Goal: Task Accomplishment & Management: Manage account settings

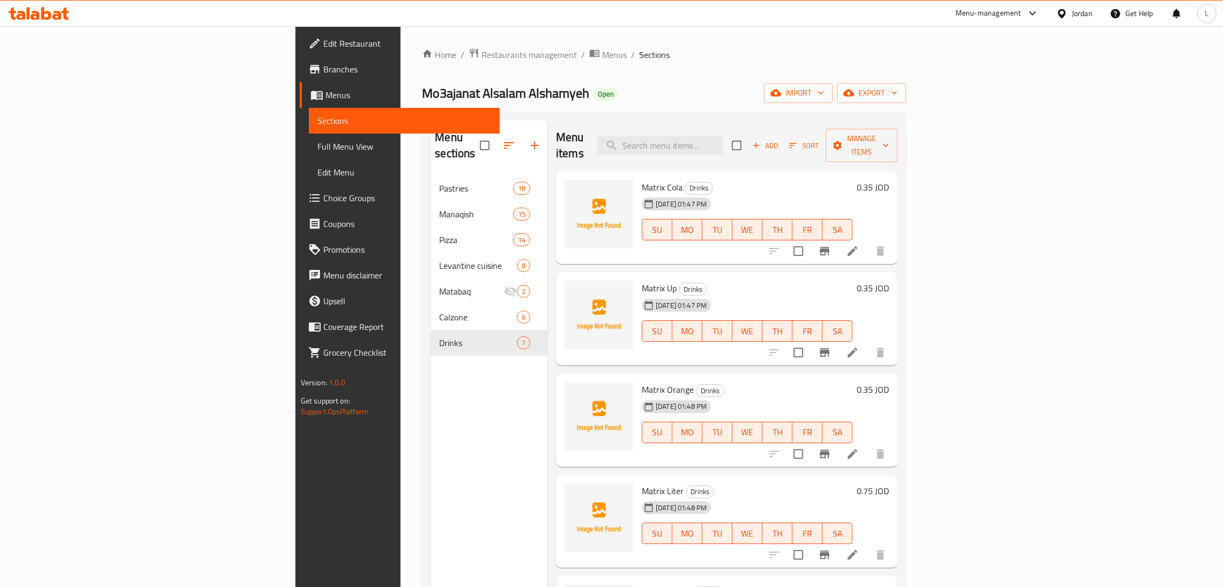
click at [554, 53] on ol "Home / Restaurants management / Menus / Sections" at bounding box center [664, 55] width 484 height 14
click at [33, 17] on icon at bounding box center [35, 15] width 9 height 9
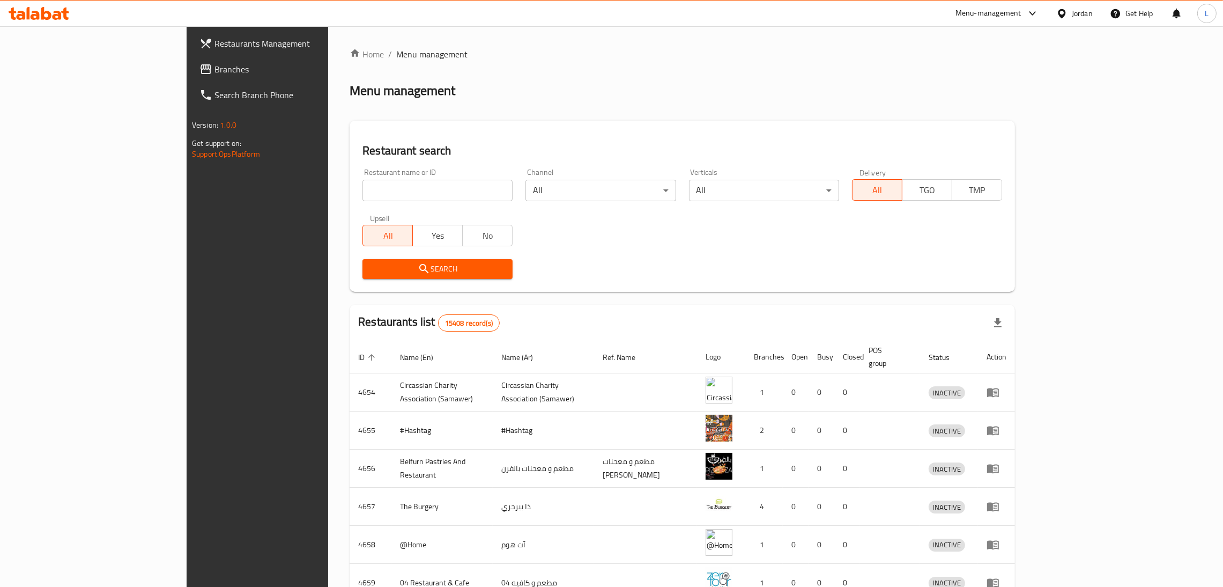
click at [363, 189] on input "search" at bounding box center [438, 190] width 150 height 21
paste input "Mr. Burritos"
type input "Mr. Burritos"
click button "Search" at bounding box center [438, 269] width 150 height 20
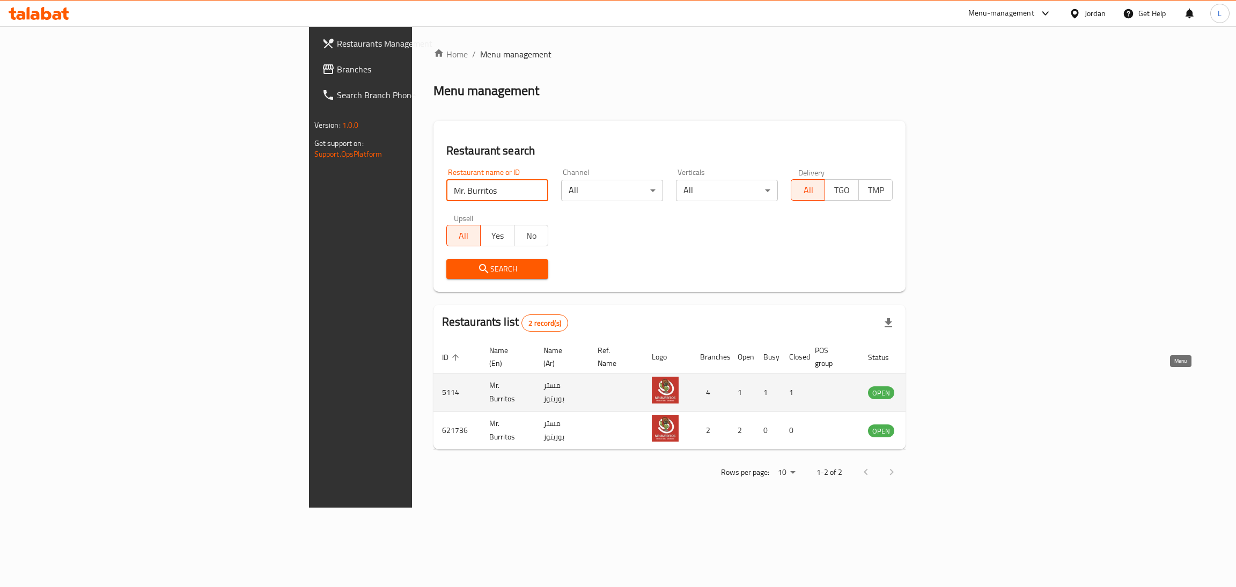
click at [937, 386] on icon "enhanced table" at bounding box center [930, 392] width 13 height 13
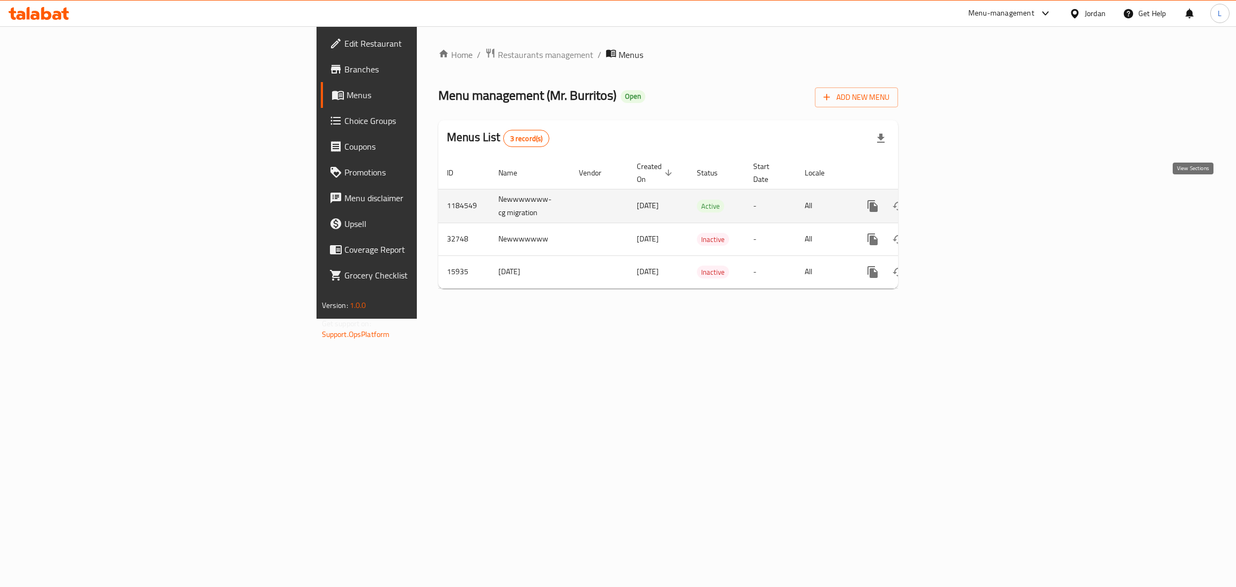
click at [955, 201] on icon "enhanced table" at bounding box center [950, 206] width 10 height 10
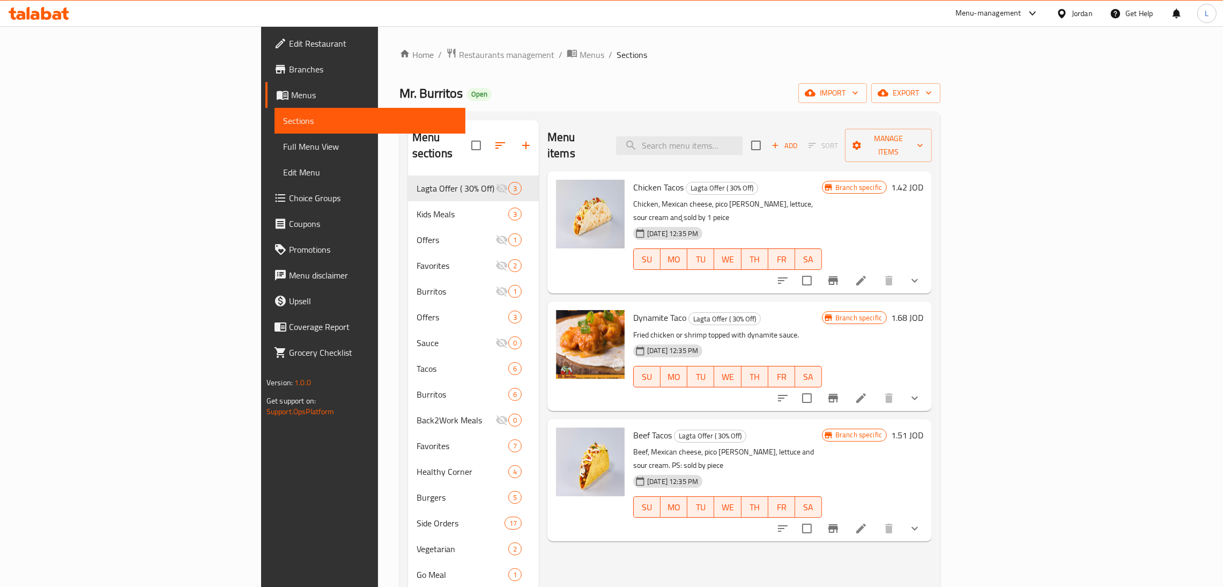
drag, startPoint x: 564, startPoint y: 70, endPoint x: 634, endPoint y: 114, distance: 83.3
click at [564, 70] on div "Home / Restaurants management / Menus / Sections Mr. Burritos Open import expor…" at bounding box center [671, 382] width 542 height 668
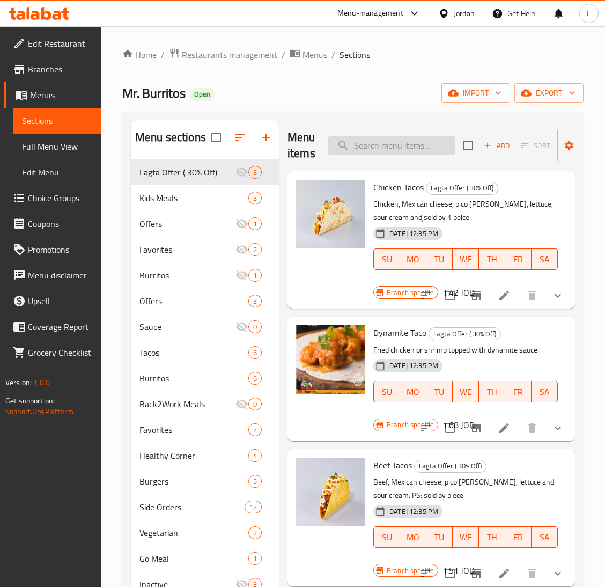
drag, startPoint x: 376, startPoint y: 135, endPoint x: 376, endPoint y: 144, distance: 9.1
click at [376, 135] on div "Menu items Add Sort Manage items" at bounding box center [430, 145] width 287 height 51
click at [375, 155] on input "search" at bounding box center [391, 145] width 127 height 19
paste input "Turkey burrito"
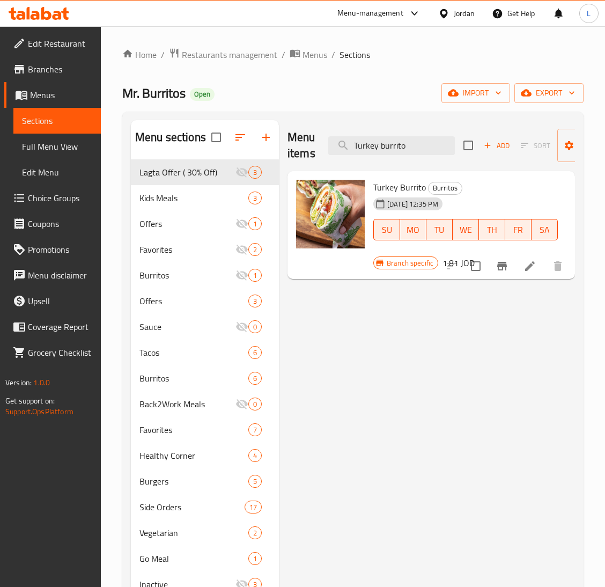
type input "Turkey burrito"
click at [526, 260] on icon at bounding box center [529, 266] width 13 height 13
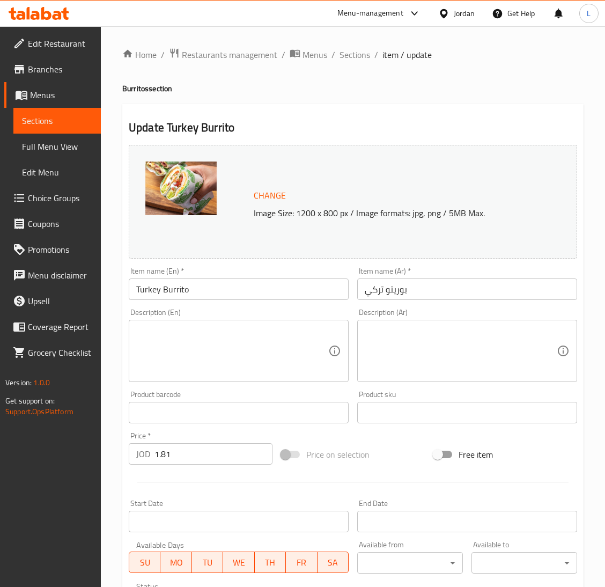
drag, startPoint x: 210, startPoint y: 371, endPoint x: 371, endPoint y: 346, distance: 163.4
click at [210, 371] on textarea at bounding box center [232, 351] width 192 height 51
paste textarea "Turkey breast, mexican cheese, pico [PERSON_NAME], lettuce & sour cream"
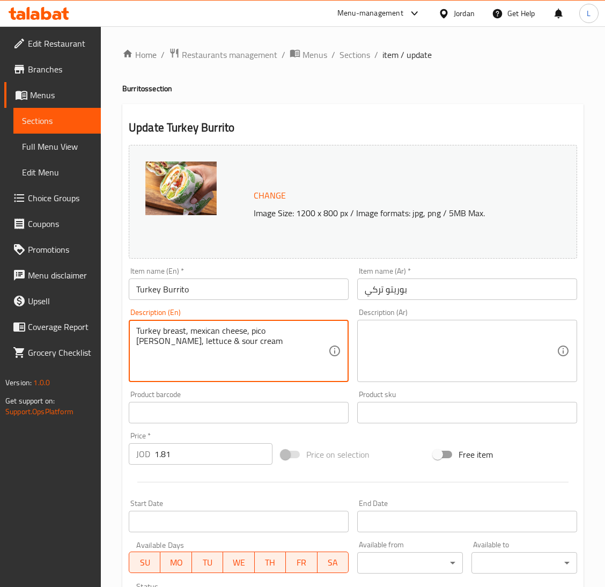
type textarea "Turkey breast, mexican cheese, pico [PERSON_NAME], lettuce & sour cream"
click at [477, 338] on textarea at bounding box center [461, 351] width 192 height 51
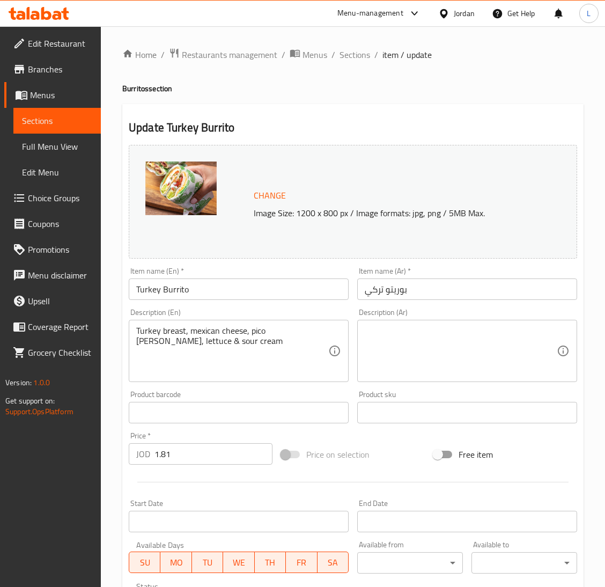
drag, startPoint x: 417, startPoint y: 345, endPoint x: 411, endPoint y: 344, distance: 6.1
click at [417, 344] on textarea at bounding box center [461, 351] width 192 height 51
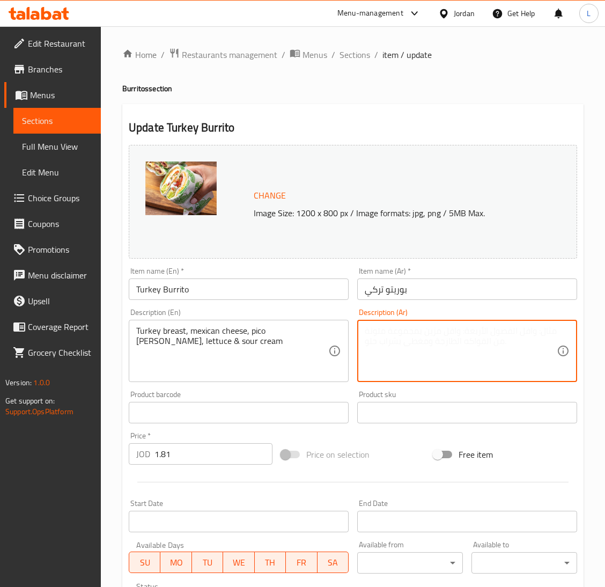
paste textarea "حبش, جبنه مكسيكيه, سلطة البيكو, خس وسور كريم"
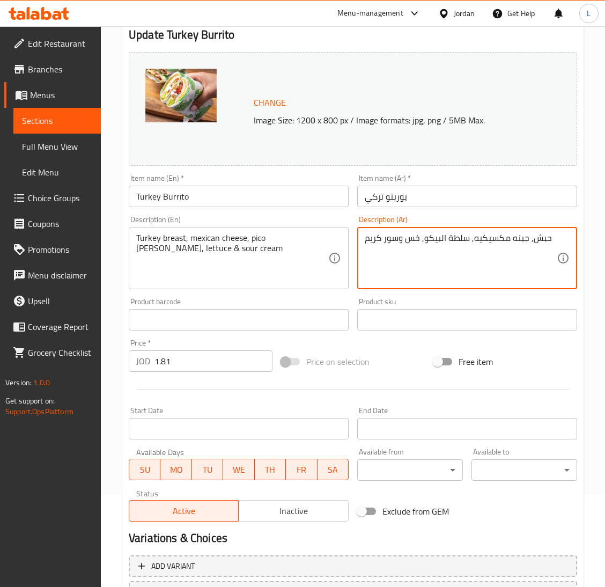
scroll to position [185, 0]
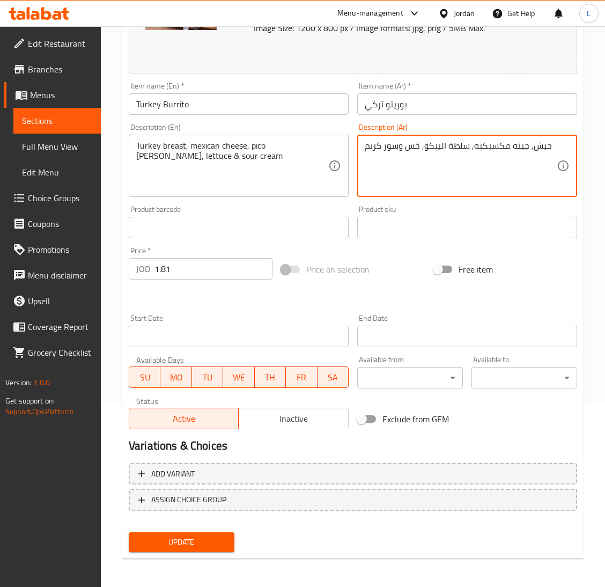
type textarea "حبش, جبنه مكسيكيه, سلطة البيكو, خس وسور كريم"
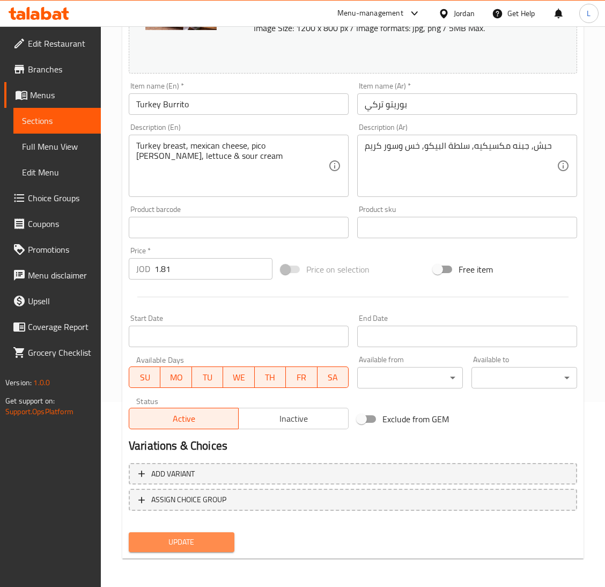
click at [169, 535] on span "Update" at bounding box center [181, 541] width 88 height 13
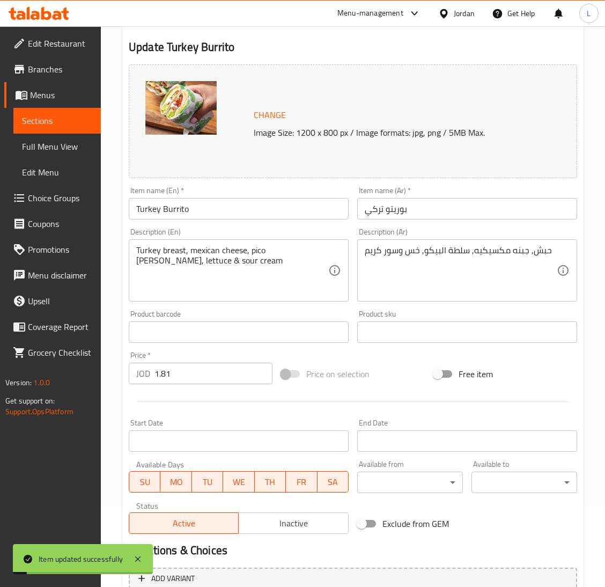
scroll to position [0, 0]
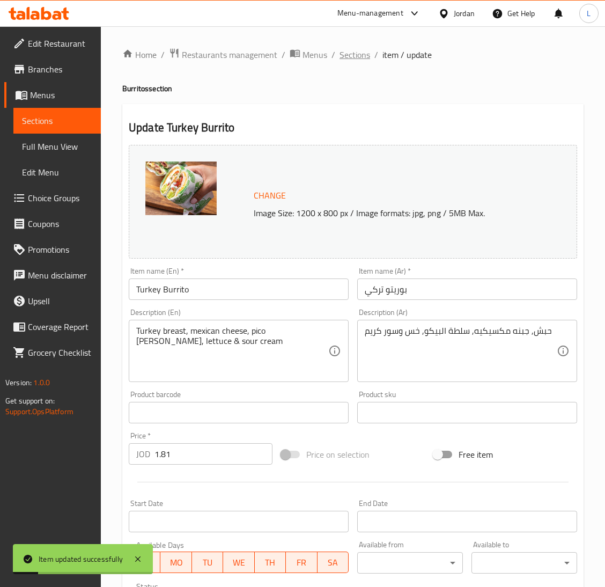
click at [359, 56] on span "Sections" at bounding box center [354, 54] width 31 height 13
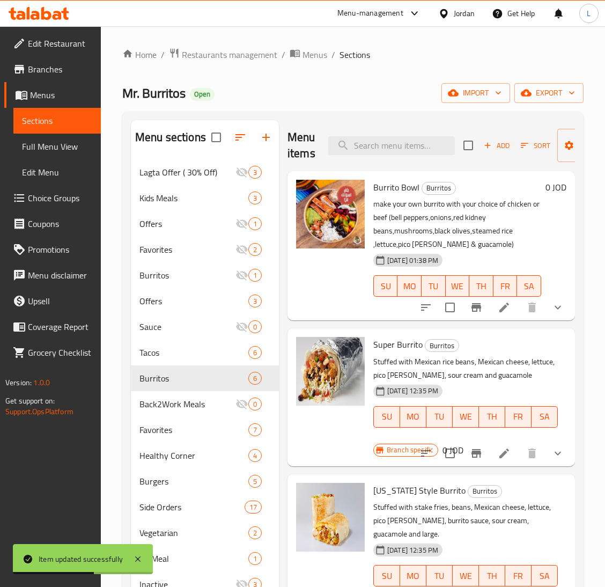
click at [404, 158] on div "Menu items Add Sort Manage items" at bounding box center [430, 145] width 287 height 51
click at [402, 146] on input "search" at bounding box center [391, 145] width 127 height 19
paste input "Dynamite Bowl"
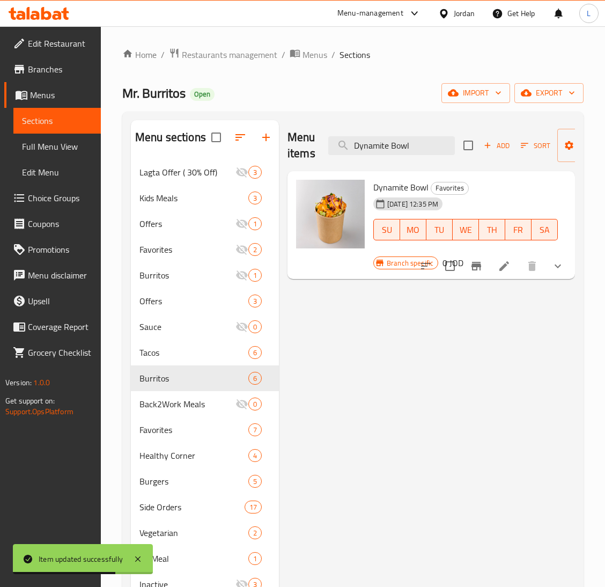
type input "Dynamite Bowl"
click at [503, 268] on icon at bounding box center [504, 266] width 10 height 10
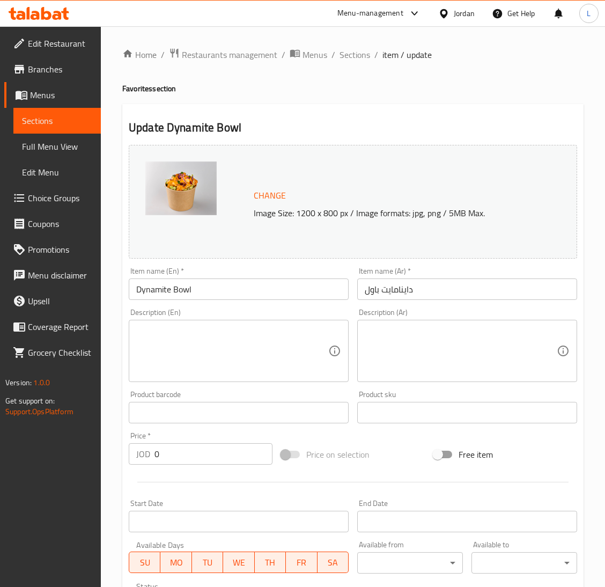
click at [200, 379] on div "Description (En)" at bounding box center [239, 351] width 220 height 62
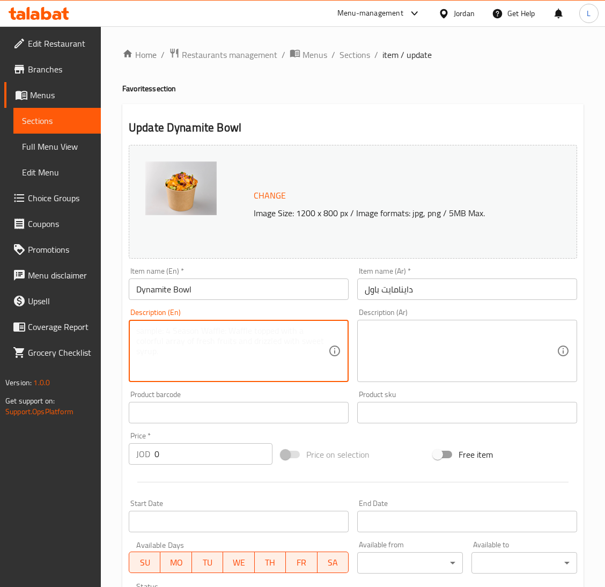
paste textarea "Fried shrimps or fried chicken breast pieces topped with dynamite sauce & garni…"
type textarea "Fried shrimps or fried chicken breast pieces topped with dynamite sauce & garni…"
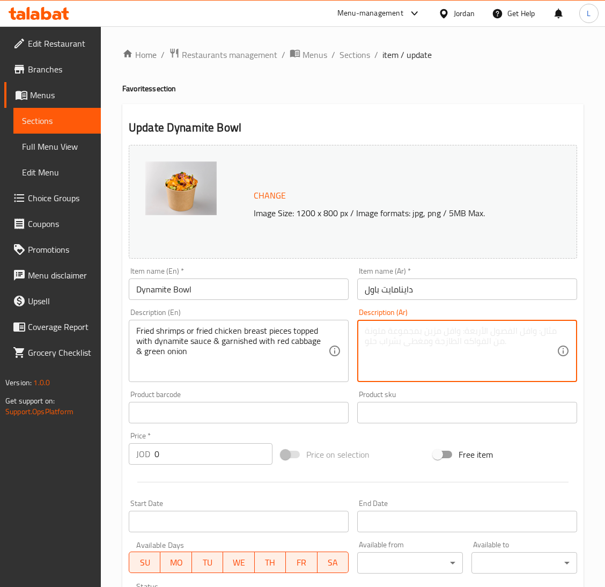
click at [431, 357] on textarea at bounding box center [461, 351] width 192 height 51
click at [420, 334] on textarea at bounding box center [461, 351] width 192 height 51
paste textarea "قطع الروبيان المقلي او قطع صدر دجاج مقلي مغطى بصوص الداينامايت الشهي و مزينة با…"
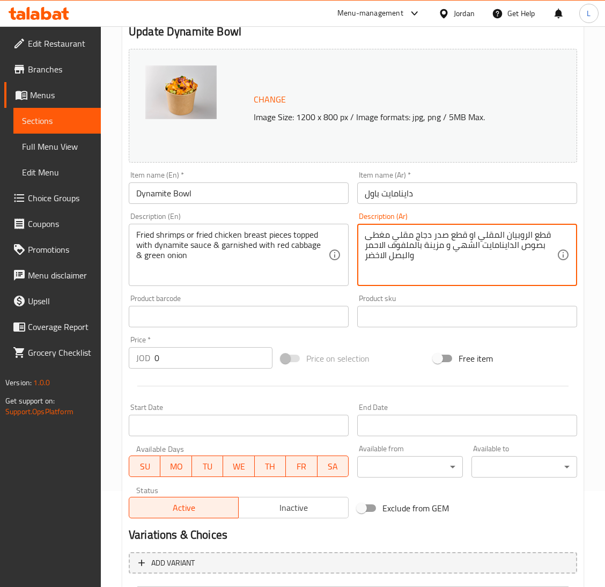
scroll to position [204, 0]
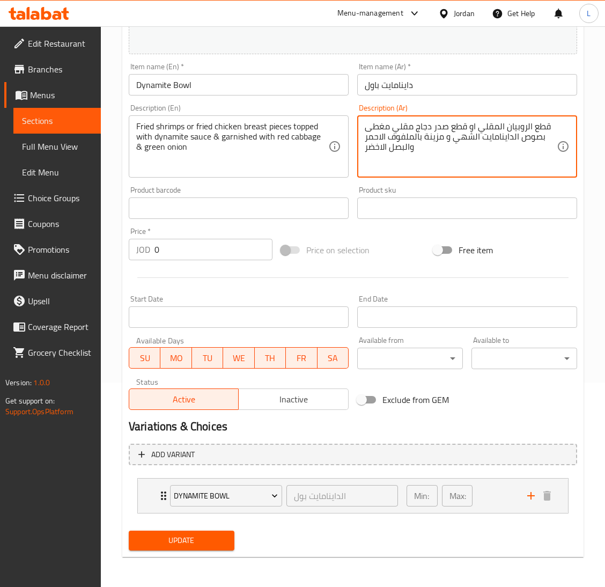
type textarea "قطع الروبيان المقلي او قطع صدر دجاج مقلي مغطى بصوص الداينامايت الشهي و مزينة با…"
click at [202, 538] on span "Update" at bounding box center [181, 540] width 88 height 13
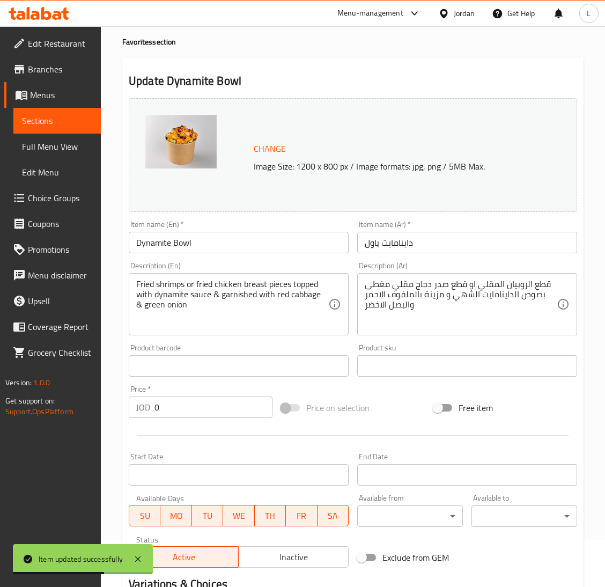
scroll to position [0, 0]
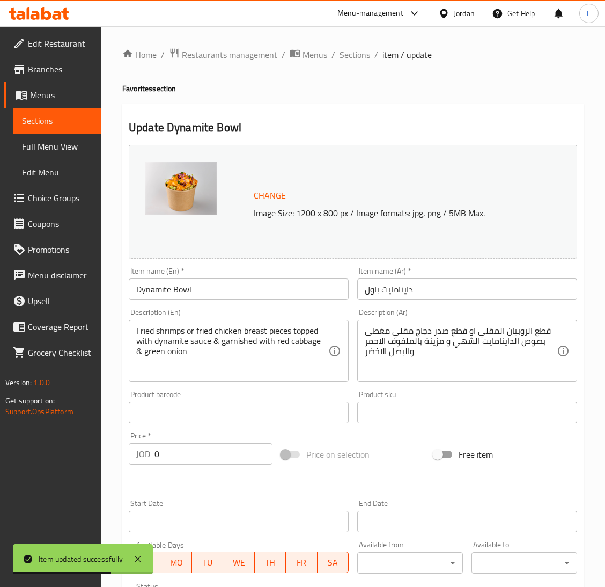
drag, startPoint x: 368, startPoint y: 56, endPoint x: 484, endPoint y: 85, distance: 119.4
click at [368, 55] on ol "Home / Restaurants management / Menus / Sections / item / update" at bounding box center [352, 55] width 461 height 14
click at [359, 57] on span "Sections" at bounding box center [354, 54] width 31 height 13
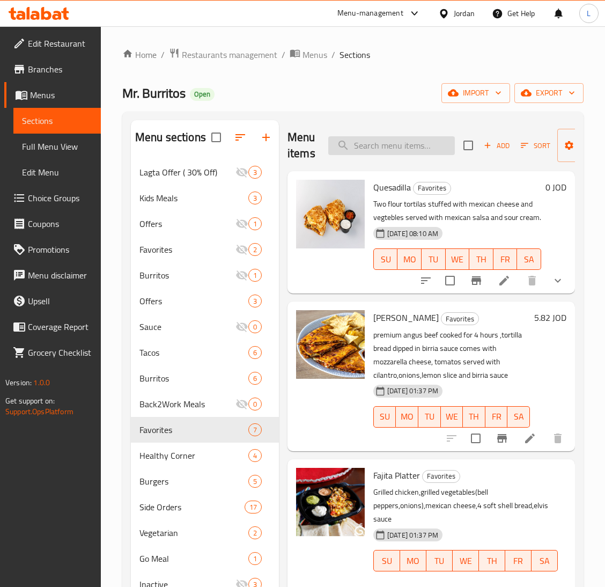
click at [395, 147] on input "search" at bounding box center [391, 145] width 127 height 19
paste input "Chicken bowl"
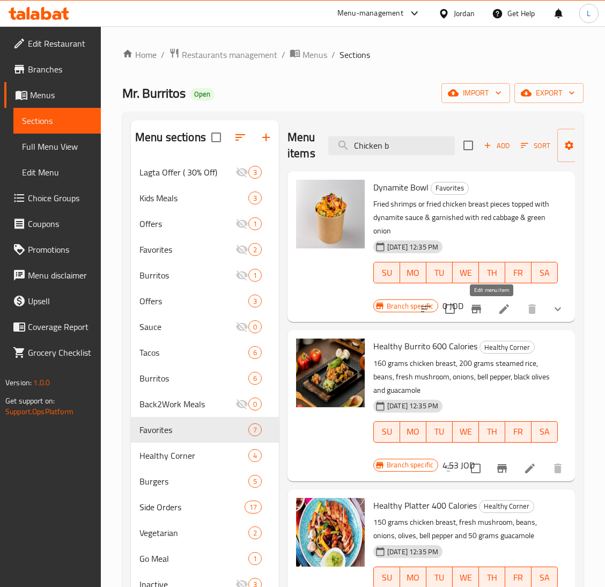
type input "Chicken b"
click at [498, 312] on icon at bounding box center [504, 308] width 13 height 13
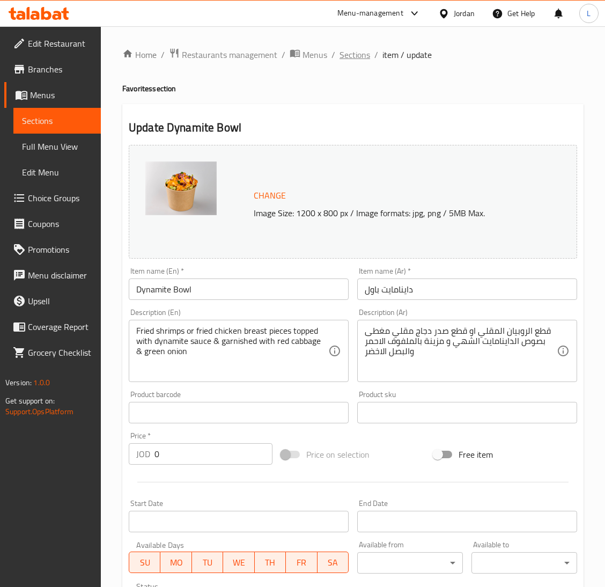
click at [347, 48] on span "Sections" at bounding box center [354, 54] width 31 height 13
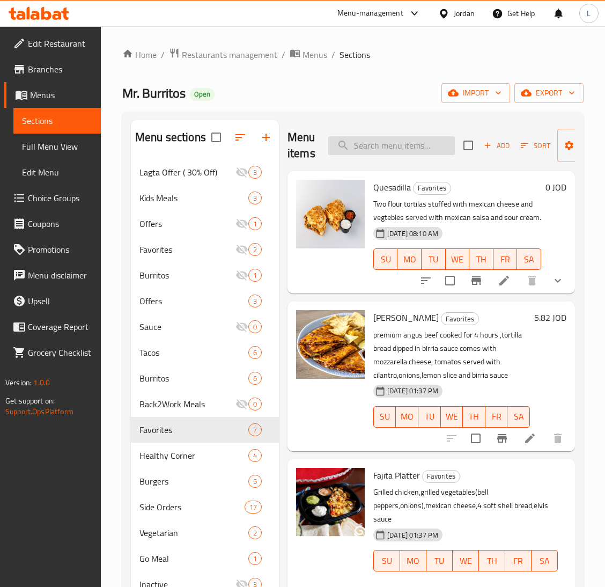
click at [418, 143] on input "search" at bounding box center [391, 145] width 127 height 19
paste input "Tortilla chips"
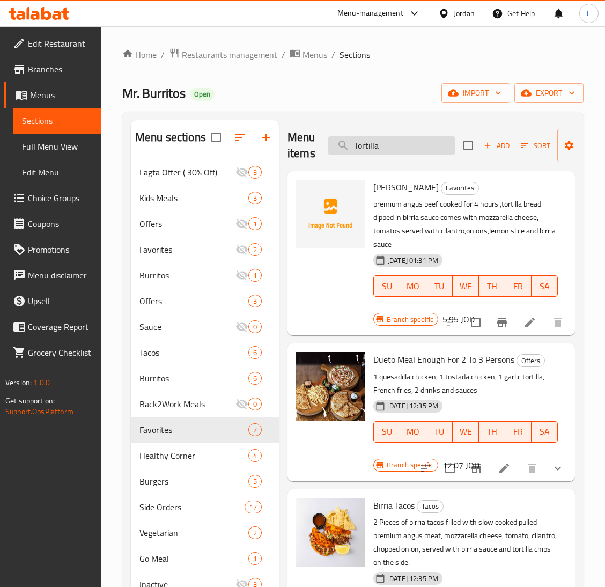
click at [395, 146] on input "Tortilla" at bounding box center [391, 145] width 127 height 19
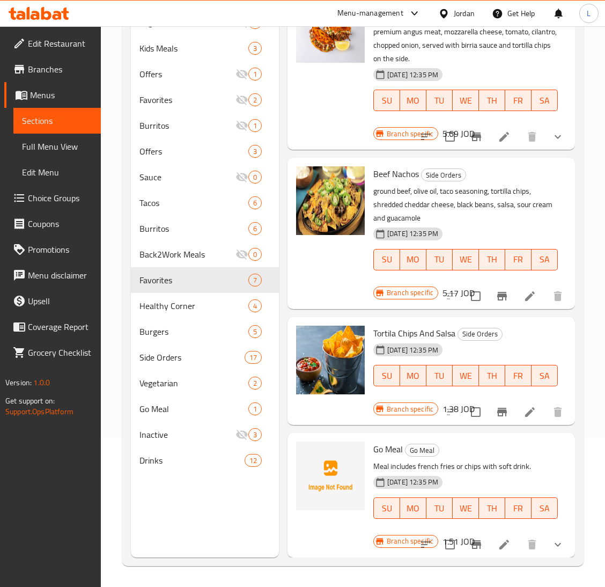
scroll to position [151, 0]
type input "chips"
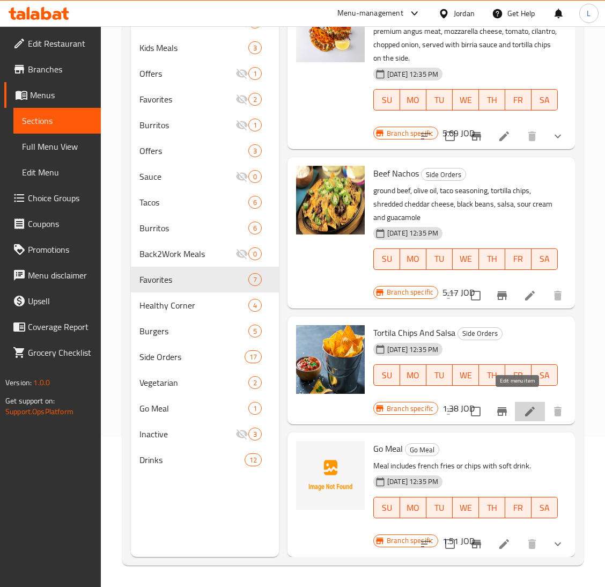
click at [523, 405] on icon at bounding box center [529, 411] width 13 height 13
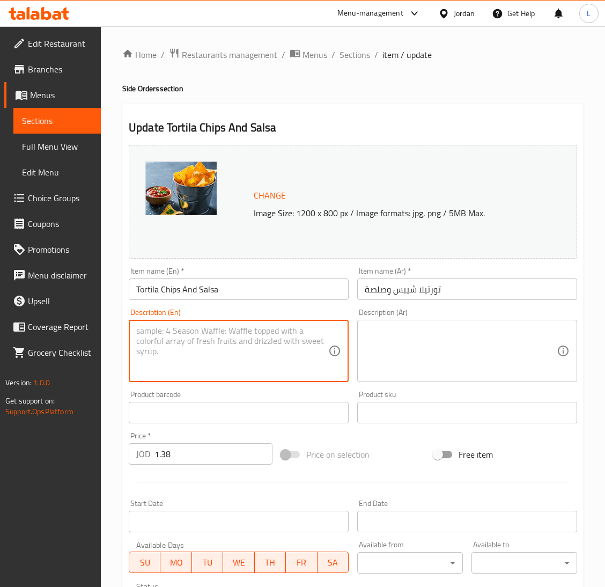
click at [210, 337] on textarea at bounding box center [232, 351] width 192 height 51
paste textarea "Tortilla chips with mexican salsa"
type textarea "Tortilla chips with mexican salsa"
click at [430, 343] on textarea at bounding box center [461, 351] width 192 height 51
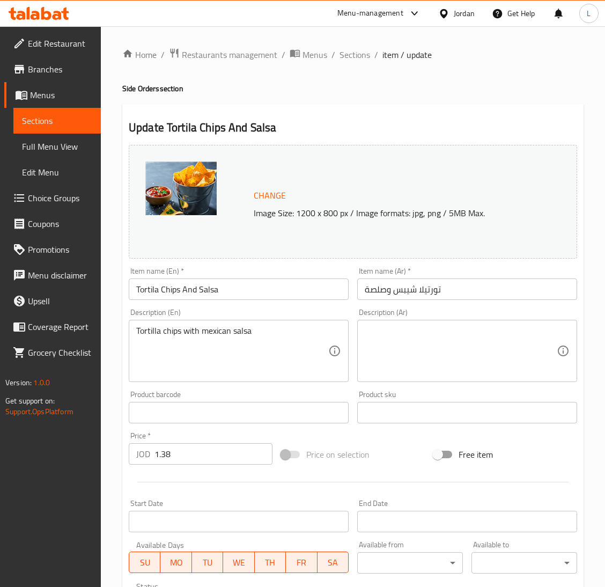
click at [381, 361] on textarea at bounding box center [461, 351] width 192 height 51
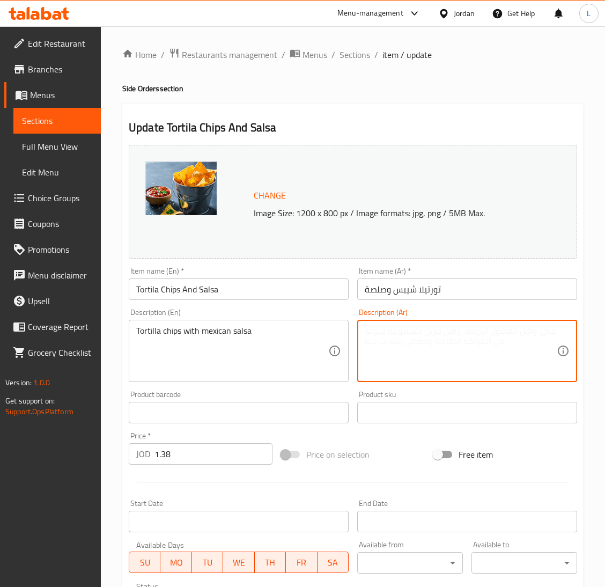
paste textarea "رقائق شيبس التورتيلا مع الصلصة المكسيكية"
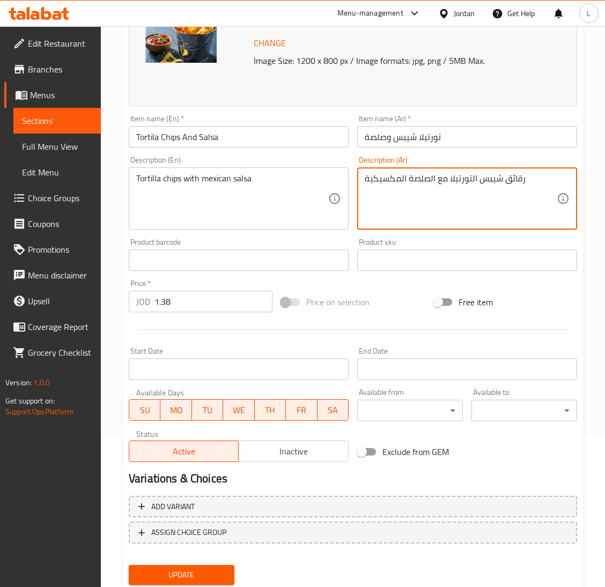
scroll to position [185, 0]
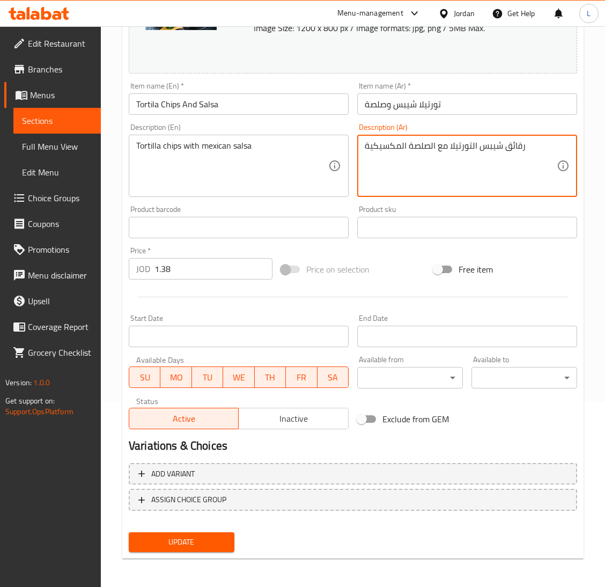
type textarea "رقائق شيبس التورتيلا مع الصلصة المكسيكية"
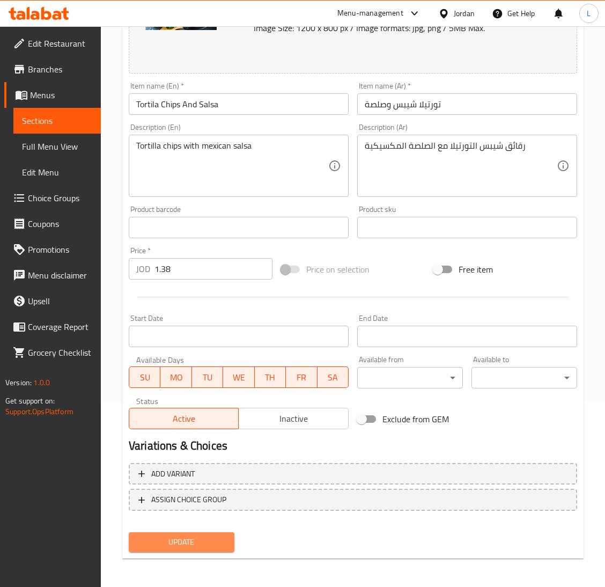
click at [201, 535] on span "Update" at bounding box center [181, 541] width 88 height 13
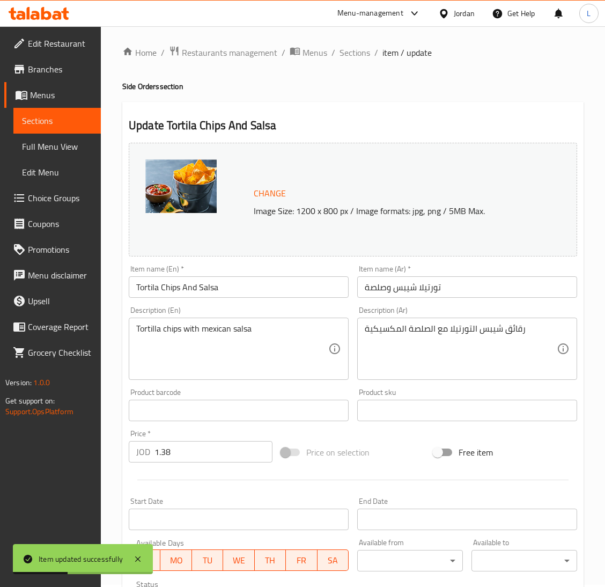
scroll to position [0, 0]
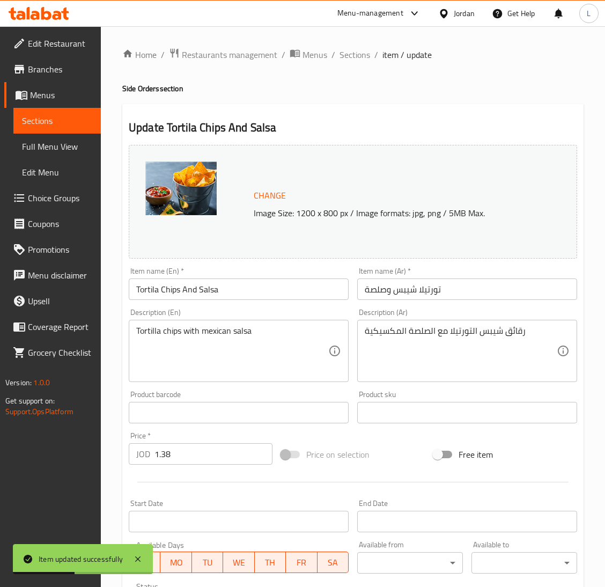
drag, startPoint x: 359, startPoint y: 59, endPoint x: 368, endPoint y: 108, distance: 49.5
click at [359, 59] on span "Sections" at bounding box center [354, 54] width 31 height 13
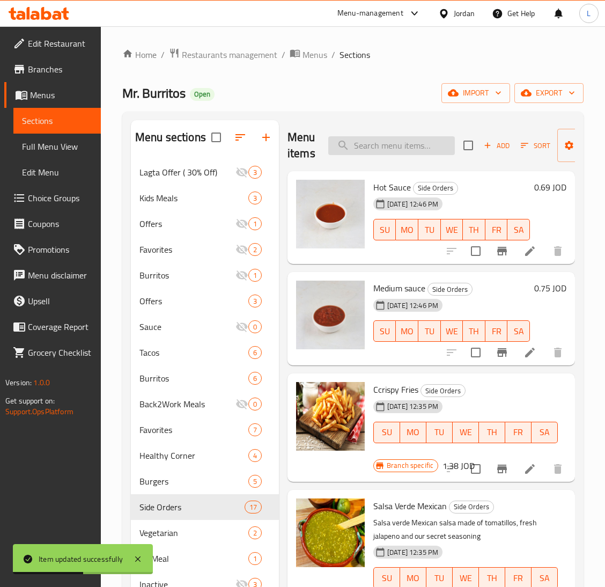
click at [398, 151] on input "search" at bounding box center [391, 145] width 127 height 19
paste input "Crispy fries"
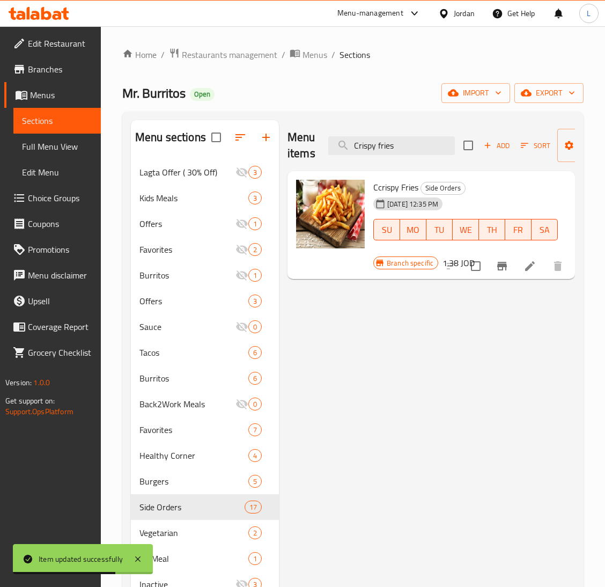
type input "Crispy fries"
click at [533, 265] on icon at bounding box center [529, 266] width 13 height 13
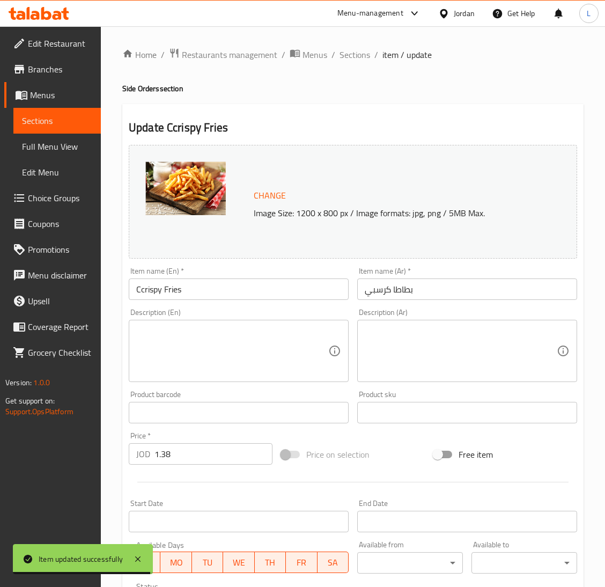
click at [249, 374] on textarea at bounding box center [232, 351] width 192 height 51
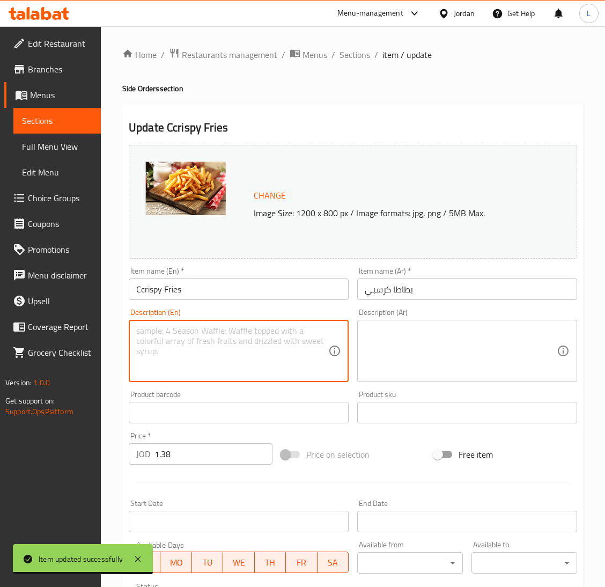
paste textarea "French fries with elvis sauce"
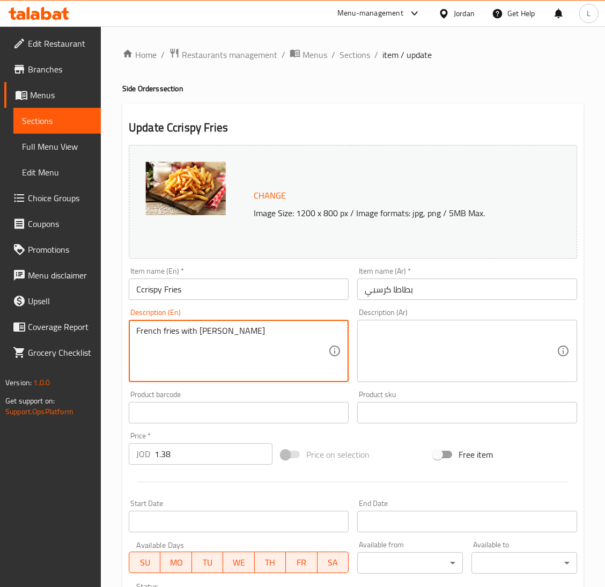
type textarea "French fries with elvis sauce"
click at [426, 341] on textarea at bounding box center [461, 351] width 192 height 51
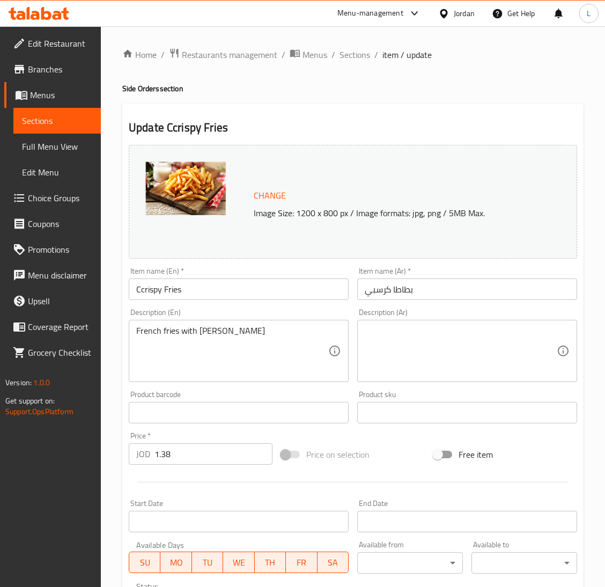
click at [468, 345] on textarea at bounding box center [461, 351] width 192 height 51
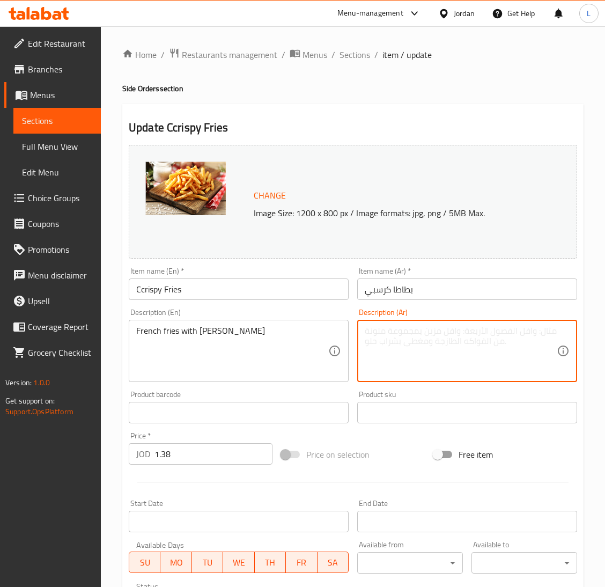
paste textarea "بطاطا مقلية مع صوص الالفيس"
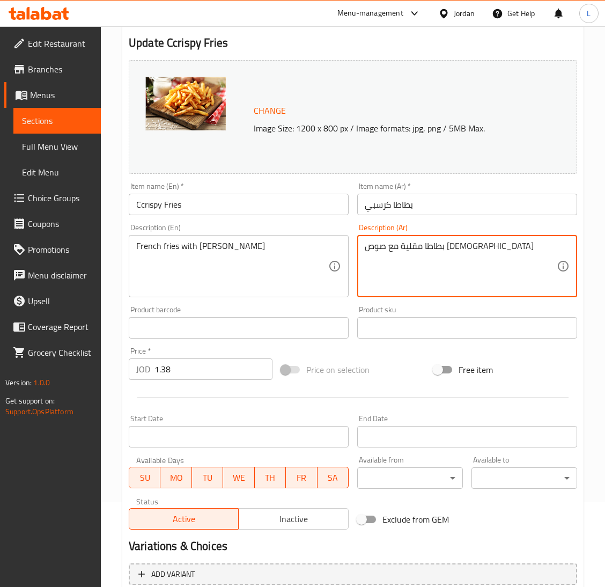
scroll to position [185, 0]
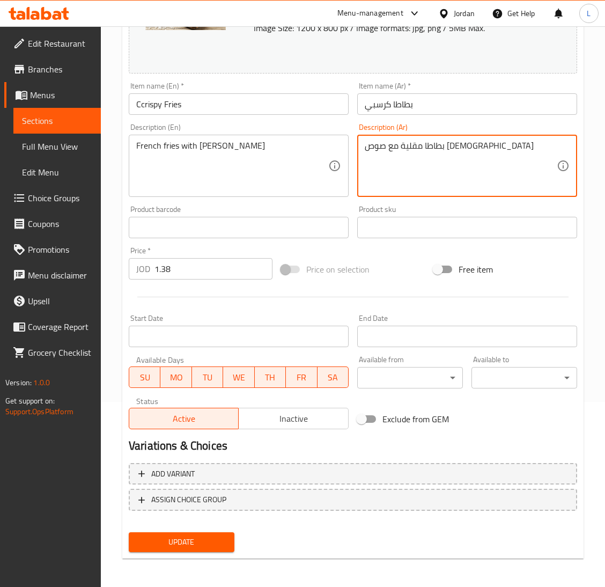
type textarea "بطاطا مقلية مع صوص الالفيس"
click at [181, 535] on span "Update" at bounding box center [181, 541] width 88 height 13
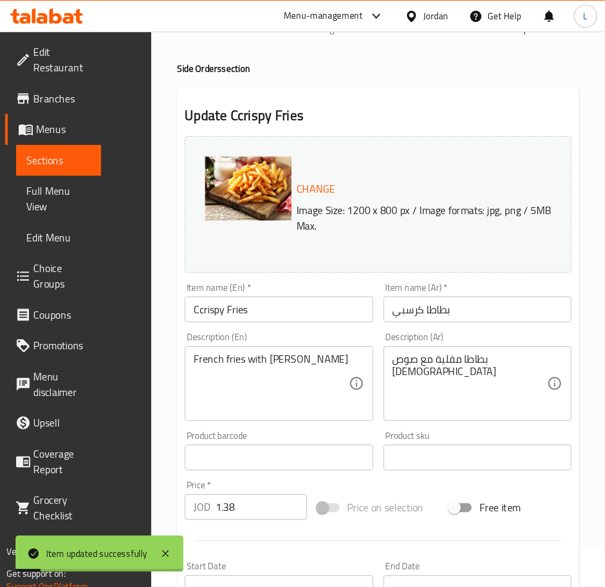
scroll to position [0, 0]
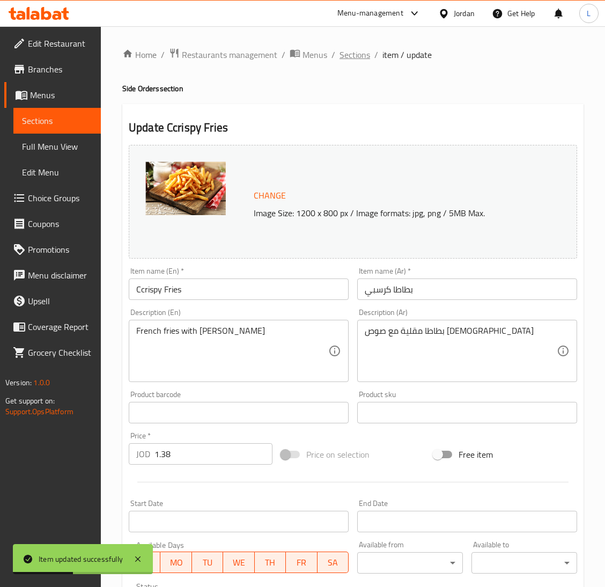
click at [349, 55] on span "Sections" at bounding box center [354, 54] width 31 height 13
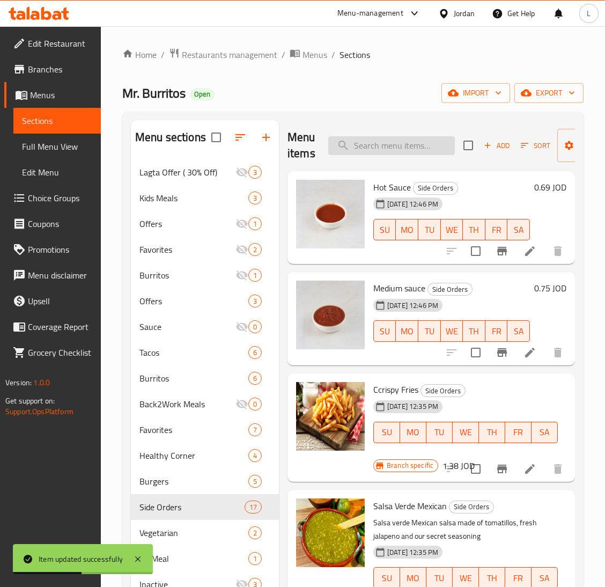
click at [384, 151] on input "search" at bounding box center [391, 145] width 127 height 19
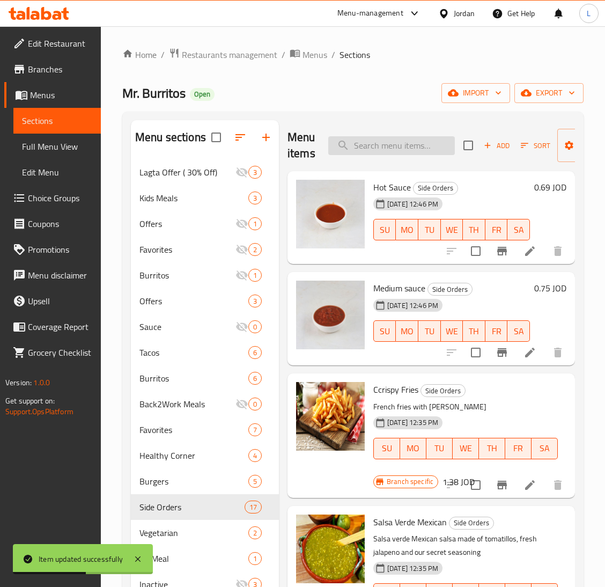
paste input "Garlic Tortilla"
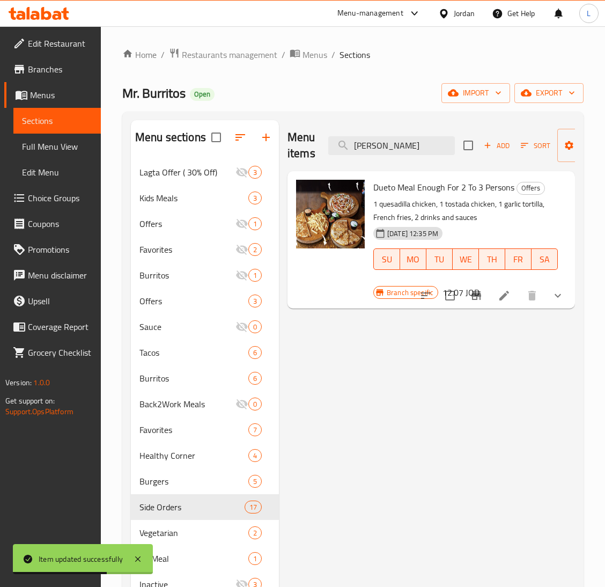
type input "Garlic Tortilla"
click at [509, 295] on icon at bounding box center [504, 295] width 13 height 13
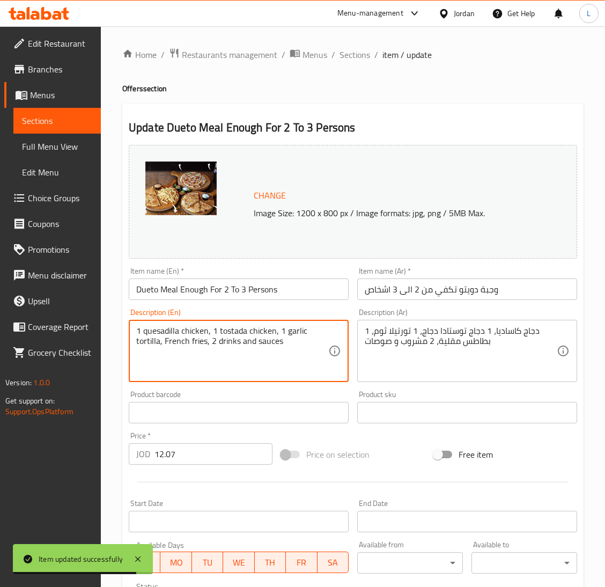
click at [221, 336] on textarea "1 quesadilla chicken, 1 tostada chicken, 1 garlic tortilla, French fries, 2 dri…" at bounding box center [232, 351] width 192 height 51
paste textarea "Tortilla , mexican cheese , garlic & butter"
type textarea "Tortilla , mexican cheese , garlic & butter"
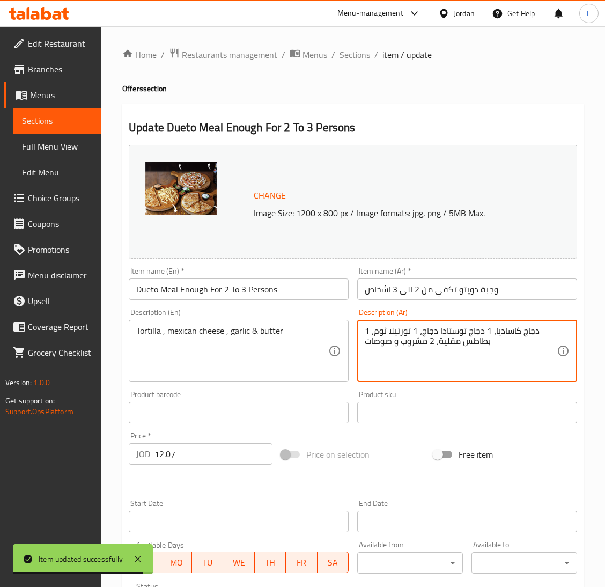
drag, startPoint x: 476, startPoint y: 341, endPoint x: 484, endPoint y: 339, distance: 8.7
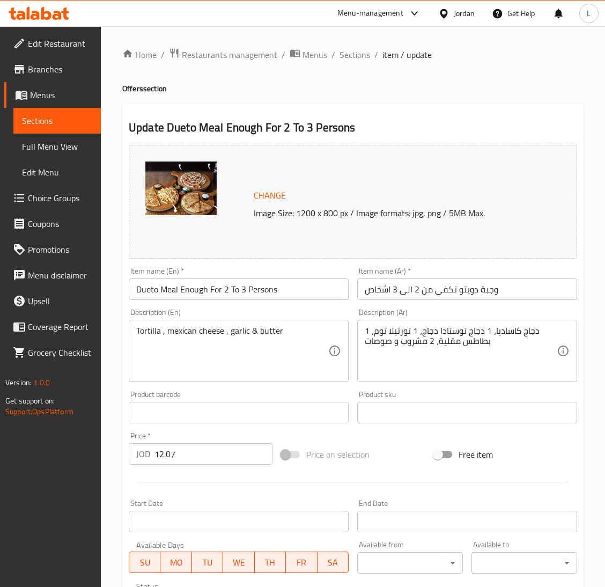
click at [363, 337] on div "1 دجاج كاساديا، 1 دجاج توستادا دجاج، 1 تورتيلا ثوم، بطاطس مقلية، 2 مشروب و صوصا…" at bounding box center [467, 351] width 220 height 62
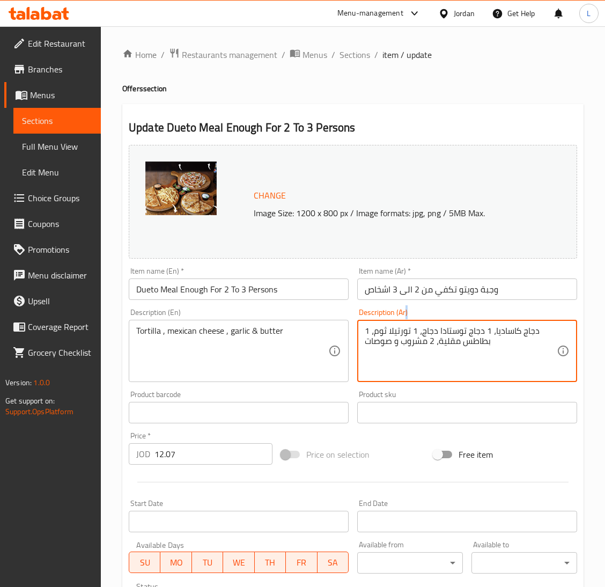
click at [363, 337] on div "1 دجاج كاساديا، 1 دجاج توستادا دجاج، 1 تورتيلا ثوم، بطاطس مقلية، 2 مشروب و صوصا…" at bounding box center [467, 351] width 220 height 62
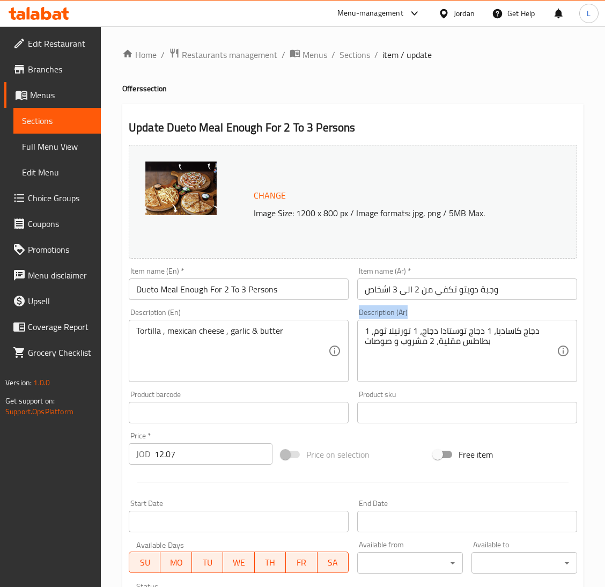
click at [363, 337] on div "1 دجاج كاساديا، 1 دجاج توستادا دجاج، 1 تورتيلا ثوم، بطاطس مقلية، 2 مشروب و صوصا…" at bounding box center [467, 351] width 220 height 62
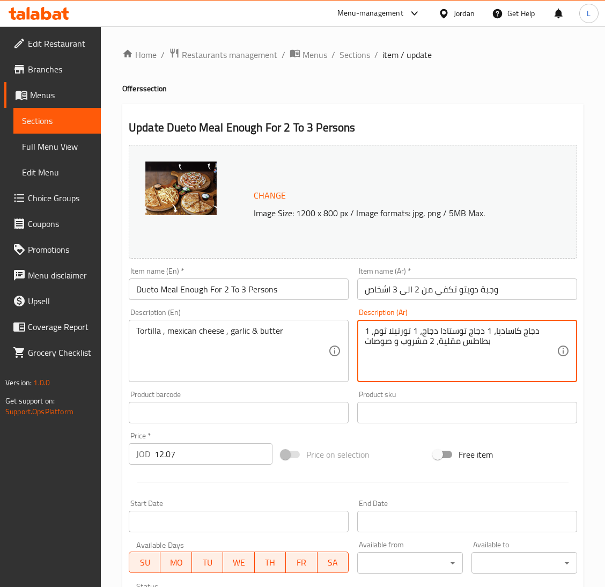
click at [400, 338] on textarea "1 دجاج كاساديا، 1 دجاج توستادا دجاج، 1 تورتيلا ثوم، بطاطس مقلية، 2 مشروب و صوصات" at bounding box center [461, 351] width 192 height 51
click at [402, 338] on textarea "1 دجاج كاساديا، 1 دجاج توستادا دجاج، 1 تورتيلا ثوم، بطاطس مقلية، 2 مشروب و صوصات" at bounding box center [461, 351] width 192 height 51
paste textarea "بزة التورتيا ، جبنة مكسيكية ، زبدة و ثوم"
click at [407, 344] on textarea "1 دجاج كاساديا، 1 دجاج توستادا دجاج، 1 توخبزة التورتيا ، جبنة مكسيكية ، زبدة و …" at bounding box center [461, 351] width 192 height 51
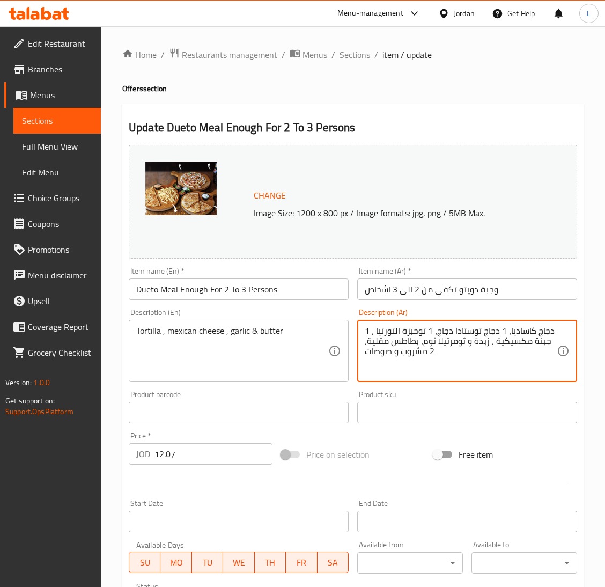
click at [407, 344] on textarea "1 دجاج كاساديا، 1 دجاج توستادا دجاج، 1 توخبزة التورتيا ، جبنة مكسيكية ، زبدة و …" at bounding box center [461, 351] width 192 height 51
paste textarea "خبزة التورتيا ، جبنة مكسيكية ، زبدة و ثوم"
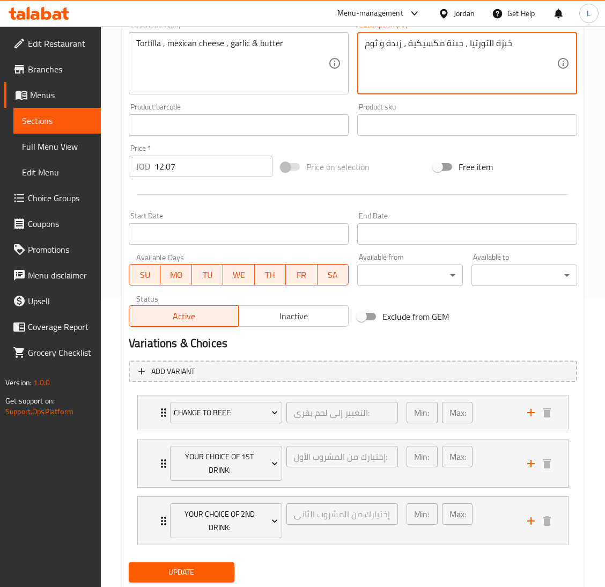
scroll to position [320, 0]
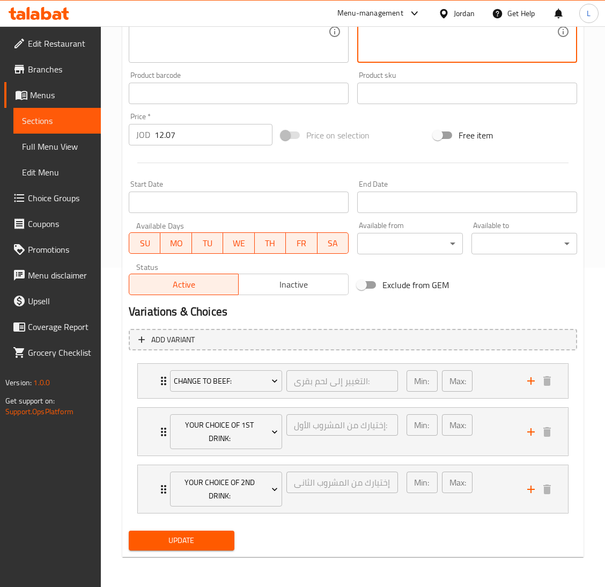
type textarea "خبزة التورتيا ، جبنة مكسيكية ، زبدة و ثوم"
click at [210, 538] on span "Update" at bounding box center [181, 540] width 88 height 13
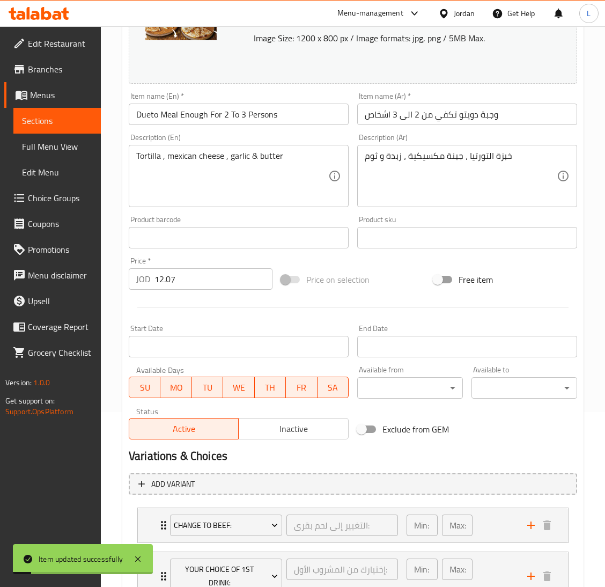
scroll to position [0, 0]
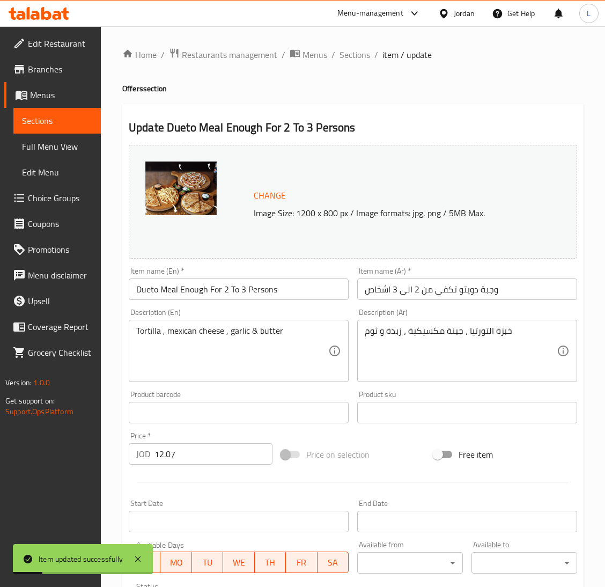
drag, startPoint x: 357, startPoint y: 57, endPoint x: 360, endPoint y: 75, distance: 18.0
click at [357, 57] on span "Sections" at bounding box center [354, 54] width 31 height 13
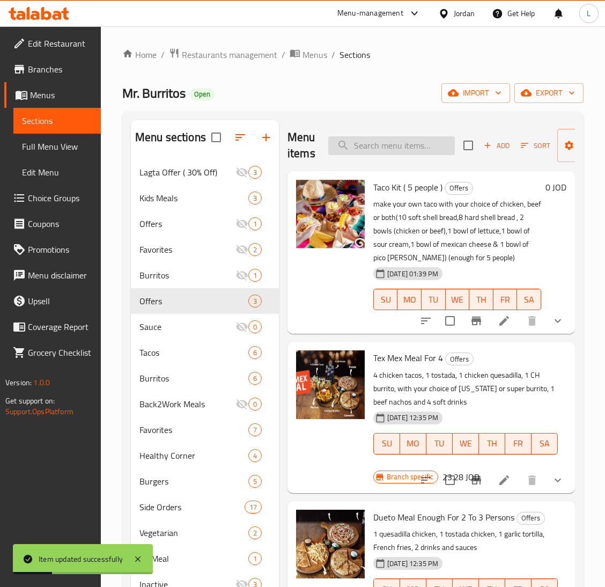
click at [378, 139] on input "search" at bounding box center [391, 145] width 127 height 19
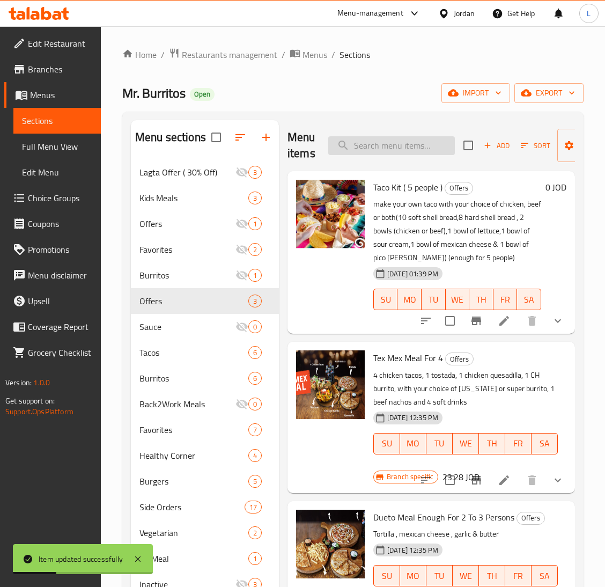
paste input "Chicken"
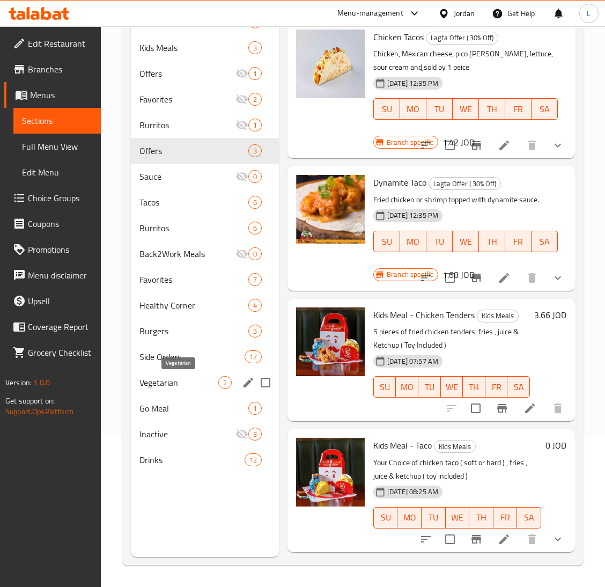
scroll to position [151, 0]
type input "Chicken"
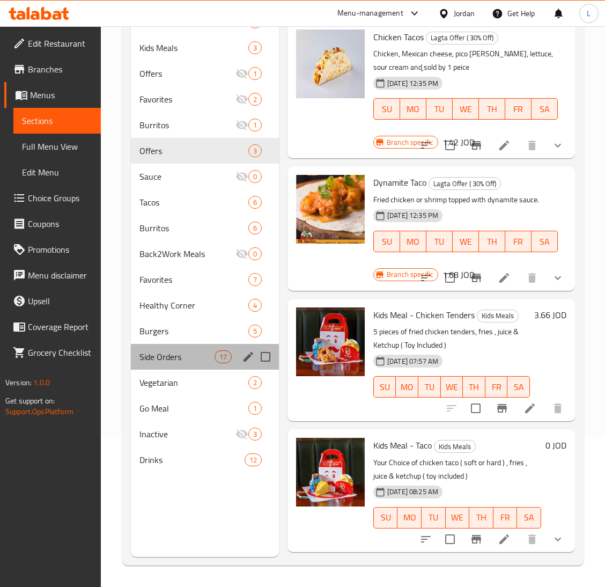
click at [176, 346] on div "Side Orders 17" at bounding box center [205, 357] width 148 height 26
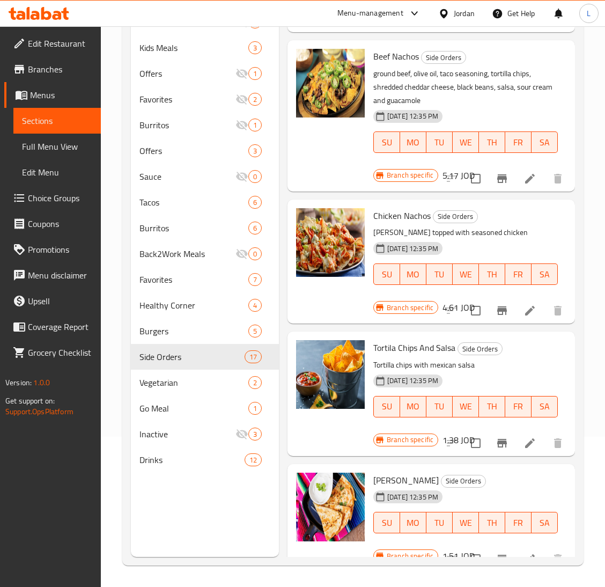
scroll to position [884, 0]
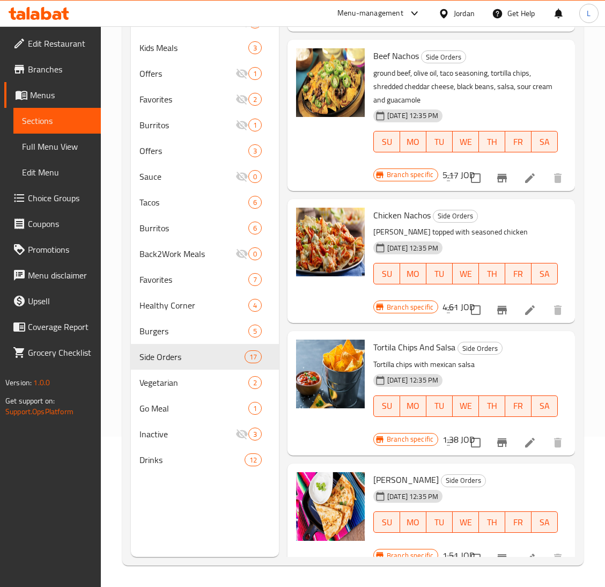
click at [523, 316] on icon at bounding box center [529, 310] width 13 height 13
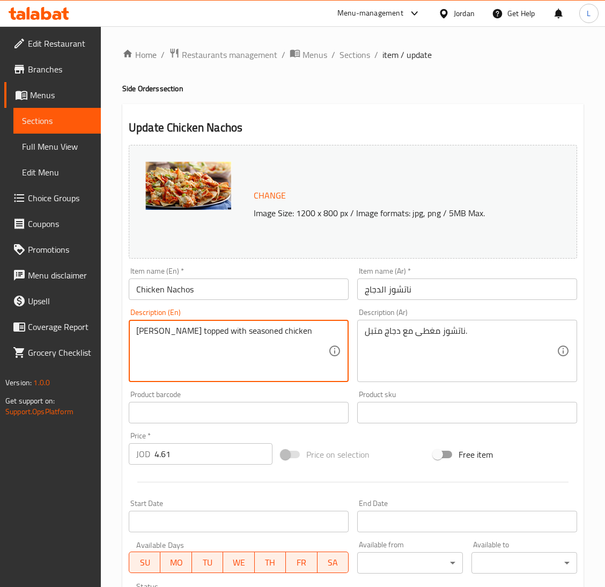
click at [211, 362] on textarea "Nachos topped with seasoned chicken" at bounding box center [232, 351] width 192 height 51
paste textarea "Tortilla chips topped with Chicken, cooked vegies, nacho sauce, melted cheese, …"
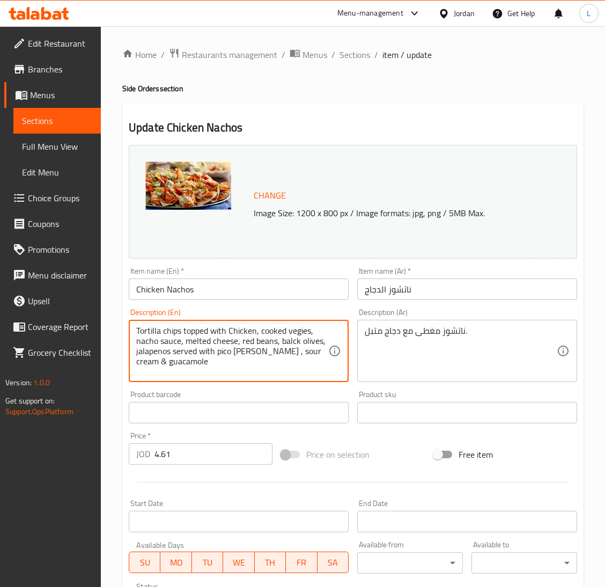
type textarea "Tortilla chips topped with Chicken, cooked vegies, nacho sauce, melted cheese, …"
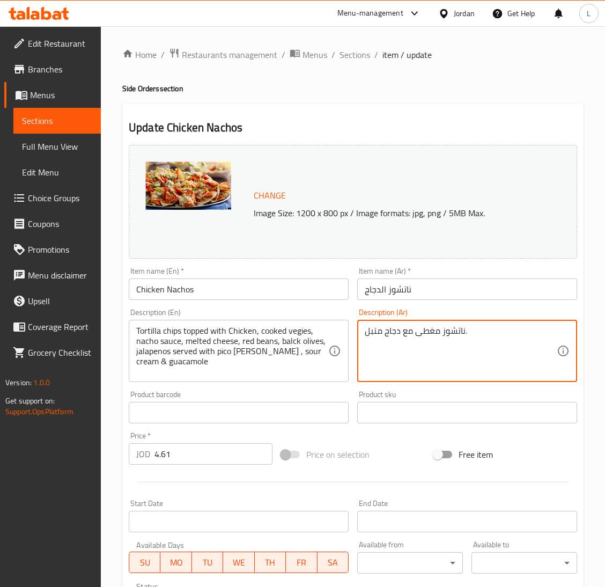
click at [456, 329] on textarea "ناتشوز مغطى مع دجاج متبل." at bounding box center [461, 351] width 192 height 51
paste textarea "رقائق تورتيلا مغطاه بالدجاج، خضار مطبوخة، صوص الناتشوز، جبنة ذائبة، فاصوليا حمر…"
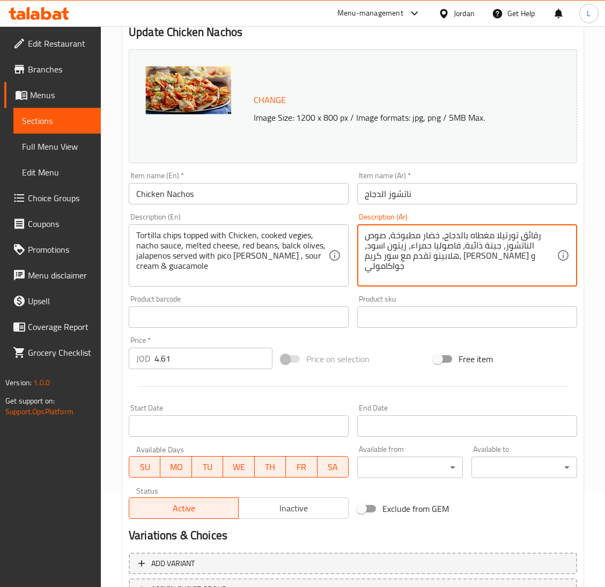
scroll to position [185, 0]
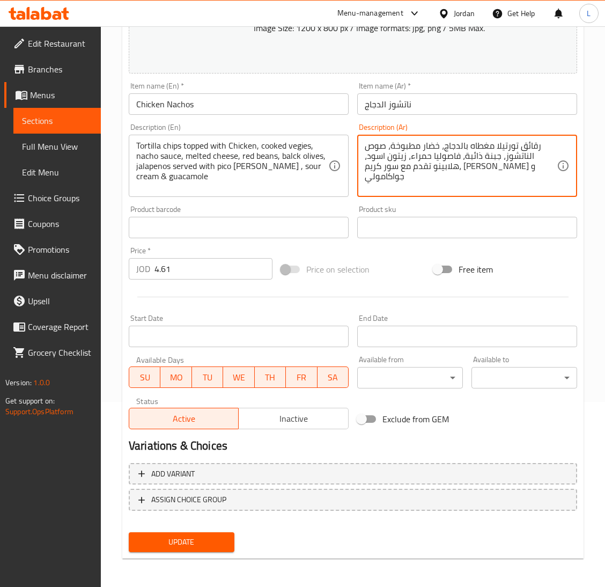
type textarea "رقائق تورتيلا مغطاه بالدجاج، خضار مطبوخة، صوص الناتشوز، جبنة ذائبة، فاصوليا حمر…"
click at [204, 535] on span "Update" at bounding box center [181, 541] width 88 height 13
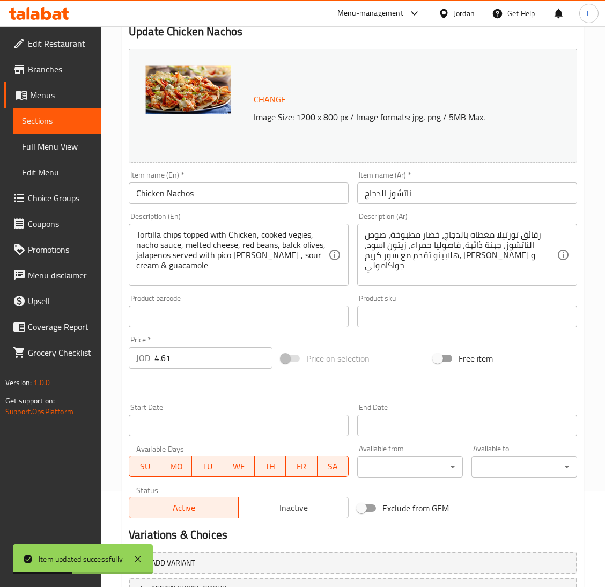
scroll to position [0, 0]
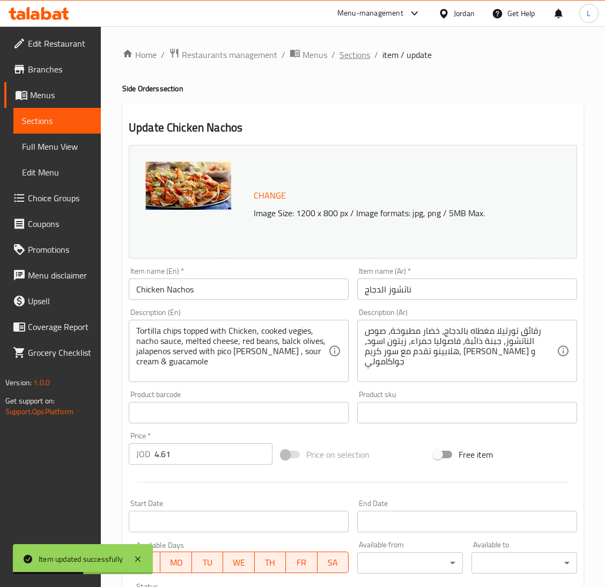
click at [352, 59] on span "Sections" at bounding box center [354, 54] width 31 height 13
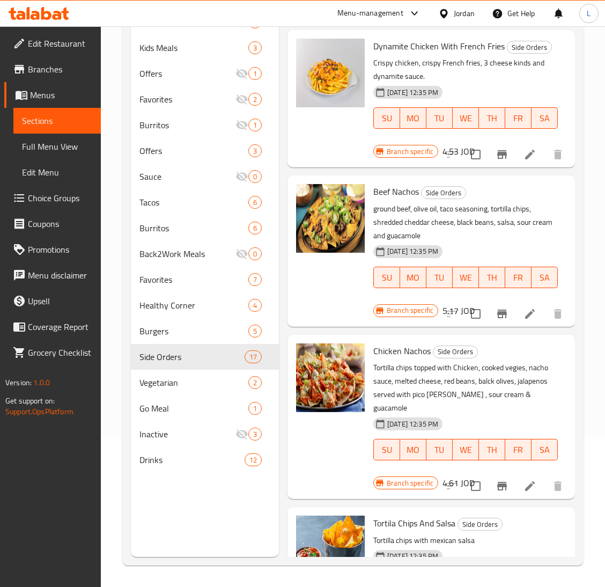
scroll to position [750, 0]
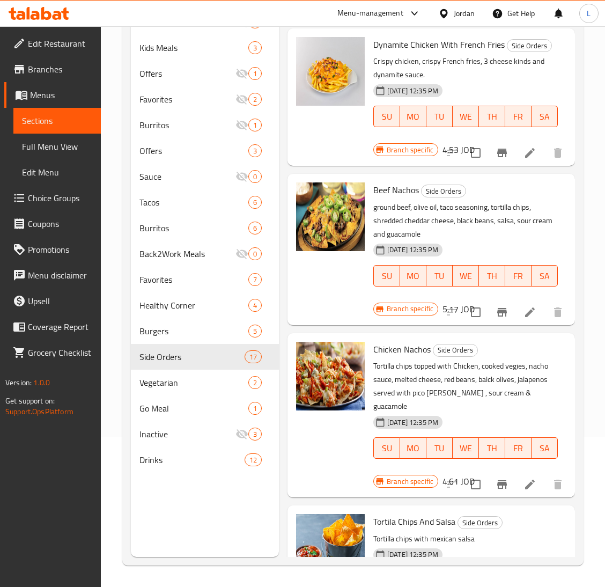
click at [523, 319] on icon at bounding box center [529, 312] width 13 height 13
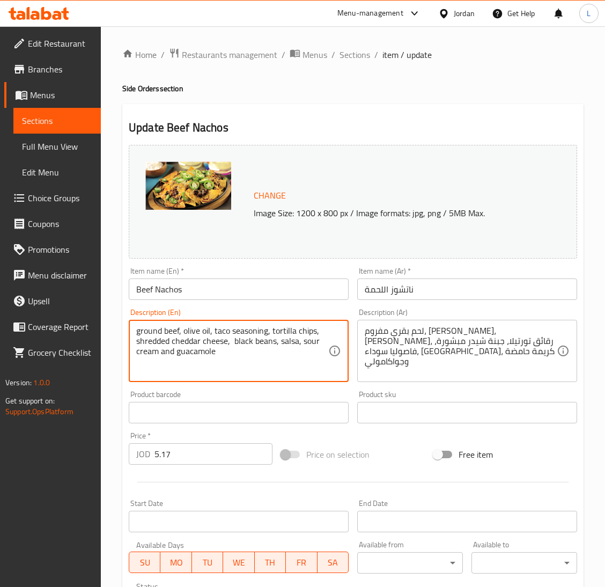
click at [247, 354] on textarea "ground beef, olive oil, taco seasoning, tortilla chips, shredded cheddar cheese…" at bounding box center [232, 351] width 192 height 51
paste textarea "Tortilla chips topped with Beef, cooked vegies, nacho sauce, melted cheese, red…"
type textarea "Tortilla chips topped with Beef, cooked vegies, nacho sauce, melted cheese, red…"
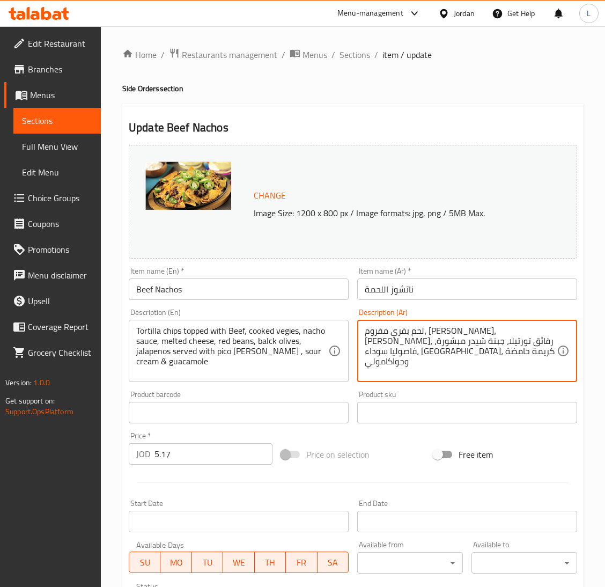
click at [508, 329] on textarea "لحم بقري مفروم، زيت زيتون، توابل تاكو، رقائق تورتيلا، جبنة شيدر مبشورة، فاصوليا…" at bounding box center [461, 351] width 192 height 51
paste textarea "رقائق تورتيلا مغطاه باللحم، خضار مطبوخة، صوص الناتشوز، جبنة ذائبة، فاصوليا حمرا…"
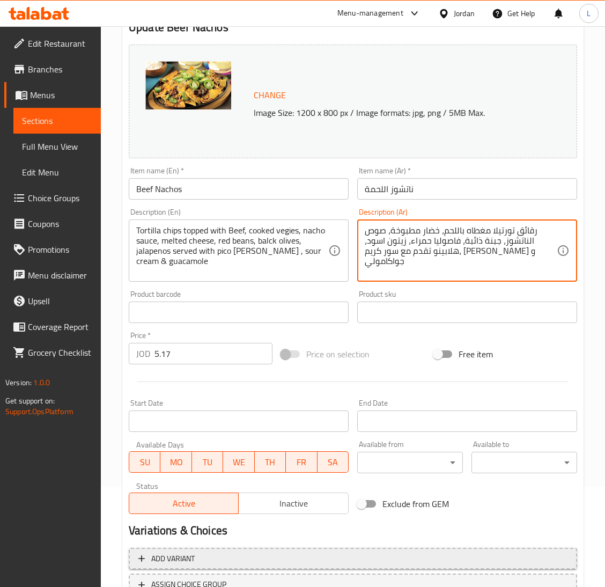
scroll to position [185, 0]
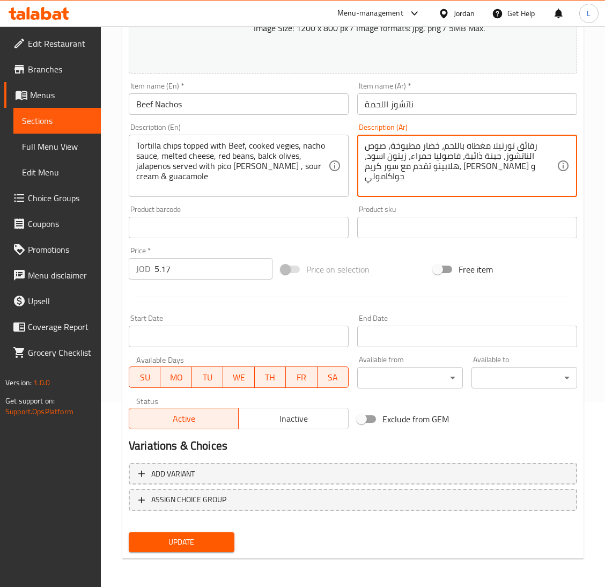
type textarea "رقائق تورتيلا مغطاه باللحم، خضار مطبوخة، صوص الناتشوز، جبنة ذائبة، فاصوليا حمرا…"
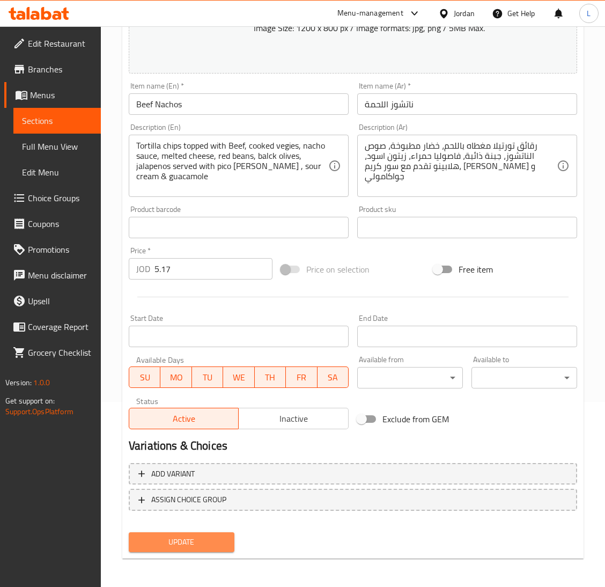
click at [179, 532] on button "Update" at bounding box center [182, 542] width 106 height 20
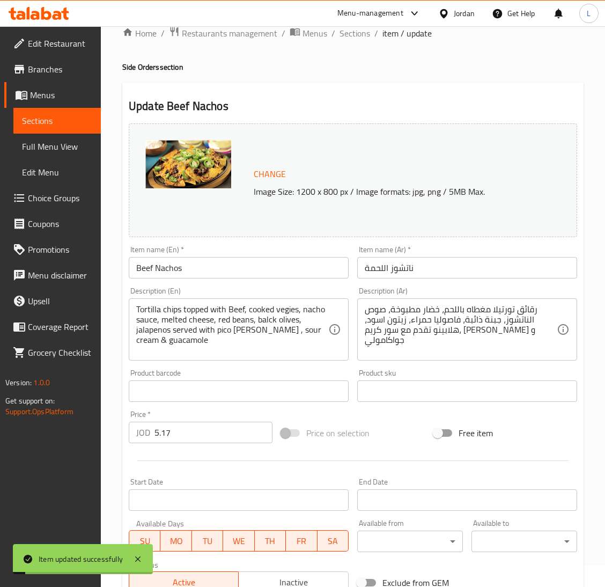
scroll to position [0, 0]
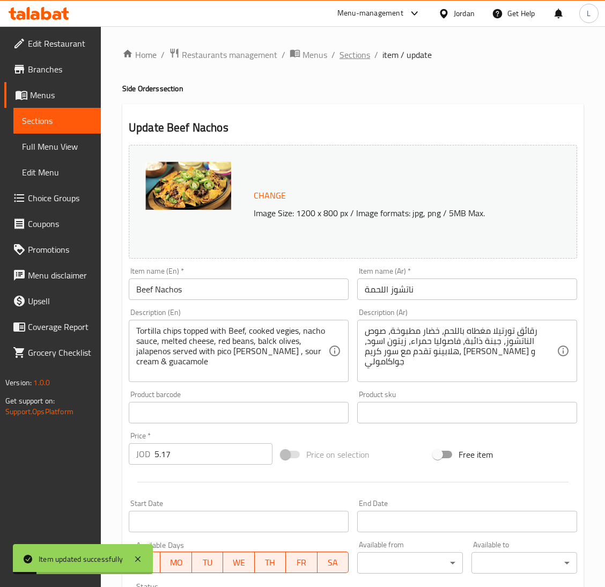
click at [350, 51] on span "Sections" at bounding box center [354, 54] width 31 height 13
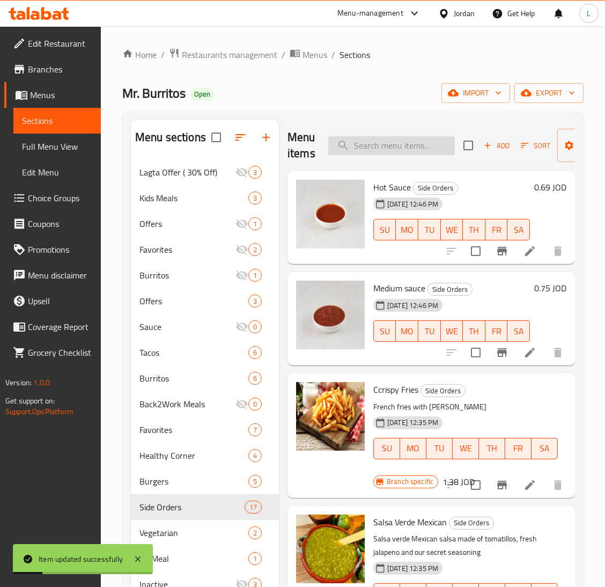
click at [380, 152] on input "search" at bounding box center [391, 145] width 127 height 19
paste input "Vegetarian"
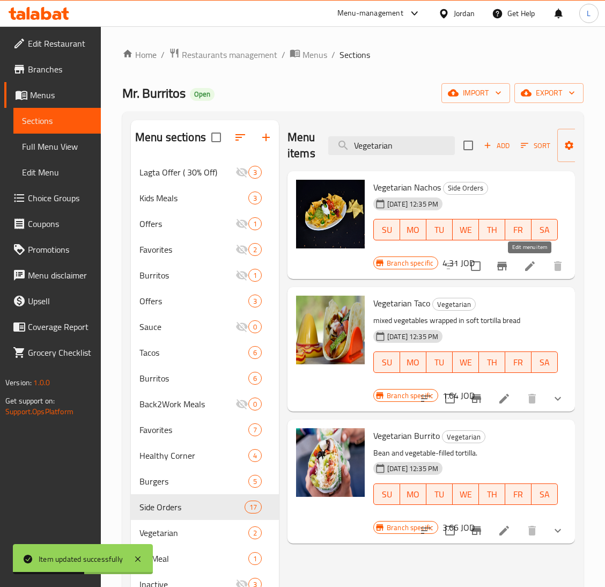
type input "Vegetarian"
click at [532, 264] on icon at bounding box center [529, 266] width 13 height 13
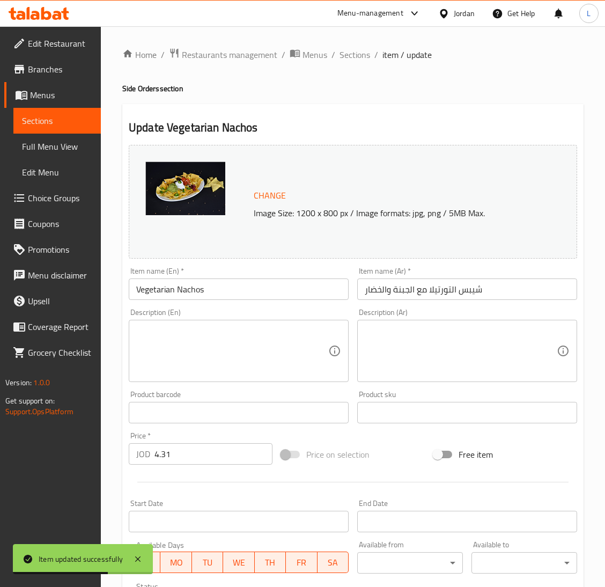
click at [240, 335] on textarea at bounding box center [232, 351] width 192 height 51
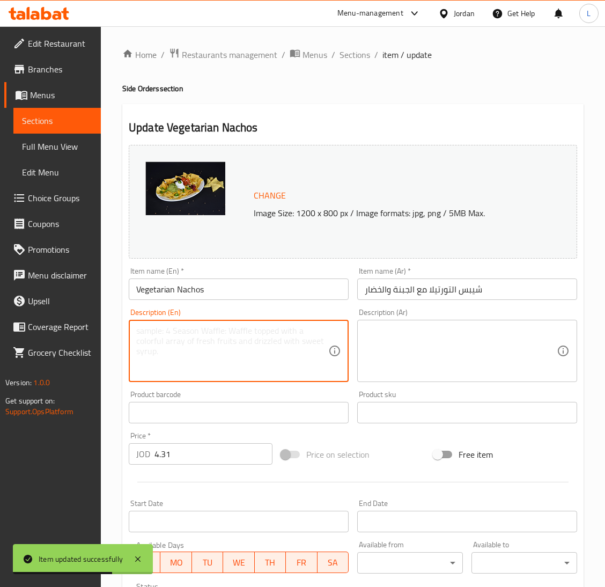
click at [240, 335] on textarea at bounding box center [232, 351] width 192 height 51
paste textarea "Tortilla chips topped with cooked vegies, nacho sauce, melted cheese, red beans…"
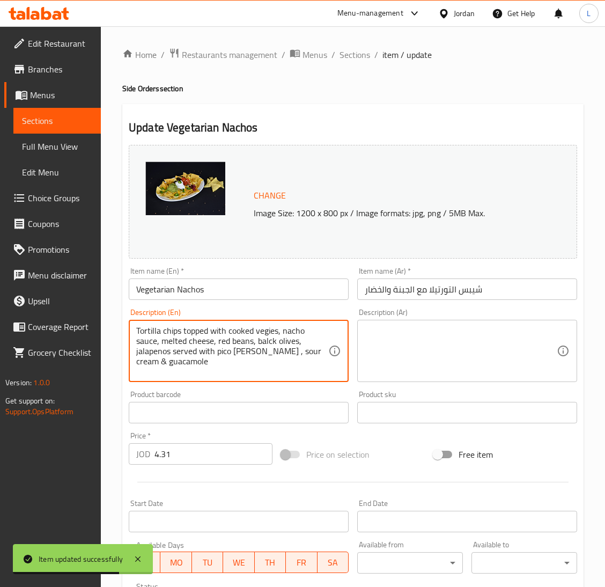
type textarea "Tortilla chips topped with cooked vegies, nacho sauce, melted cheese, red beans…"
click at [418, 347] on textarea at bounding box center [461, 351] width 192 height 51
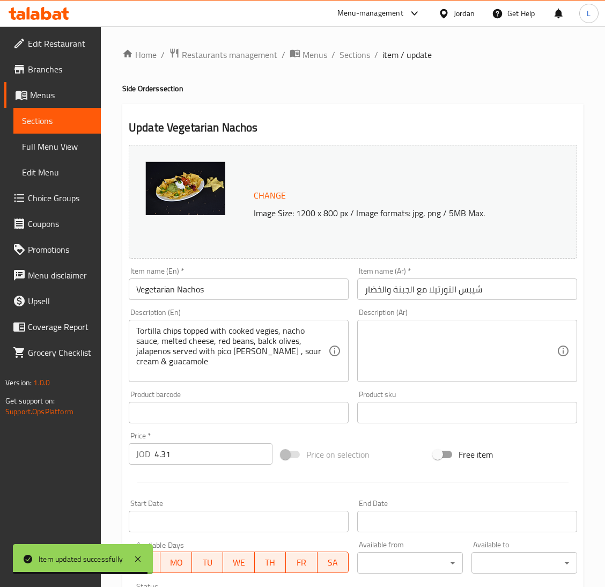
click at [382, 376] on textarea at bounding box center [461, 351] width 192 height 51
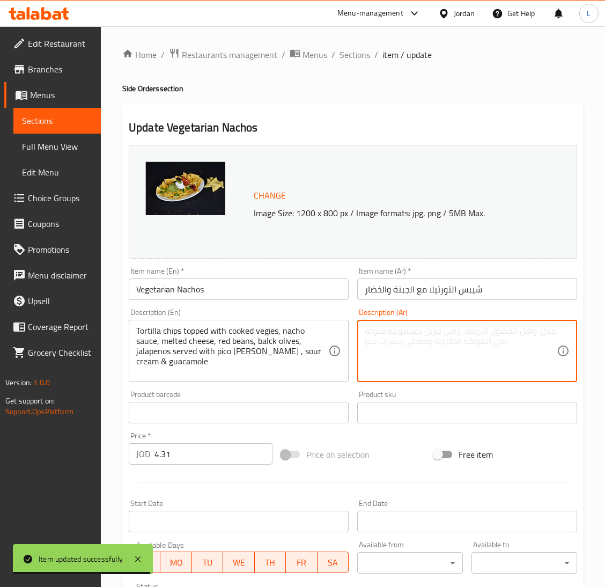
paste textarea "رقائق تورتيلا مغطاه بالخضار مطبوخة، صوص الناتشوز، جبنة ذائبة، فاصوليا حمراء، زي…"
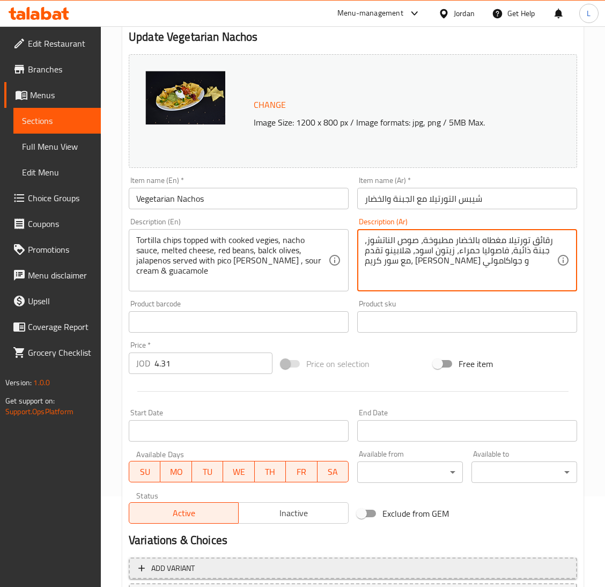
scroll to position [185, 0]
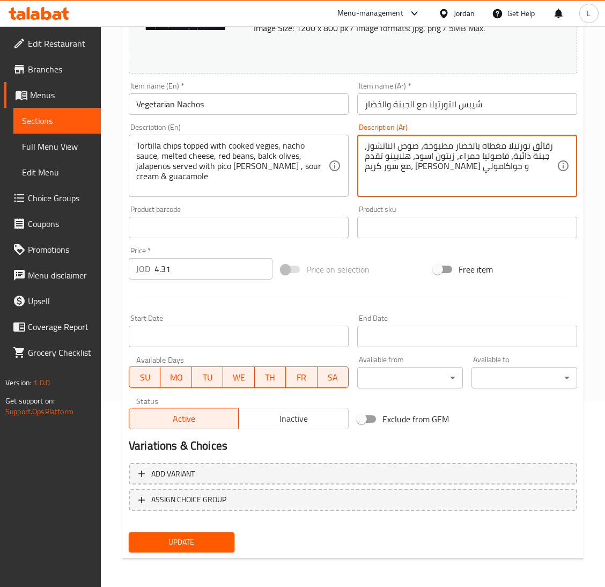
type textarea "رقائق تورتيلا مغطاه بالخضار مطبوخة، صوص الناتشوز، جبنة ذائبة، فاصوليا حمراء، زي…"
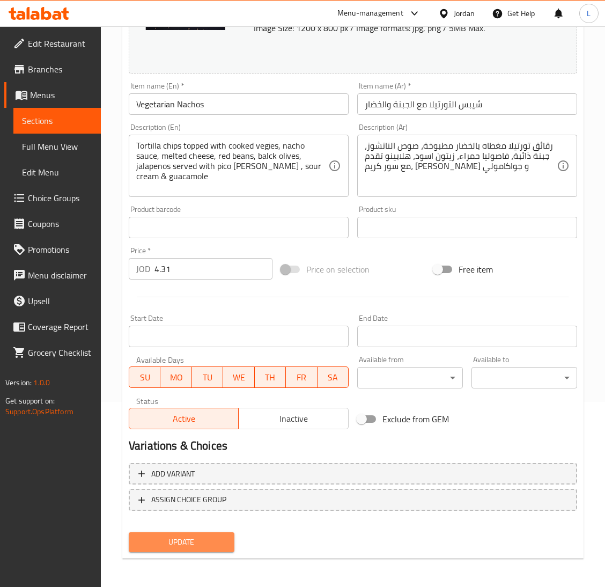
drag, startPoint x: 194, startPoint y: 539, endPoint x: 256, endPoint y: 531, distance: 62.7
click at [194, 540] on span "Update" at bounding box center [181, 541] width 88 height 13
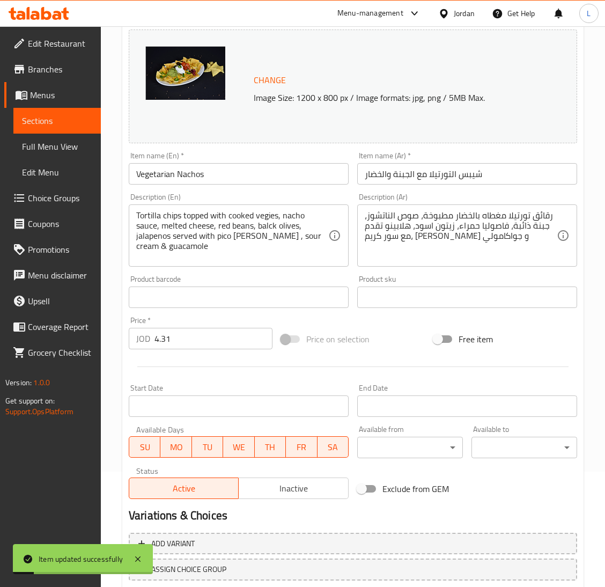
scroll to position [0, 0]
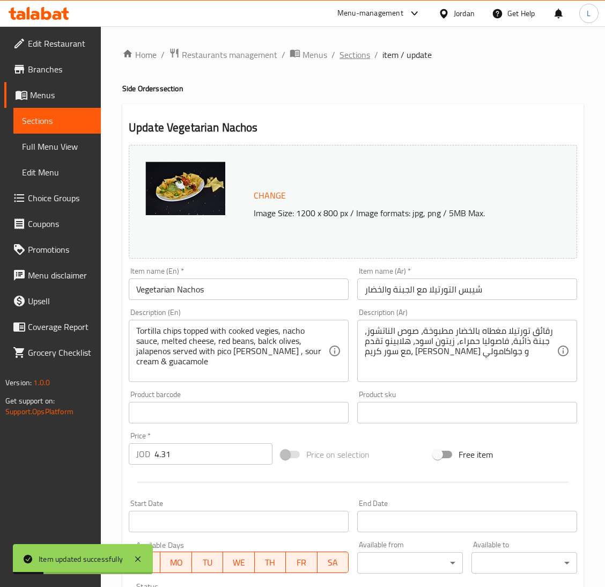
click at [358, 49] on span "Sections" at bounding box center [354, 54] width 31 height 13
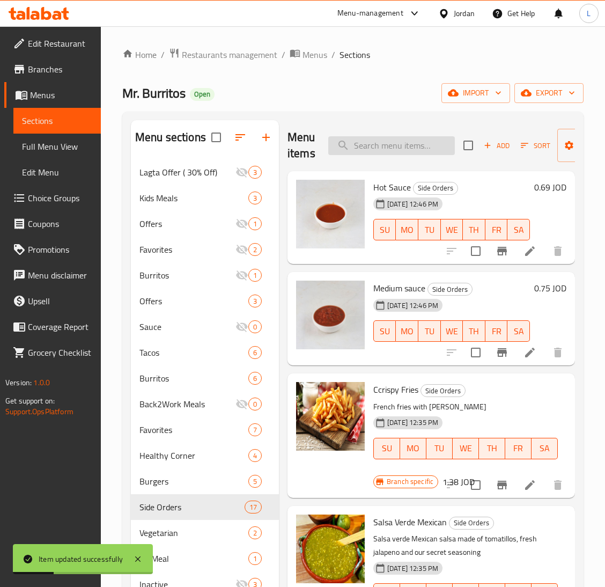
click at [379, 146] on input "search" at bounding box center [391, 145] width 127 height 19
paste input "Mexican Hot Sauce"
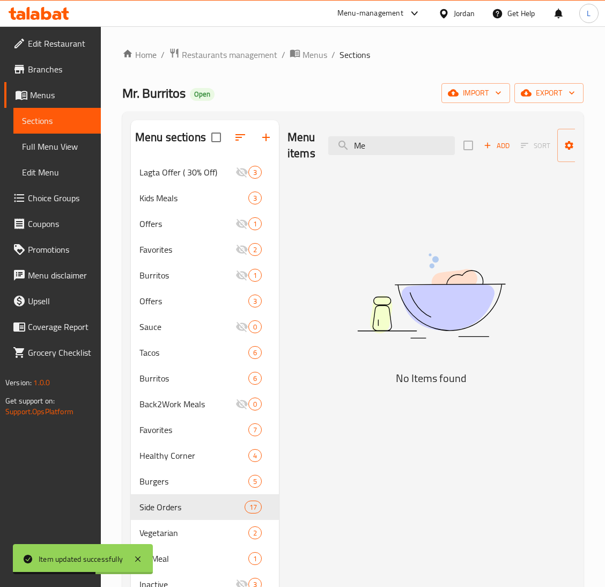
type input "M"
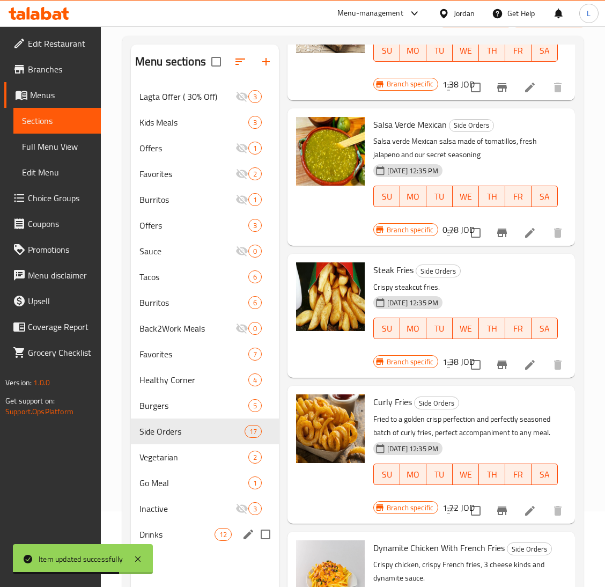
scroll to position [151, 0]
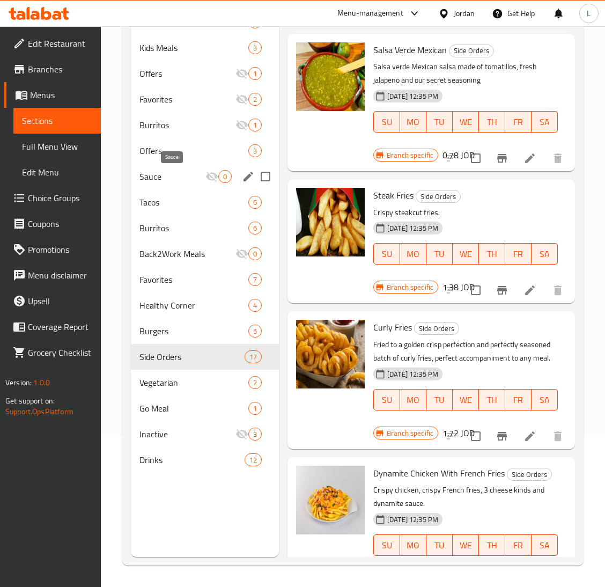
click at [180, 177] on span "Sauce" at bounding box center [172, 176] width 66 height 13
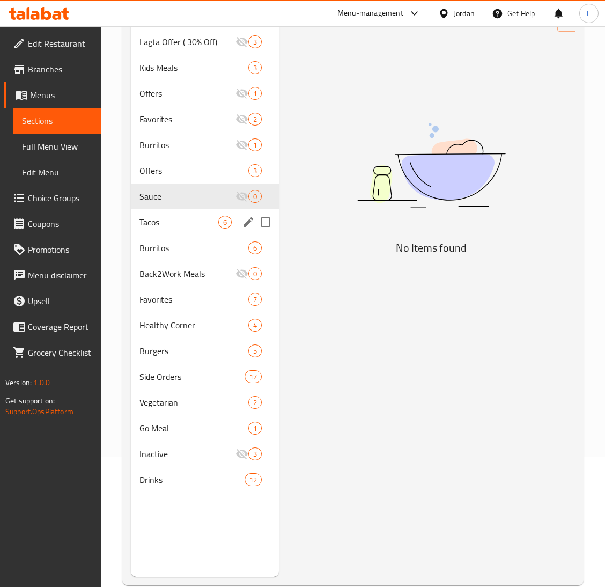
scroll to position [151, 0]
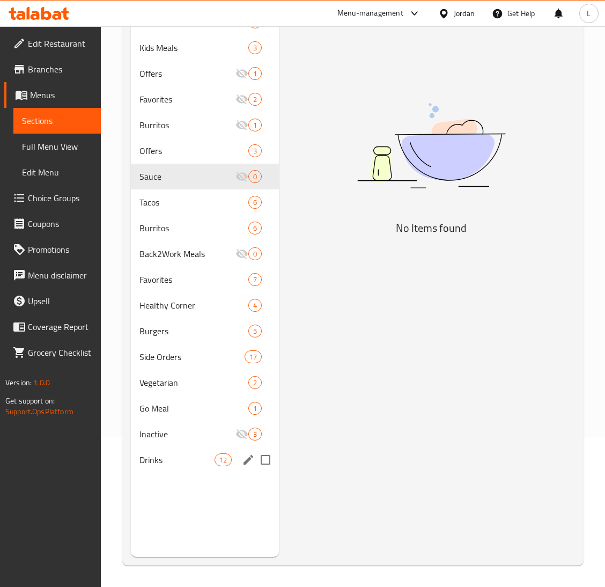
click at [173, 451] on div "Drinks 12" at bounding box center [205, 460] width 148 height 26
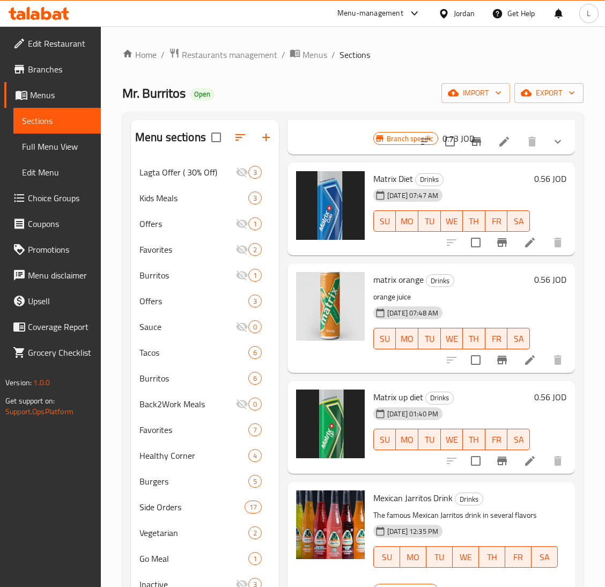
scroll to position [241, 0]
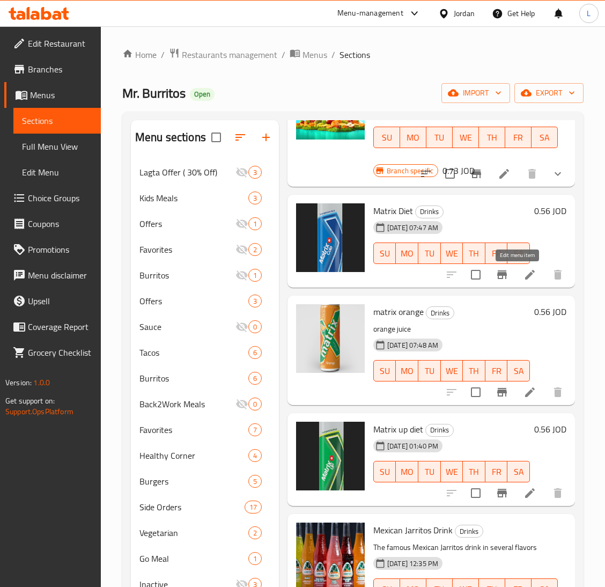
click at [523, 277] on icon at bounding box center [529, 274] width 13 height 13
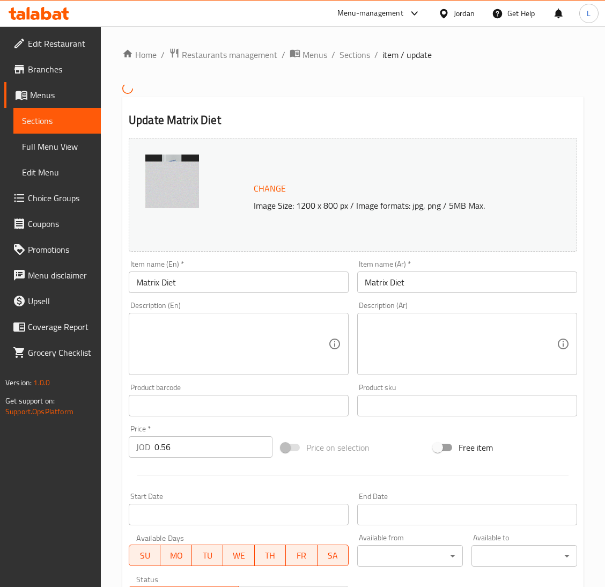
click at [204, 347] on textarea at bounding box center [232, 343] width 192 height 51
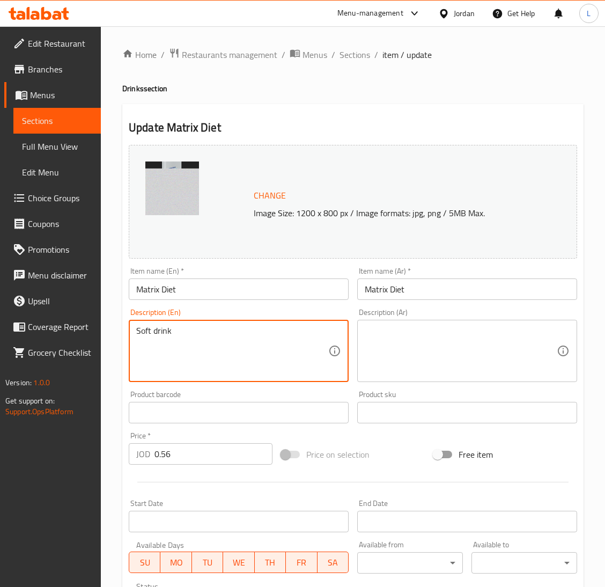
click at [204, 347] on textarea "Soft drink" at bounding box center [232, 351] width 192 height 51
type textarea "Soft drink"
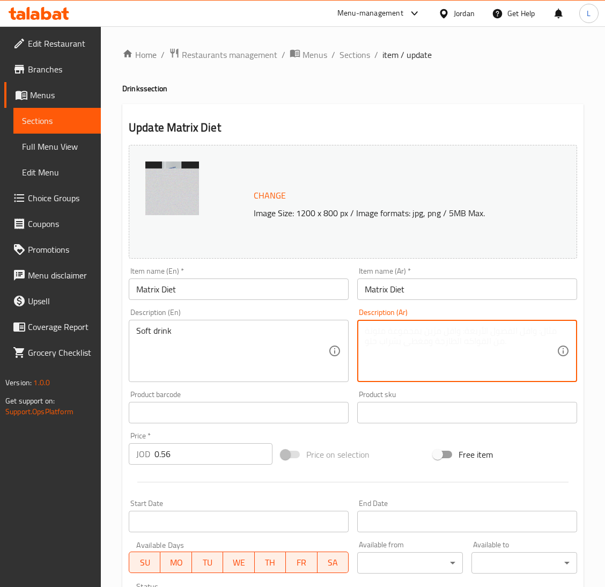
click at [420, 360] on textarea at bounding box center [461, 351] width 192 height 51
paste textarea "مشروب غازي"
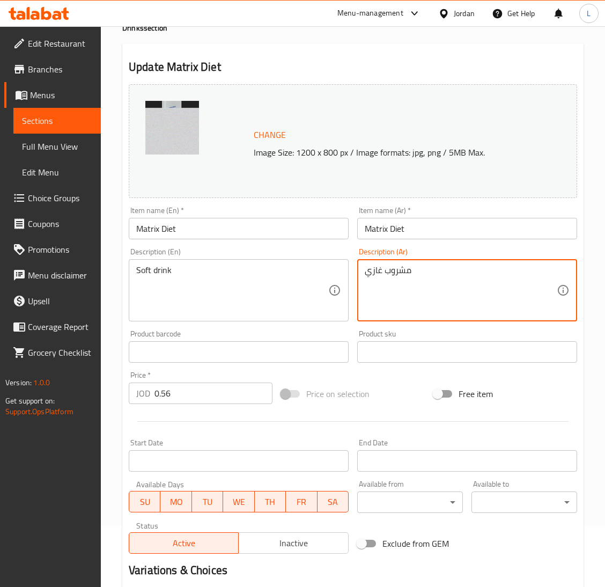
scroll to position [185, 0]
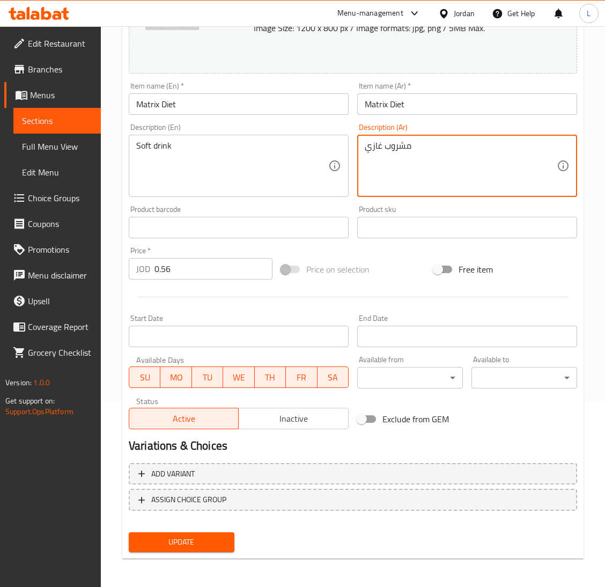
type textarea "مشروب غازي"
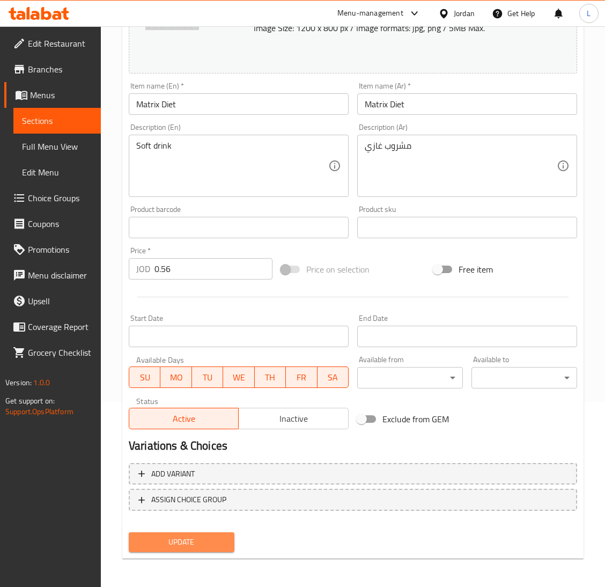
drag, startPoint x: 216, startPoint y: 533, endPoint x: 252, endPoint y: 524, distance: 36.8
click at [215, 535] on button "Update" at bounding box center [182, 542] width 106 height 20
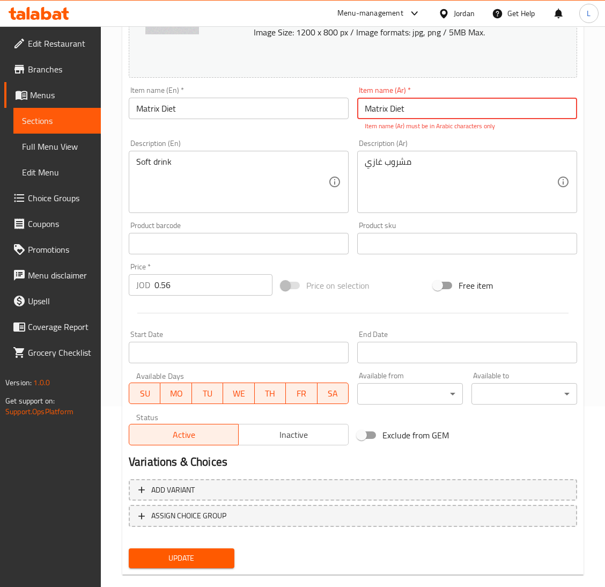
scroll to position [105, 0]
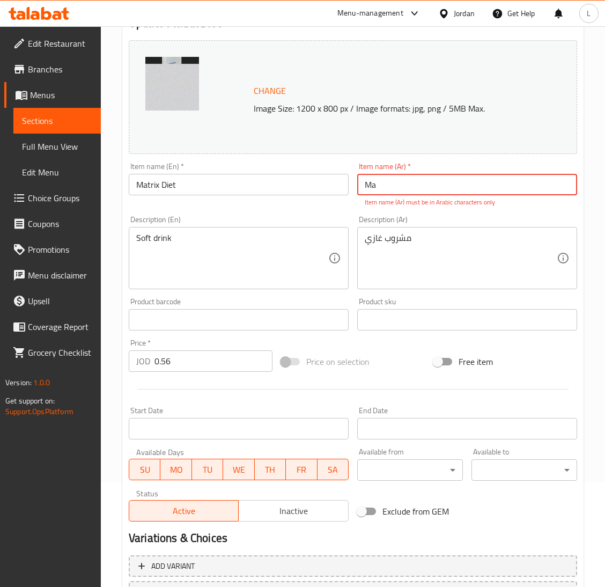
type input "M"
type input "v"
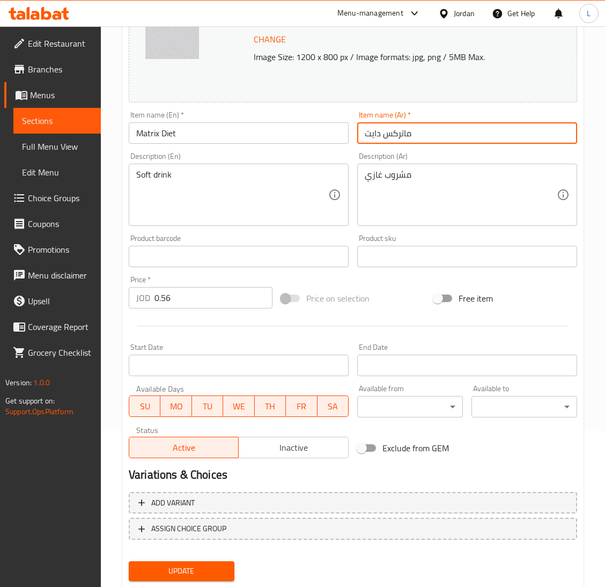
scroll to position [185, 0]
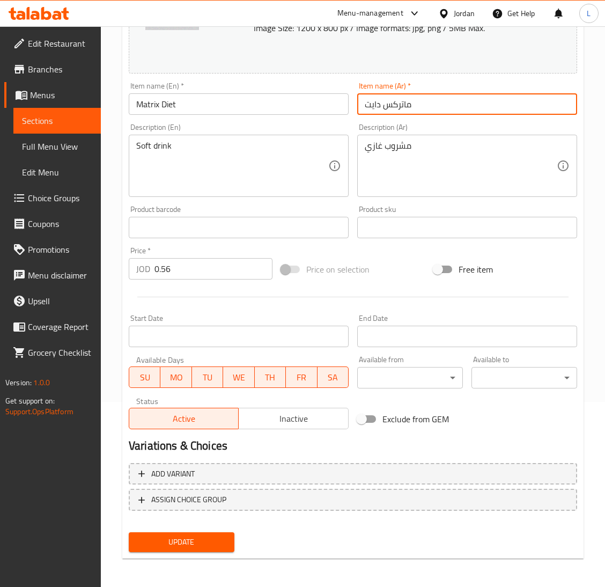
type input "ماتركس دايت"
click at [199, 540] on span "Update" at bounding box center [181, 541] width 88 height 13
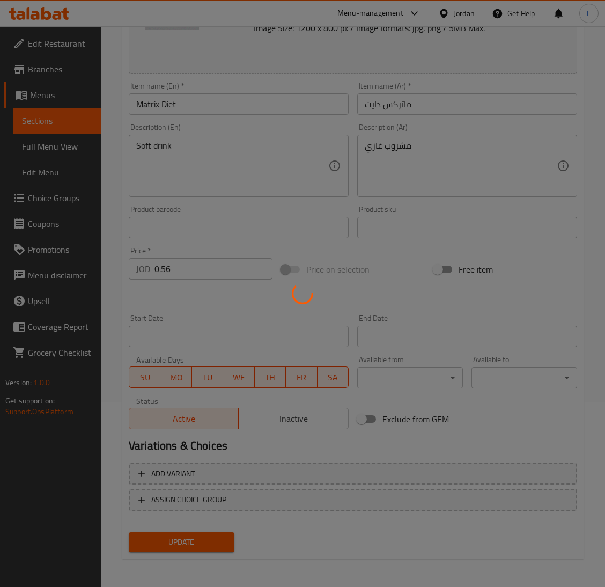
scroll to position [0, 0]
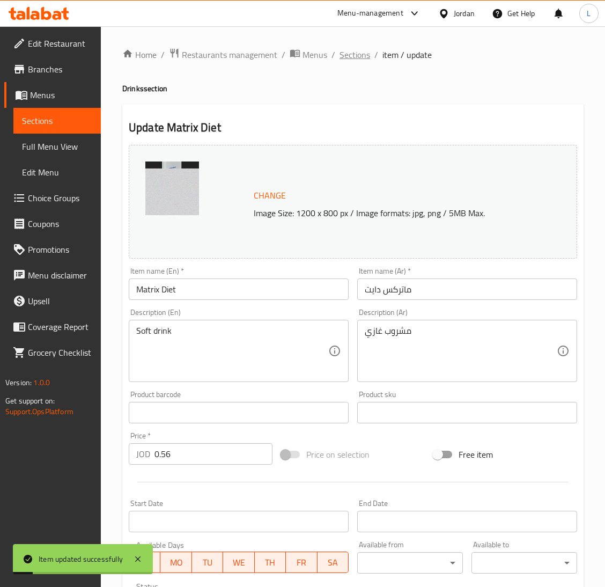
click at [346, 54] on span "Sections" at bounding box center [354, 54] width 31 height 13
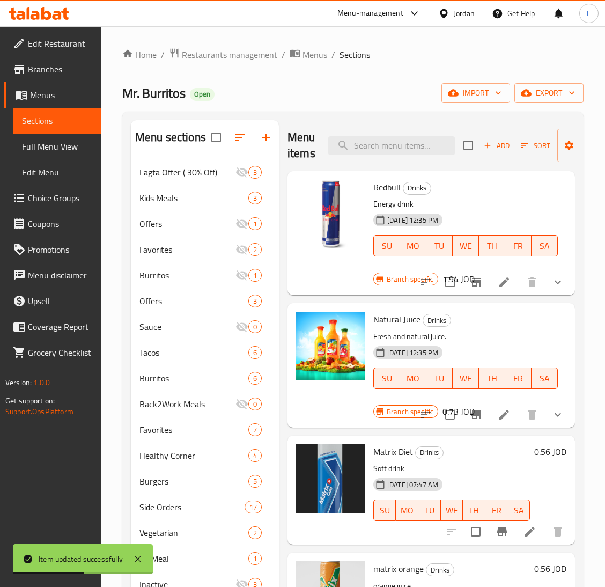
scroll to position [322, 0]
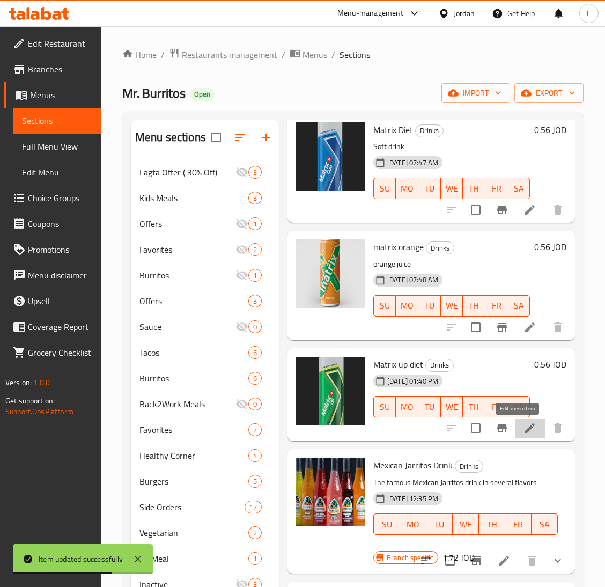
click at [523, 431] on icon at bounding box center [529, 427] width 13 height 13
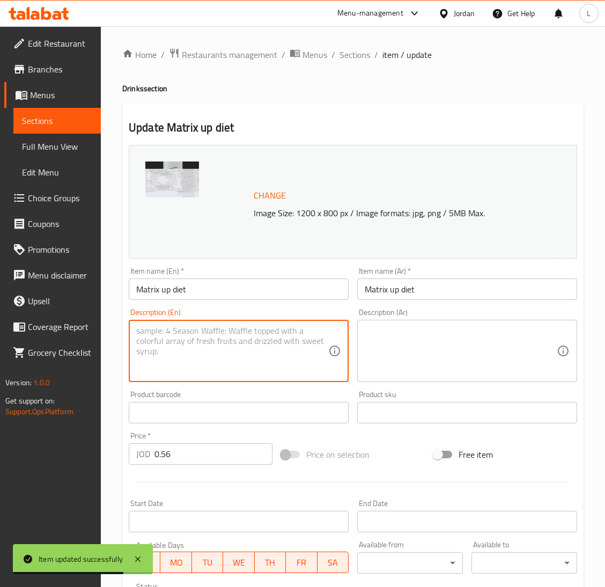
click at [197, 352] on textarea at bounding box center [232, 351] width 192 height 51
type textarea "س"
paste textarea "مشروب غازي"
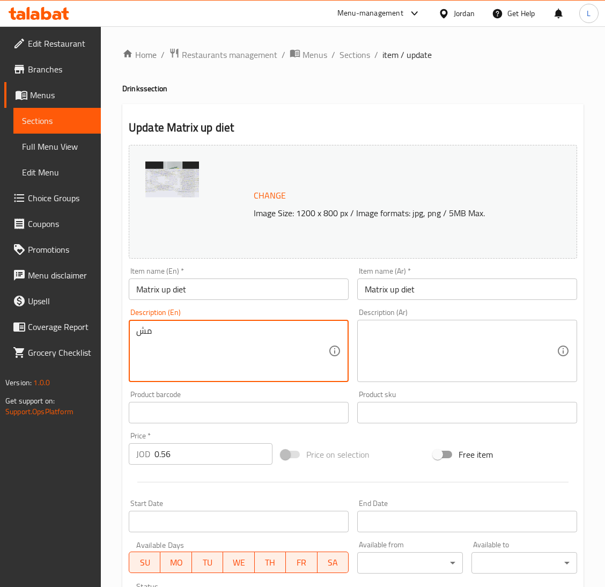
type textarea "م"
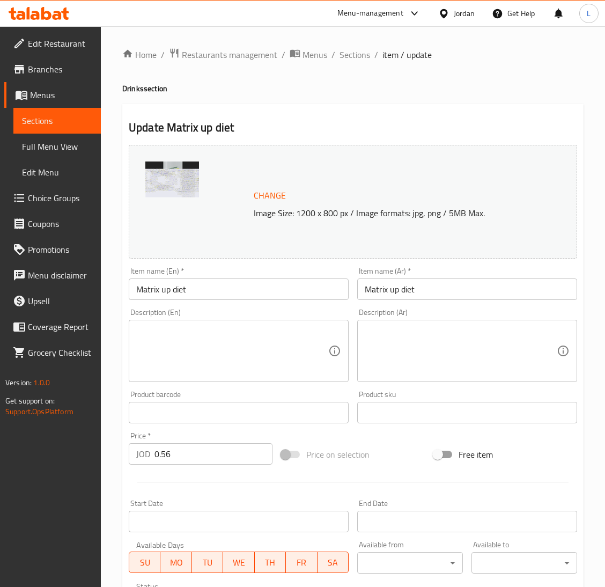
click at [403, 320] on div "Description (Ar)" at bounding box center [467, 351] width 220 height 62
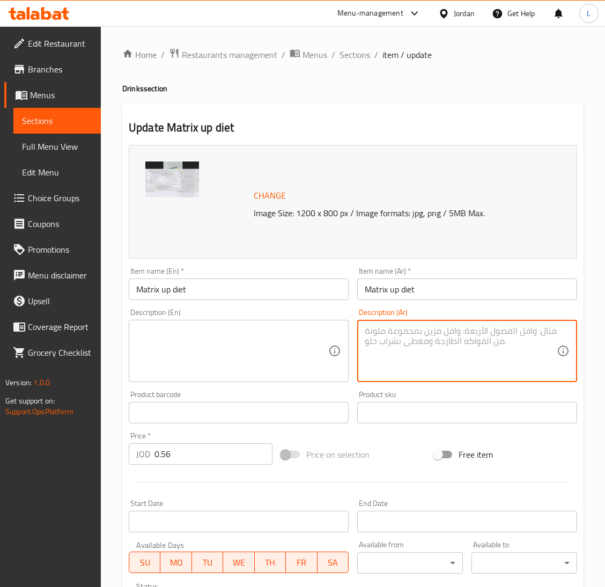
click at [409, 348] on textarea at bounding box center [461, 351] width 192 height 51
paste textarea "مشروب غازي"
type textarea "مشروب غازي"
click at [226, 341] on textarea at bounding box center [232, 351] width 192 height 51
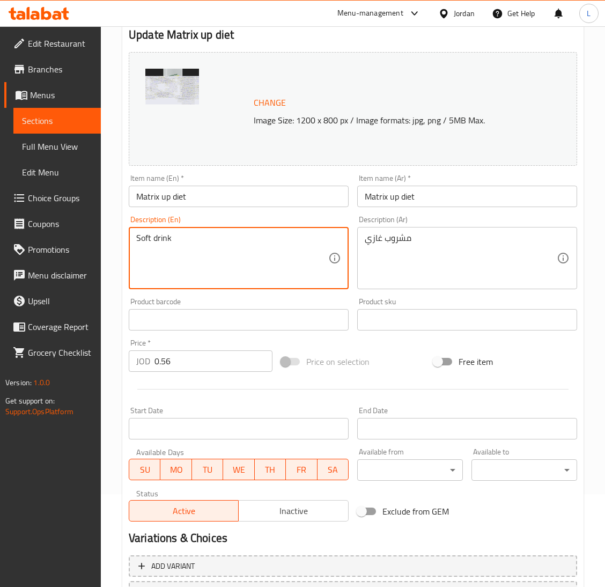
scroll to position [185, 0]
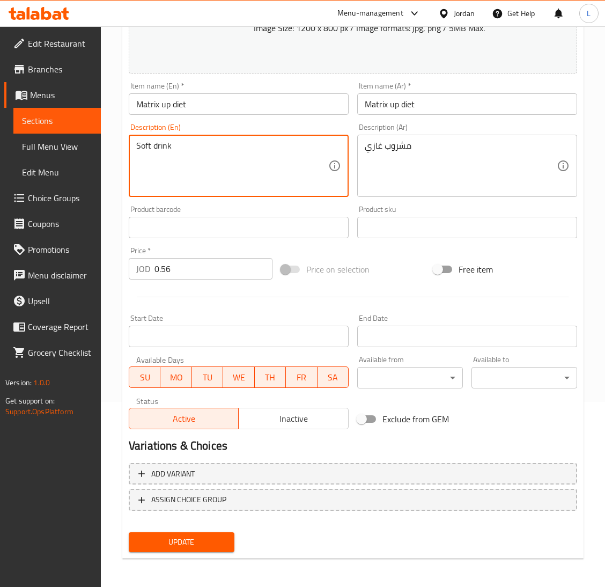
type textarea "Soft drink"
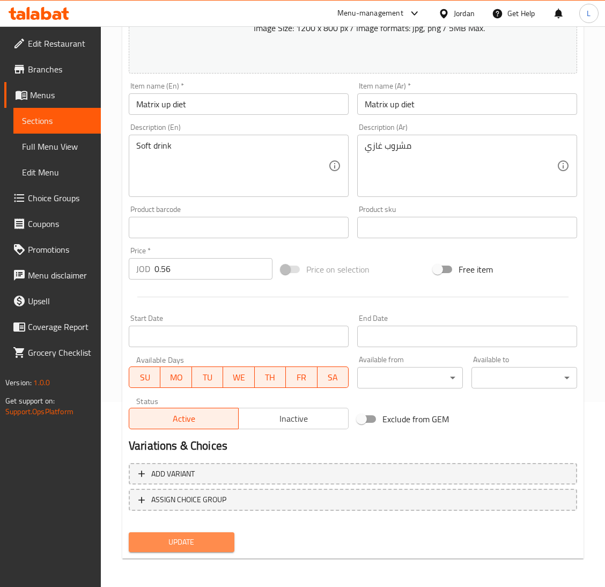
click at [161, 535] on span "Update" at bounding box center [181, 541] width 88 height 13
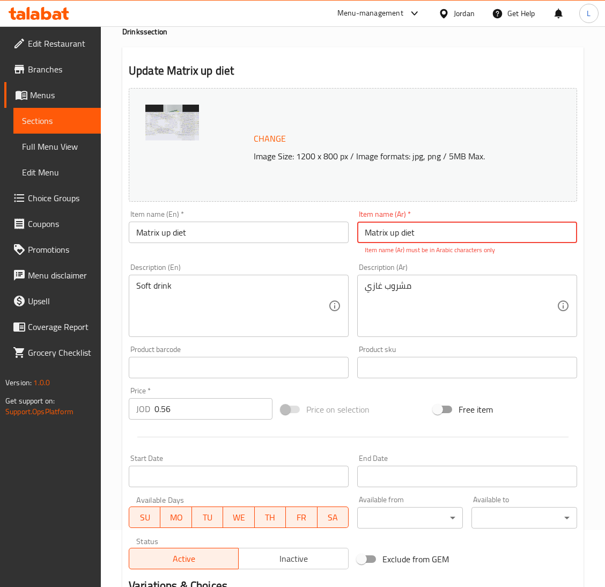
scroll to position [24, 0]
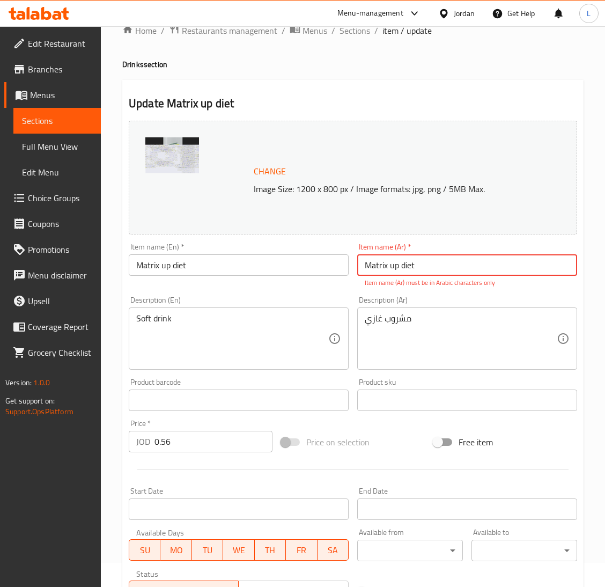
click at [376, 273] on input "Matrix up diet" at bounding box center [467, 264] width 220 height 21
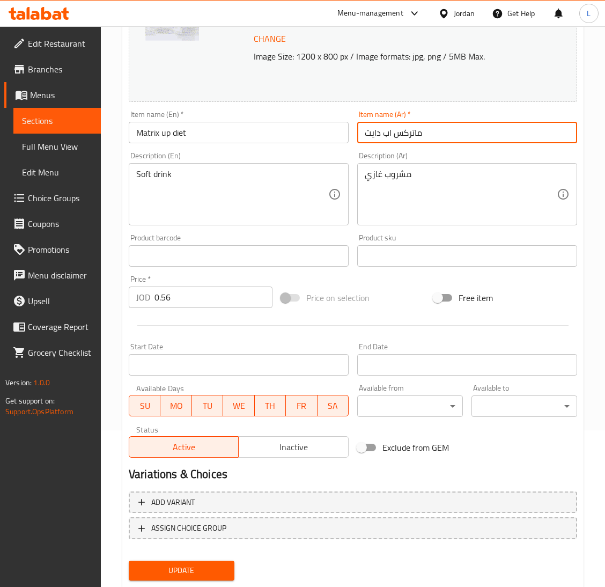
scroll to position [185, 0]
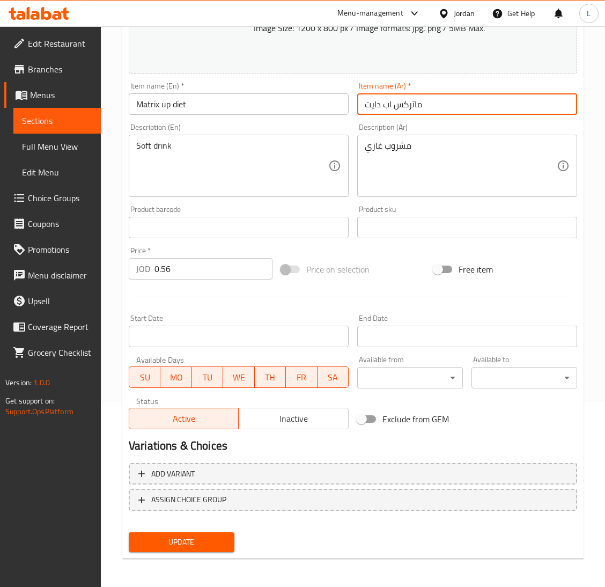
type input "ماتركس اب دايت"
click at [205, 550] on button "Update" at bounding box center [182, 542] width 106 height 20
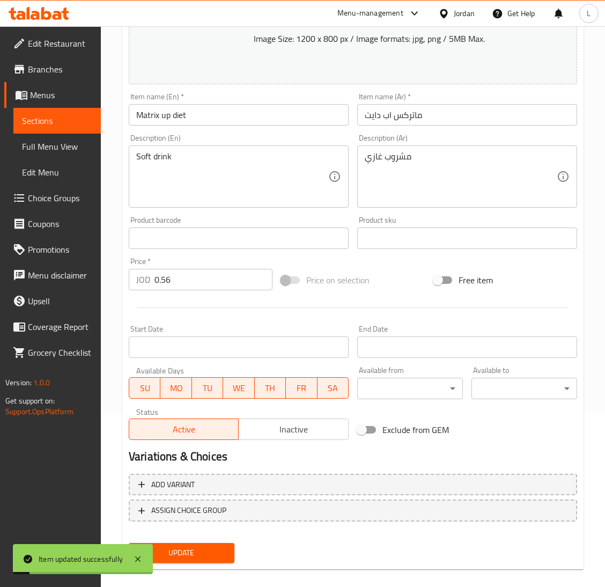
scroll to position [0, 0]
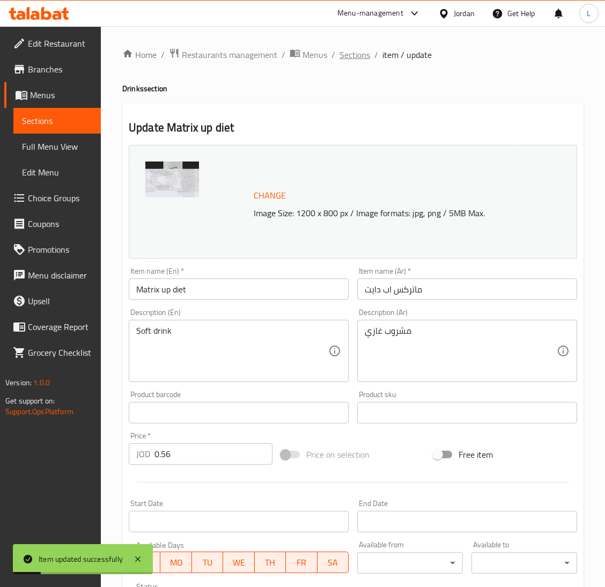
click at [349, 48] on span "Sections" at bounding box center [354, 54] width 31 height 13
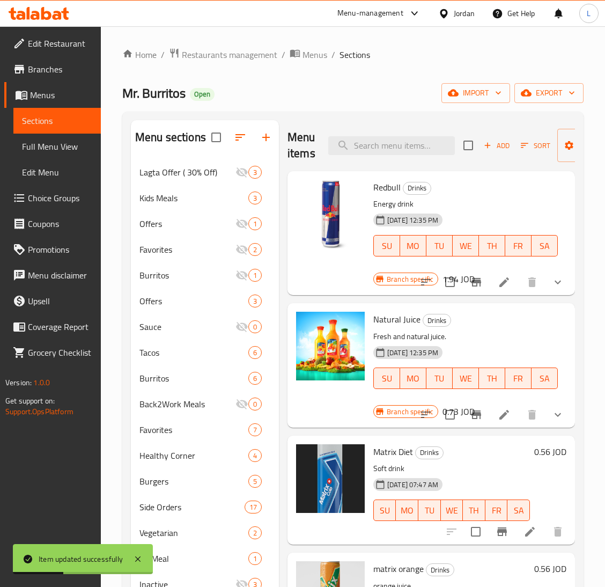
click at [36, 14] on icon at bounding box center [35, 15] width 9 height 9
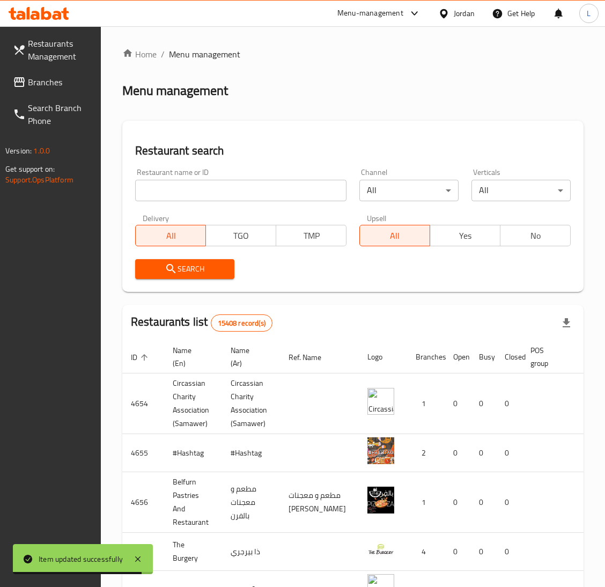
click at [172, 184] on input "search" at bounding box center [240, 190] width 211 height 21
paste input "Mr. Burritos"
type input "Mr. Burritos"
click button "Search" at bounding box center [184, 269] width 99 height 20
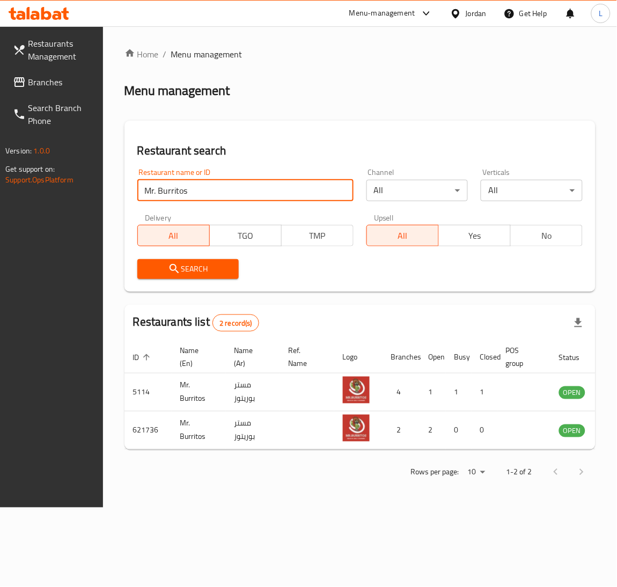
scroll to position [0, 47]
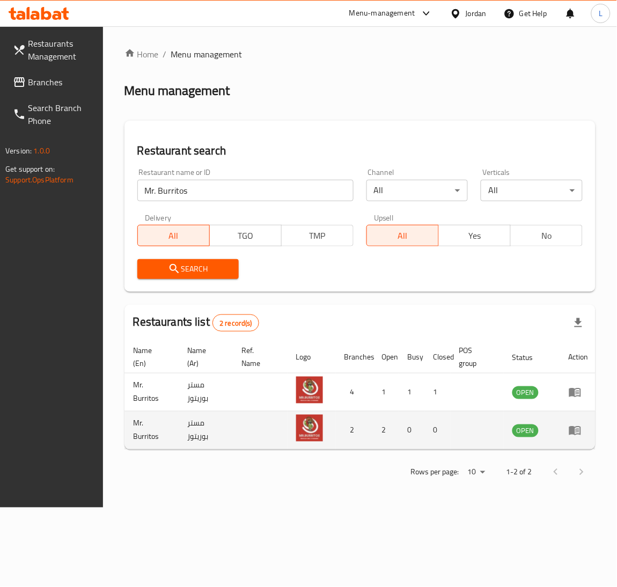
click at [574, 420] on td "enhanced table" at bounding box center [578, 430] width 37 height 38
click at [574, 421] on td "enhanced table" at bounding box center [578, 430] width 37 height 38
click at [571, 428] on icon "enhanced table" at bounding box center [575, 430] width 12 height 9
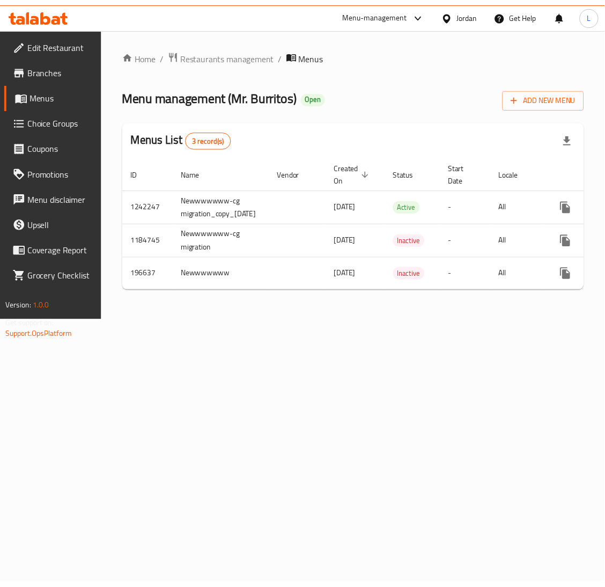
scroll to position [0, 96]
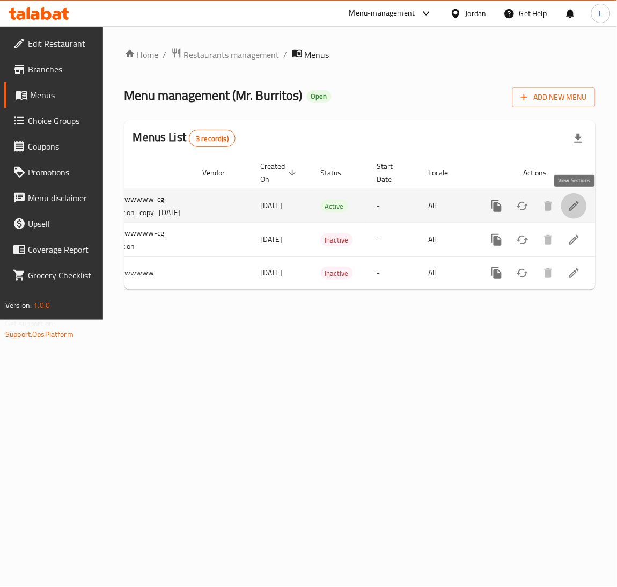
click at [578, 210] on icon "enhanced table" at bounding box center [573, 205] width 13 height 13
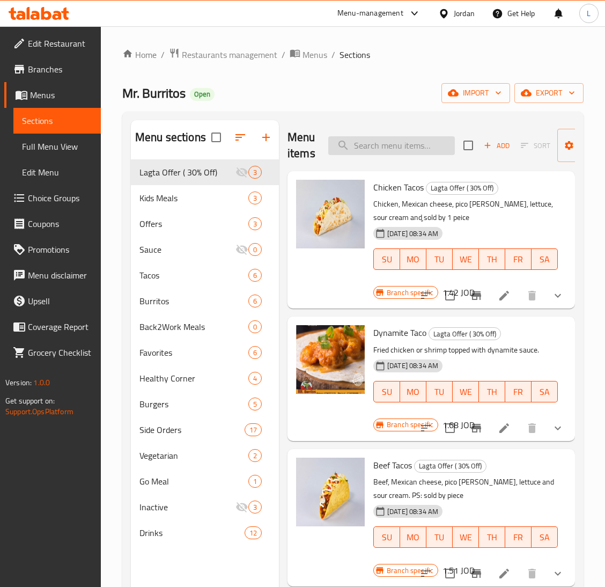
click at [388, 142] on input "search" at bounding box center [391, 145] width 127 height 19
paste input "Turkey burrito"
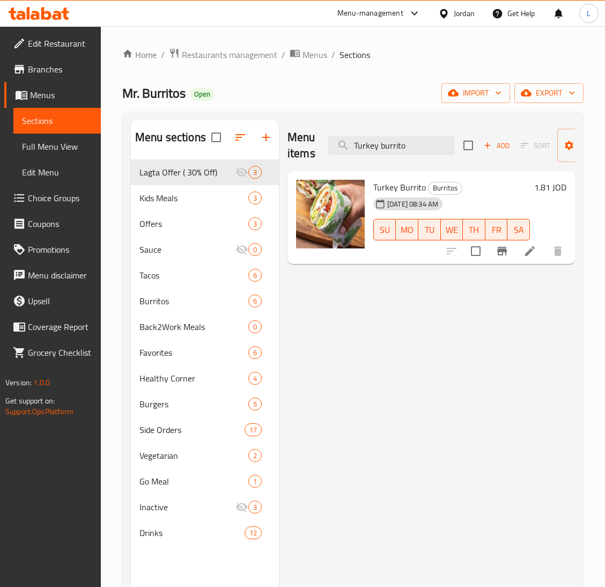
type input "Turkey burrito"
click at [523, 250] on icon at bounding box center [529, 251] width 13 height 13
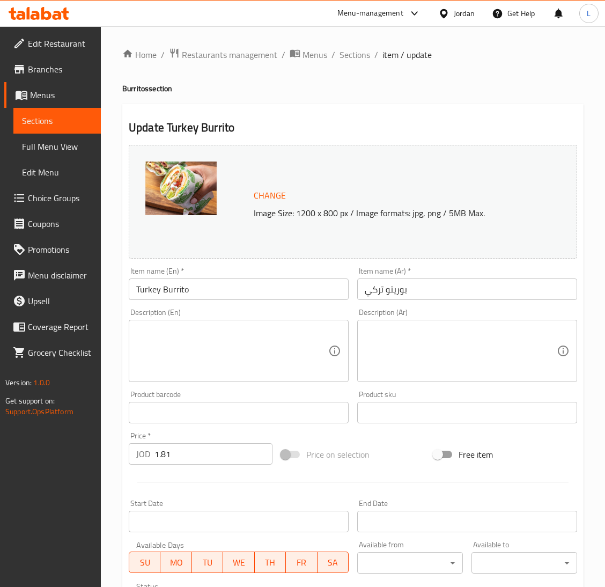
click at [268, 361] on textarea at bounding box center [232, 351] width 192 height 51
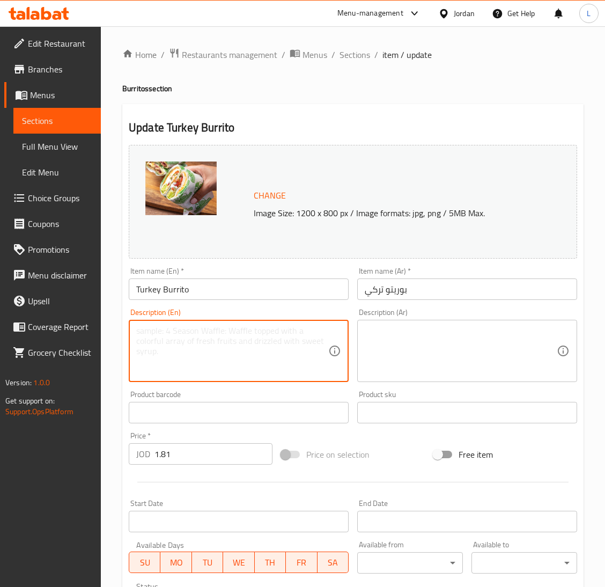
paste textarea "Turkey breast, mexican cheese, pico de gallo, lettuce & sour cream"
type textarea "Turkey breast, mexican cheese, pico de gallo, lettuce & sour cream"
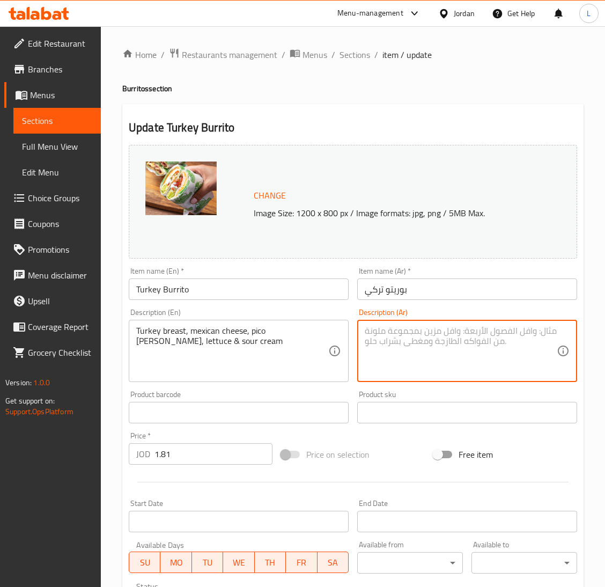
click at [421, 347] on textarea at bounding box center [461, 351] width 192 height 51
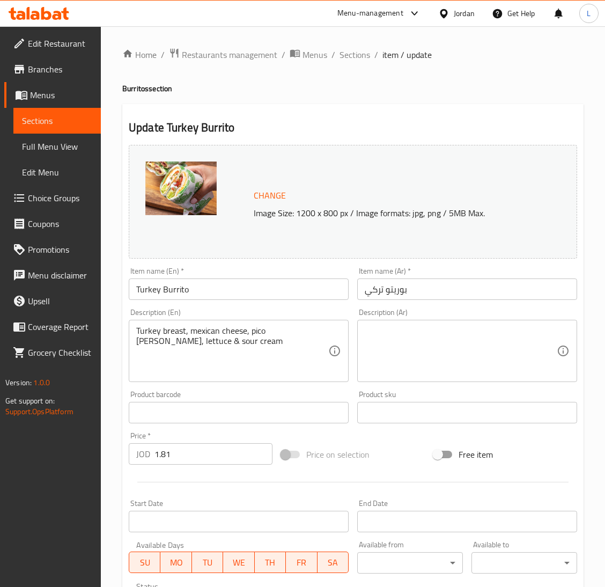
click at [433, 337] on textarea at bounding box center [461, 351] width 192 height 51
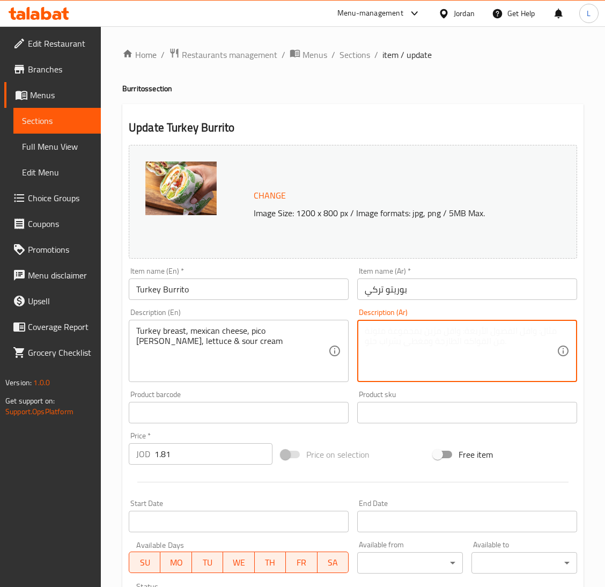
paste textarea "حبش, جبنه مكسيكيه, سلطة البيكو, خس وسور كريم"
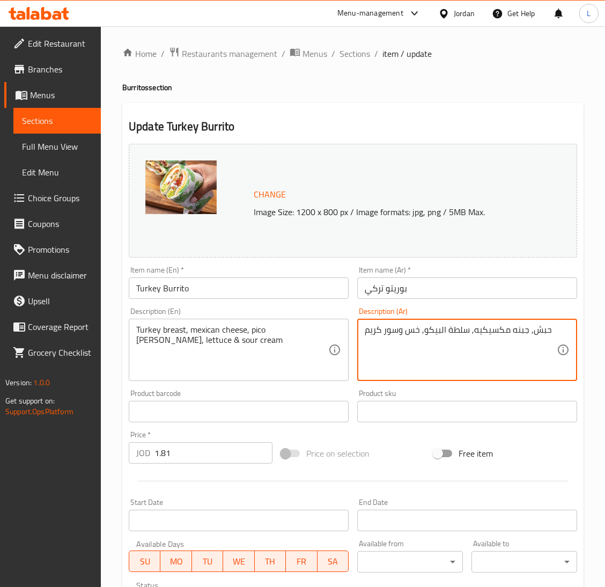
scroll to position [185, 0]
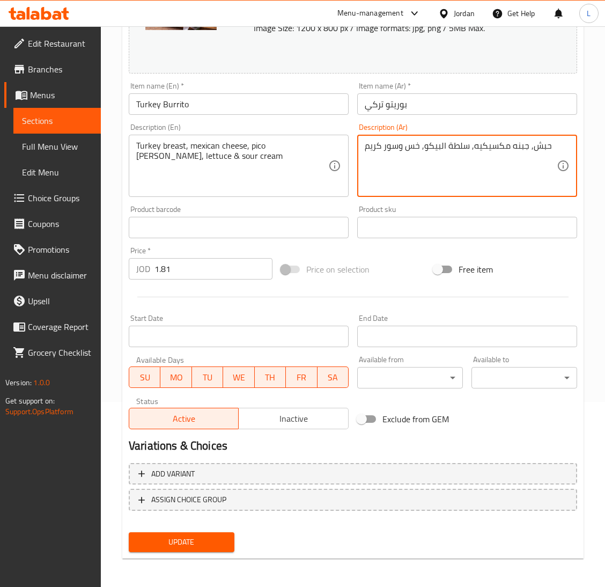
type textarea "حبش, جبنه مكسيكيه, سلطة البيكو, خس وسور كريم"
click at [195, 540] on span "Update" at bounding box center [181, 541] width 88 height 13
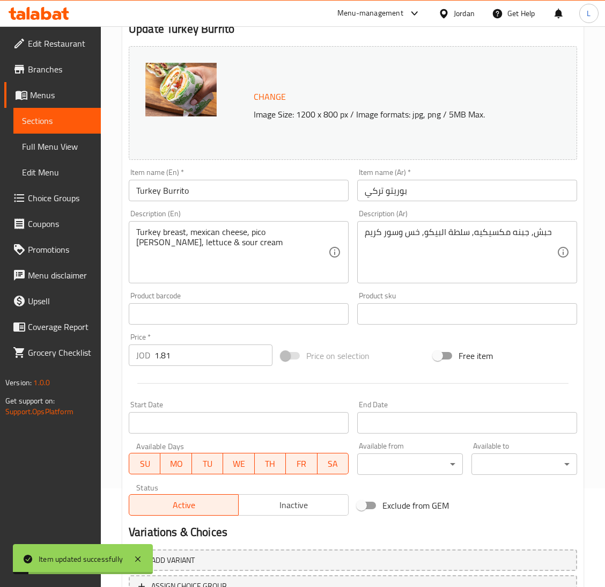
scroll to position [0, 0]
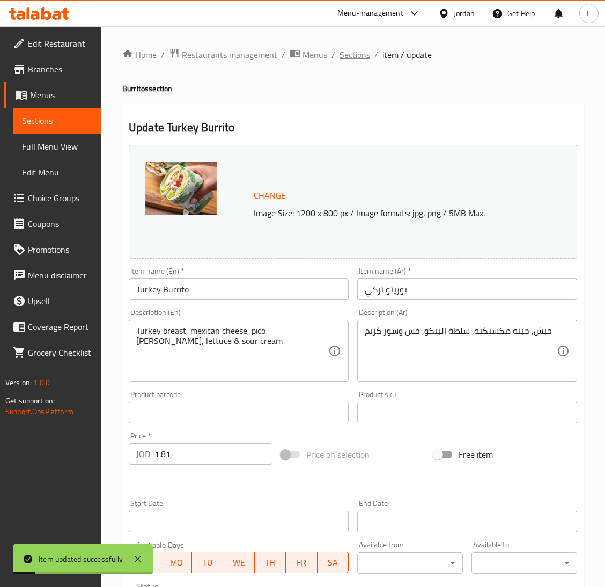
click at [347, 58] on span "Sections" at bounding box center [354, 54] width 31 height 13
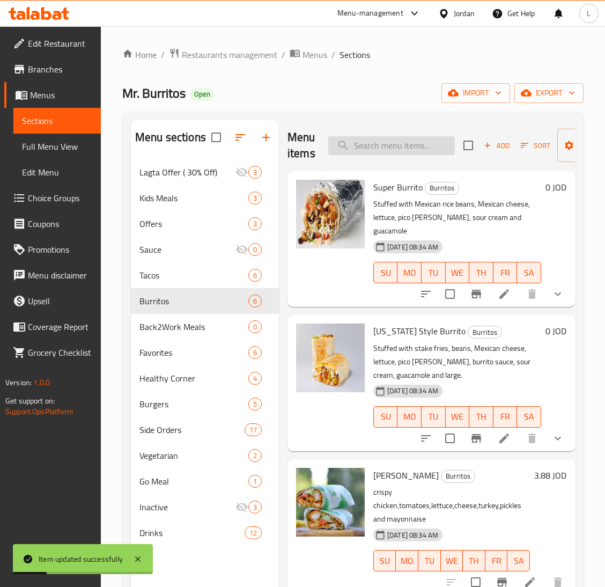
click at [385, 138] on input "search" at bounding box center [391, 145] width 127 height 19
paste input "Dynamite Bowl"
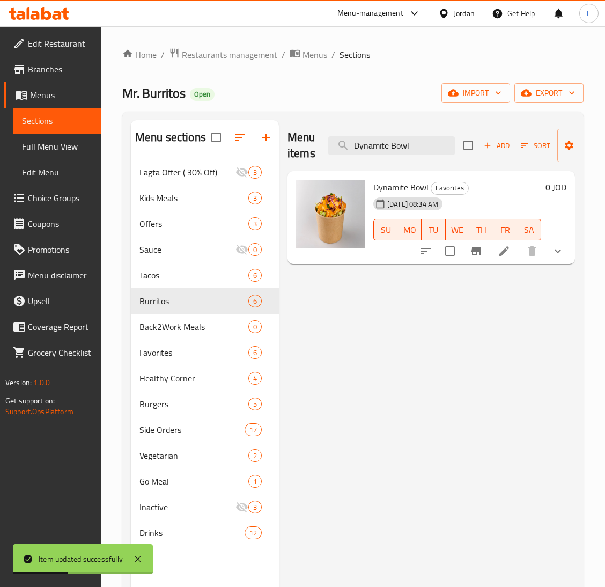
type input "Dynamite Bowl"
click at [509, 251] on icon at bounding box center [504, 251] width 13 height 13
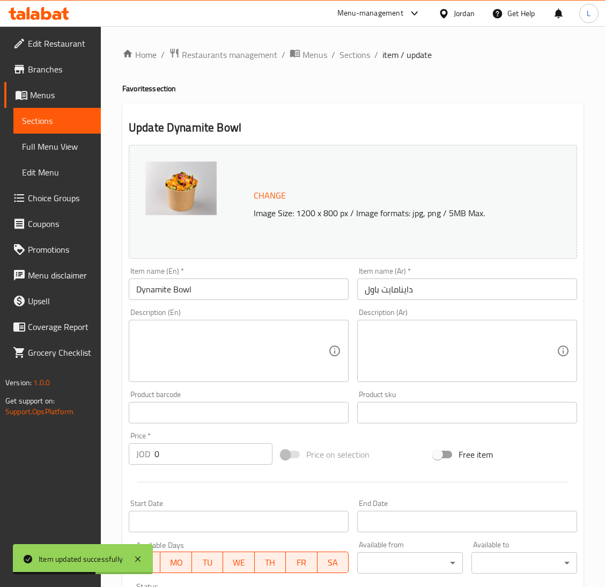
click at [221, 333] on textarea at bounding box center [232, 351] width 192 height 51
paste textarea "Fried shrimps or fried chicken breast pieces topped with dynamite sauce & garni…"
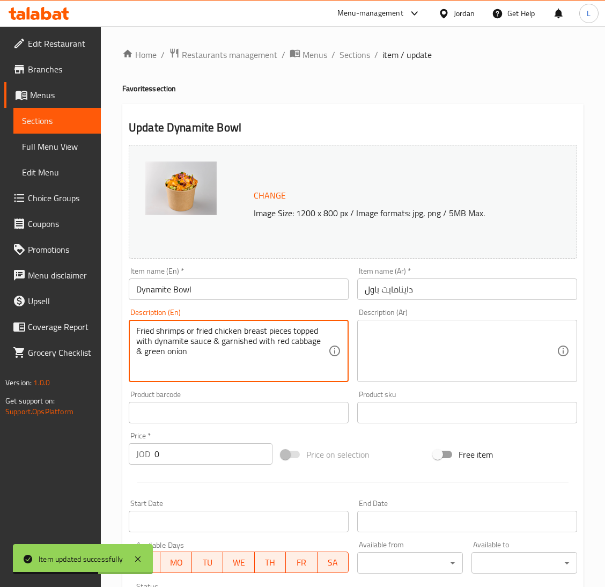
type textarea "Fried shrimps or fried chicken breast pieces topped with dynamite sauce & garni…"
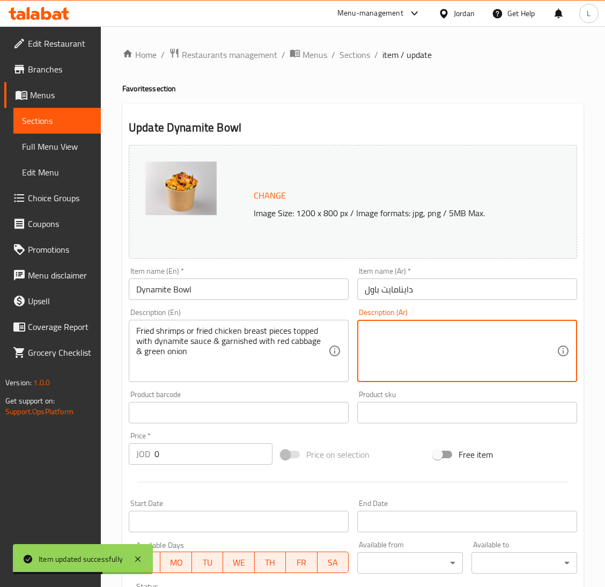
click at [423, 337] on textarea at bounding box center [461, 351] width 192 height 51
click at [440, 361] on textarea at bounding box center [461, 351] width 192 height 51
paste textarea "قطع الروبيان المقلي او قطع صدر دجاج مقلي مغطى بصوص الداينامايت الشهي و مزينة با…"
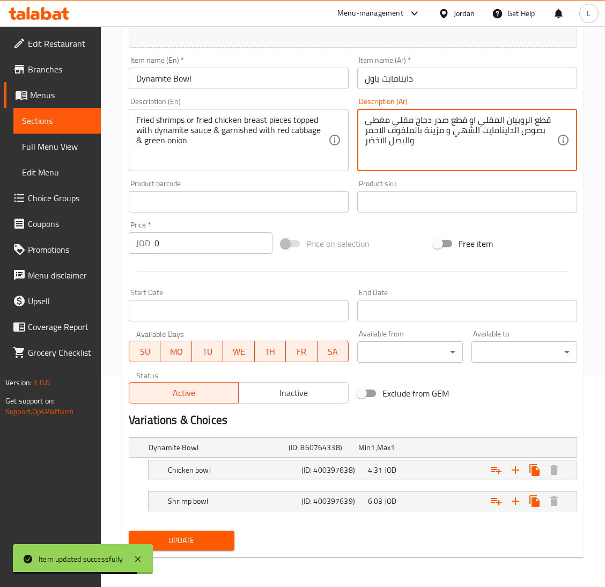
type textarea "قطع الروبيان المقلي او قطع صدر دجاج مقلي مغطى بصوص الداينامايت الشهي و مزينة با…"
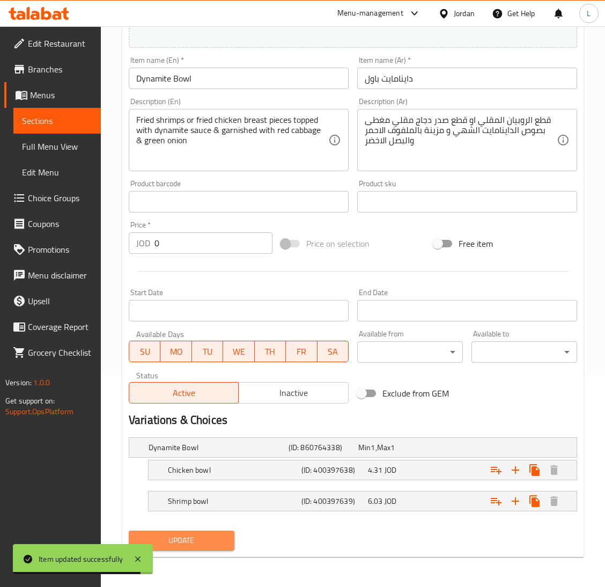
click at [206, 542] on span "Update" at bounding box center [181, 540] width 88 height 13
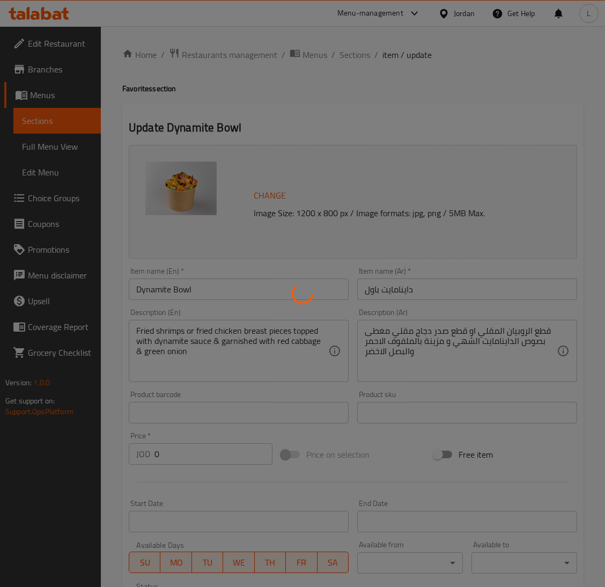
click at [351, 53] on div at bounding box center [302, 293] width 605 height 587
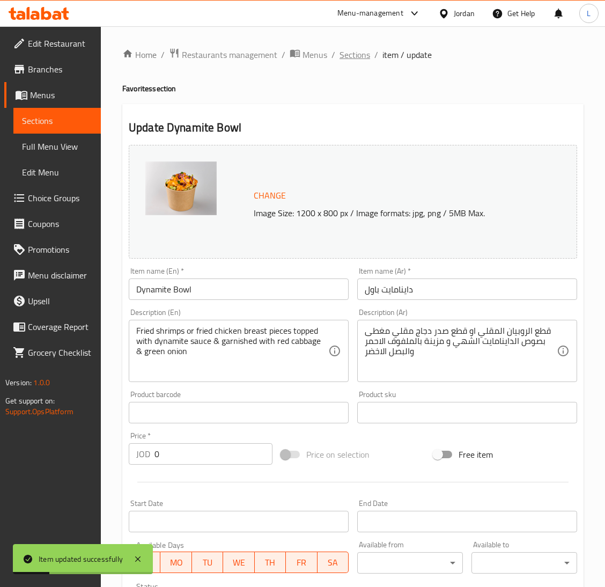
click at [346, 53] on span "Sections" at bounding box center [354, 54] width 31 height 13
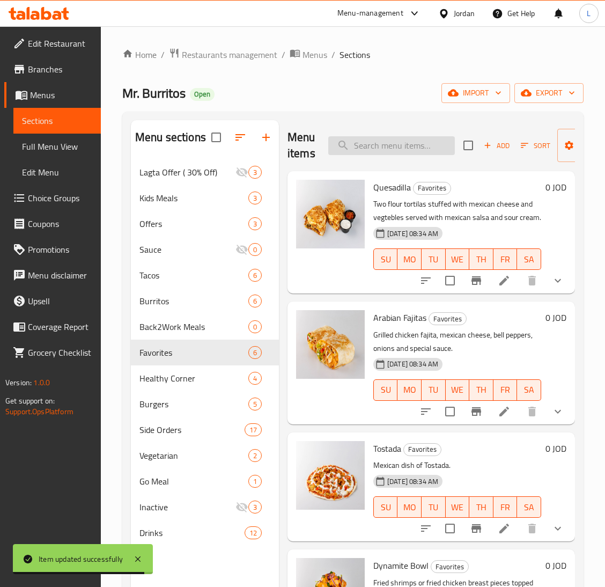
click at [386, 142] on input "search" at bounding box center [391, 145] width 127 height 19
paste input "Tortilla chips"
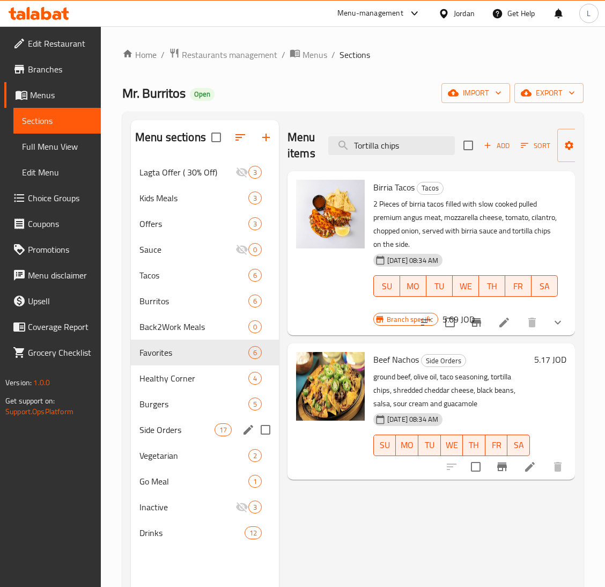
type input "Tortilla chips"
click at [187, 423] on span "Side Orders" at bounding box center [176, 429] width 75 height 13
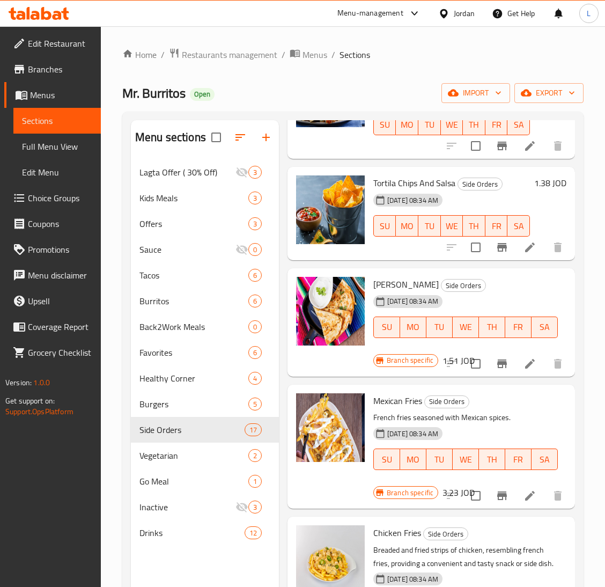
scroll to position [1126, 0]
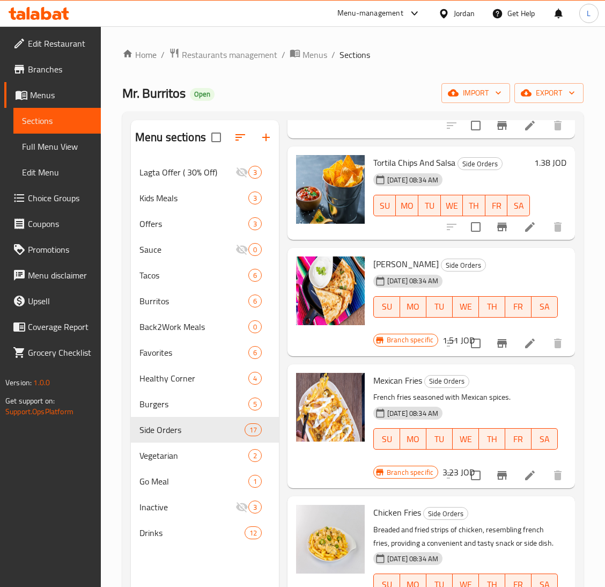
click at [515, 233] on li at bounding box center [530, 226] width 30 height 19
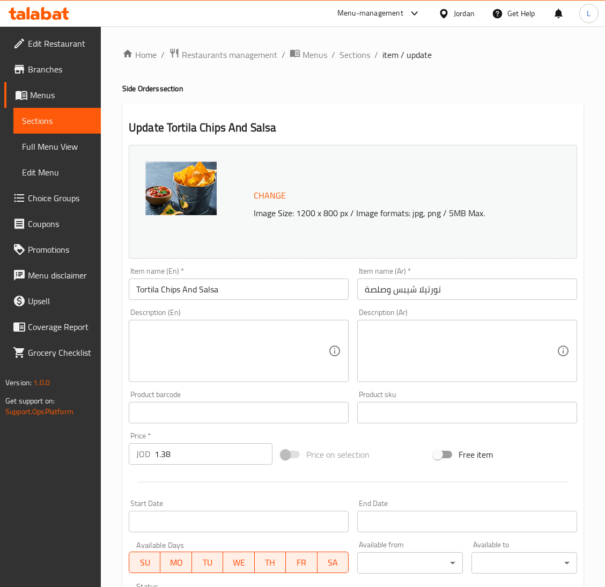
drag, startPoint x: 243, startPoint y: 339, endPoint x: 310, endPoint y: 345, distance: 67.3
click at [243, 339] on textarea at bounding box center [232, 351] width 192 height 51
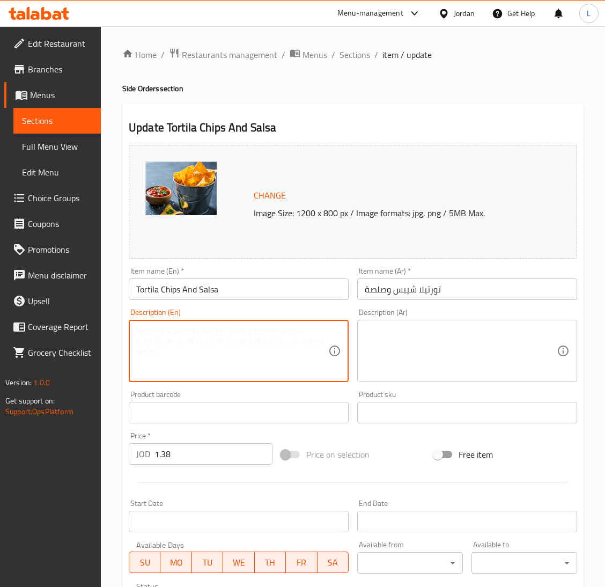
paste textarea "Tortilla chips with mexican salsa"
type textarea "Tortilla chips with mexican salsa"
click at [452, 351] on textarea at bounding box center [461, 351] width 192 height 51
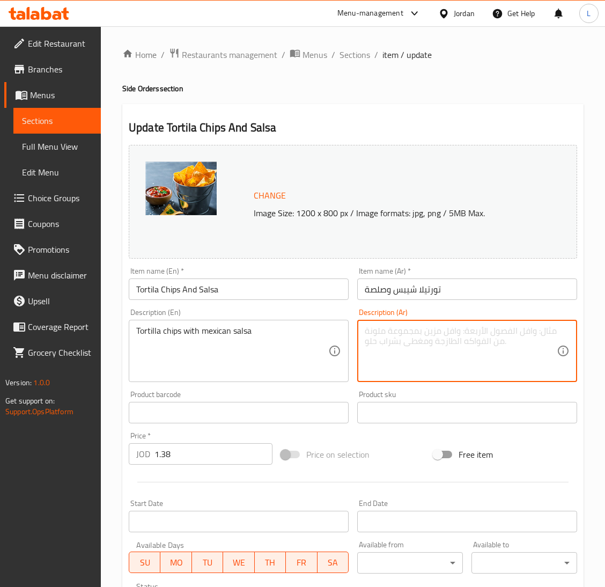
click at [449, 352] on textarea at bounding box center [461, 351] width 192 height 51
paste textarea "رقائق شيبس التورتيلا مع الصلصة المكسيكية"
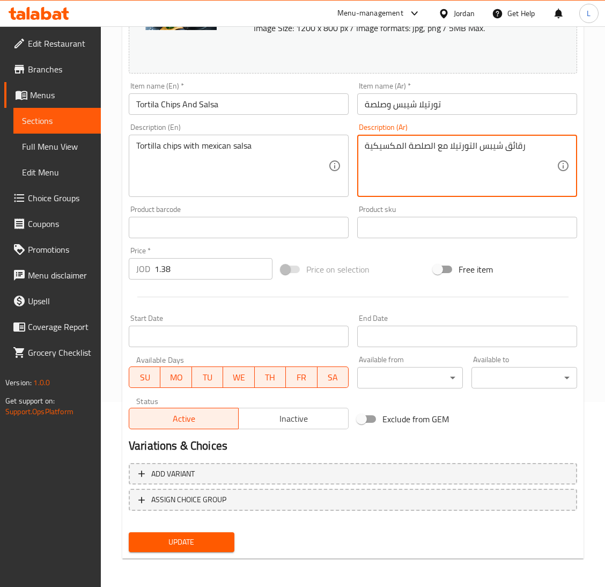
type textarea "رقائق شيبس التورتيلا مع الصلصة المكسيكية"
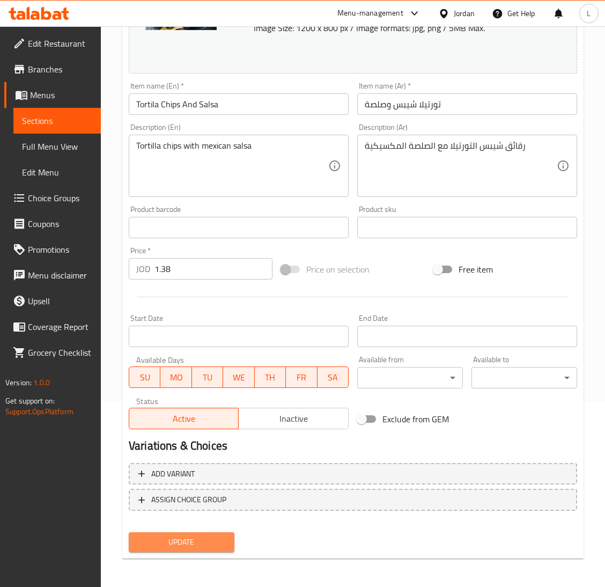
click at [160, 539] on span "Update" at bounding box center [181, 541] width 88 height 13
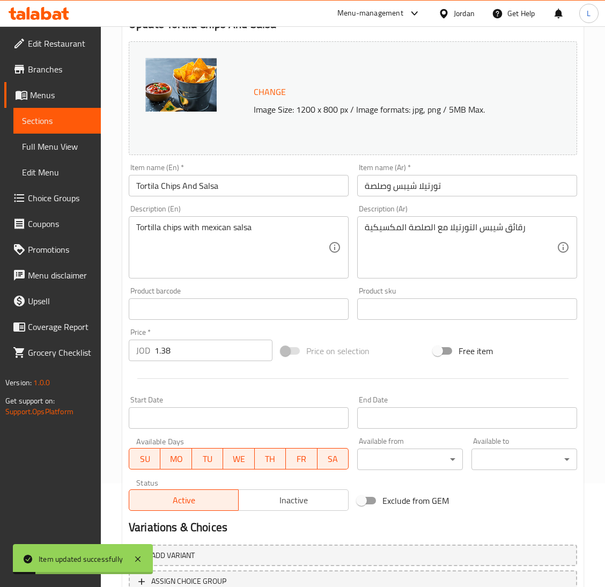
scroll to position [0, 0]
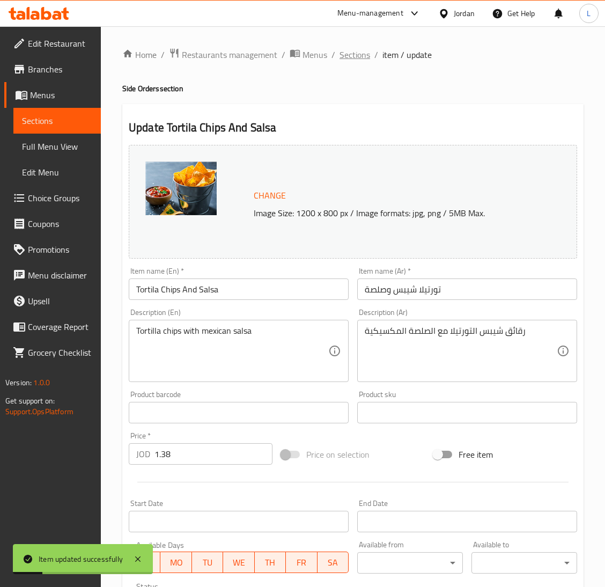
click at [349, 56] on span "Sections" at bounding box center [354, 54] width 31 height 13
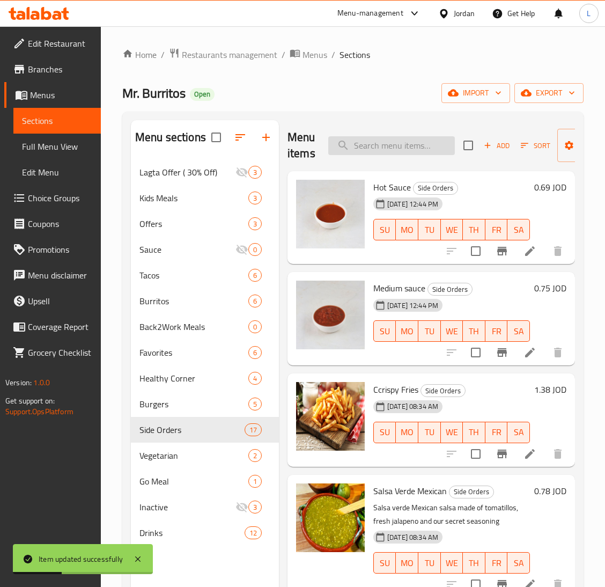
click at [394, 154] on input "search" at bounding box center [391, 145] width 127 height 19
paste input "Crispy fries"
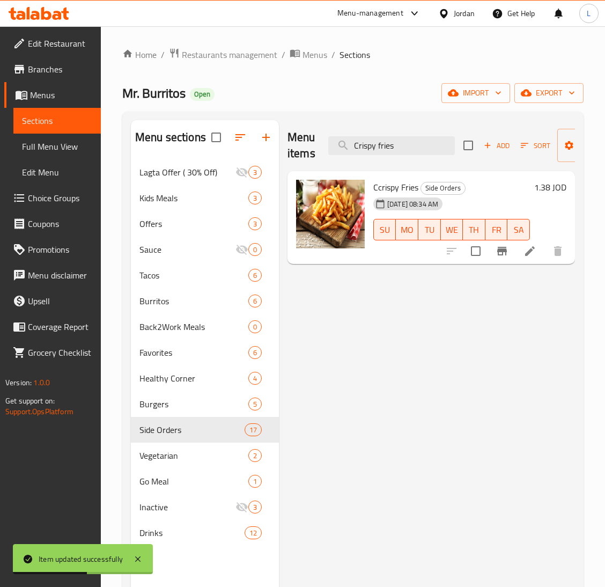
type input "Crispy fries"
click at [535, 254] on icon at bounding box center [529, 251] width 13 height 13
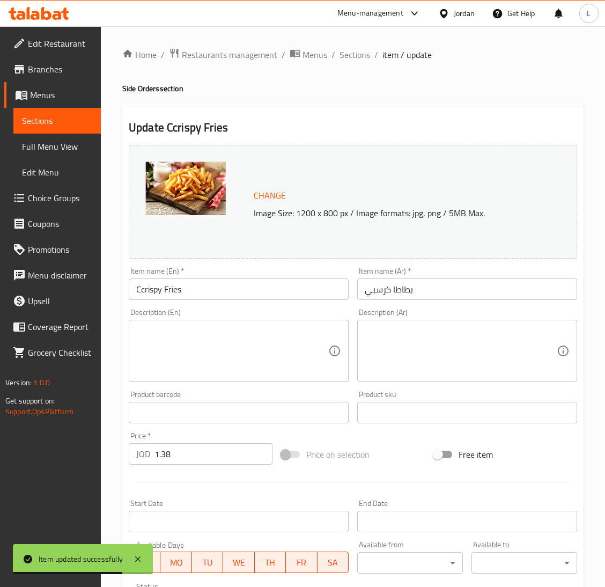
drag, startPoint x: 246, startPoint y: 335, endPoint x: 377, endPoint y: 342, distance: 131.6
click at [246, 335] on textarea at bounding box center [232, 351] width 192 height 51
paste textarea "French fries with elvis sauce"
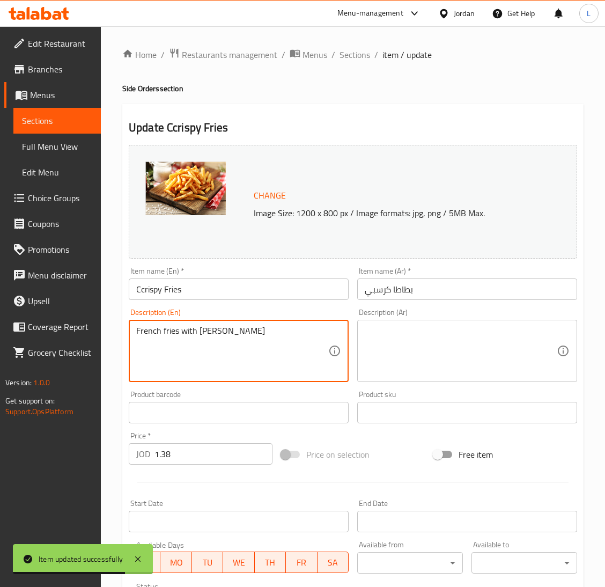
type textarea "French fries with elvis sauce"
click at [475, 344] on textarea at bounding box center [461, 351] width 192 height 51
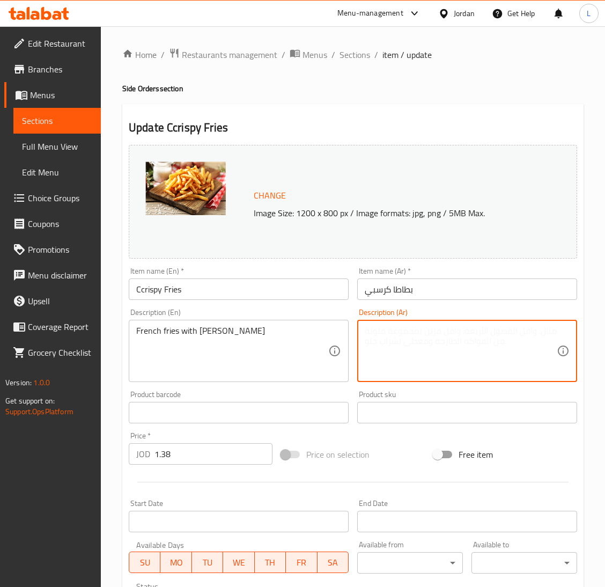
click at [432, 360] on textarea at bounding box center [461, 351] width 192 height 51
paste textarea "بطاطا مقلية مع صوص الالفيس"
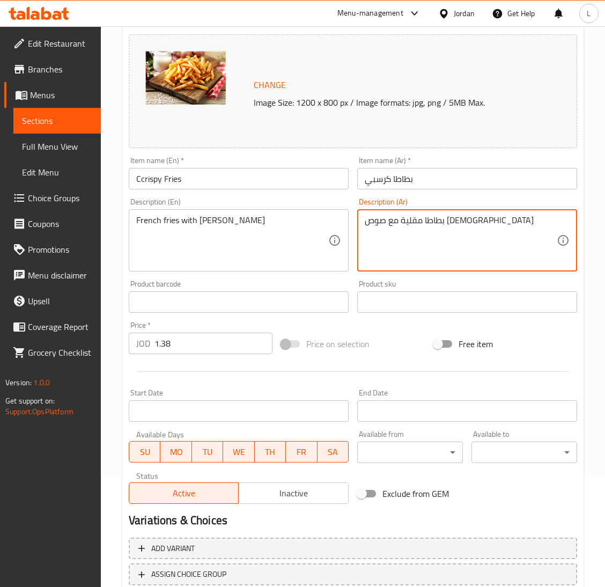
scroll to position [185, 0]
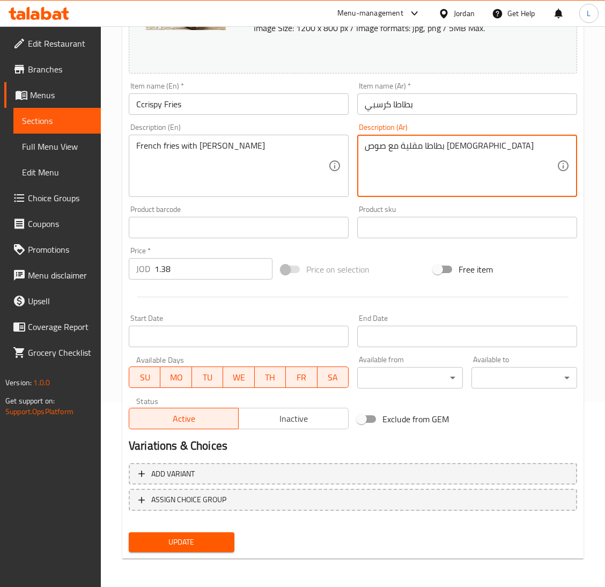
type textarea "بطاطا مقلية مع صوص الالفيس"
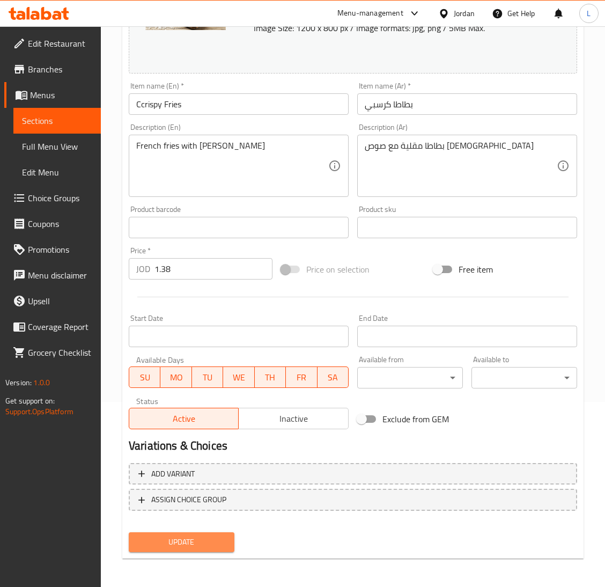
click at [141, 537] on span "Update" at bounding box center [181, 541] width 88 height 13
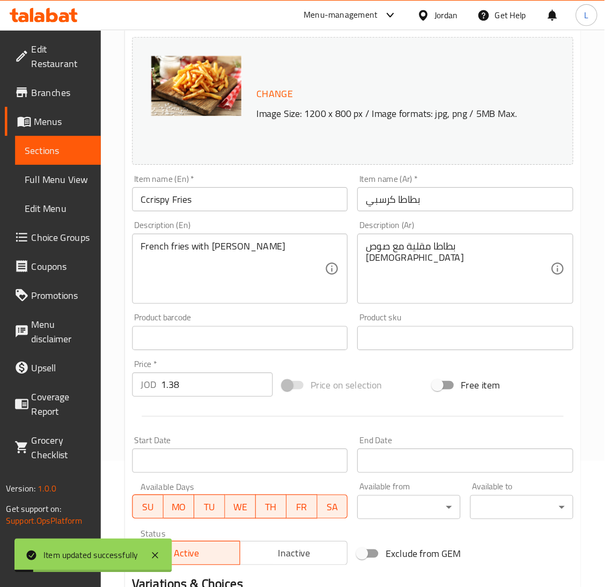
scroll to position [0, 0]
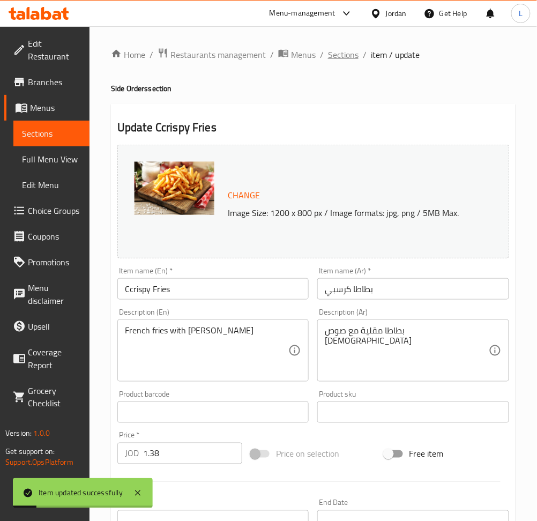
click at [328, 54] on span "Sections" at bounding box center [343, 54] width 31 height 13
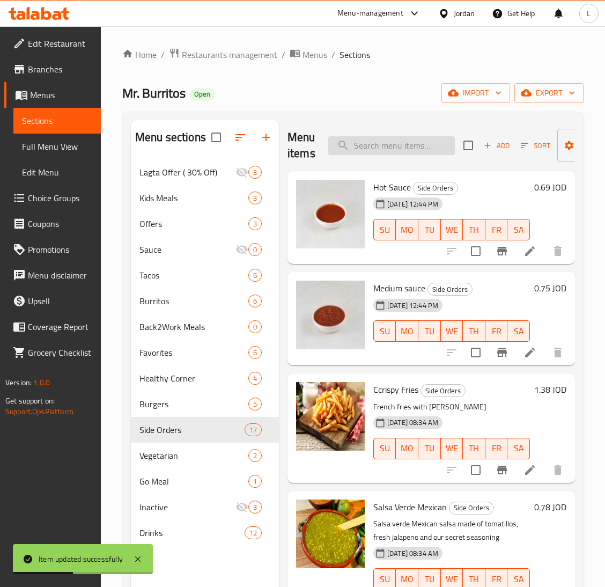
click at [376, 148] on input "search" at bounding box center [391, 145] width 127 height 19
paste input "Garlic Tortilla"
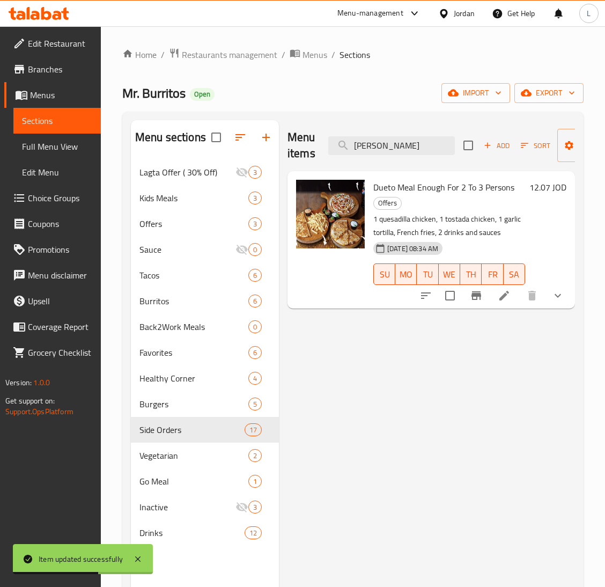
type input "Garlic Tortilla"
click at [507, 297] on icon at bounding box center [504, 295] width 13 height 13
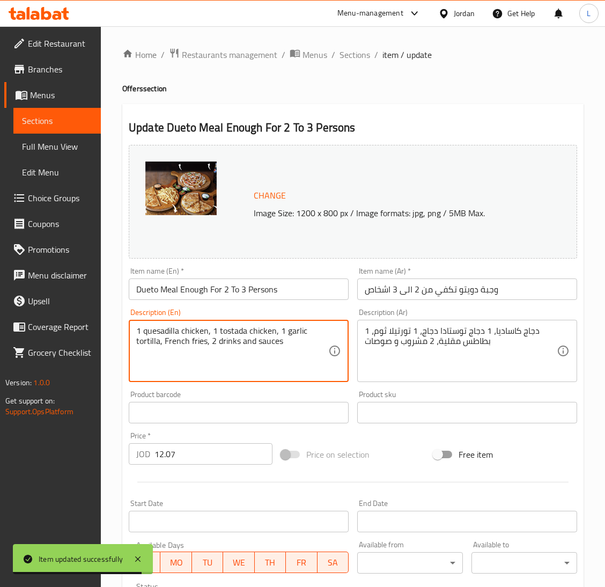
click at [169, 364] on textarea "1 quesadilla chicken, 1 tostada chicken, 1 garlic tortilla, French fries, 2 dri…" at bounding box center [232, 351] width 192 height 51
paste textarea "Tortilla , mexican cheese , garlic & butter"
type textarea "Tortilla , mexican cheese , garlic & butter"
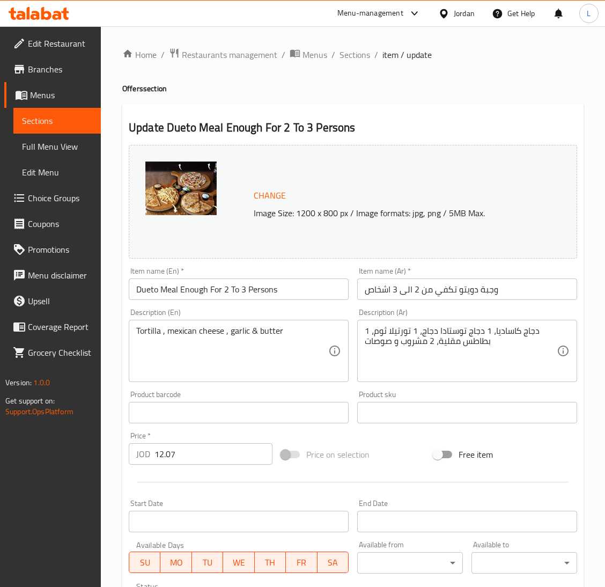
click at [439, 329] on textarea "1 دجاج كاساديا، 1 دجاج توستادا دجاج، 1 تورتيلا ثوم، بطاطس مقلية، 2 مشروب و صوصات" at bounding box center [461, 351] width 192 height 51
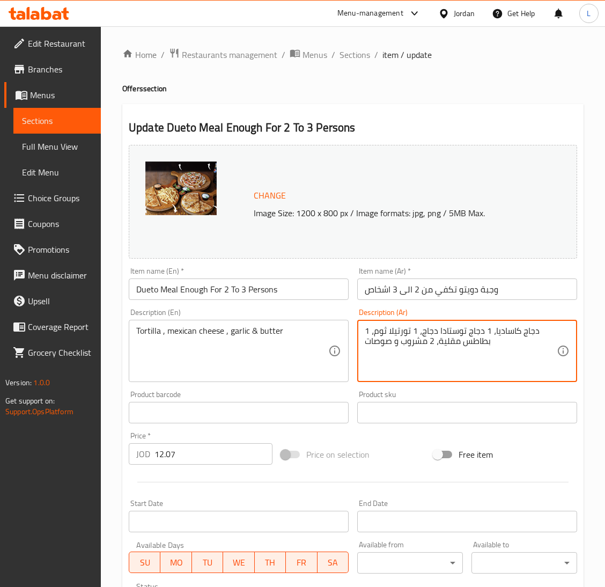
click at [439, 329] on textarea "1 دجاج كاساديا، 1 دجاج توستادا دجاج، 1 تورتيلا ثوم، بطاطس مقلية، 2 مشروب و صوصات" at bounding box center [461, 351] width 192 height 51
paste textarea "خبزة التورتيا ، جبنة مكسيكية ، زبدة و ثوم"
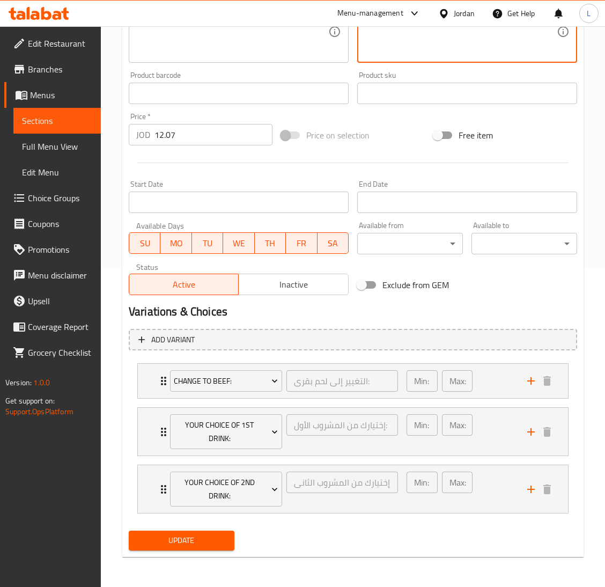
type textarea "خبزة التورتيا ، جبنة مكسيكية ، زبدة و ثوم"
click at [191, 539] on span "Update" at bounding box center [181, 540] width 88 height 13
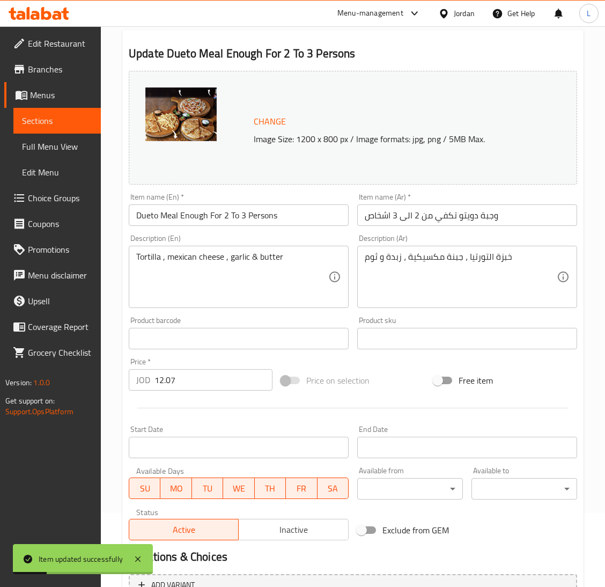
scroll to position [0, 0]
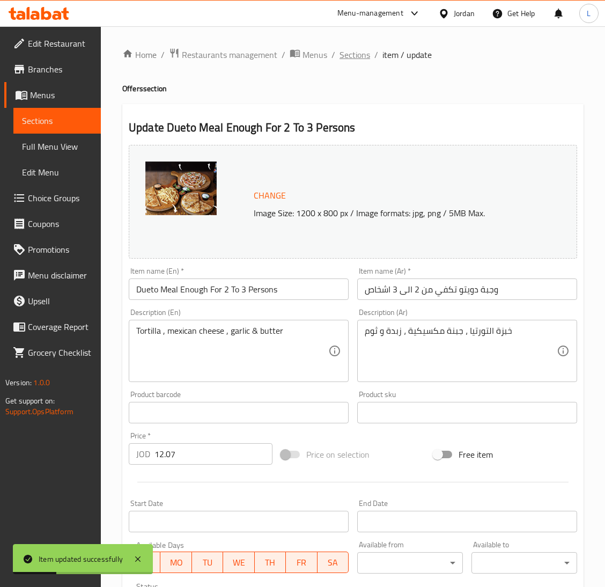
click at [352, 48] on span "Sections" at bounding box center [354, 54] width 31 height 13
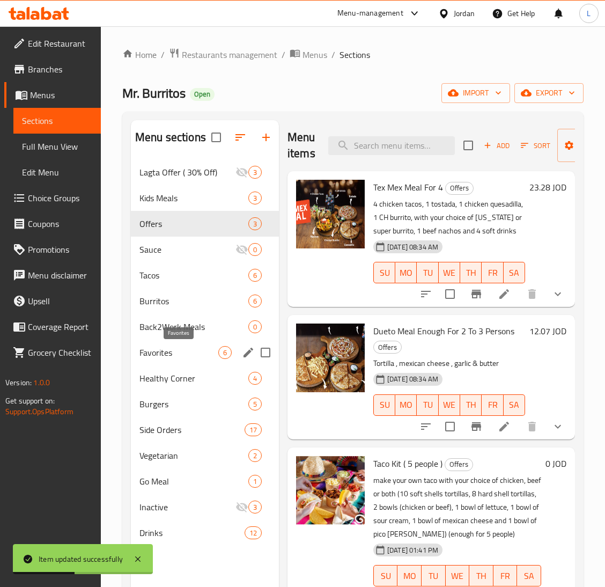
scroll to position [151, 0]
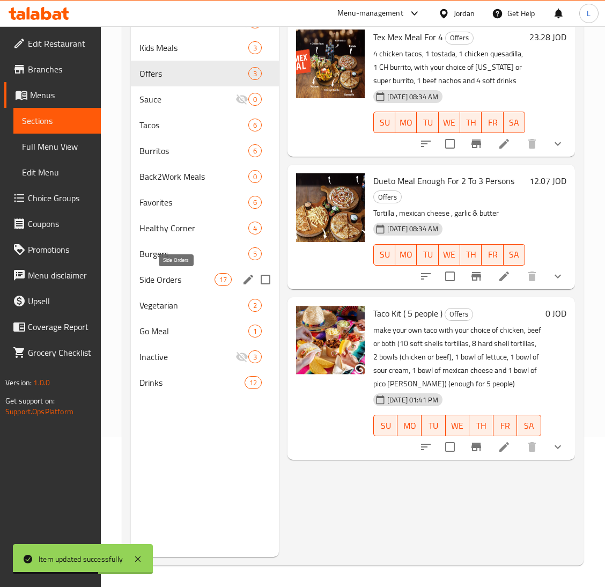
click at [157, 277] on span "Side Orders" at bounding box center [176, 279] width 75 height 13
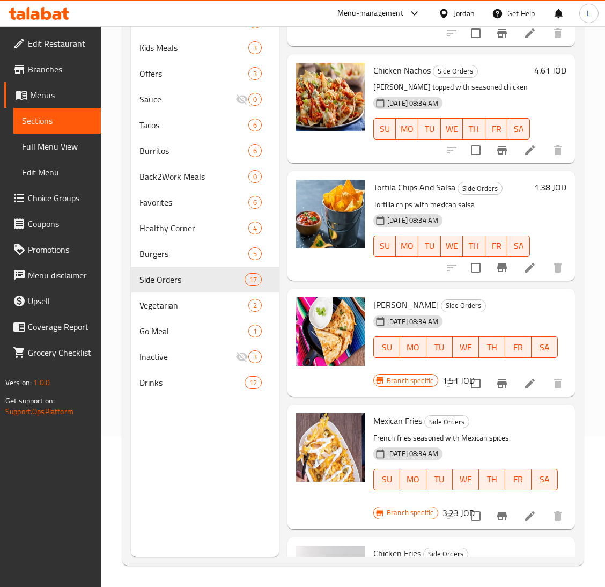
scroll to position [965, 0]
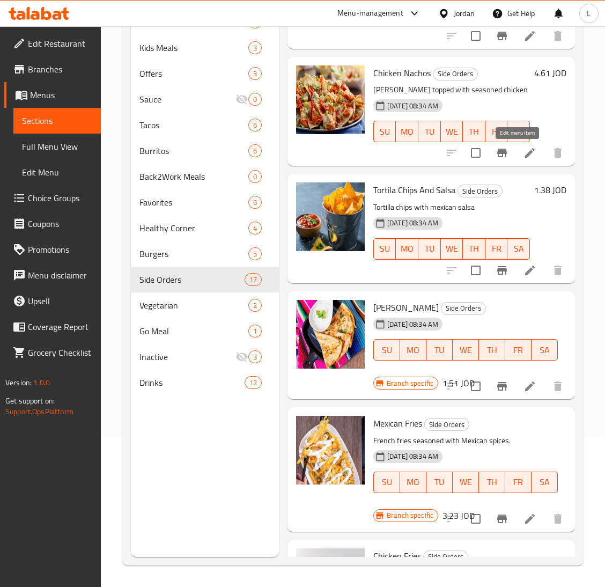
click at [523, 155] on icon at bounding box center [529, 152] width 13 height 13
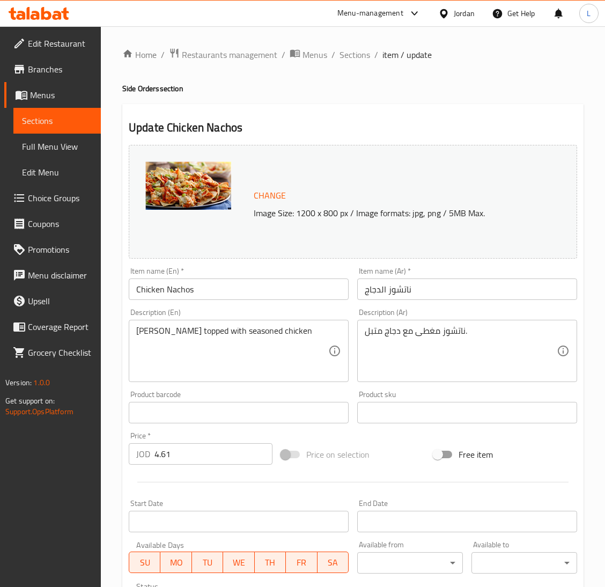
click at [242, 324] on div "Nachos topped with seasoned chicken Description (En)" at bounding box center [239, 351] width 220 height 62
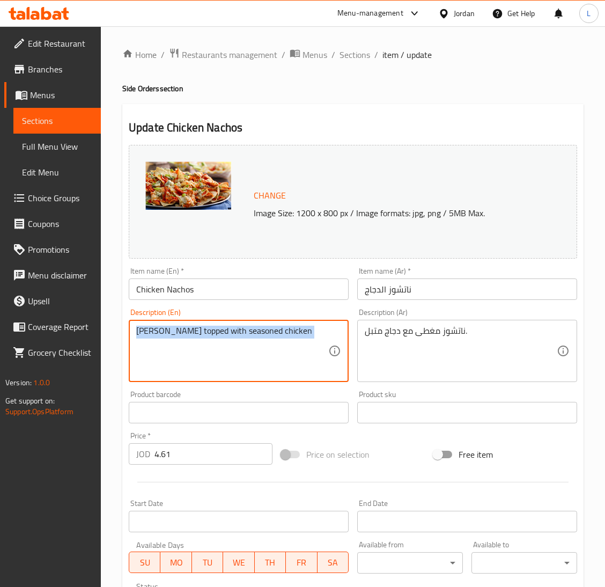
click at [242, 324] on div "Nachos topped with seasoned chicken Description (En)" at bounding box center [239, 351] width 220 height 62
paste textarea "Tortilla chips topped with Chicken, cooked vegies, nacho sauce, melted cheese, …"
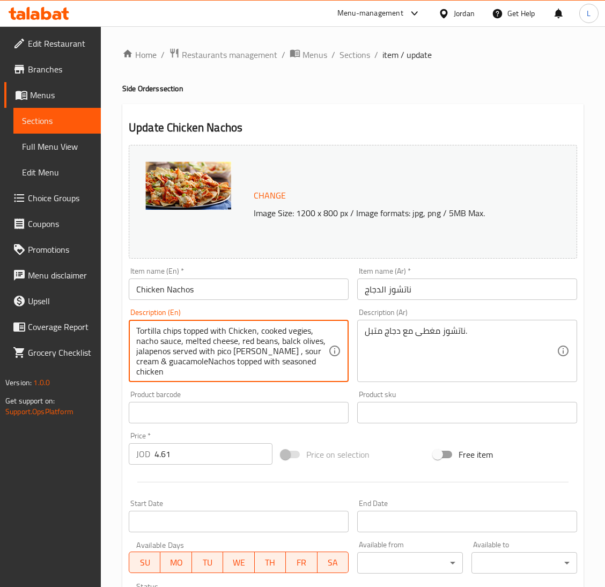
click at [266, 346] on textarea "Tortilla chips topped with Chicken, cooked vegies, nacho sauce, melted cheese, …" at bounding box center [232, 351] width 192 height 51
paste textarea
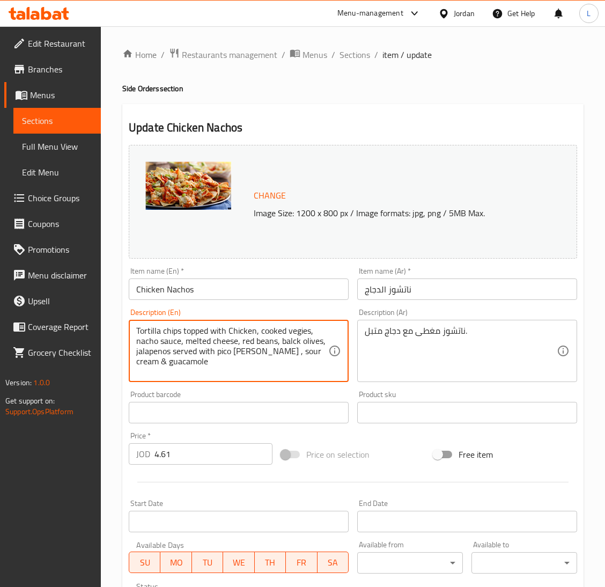
type textarea "Tortilla chips topped with Chicken, cooked vegies, nacho sauce, melted cheese, …"
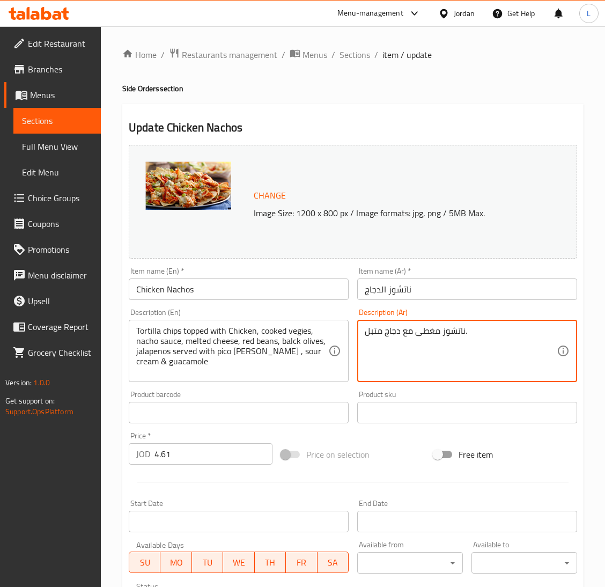
click at [397, 349] on textarea "ناتشوز مغطى مع دجاج متبل." at bounding box center [461, 351] width 192 height 51
paste textarea "رقائق تورتيلا مغطاه بالدجاج، خضار مطبوخة، صوص الناتشوز، جبنة ذائبة، فاصوليا حمر…"
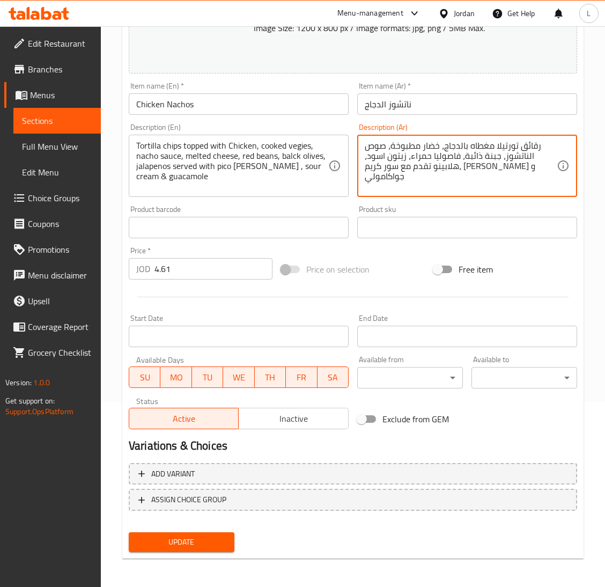
type textarea "رقائق تورتيلا مغطاه بالدجاج، خضار مطبوخة، صوص الناتشوز، جبنة ذائبة، فاصوليا حمر…"
click at [159, 550] on button "Update" at bounding box center [182, 542] width 106 height 20
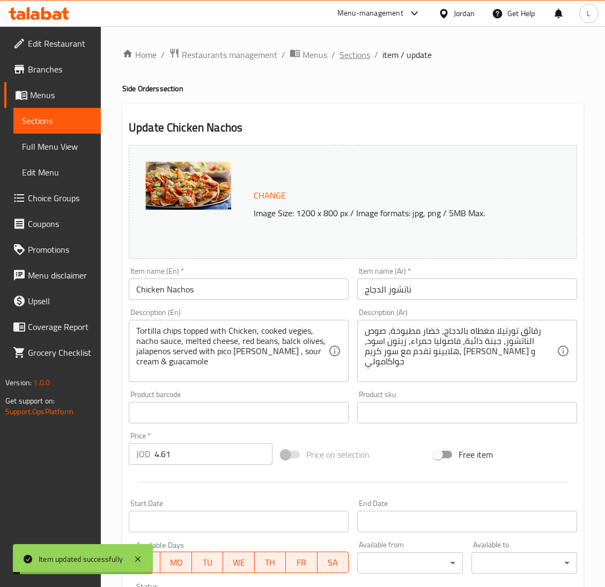
click at [363, 53] on span "Sections" at bounding box center [354, 54] width 31 height 13
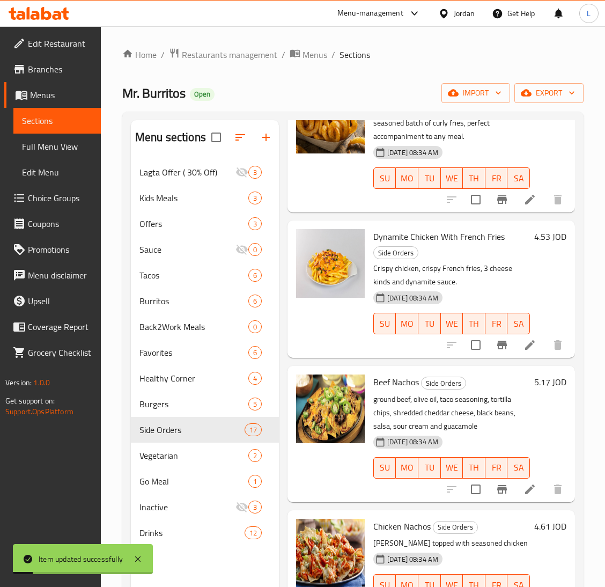
scroll to position [804, 0]
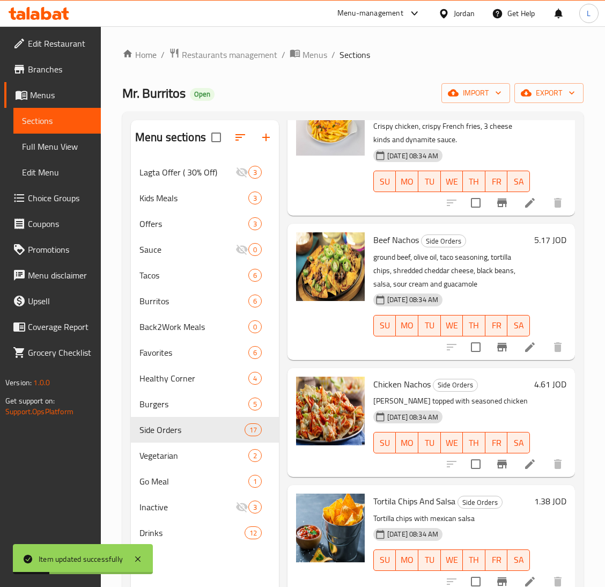
click at [523, 347] on icon at bounding box center [529, 347] width 13 height 13
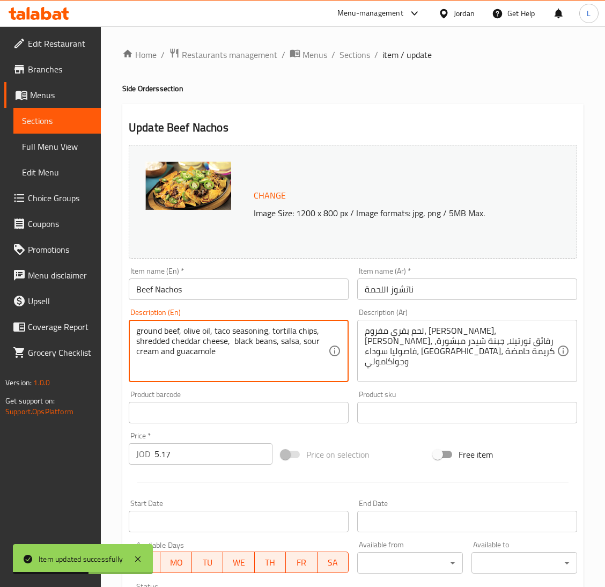
click at [285, 336] on textarea "ground beef, olive oil, taco seasoning, tortilla chips, shredded cheddar cheese…" at bounding box center [232, 351] width 192 height 51
paste textarea "Tortilla chips topped with Beef, cooked vegies, nacho sauce, melted cheese, red…"
type textarea "Tortilla chips topped with Beef, cooked vegies, nacho sauce, melted cheese, red…"
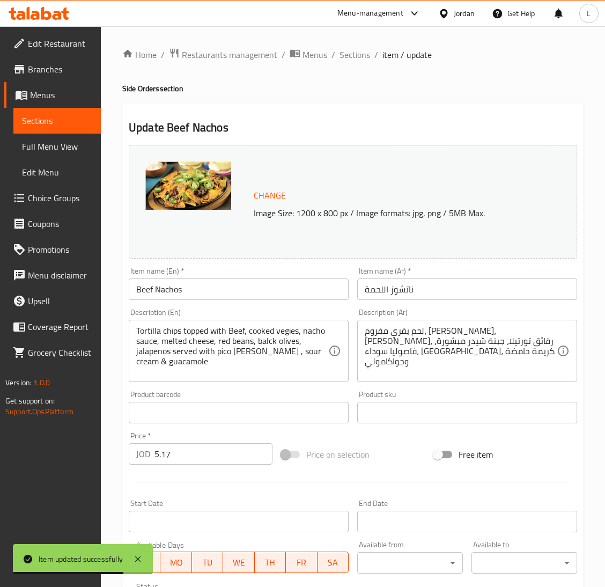
click at [474, 352] on textarea "لحم بقري مفروم، زيت زيتون، توابل تاكو، رقائق تورتيلا، جبنة شيدر مبشورة، فاصوليا…" at bounding box center [461, 351] width 192 height 51
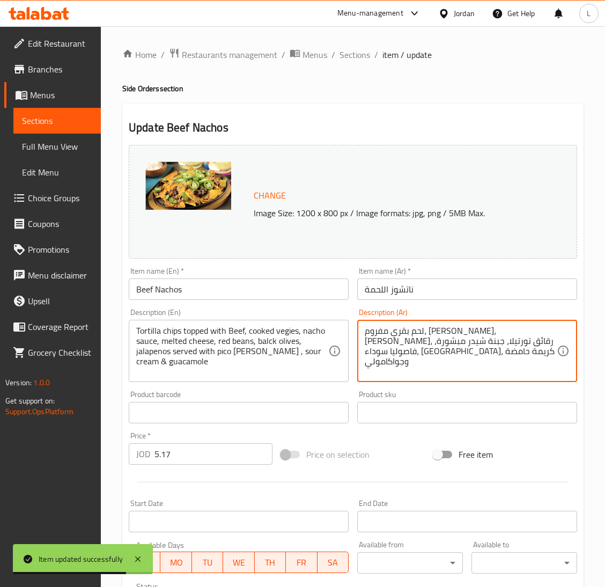
click at [474, 352] on textarea "لحم بقري مفروم، زيت زيتون، توابل تاكو، رقائق تورتيلا، جبنة شيدر مبشورة، فاصوليا…" at bounding box center [461, 351] width 192 height 51
paste textarea "رقائق تورتيلا مغطاه باللحم، خضار مطبوخة، صوص الناتشوز، جبنة ذائبة، فاصوليا حمرا…"
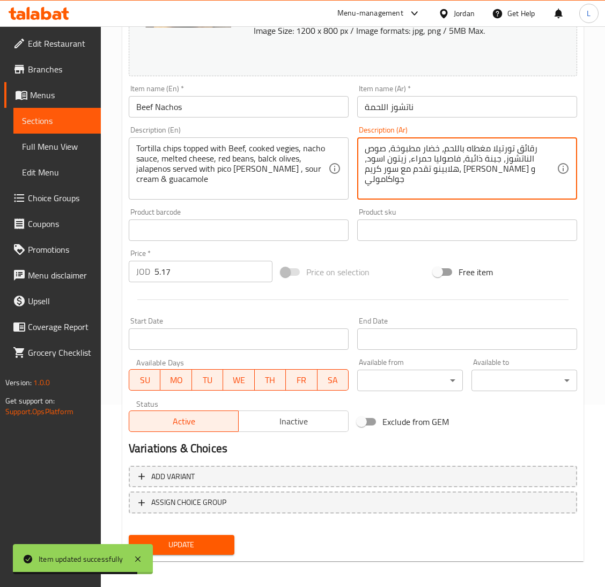
scroll to position [185, 0]
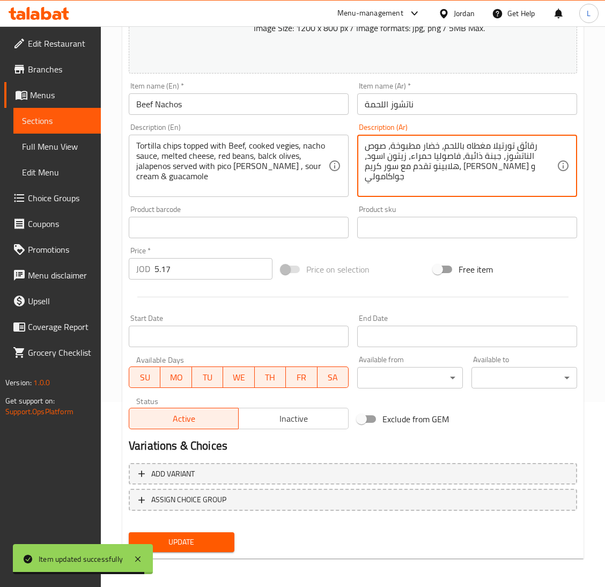
type textarea "رقائق تورتيلا مغطاه باللحم، خضار مطبوخة، صوص الناتشوز، جبنة ذائبة، فاصوليا حمرا…"
click at [204, 538] on span "Update" at bounding box center [181, 541] width 88 height 13
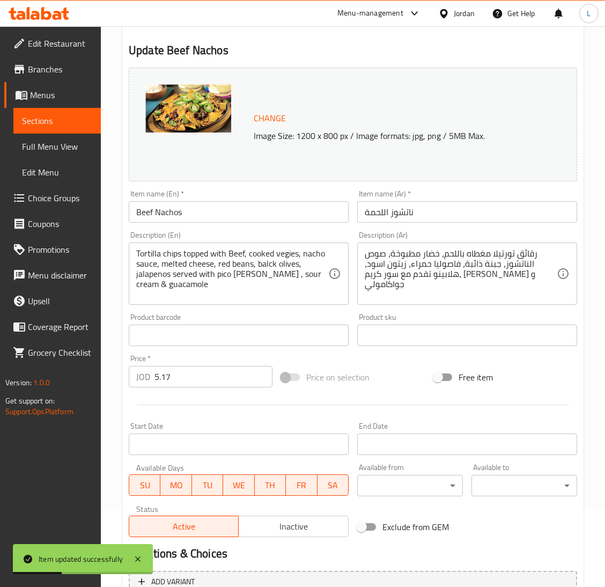
scroll to position [0, 0]
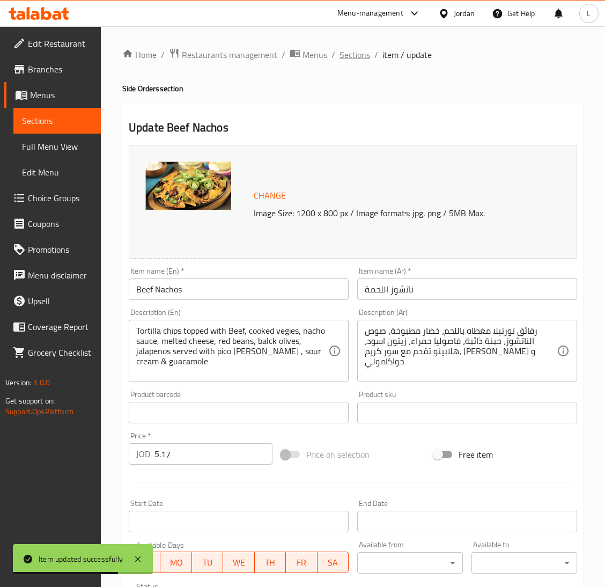
click at [356, 51] on span "Sections" at bounding box center [354, 54] width 31 height 13
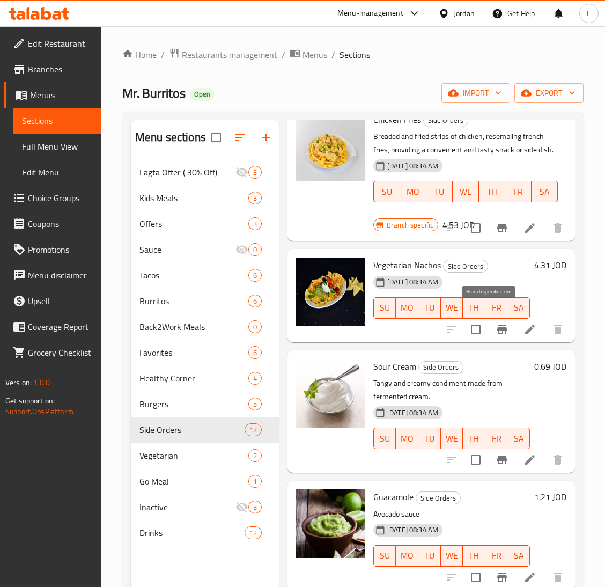
scroll to position [1629, 0]
click at [525, 324] on icon at bounding box center [530, 329] width 10 height 10
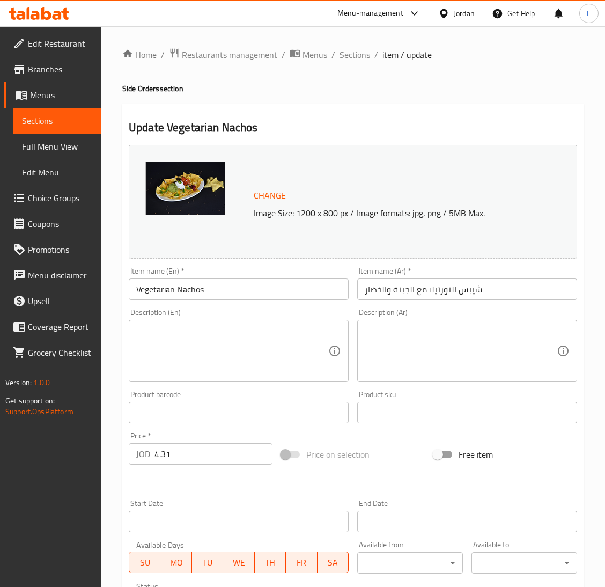
click at [201, 365] on textarea at bounding box center [232, 351] width 192 height 51
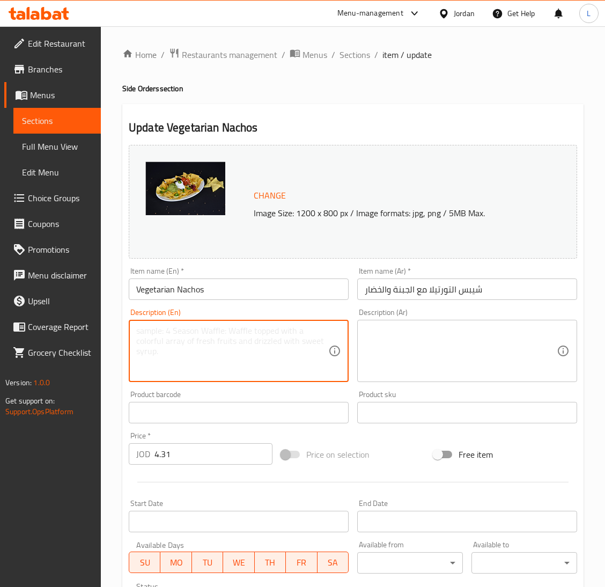
paste textarea "Tortilla chips topped with cooked vegies, nacho sauce, melted cheese, red beans…"
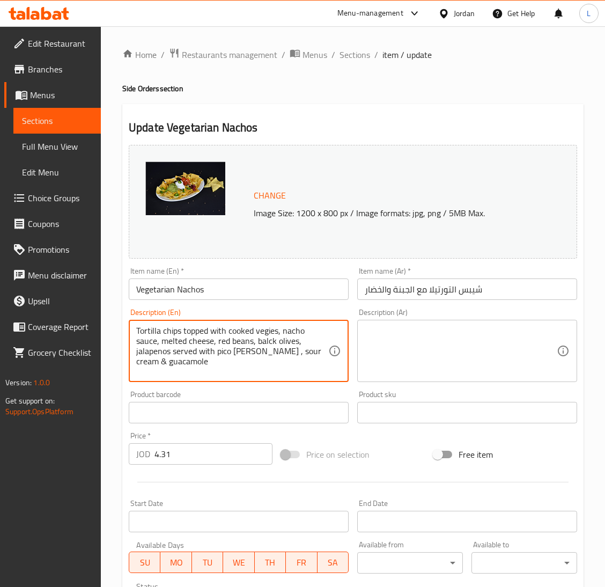
type textarea "Tortilla chips topped with cooked vegies, nacho sauce, melted cheese, red beans…"
drag, startPoint x: 398, startPoint y: 360, endPoint x: 455, endPoint y: 342, distance: 60.0
click at [398, 360] on textarea at bounding box center [461, 351] width 192 height 51
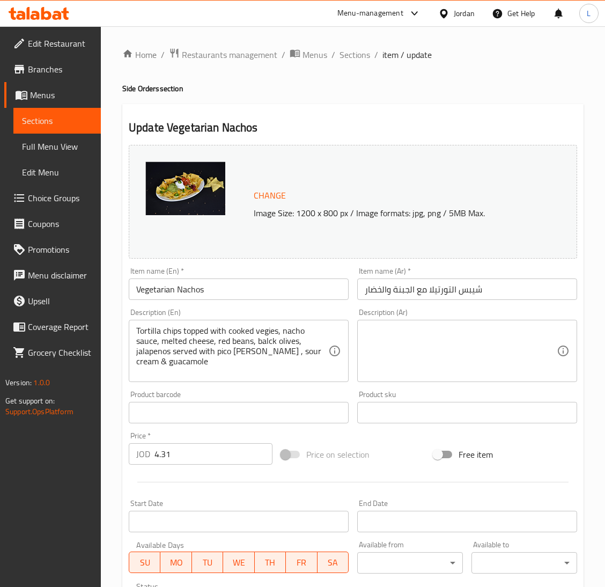
click at [420, 378] on div "Description (Ar)" at bounding box center [467, 351] width 220 height 62
paste textarea "رقائق تورتيلا مغطاه بالخضار مطبوخة، صوص الناتشوز، جبنة ذائبة، فاصوليا حمراء، زي…"
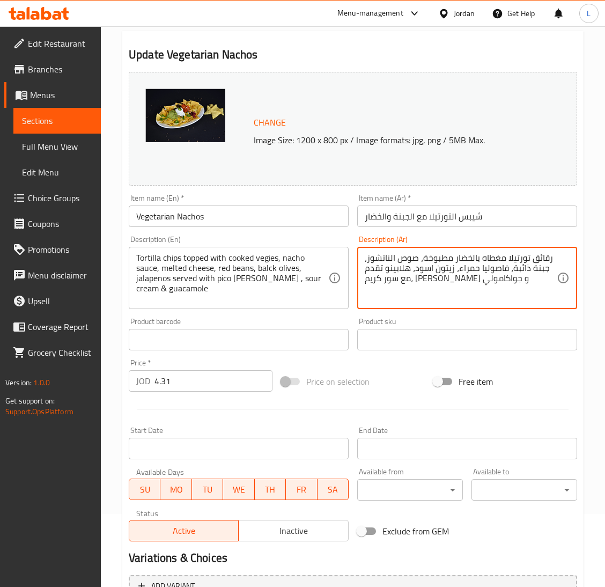
scroll to position [185, 0]
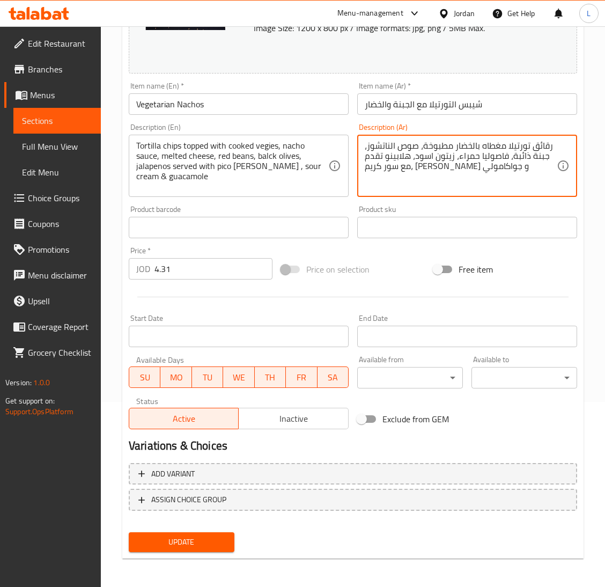
type textarea "رقائق تورتيلا مغطاه بالخضار مطبوخة، صوص الناتشوز، جبنة ذائبة، فاصوليا حمراء، زي…"
click at [195, 536] on span "Update" at bounding box center [181, 541] width 88 height 13
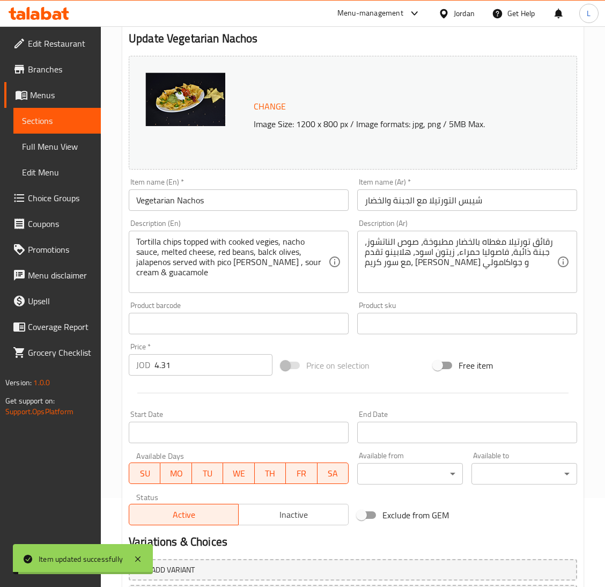
scroll to position [0, 0]
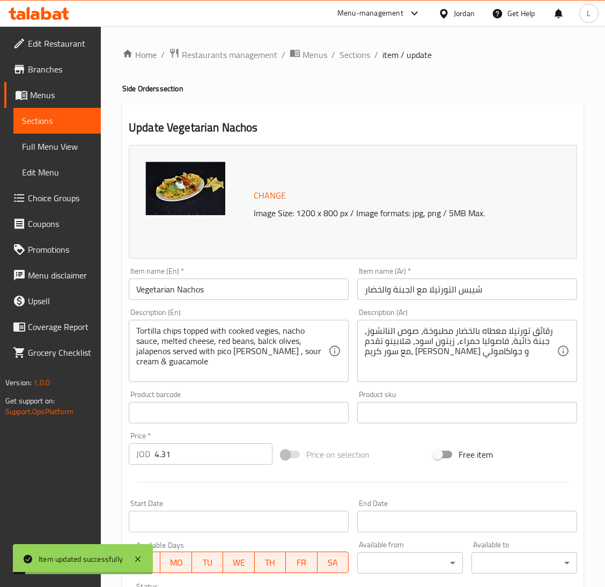
click at [347, 62] on div "Home / Restaurants management / Menus / Sections / item / update Side Orders se…" at bounding box center [352, 400] width 461 height 704
click at [349, 58] on span "Sections" at bounding box center [354, 54] width 31 height 13
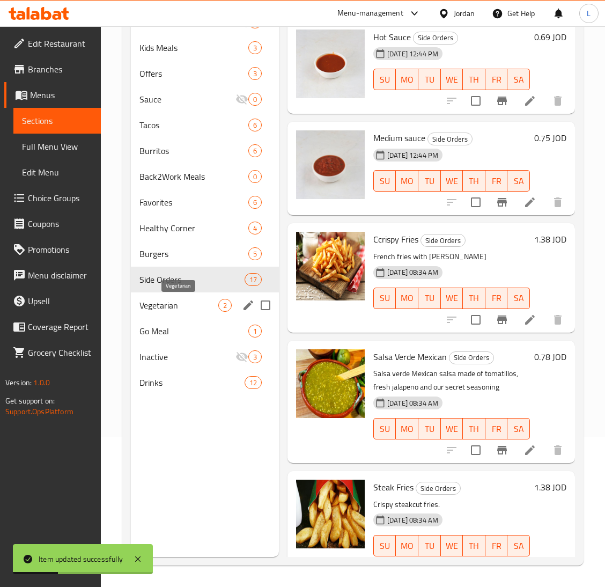
scroll to position [71, 0]
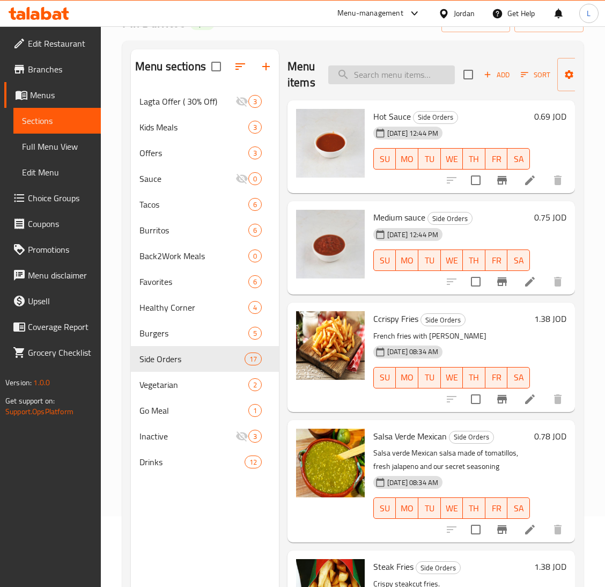
click at [384, 77] on input "search" at bounding box center [391, 74] width 127 height 19
paste input "Mexican Hot Sauce"
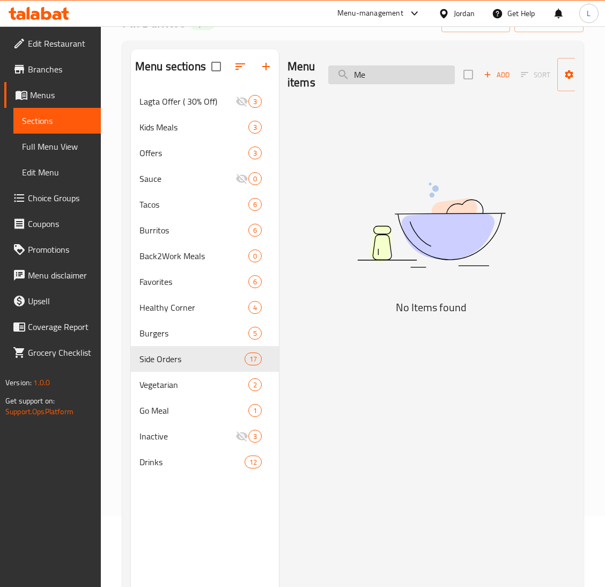
type input "M"
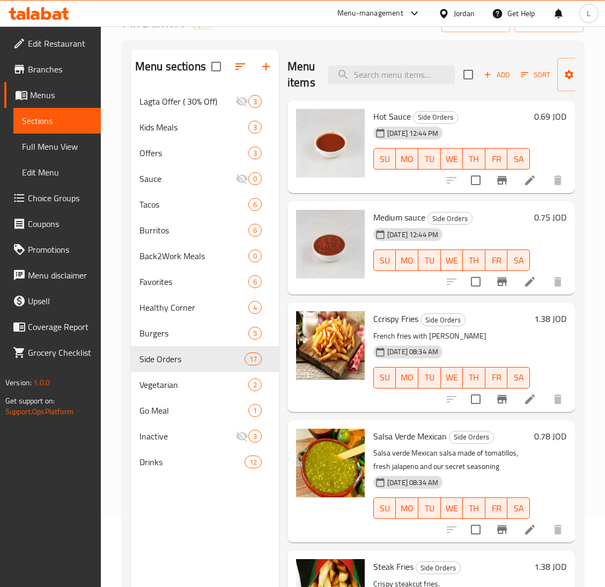
click at [525, 180] on icon at bounding box center [530, 180] width 10 height 10
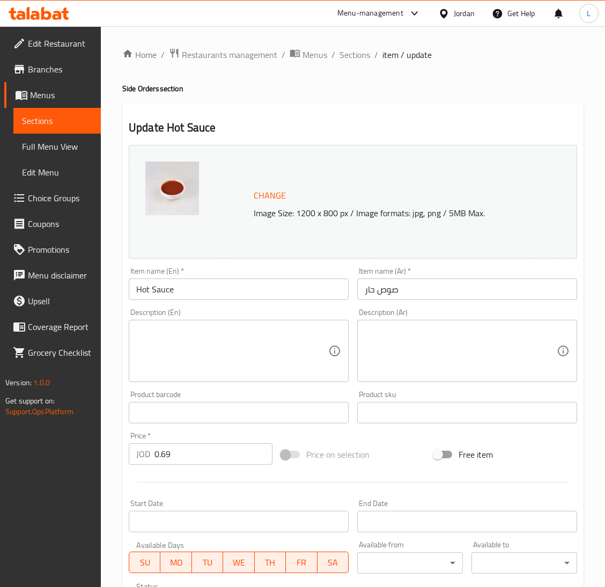
click at [209, 343] on textarea at bounding box center [232, 351] width 192 height 51
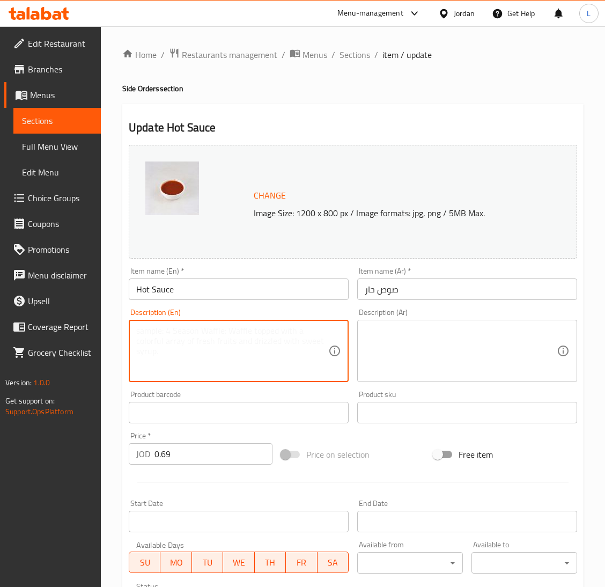
paste textarea "Mexican Hot Sauce"
type textarea "Mexican Hot Sauce"
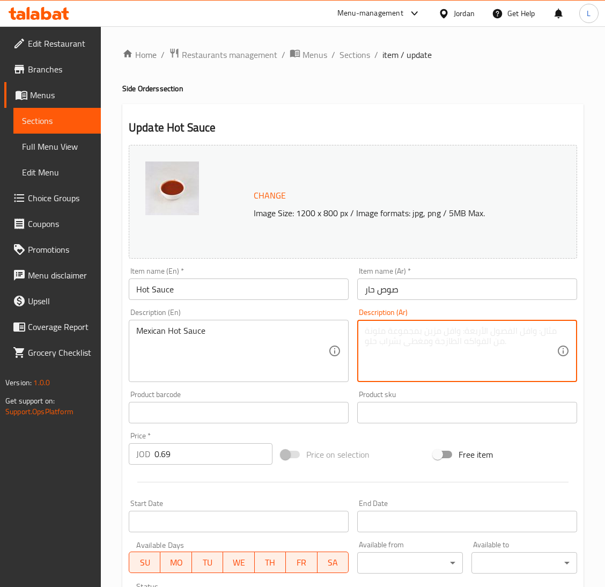
click at [445, 341] on textarea at bounding box center [461, 351] width 192 height 51
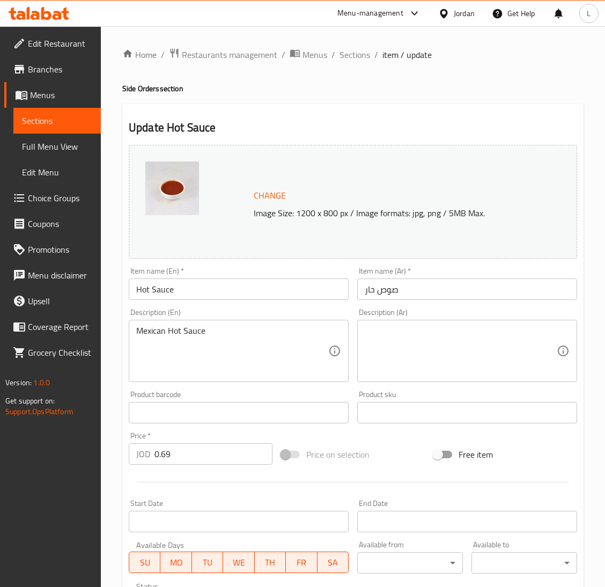
click at [499, 346] on textarea at bounding box center [461, 351] width 192 height 51
paste textarea "الصوص المكسيكي الحار"
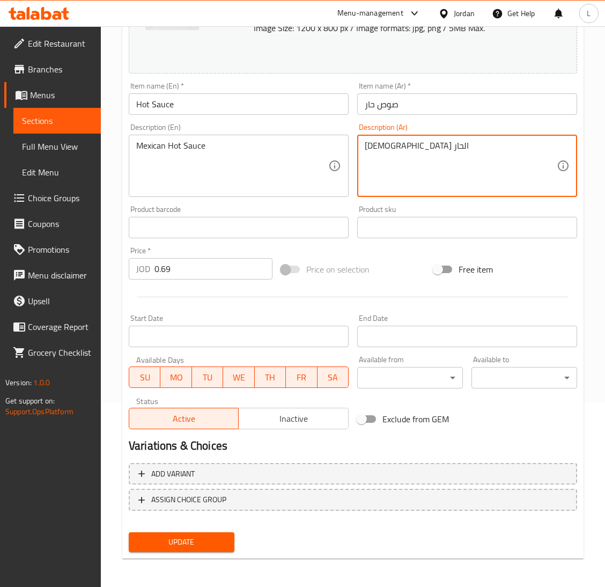
type textarea "الصوص المكسيكي الحار"
click at [206, 535] on span "Update" at bounding box center [181, 541] width 88 height 13
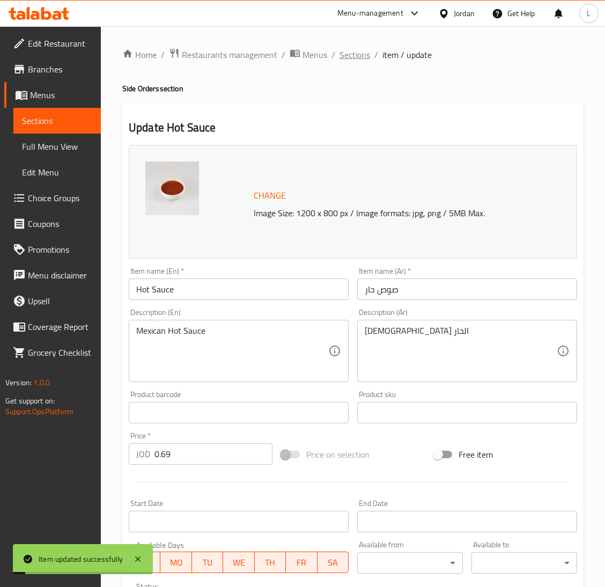
click at [356, 50] on span "Sections" at bounding box center [354, 54] width 31 height 13
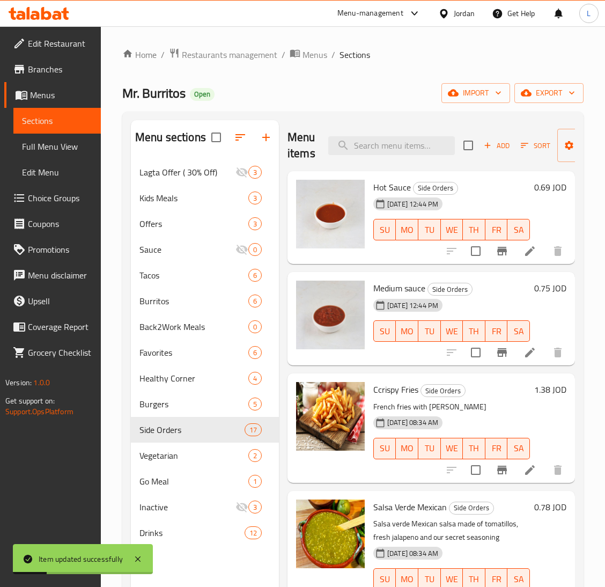
click at [523, 356] on icon at bounding box center [529, 352] width 13 height 13
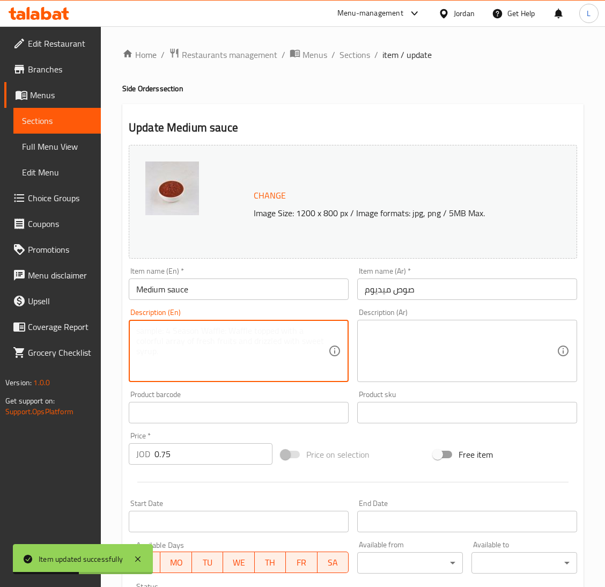
click at [245, 347] on textarea at bounding box center [232, 351] width 192 height 51
paste textarea "Mexican Medium Sauce"
type textarea "Mexican Medium Sauce"
click at [352, 347] on div "Description (En) Mexican Medium Sauce Description (En)" at bounding box center [238, 345] width 228 height 82
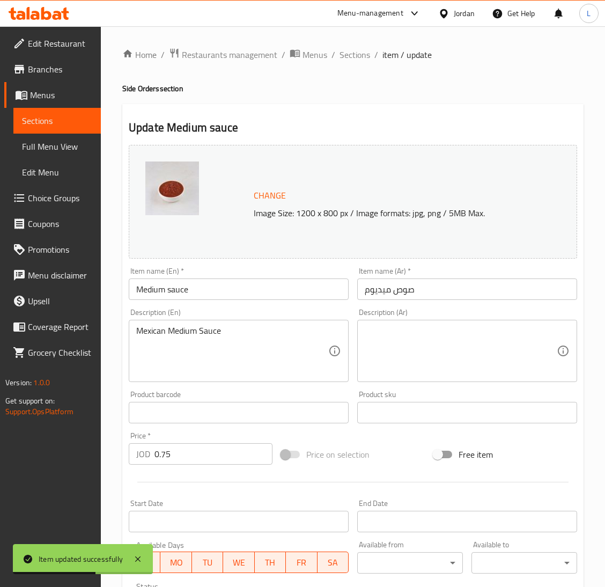
drag, startPoint x: 591, startPoint y: 322, endPoint x: 458, endPoint y: 344, distance: 134.9
click at [590, 322] on div "Home / Restaurants management / Menus / Sections / item / update Side Orders se…" at bounding box center [353, 399] width 504 height 747
click at [420, 347] on textarea at bounding box center [461, 351] width 192 height 51
click at [464, 336] on textarea at bounding box center [461, 351] width 192 height 51
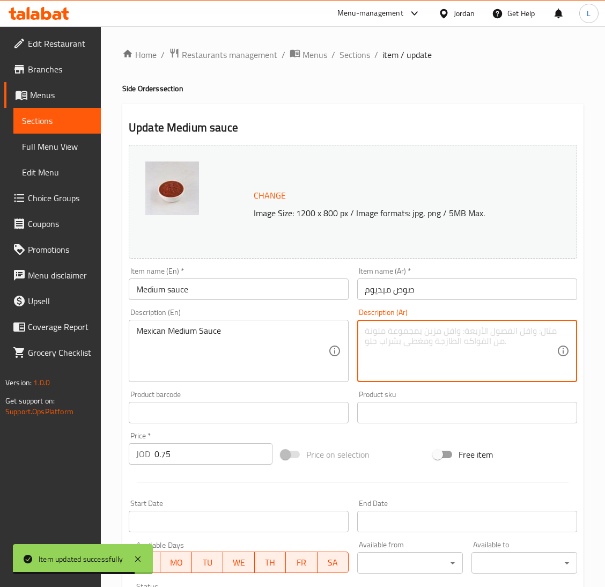
paste textarea "الصوص المكسيكي الوسط"
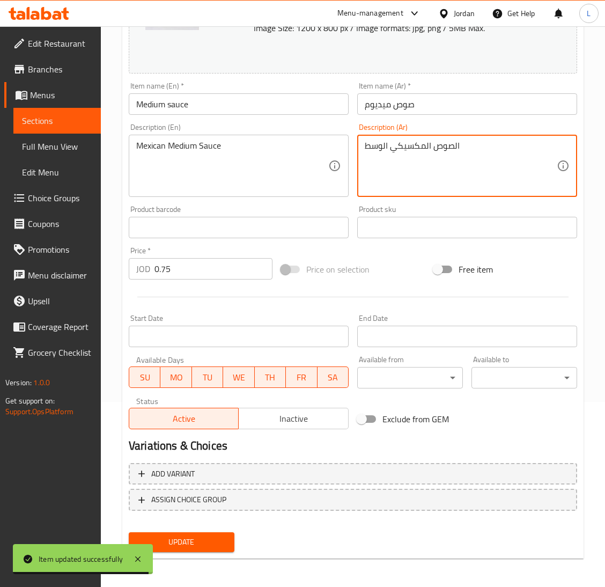
type textarea "الصوص المكسيكي الوسط"
click at [203, 535] on span "Update" at bounding box center [181, 541] width 88 height 13
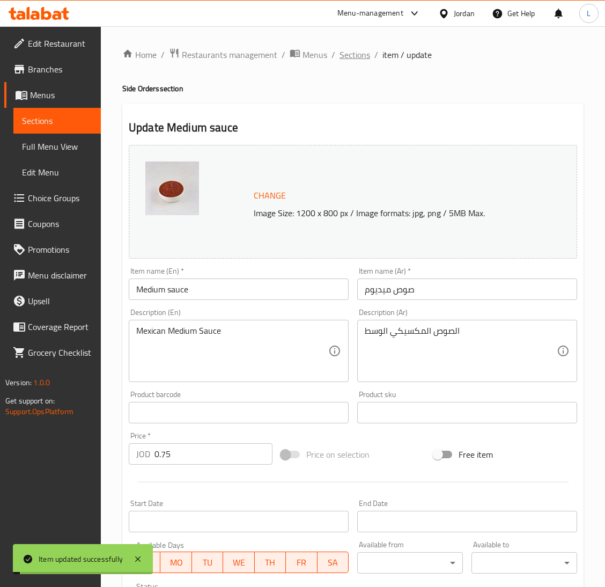
click at [359, 59] on span "Sections" at bounding box center [354, 54] width 31 height 13
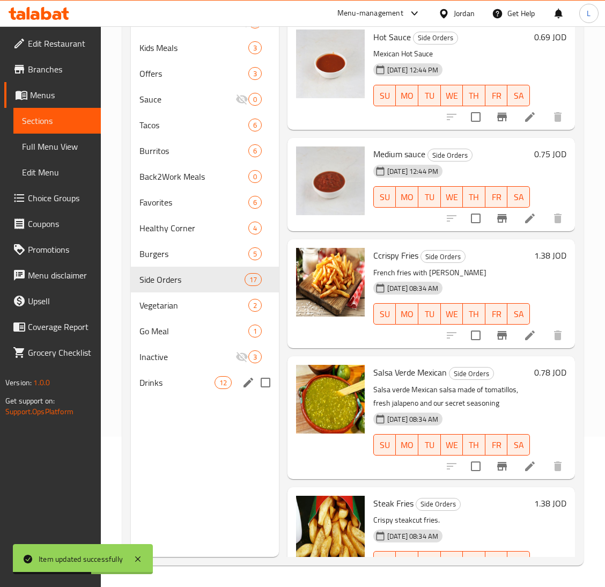
click at [176, 376] on span "Drinks" at bounding box center [176, 382] width 75 height 13
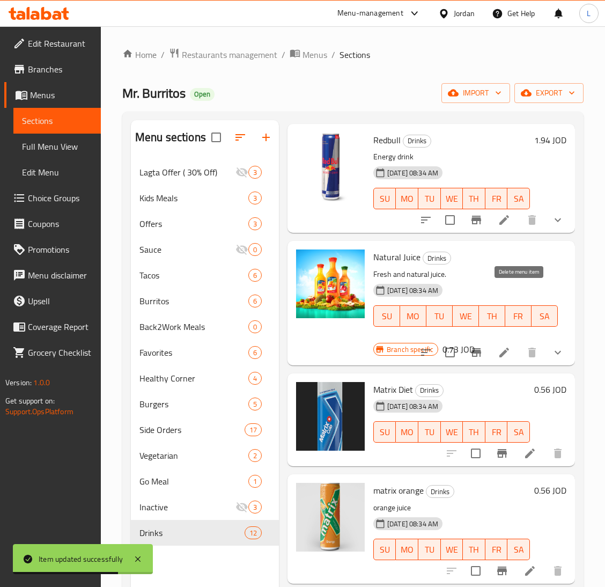
scroll to position [161, 0]
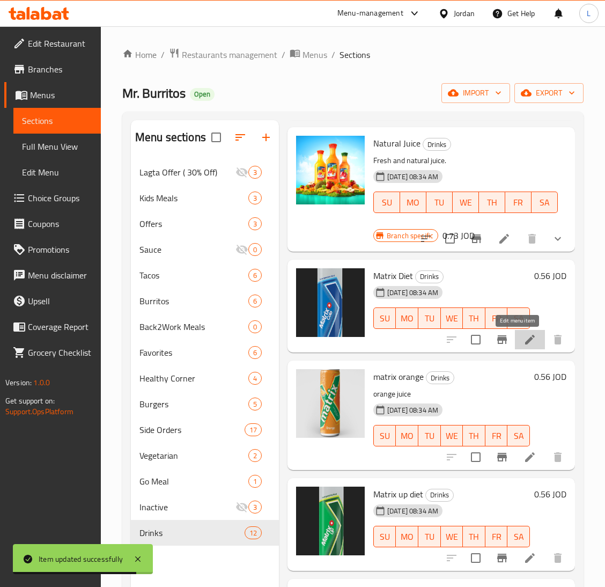
click at [523, 339] on icon at bounding box center [529, 339] width 13 height 13
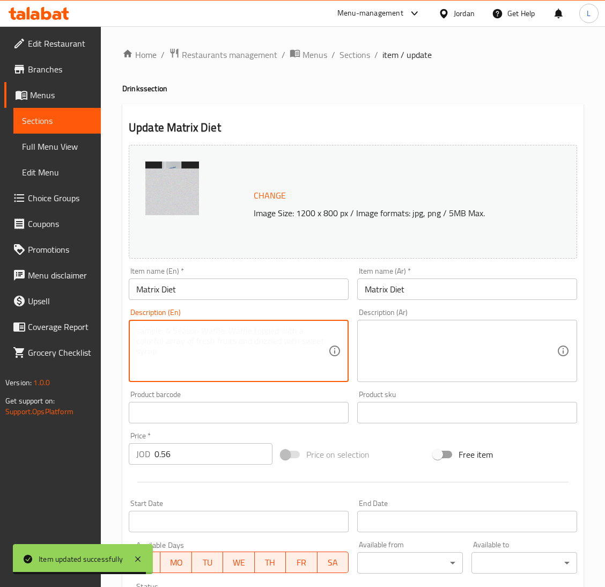
click at [207, 361] on textarea at bounding box center [232, 351] width 192 height 51
type textarea "س"
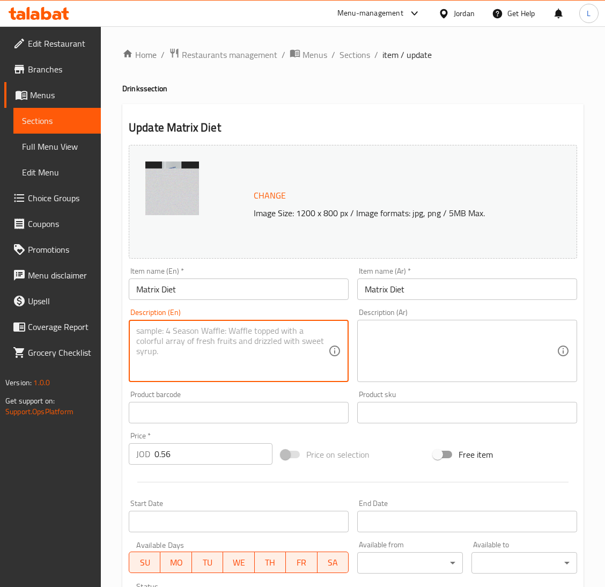
click at [408, 344] on textarea at bounding box center [461, 351] width 192 height 51
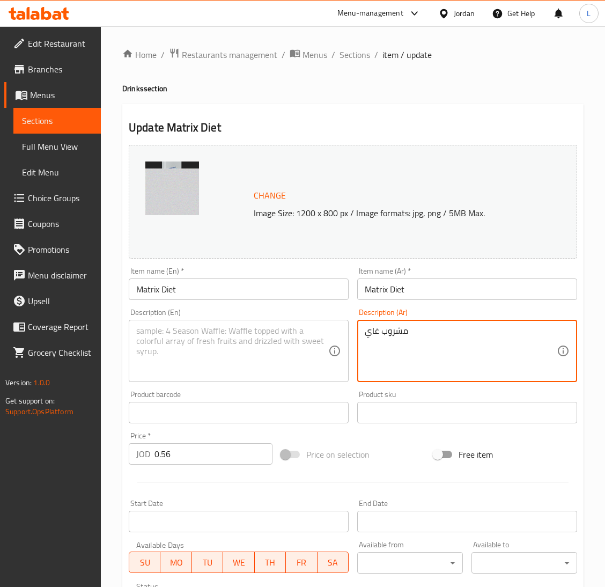
type textarea "مشروب غاي"
click at [419, 291] on input "Matrix Diet" at bounding box center [467, 288] width 220 height 21
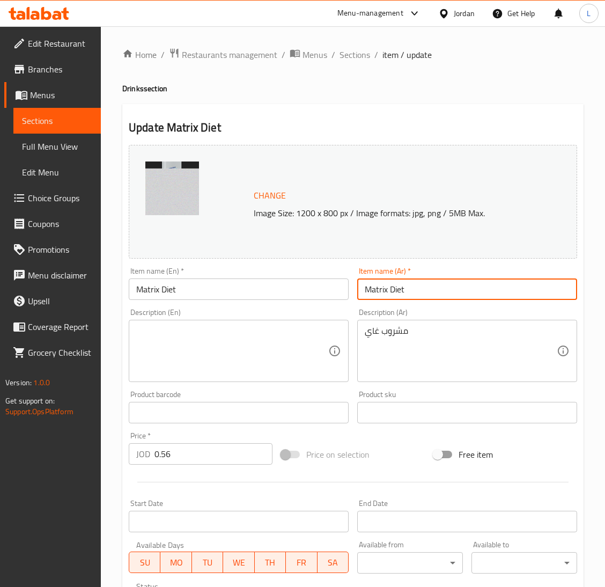
click at [419, 291] on input "Matrix Diet" at bounding box center [467, 288] width 220 height 21
type input "ماتركس دايت"
click at [226, 344] on textarea at bounding box center [232, 351] width 192 height 51
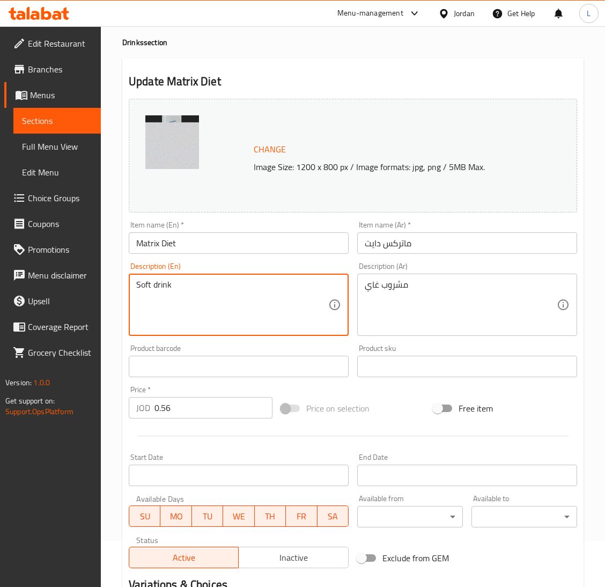
scroll to position [185, 0]
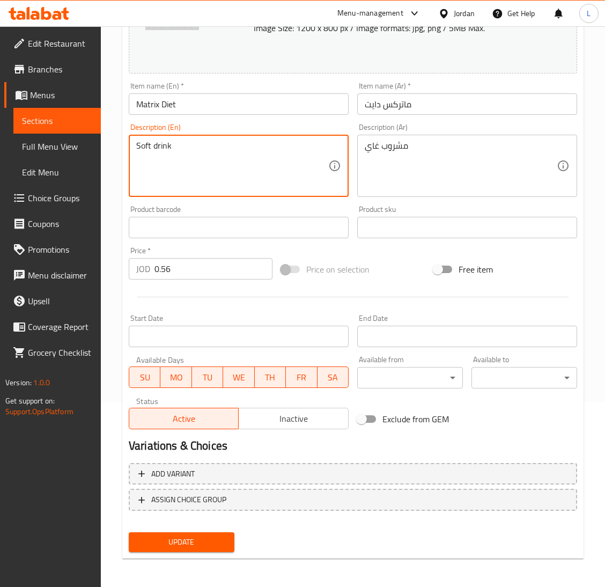
type textarea "Soft drink"
click at [190, 553] on div "Update" at bounding box center [181, 542] width 114 height 28
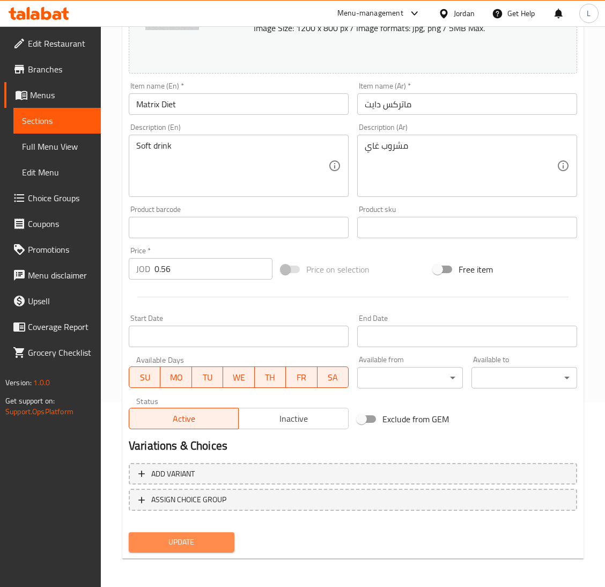
click at [194, 535] on span "Update" at bounding box center [181, 541] width 88 height 13
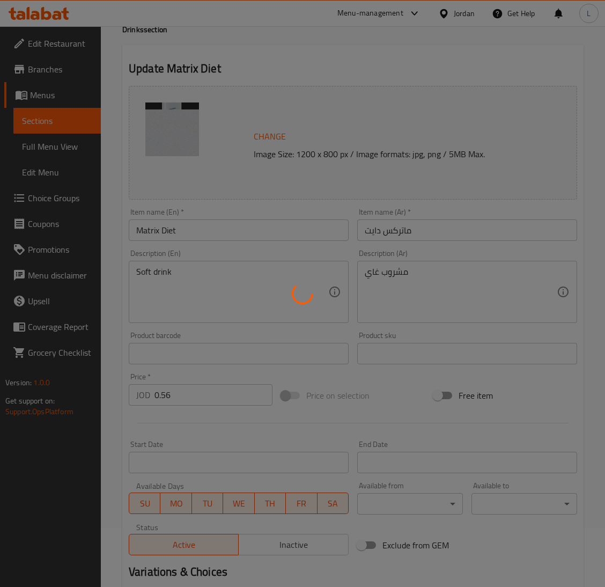
scroll to position [0, 0]
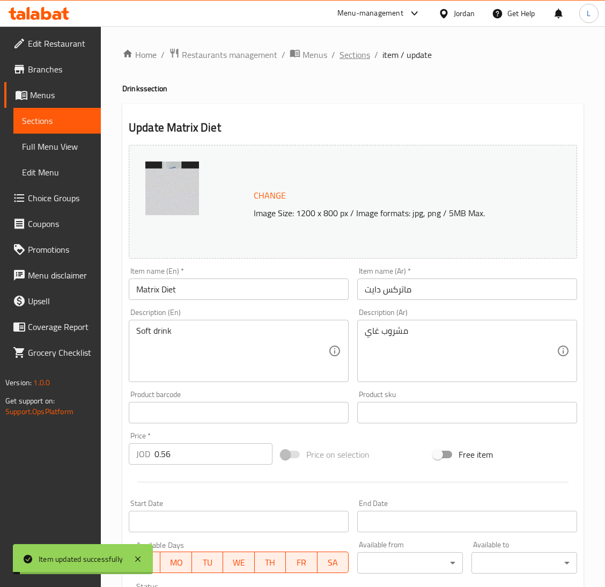
click at [361, 53] on span "Sections" at bounding box center [354, 54] width 31 height 13
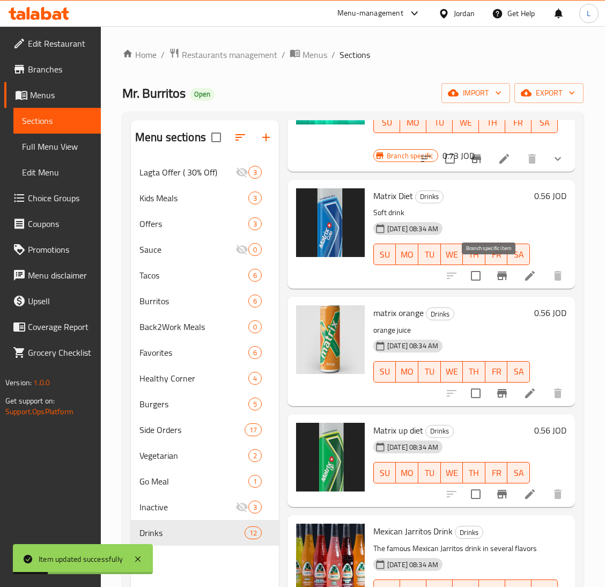
scroll to position [322, 0]
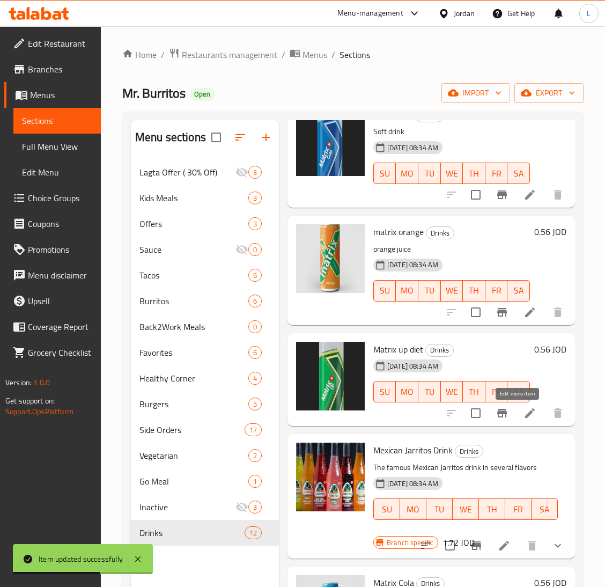
click at [523, 413] on icon at bounding box center [529, 412] width 13 height 13
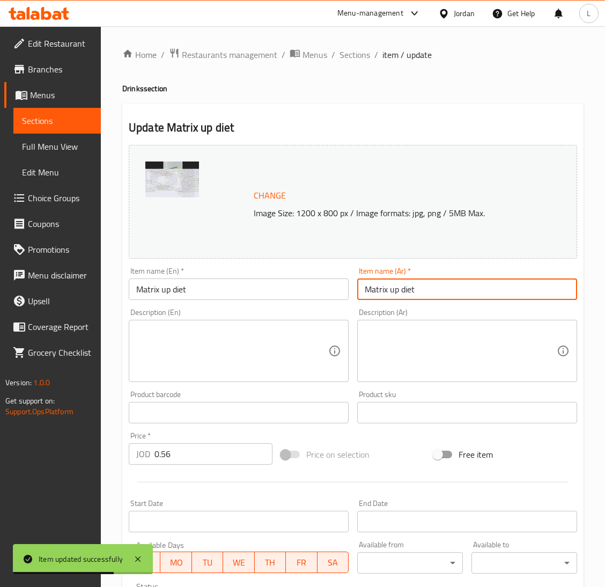
click at [411, 295] on input "Matrix up diet" at bounding box center [467, 288] width 220 height 21
type input "M"
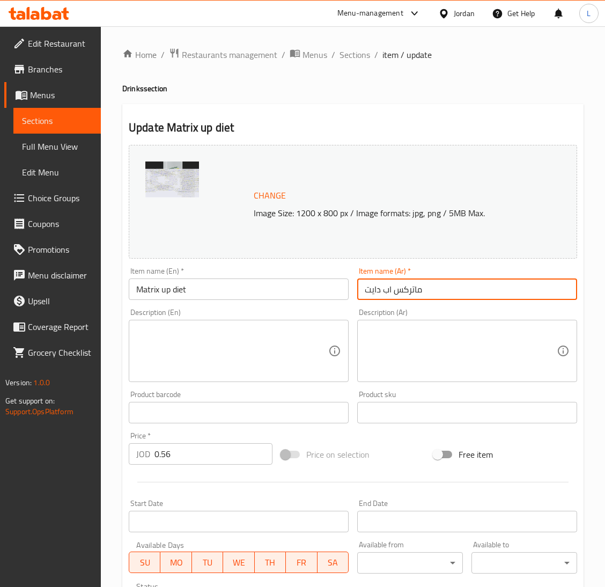
type input "ماتركس اب دايت"
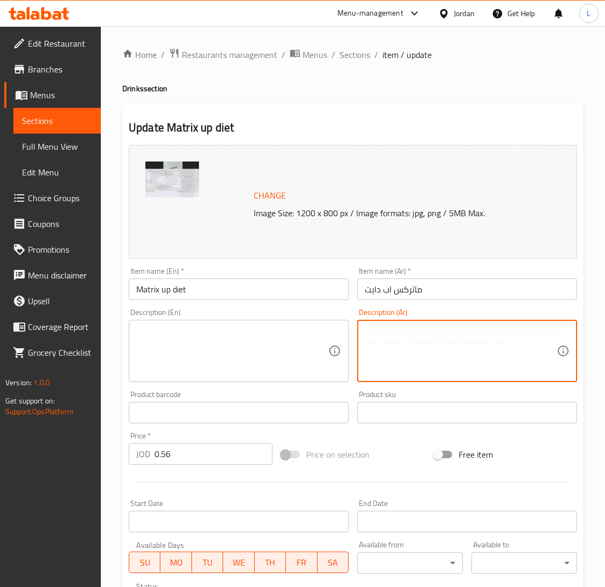
click at [405, 352] on textarea at bounding box center [461, 351] width 192 height 51
type textarea "مشروب غازي"
click at [218, 341] on textarea at bounding box center [232, 351] width 192 height 51
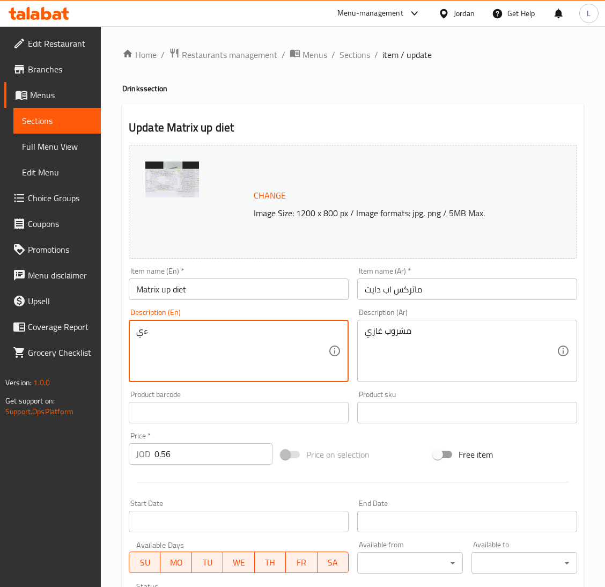
type textarea "ء"
type textarea "X"
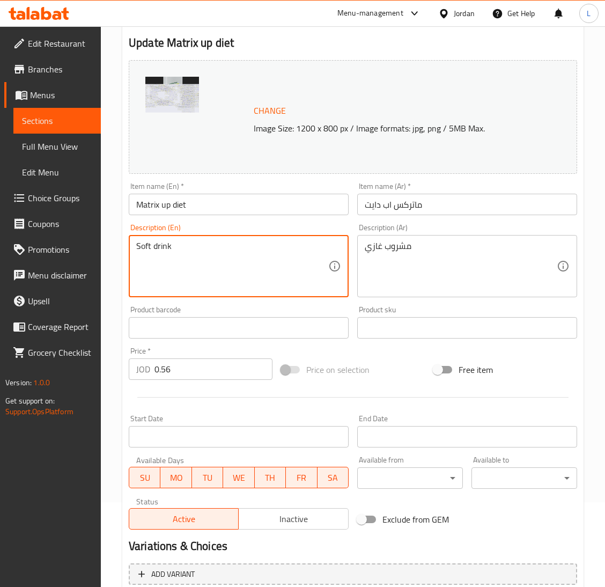
scroll to position [185, 0]
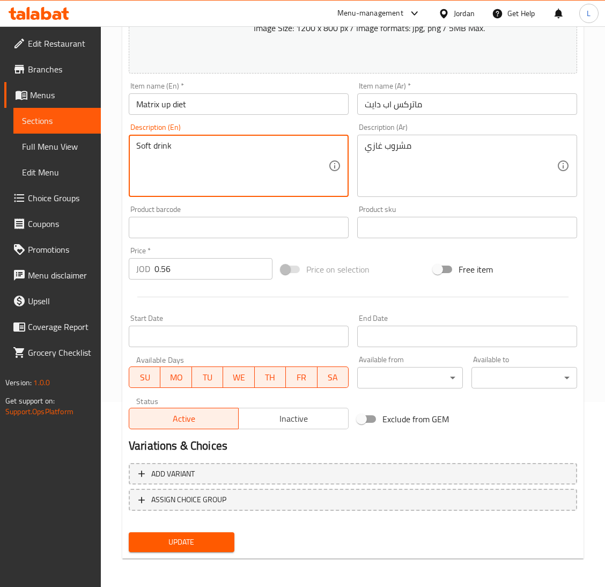
type textarea "Soft drink"
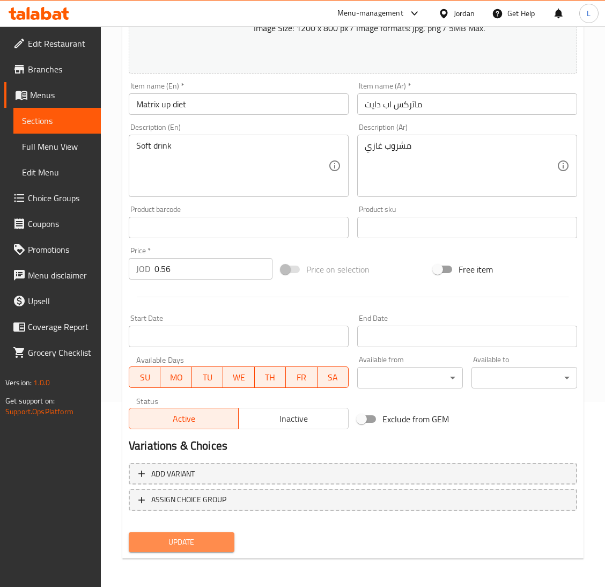
click at [197, 546] on span "Update" at bounding box center [181, 541] width 88 height 13
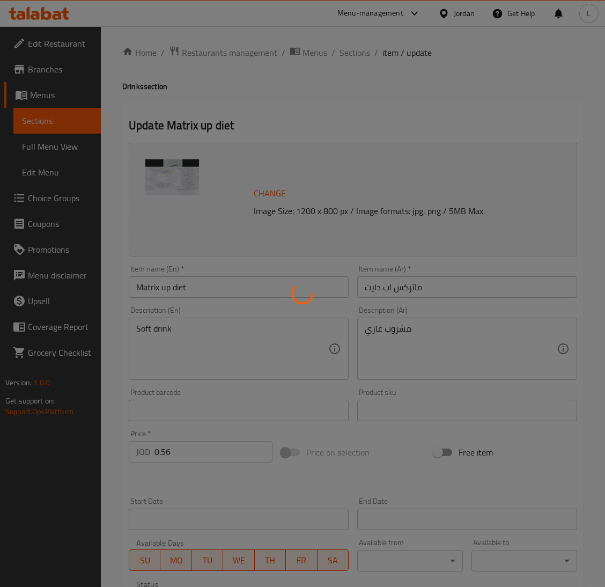
scroll to position [0, 0]
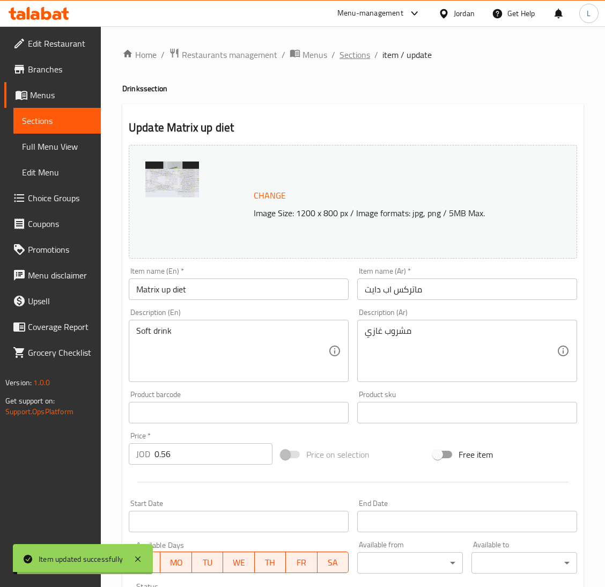
click at [358, 56] on span "Sections" at bounding box center [354, 54] width 31 height 13
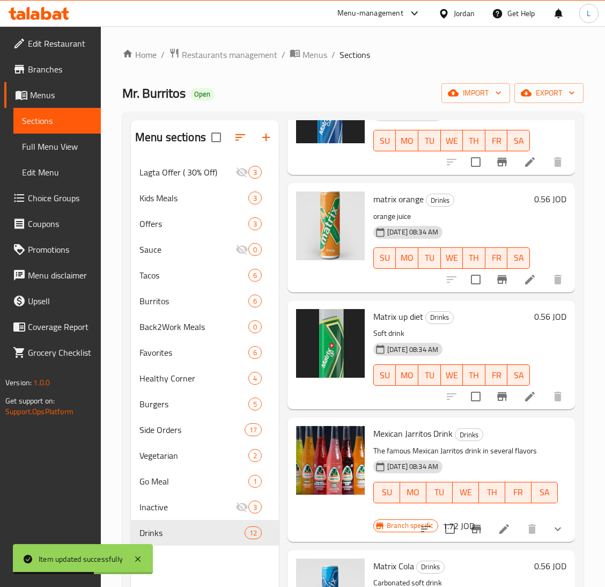
scroll to position [322, 0]
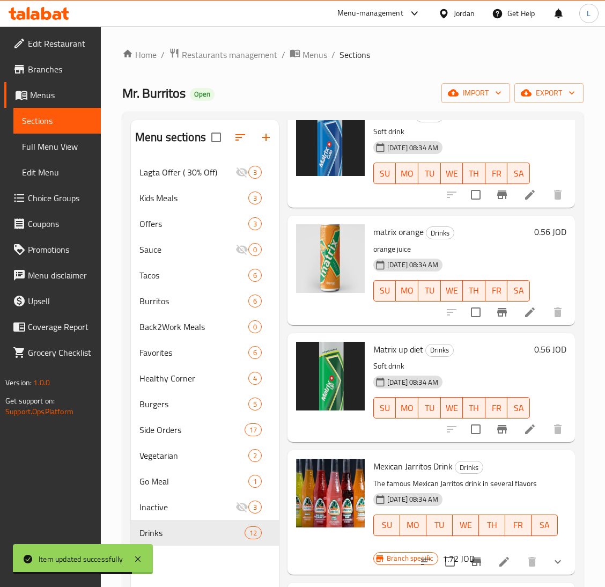
click at [56, 14] on icon at bounding box center [57, 15] width 9 height 9
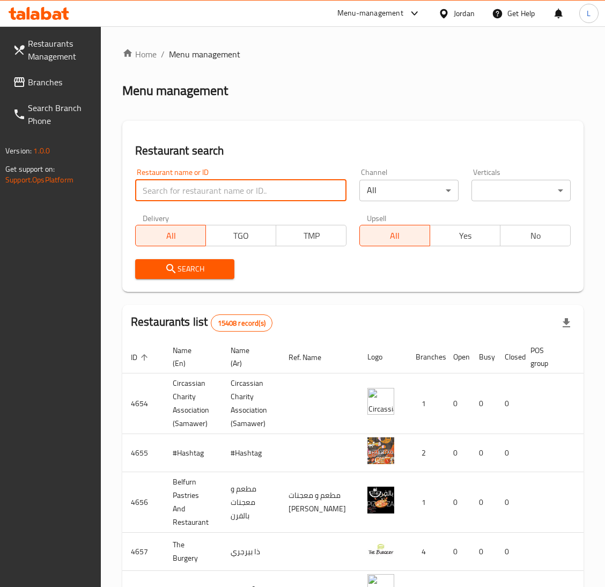
click at [178, 193] on input "search" at bounding box center [240, 190] width 211 height 21
paste input "Mr. Burritos"
type input "Mr. Burritos"
click at [186, 265] on span "Search" at bounding box center [185, 268] width 82 height 13
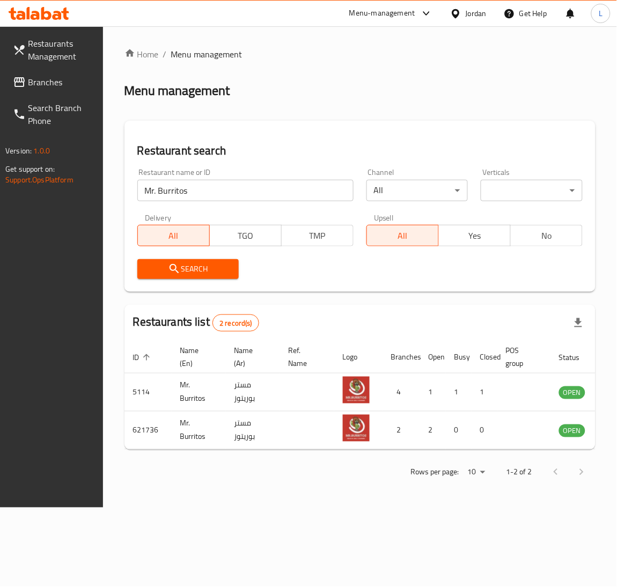
scroll to position [0, 47]
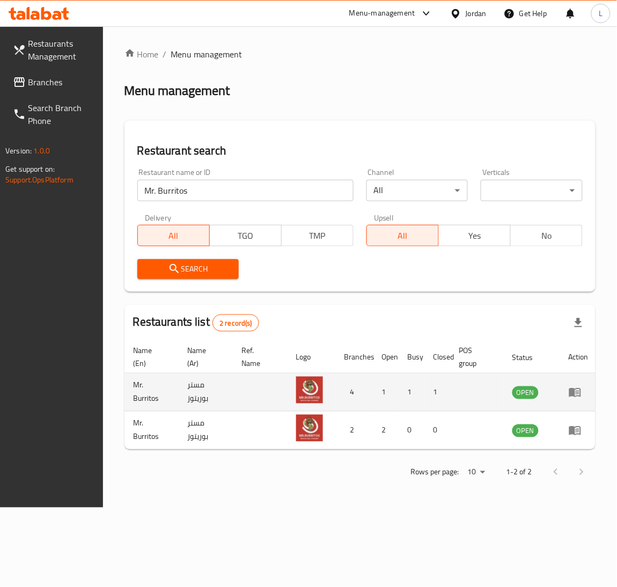
click at [572, 396] on icon "enhanced table" at bounding box center [575, 392] width 12 height 9
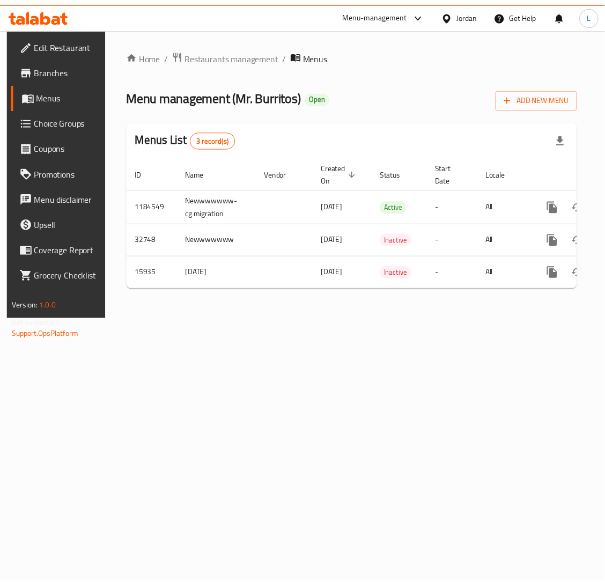
scroll to position [0, 61]
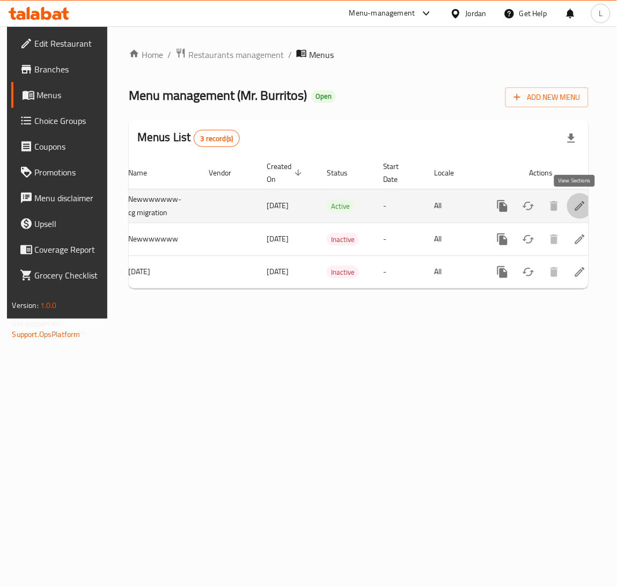
click at [573, 195] on link "enhanced table" at bounding box center [580, 206] width 26 height 26
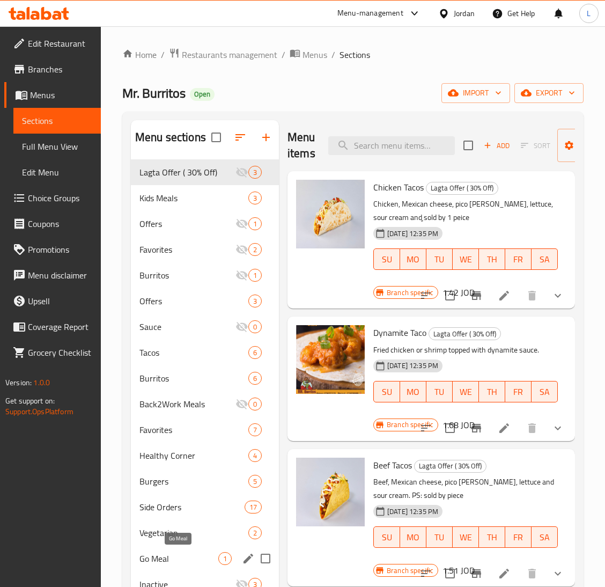
scroll to position [80, 0]
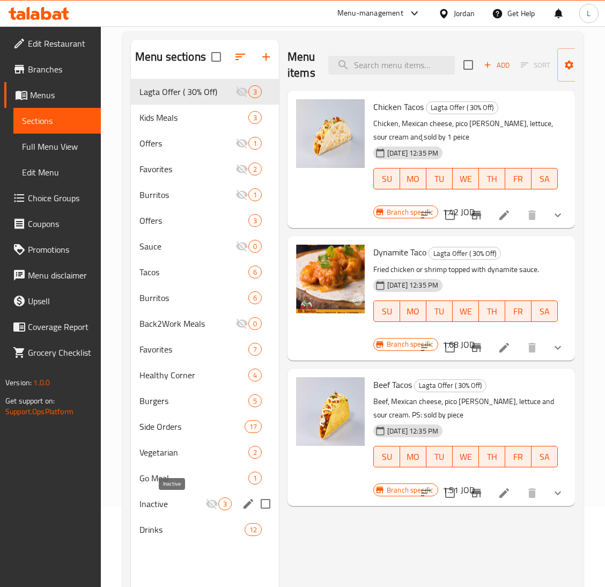
click at [176, 509] on span "Inactive" at bounding box center [172, 503] width 66 height 13
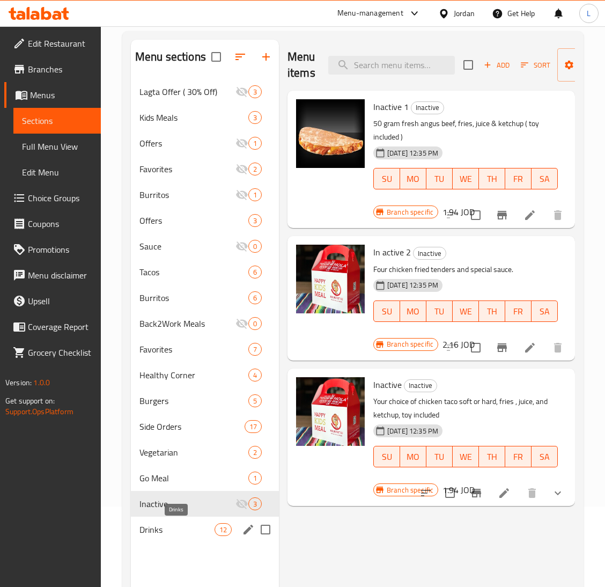
click at [161, 535] on span "Drinks" at bounding box center [176, 529] width 75 height 13
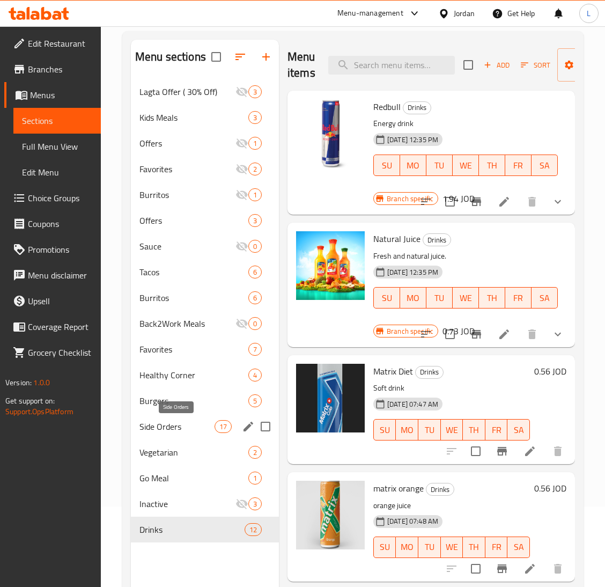
click at [184, 425] on span "Side Orders" at bounding box center [176, 426] width 75 height 13
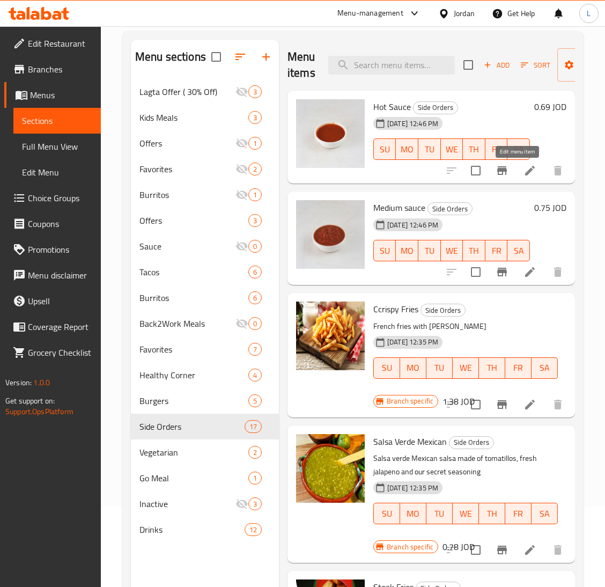
click at [525, 172] on icon at bounding box center [530, 171] width 10 height 10
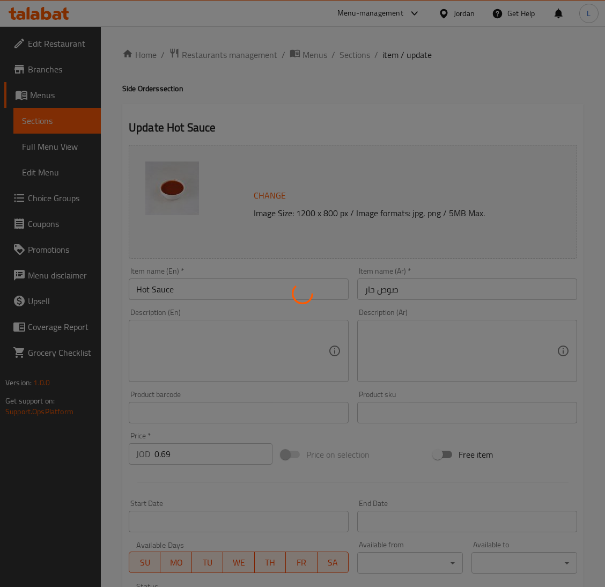
click at [259, 337] on div at bounding box center [302, 293] width 605 height 587
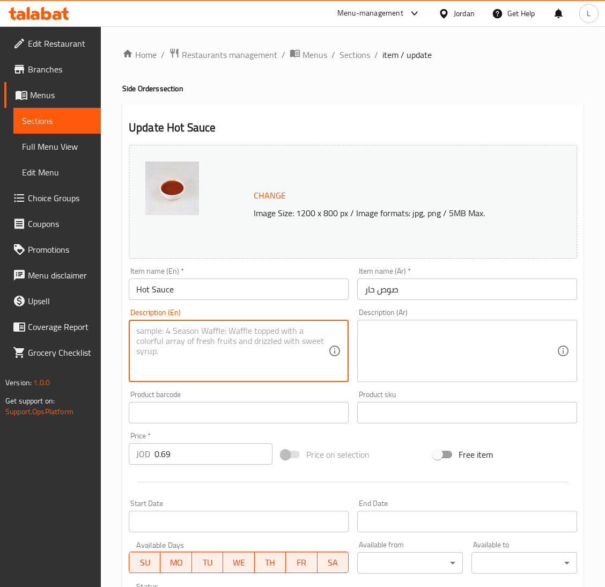
click at [258, 341] on textarea at bounding box center [232, 351] width 192 height 51
paste textarea "Mexican Hot Sauce"
type textarea "Mexican Hot Sauce"
click at [456, 351] on textarea at bounding box center [461, 351] width 192 height 51
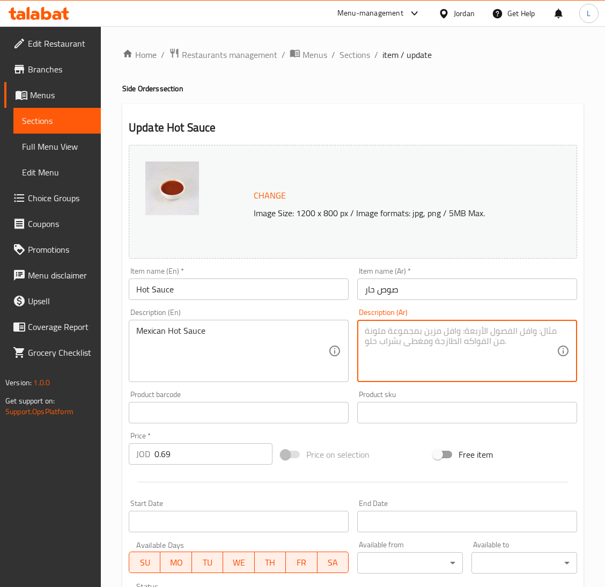
click at [475, 366] on textarea at bounding box center [461, 351] width 192 height 51
paste textarea "الصوص المكسيكي الحار"
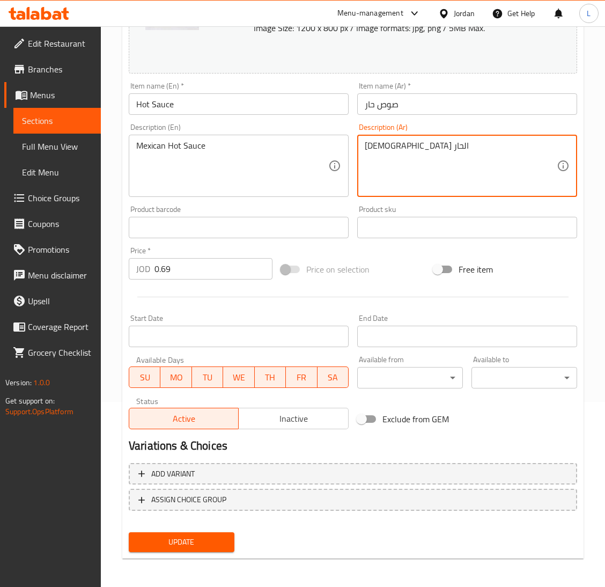
type textarea "الصوص المكسيكي الحار"
drag, startPoint x: 210, startPoint y: 537, endPoint x: 271, endPoint y: 458, distance: 99.7
click at [208, 537] on span "Update" at bounding box center [181, 541] width 88 height 13
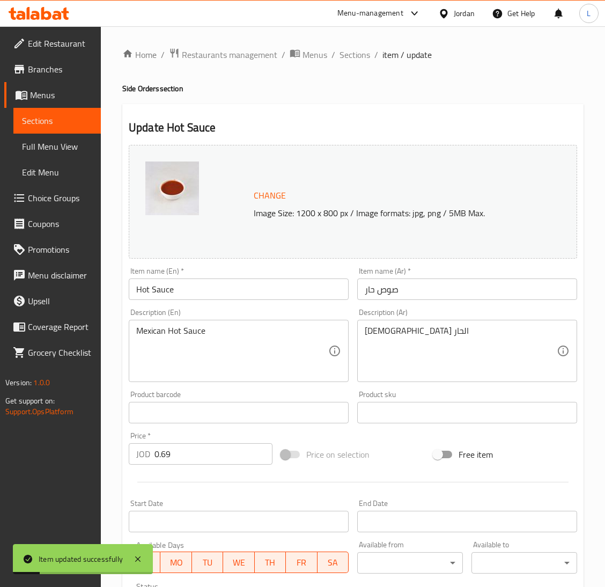
drag, startPoint x: 351, startPoint y: 55, endPoint x: 373, endPoint y: 111, distance: 60.3
click at [350, 55] on span "Sections" at bounding box center [354, 54] width 31 height 13
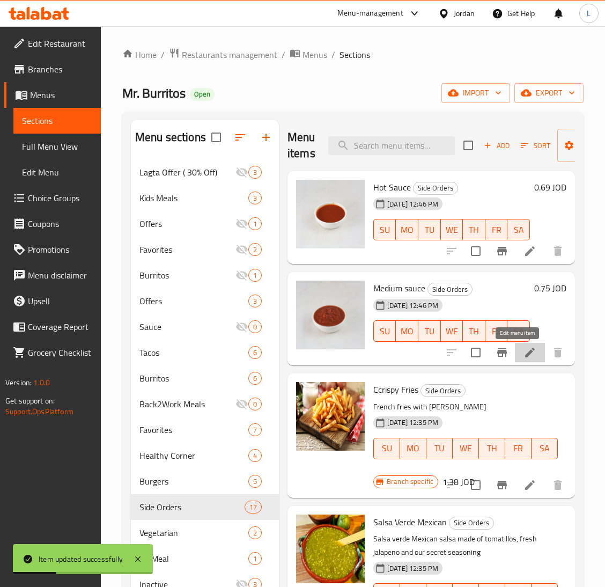
click at [523, 347] on icon at bounding box center [529, 352] width 13 height 13
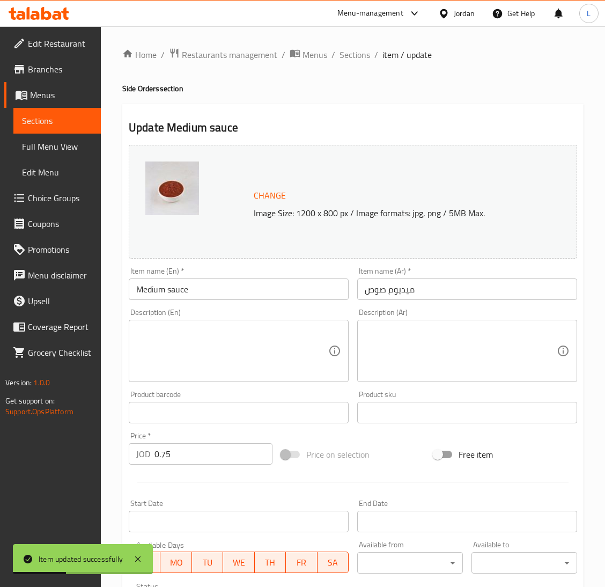
click at [188, 366] on textarea at bounding box center [232, 351] width 192 height 51
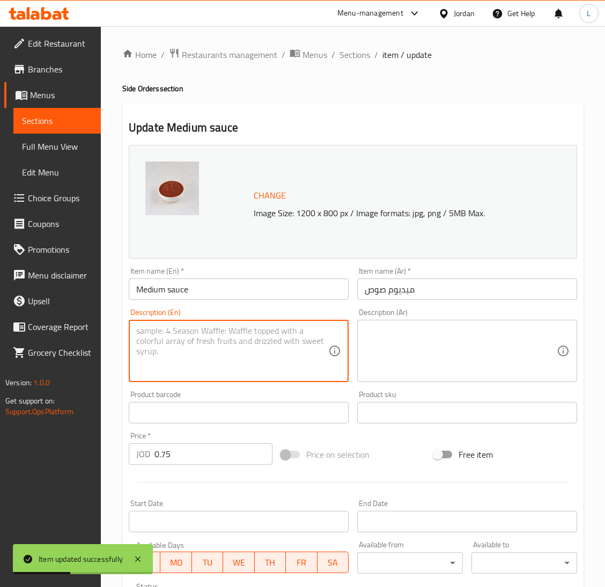
paste textarea "Mexican Medium Sauce"
type textarea "Mexican Medium Sauce"
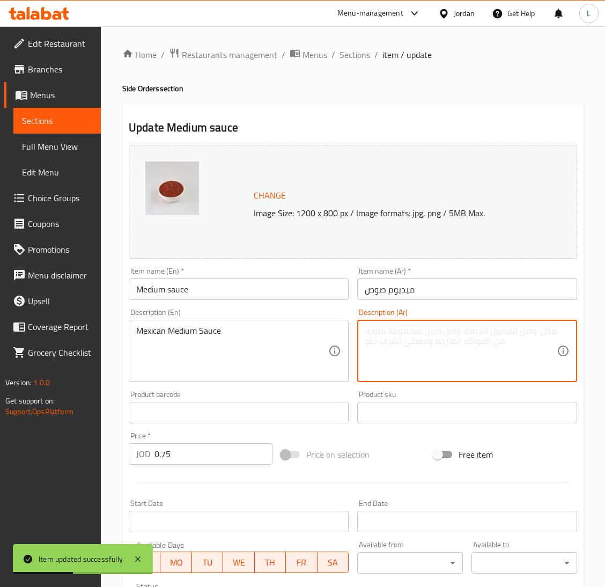
click at [446, 354] on textarea at bounding box center [461, 351] width 192 height 51
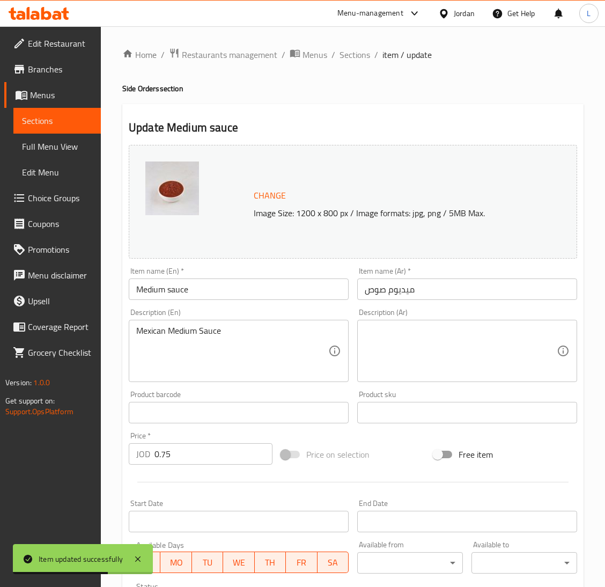
click at [464, 344] on textarea at bounding box center [461, 351] width 192 height 51
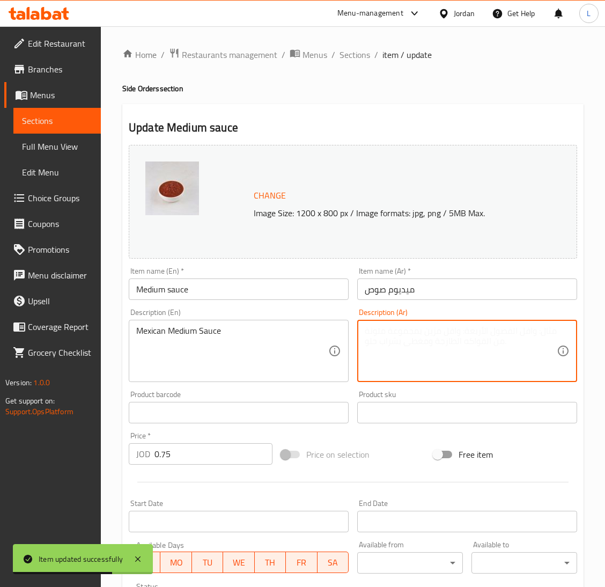
paste textarea "الصوص المكسيكي الوسط"
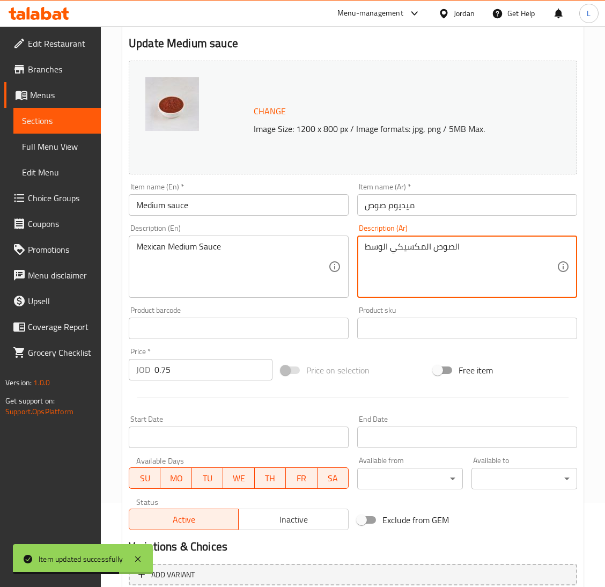
scroll to position [185, 0]
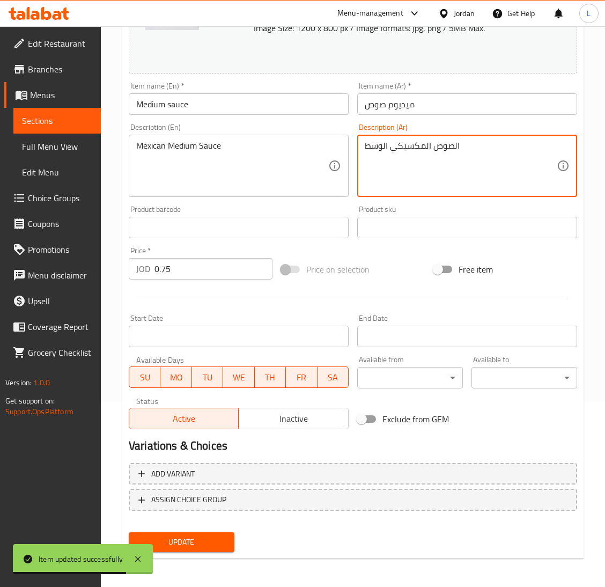
type textarea "الصوص المكسيكي الوسط"
click at [182, 537] on span "Update" at bounding box center [181, 541] width 88 height 13
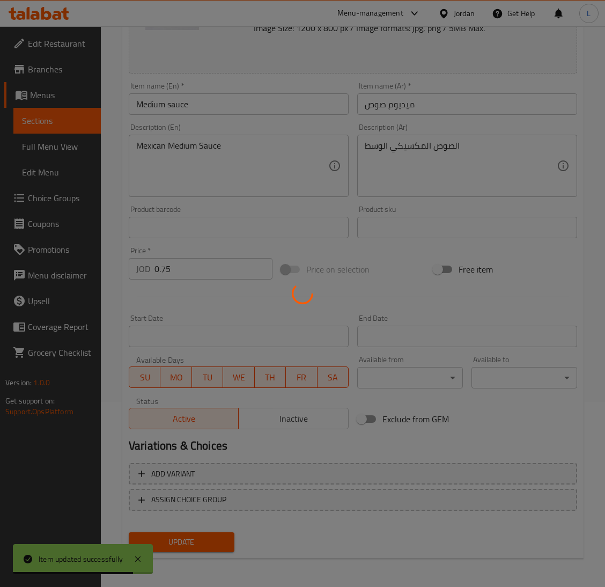
scroll to position [0, 0]
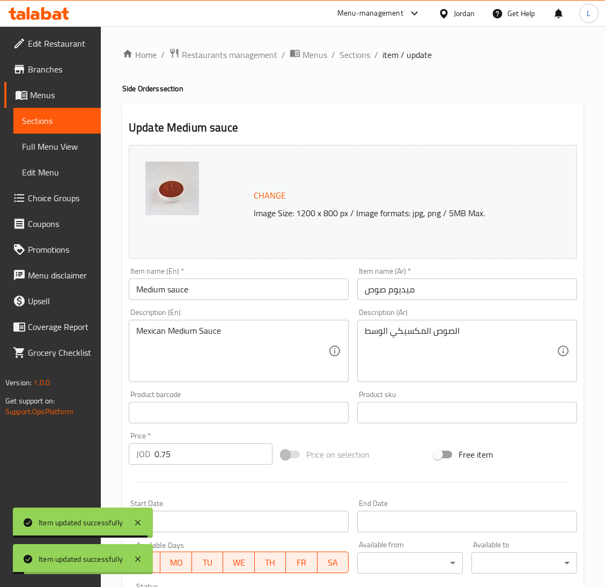
click at [354, 63] on div "Home / Restaurants management / Menus / Sections / item / update Side Orders se…" at bounding box center [352, 400] width 461 height 704
click at [354, 61] on span "Sections" at bounding box center [354, 54] width 31 height 13
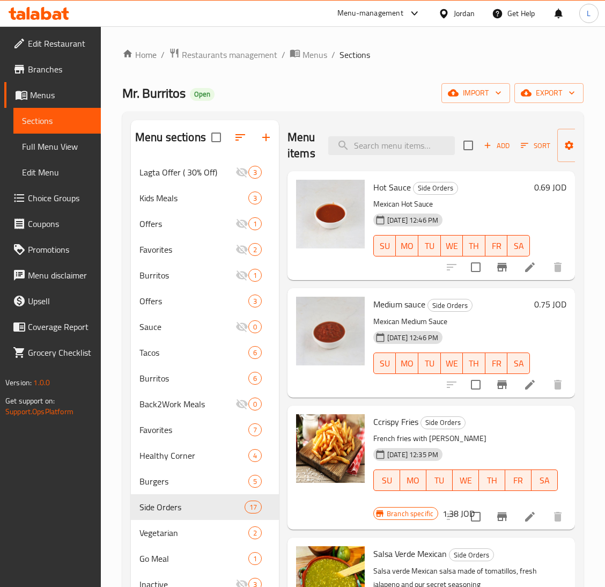
click at [49, 11] on icon at bounding box center [39, 13] width 61 height 13
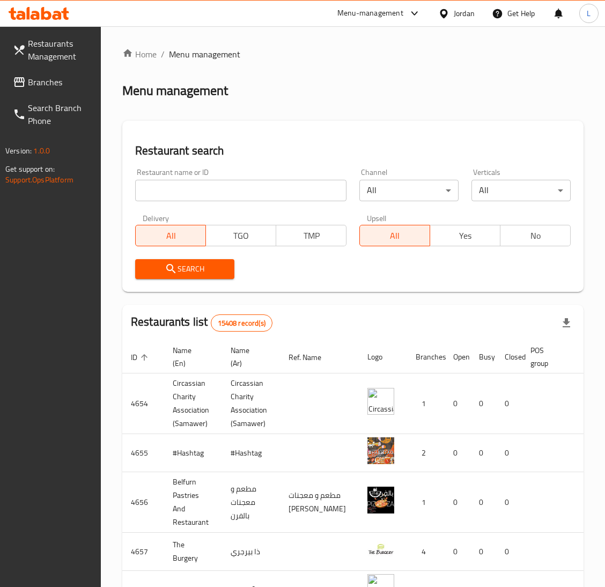
drag, startPoint x: 209, startPoint y: 197, endPoint x: 117, endPoint y: 154, distance: 100.8
click at [209, 197] on input "search" at bounding box center [240, 190] width 211 height 21
click at [55, 80] on span "Branches" at bounding box center [60, 82] width 64 height 13
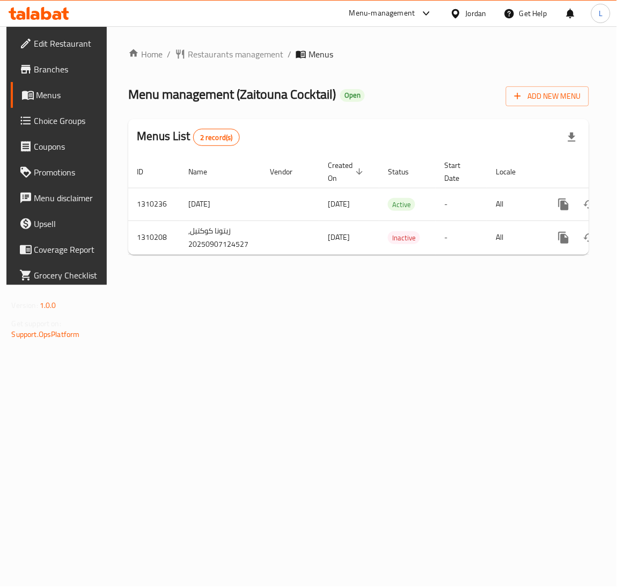
scroll to position [0, 61]
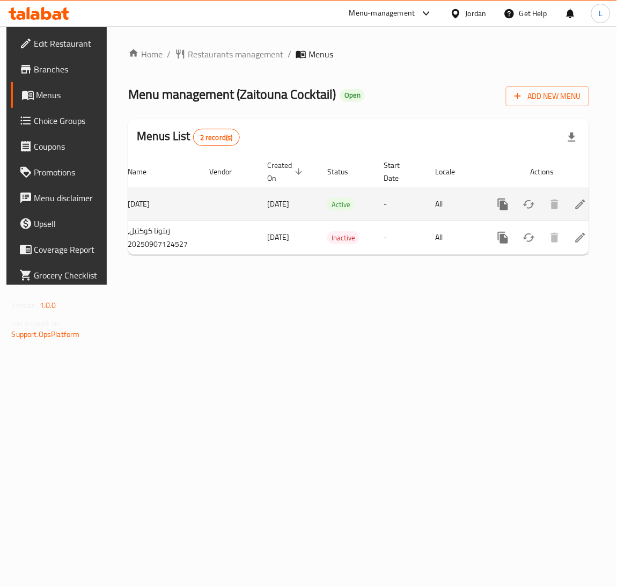
click at [574, 198] on icon "enhanced table" at bounding box center [580, 204] width 13 height 13
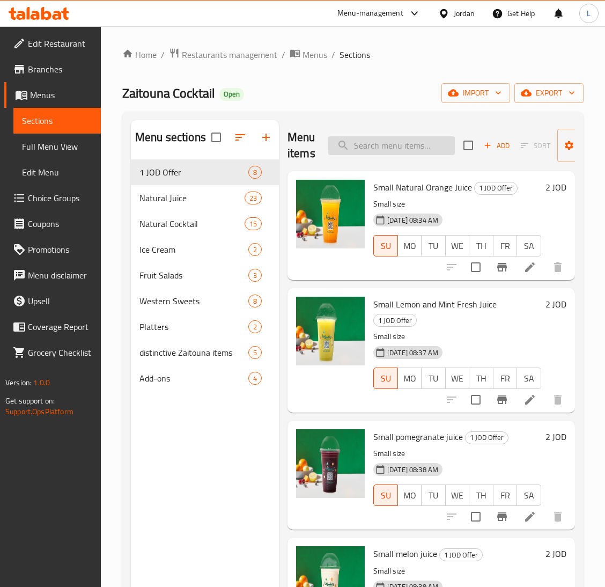
click at [404, 142] on input "search" at bounding box center [391, 145] width 127 height 19
paste input "Chocolate Crepe"
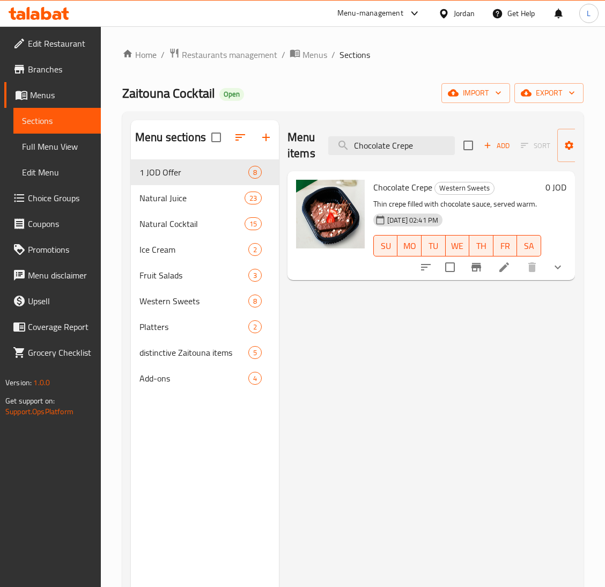
type input "Chocolate Crepe"
click at [516, 270] on li at bounding box center [504, 266] width 30 height 19
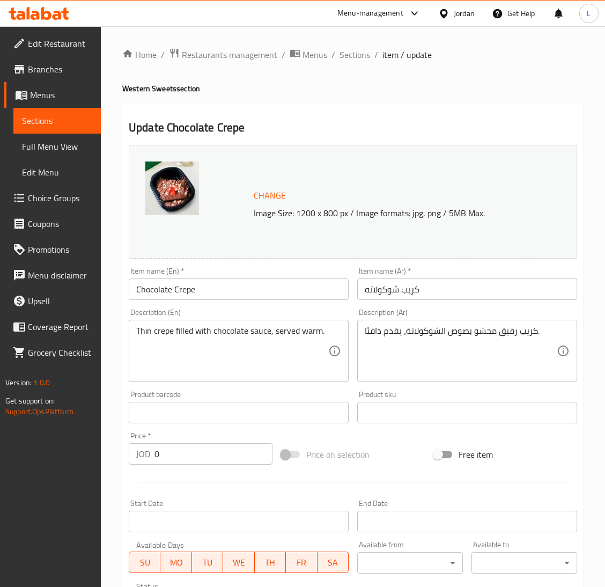
drag, startPoint x: 343, startPoint y: 53, endPoint x: 366, endPoint y: 78, distance: 33.8
click at [343, 53] on span "Sections" at bounding box center [354, 54] width 31 height 13
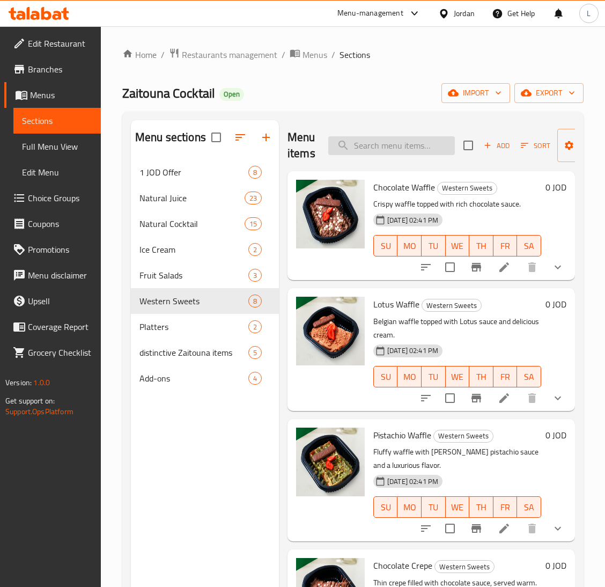
click at [407, 154] on input "search" at bounding box center [391, 145] width 127 height 19
paste input "regular Fruit Platter"
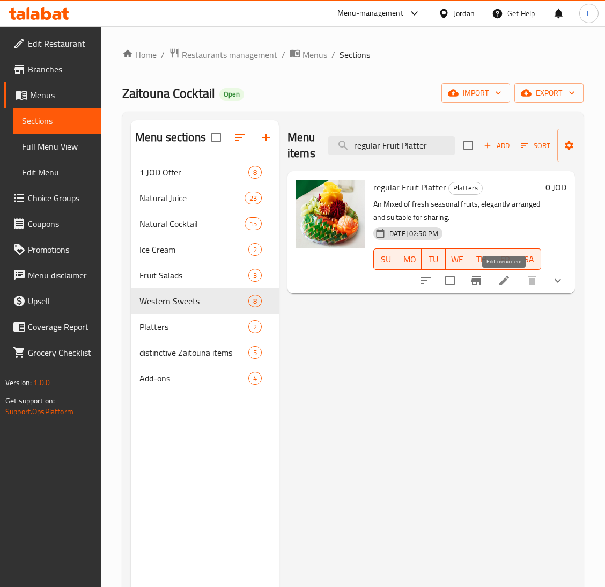
type input "regular Fruit Platter"
click at [504, 275] on icon at bounding box center [504, 280] width 13 height 13
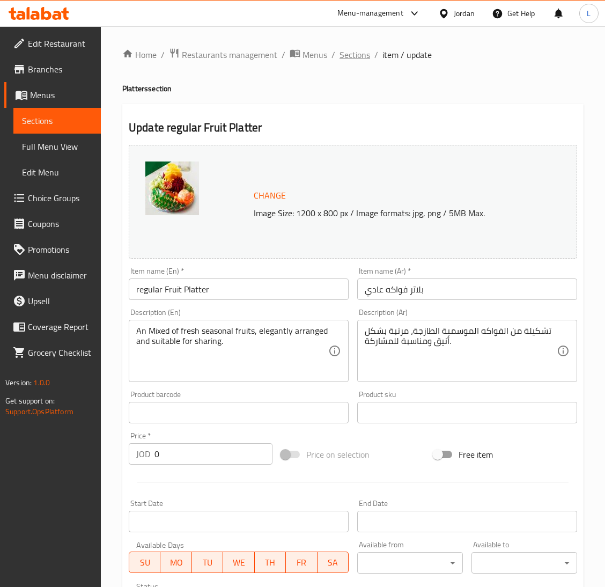
click at [352, 58] on span "Sections" at bounding box center [354, 54] width 31 height 13
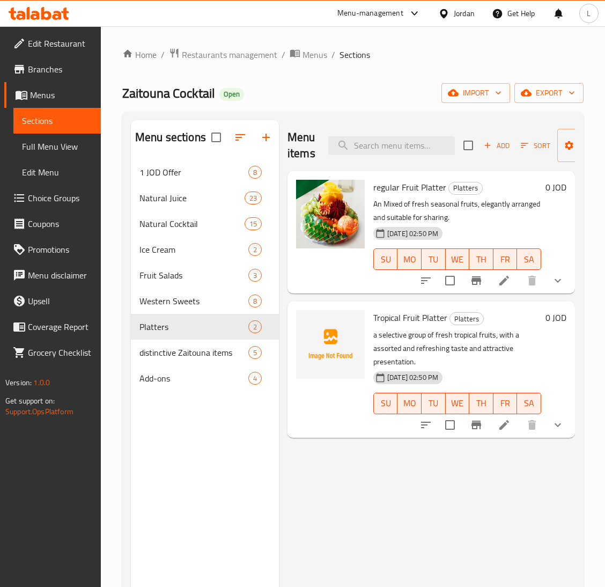
click at [384, 157] on div "Menu items Add Sort Manage items" at bounding box center [430, 145] width 287 height 51
click at [384, 152] on input "search" at bounding box center [391, 145] width 127 height 19
paste input "Chocolate Waffle"
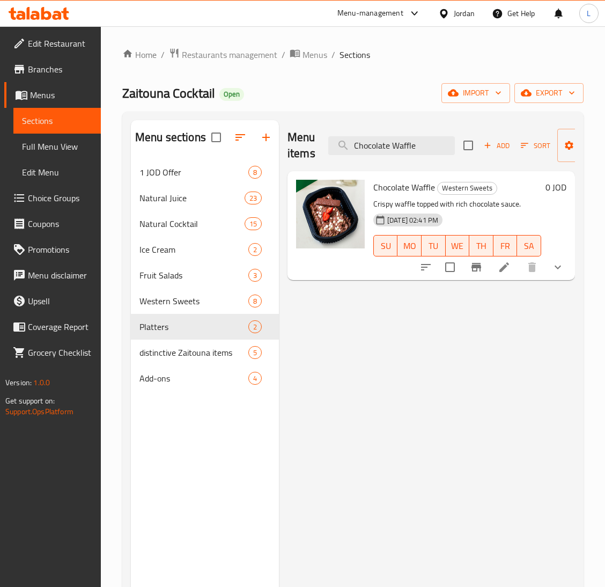
type input "Chocolate Waffle"
click at [511, 264] on li at bounding box center [504, 266] width 30 height 19
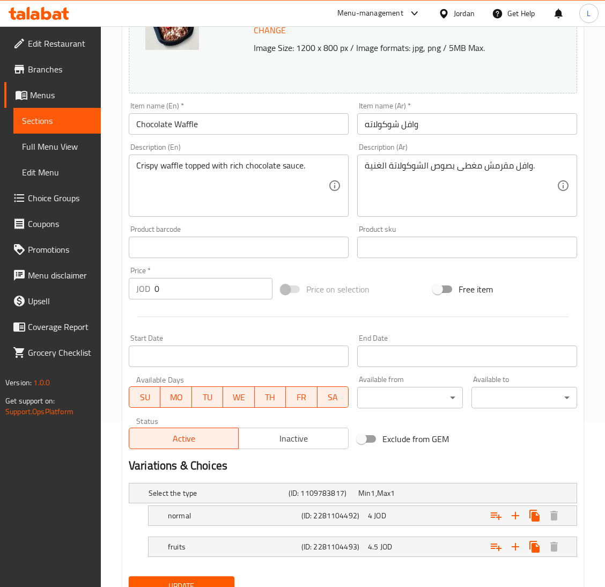
scroll to position [211, 0]
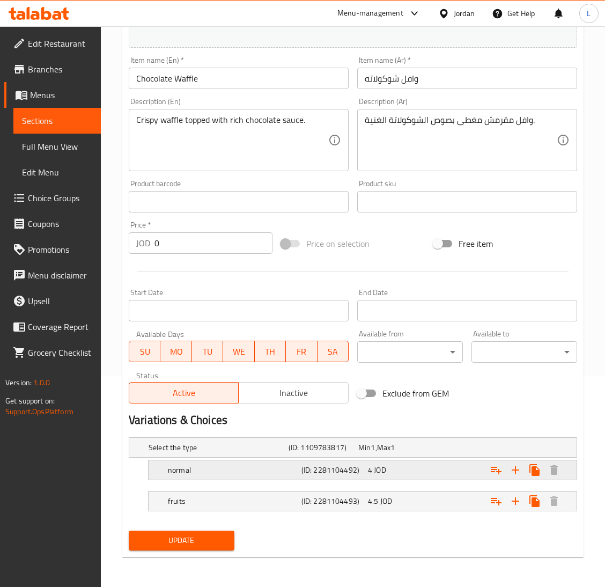
click at [437, 465] on div "Expand" at bounding box center [499, 470] width 134 height 24
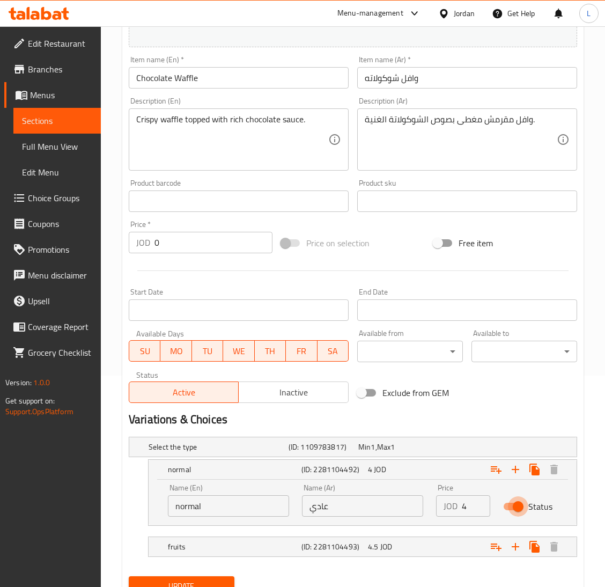
click at [520, 508] on input "Status" at bounding box center [517, 506] width 61 height 20
checkbox input "false"
click at [441, 544] on div "Expand" at bounding box center [499, 547] width 134 height 24
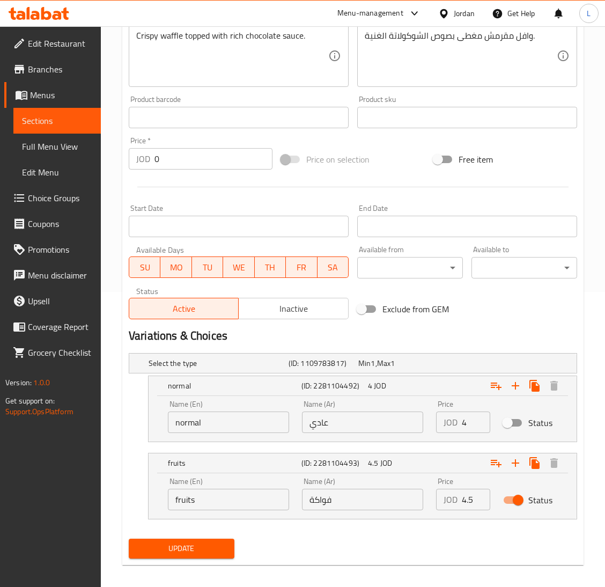
scroll to position [304, 0]
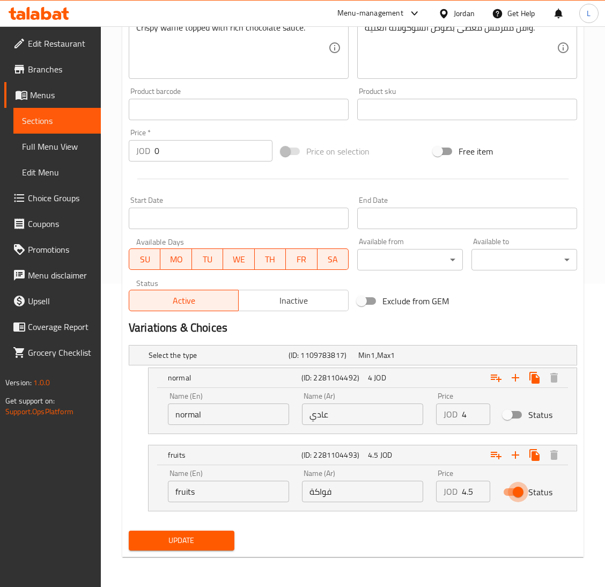
click at [516, 486] on input "Status" at bounding box center [517, 492] width 61 height 20
checkbox input "false"
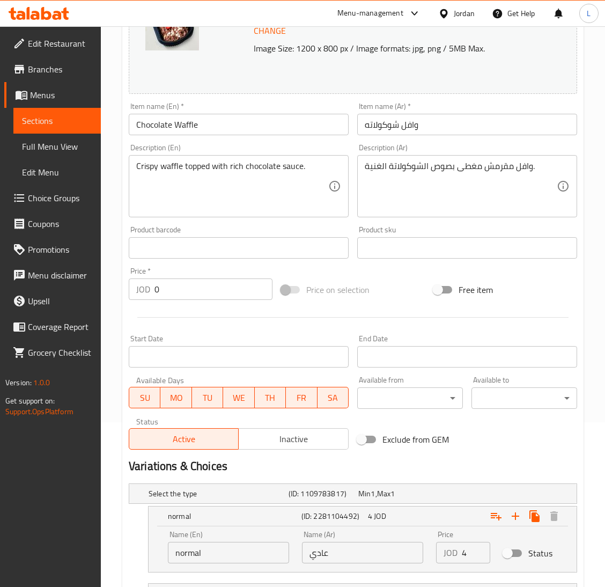
scroll to position [0, 0]
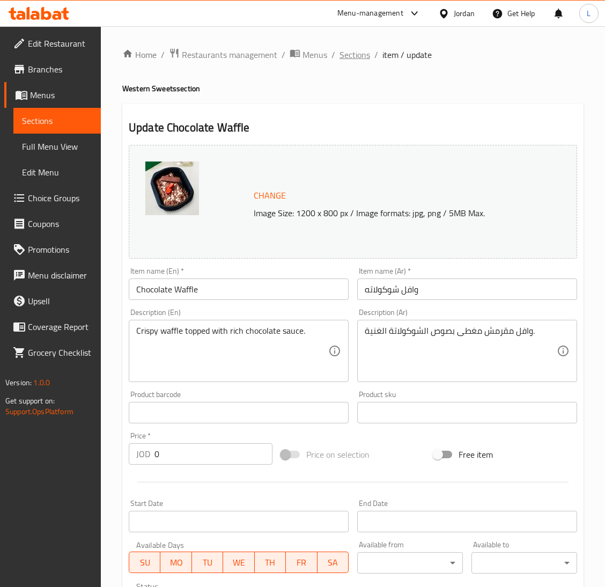
click at [353, 53] on span "Sections" at bounding box center [354, 54] width 31 height 13
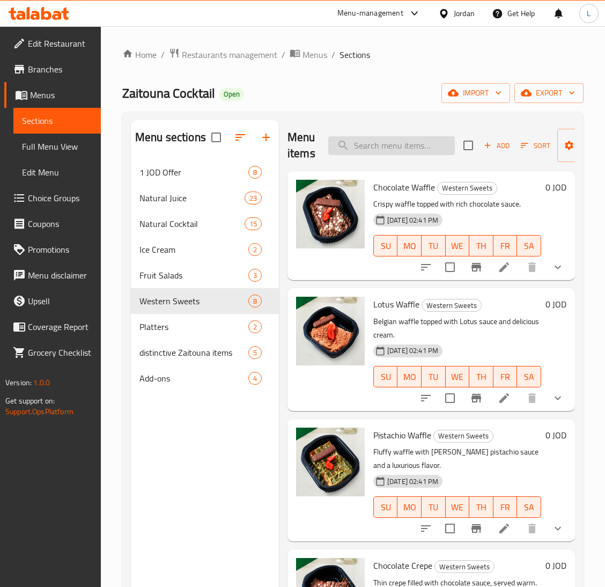
click at [403, 149] on input "search" at bounding box center [391, 145] width 127 height 19
paste input "Chocolate Crepe"
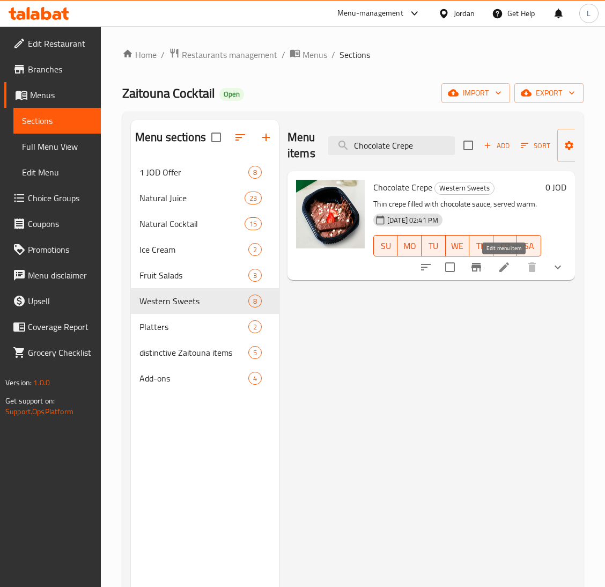
type input "Chocolate Crepe"
click at [504, 267] on icon at bounding box center [504, 267] width 10 height 10
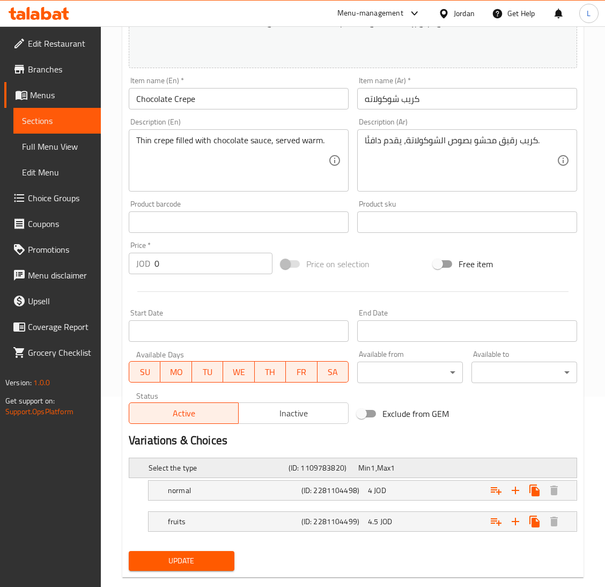
scroll to position [211, 0]
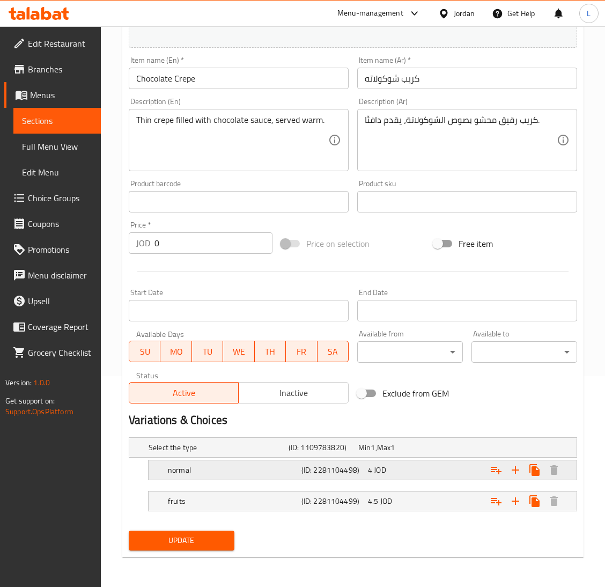
drag, startPoint x: 307, startPoint y: 397, endPoint x: 285, endPoint y: 458, distance: 65.3
click at [307, 396] on span "Inactive" at bounding box center [293, 393] width 101 height 16
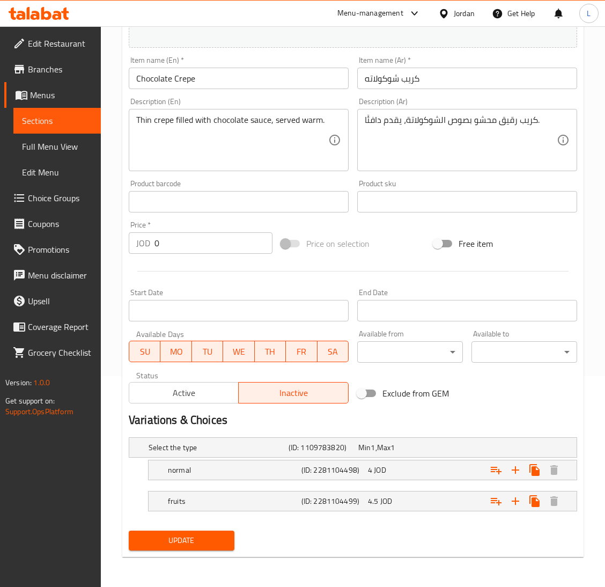
click at [215, 537] on span "Update" at bounding box center [181, 540] width 88 height 13
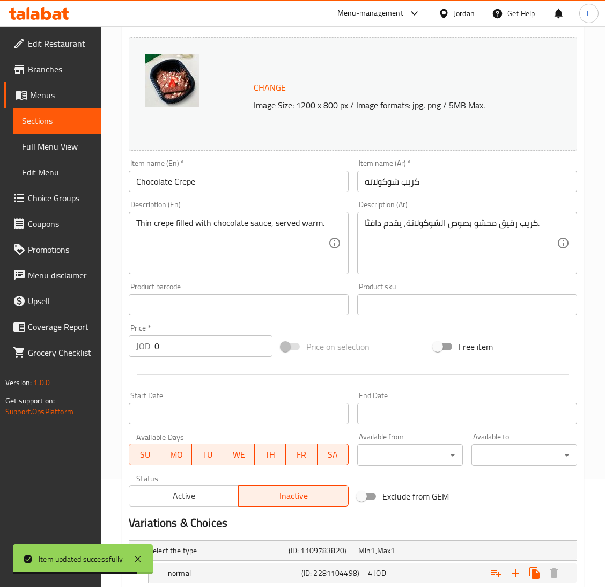
scroll to position [0, 0]
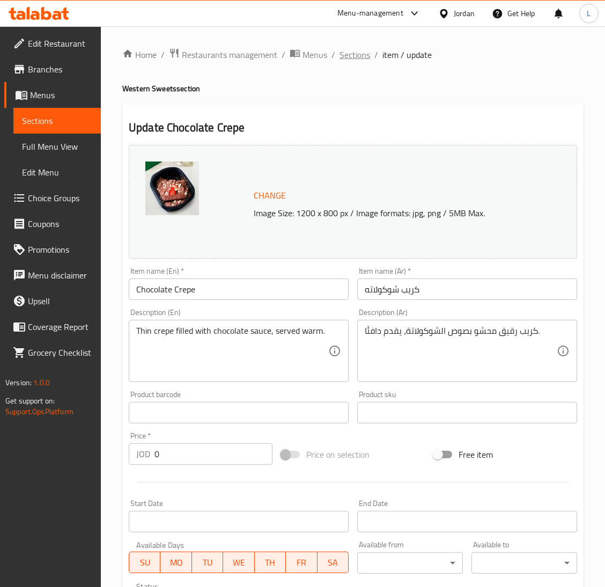
click at [347, 56] on span "Sections" at bounding box center [354, 54] width 31 height 13
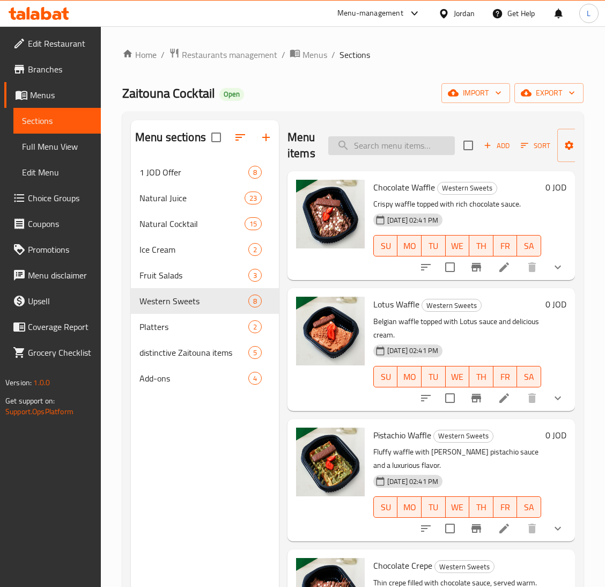
click at [404, 152] on input "search" at bounding box center [391, 145] width 127 height 19
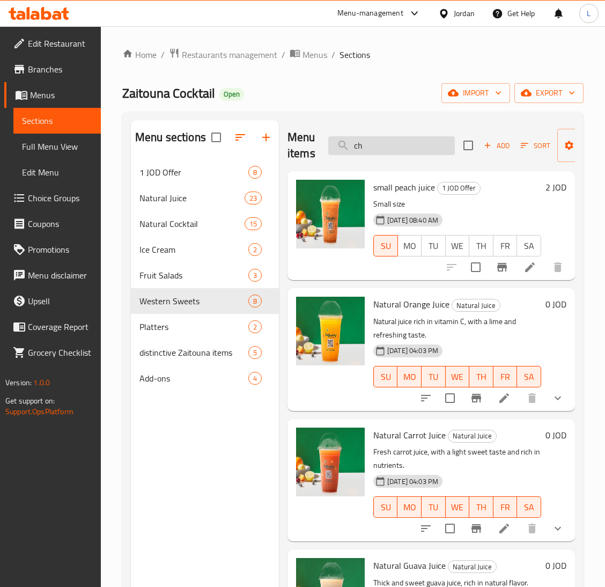
type input "c"
paste input "Chocolate Crepe"
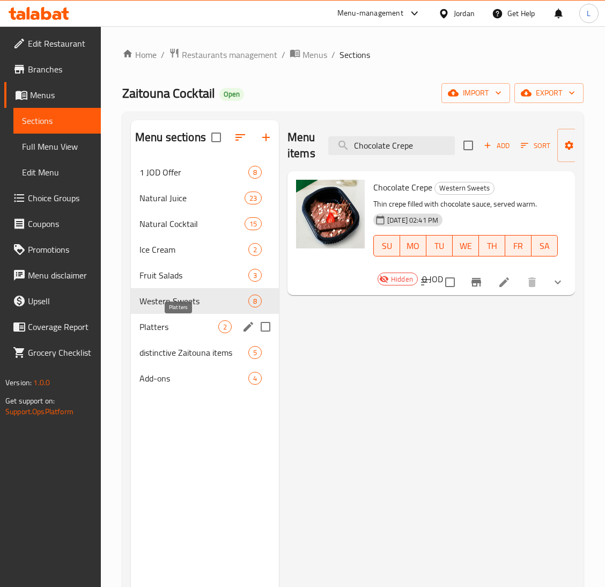
type input "Chocolate Crepe"
drag, startPoint x: 173, startPoint y: 327, endPoint x: 170, endPoint y: 313, distance: 13.7
click at [172, 328] on span "Platters" at bounding box center [178, 326] width 79 height 13
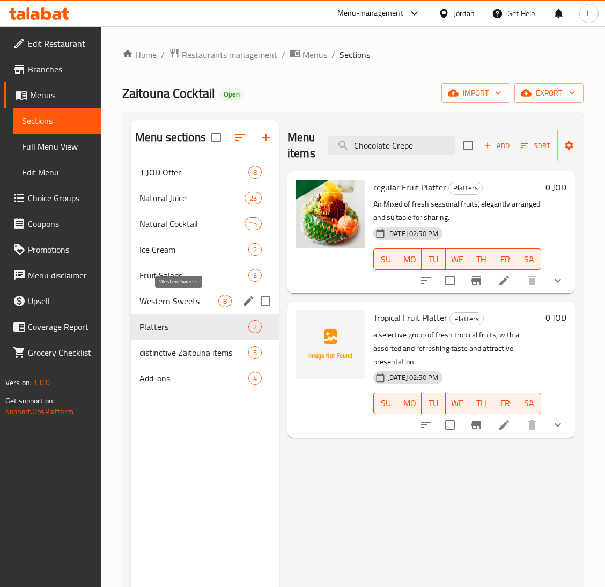
click at [176, 297] on span "Western Sweets" at bounding box center [178, 300] width 79 height 13
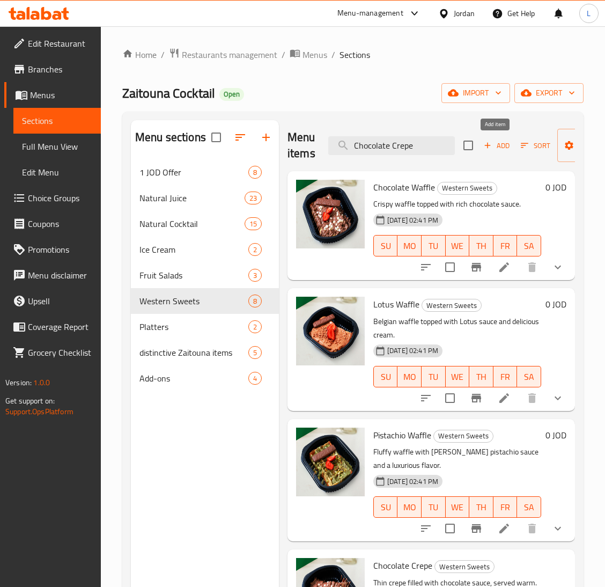
click at [494, 146] on span "Add" at bounding box center [496, 145] width 29 height 12
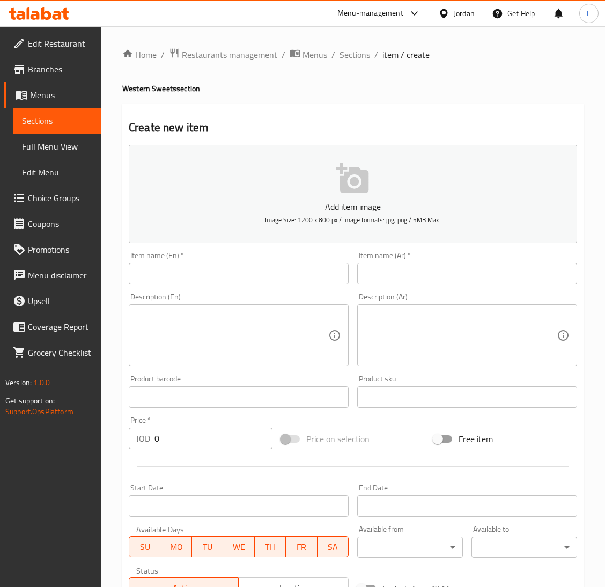
click at [194, 283] on input "text" at bounding box center [239, 273] width 220 height 21
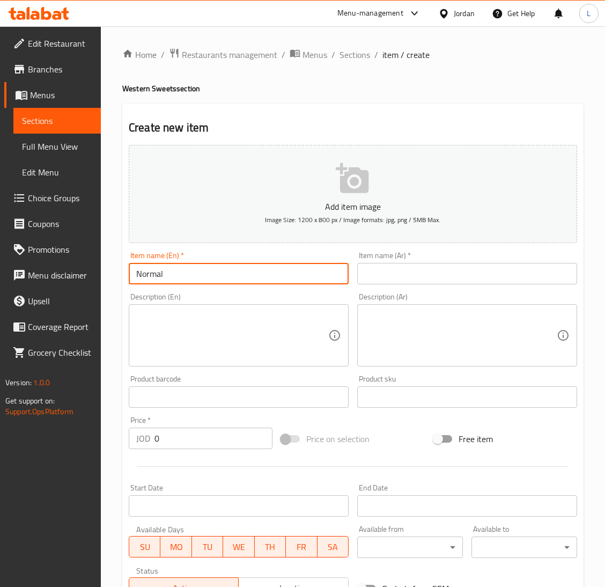
paste input "Chocolate Crepe"
click at [268, 276] on input "Normal Chocolate Crepe" at bounding box center [239, 273] width 220 height 21
type input "Normal Chocolate Crepe"
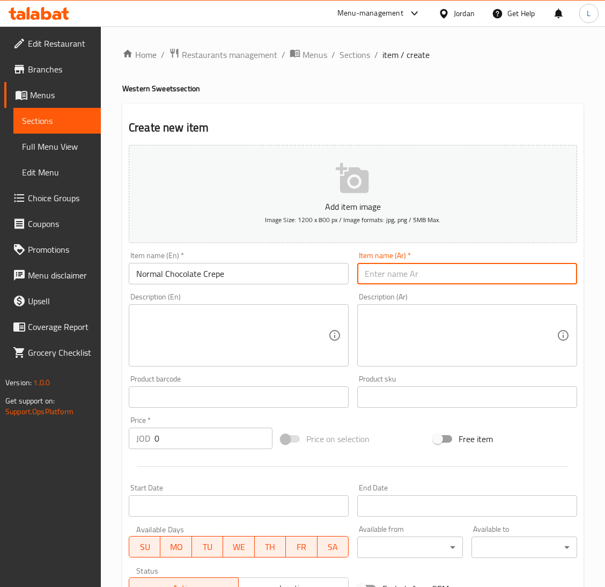
click at [421, 277] on input "text" at bounding box center [467, 273] width 220 height 21
paste input "كريب شوكولاتة عادي"
type input "كريب شوكولاتة عادي"
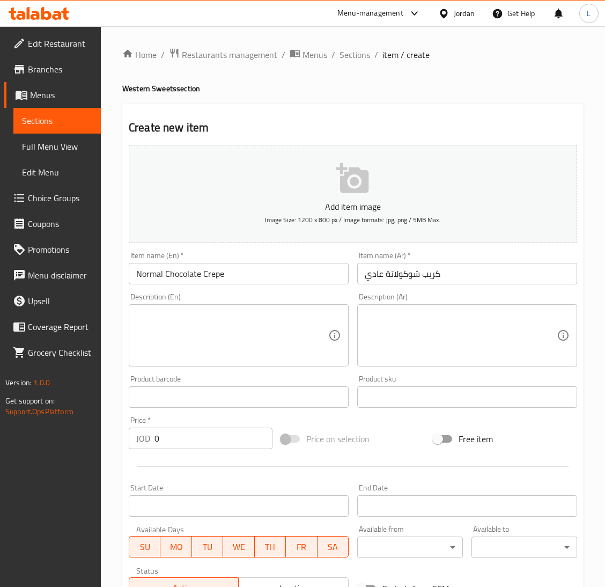
click at [226, 323] on textarea at bounding box center [232, 335] width 192 height 51
paste textarea "Thin crepe filled with chocolate sauce, served warm."
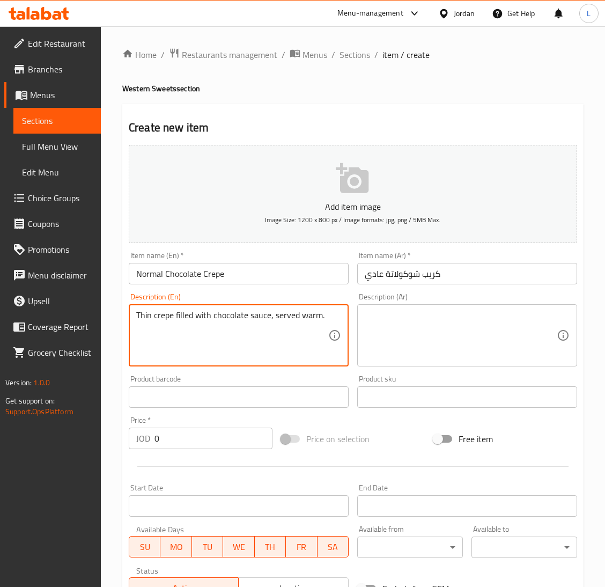
type textarea "Thin crepe filled with chocolate sauce, served warm."
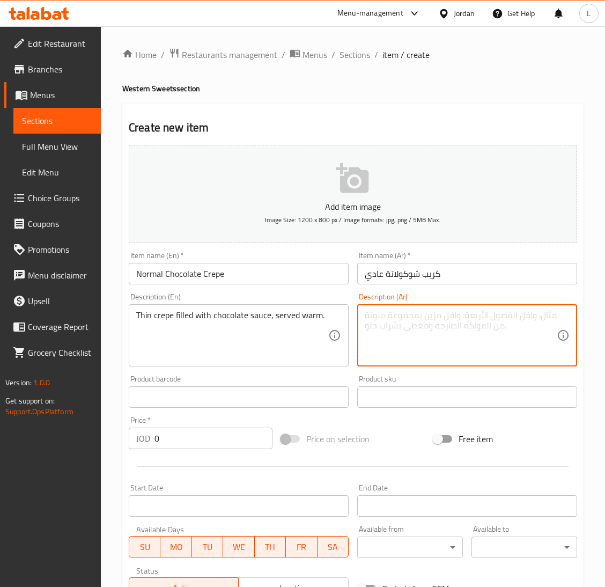
click at [388, 328] on textarea at bounding box center [461, 335] width 192 height 51
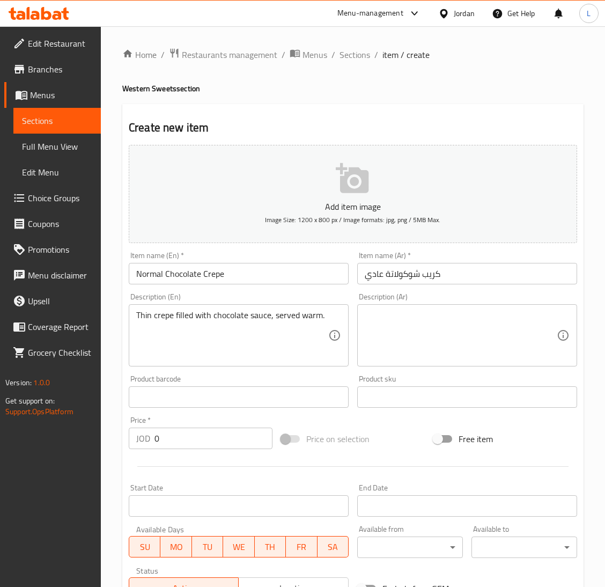
click at [432, 365] on div "Description (Ar)" at bounding box center [467, 335] width 220 height 62
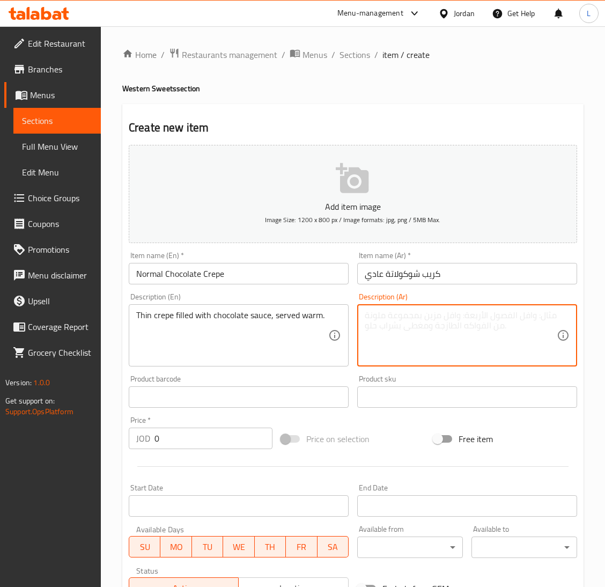
paste textarea "Thin crepe filled with chocolate sauce, served warm."
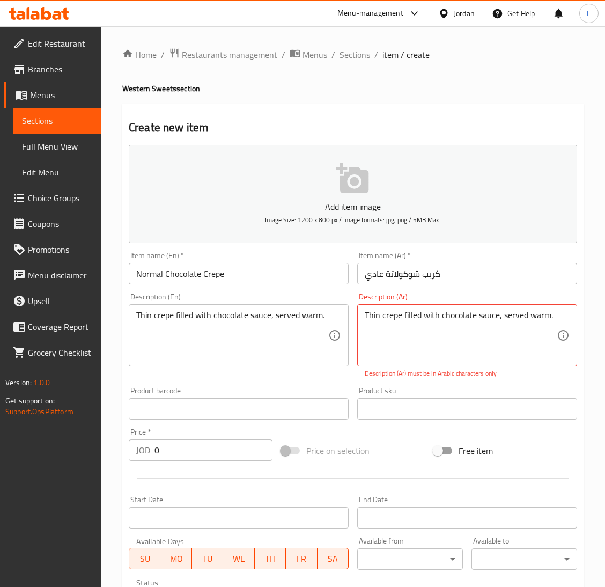
click at [438, 321] on textarea "Thin crepe filled with chocolate sauce, served warm." at bounding box center [461, 335] width 192 height 51
paste textarea "كريب رقيق محشو بصوص الشوكولاتة، يقدم دافئًا"
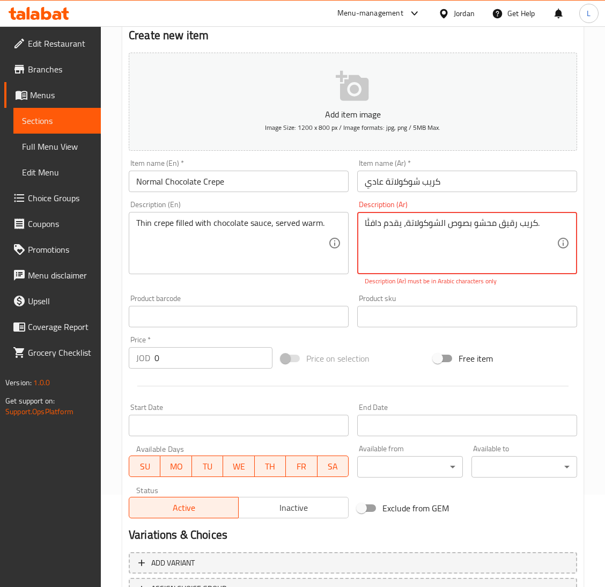
scroll to position [181, 0]
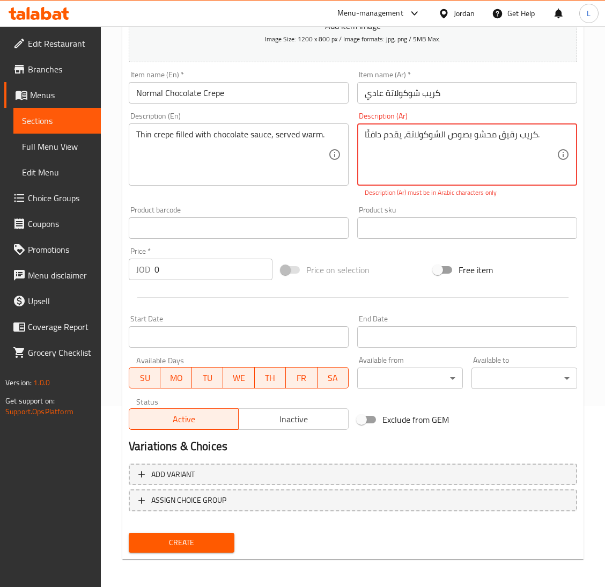
type textarea "كريب رقيق محشو بصوص الشوكولاتة، يقدم دافئًا."
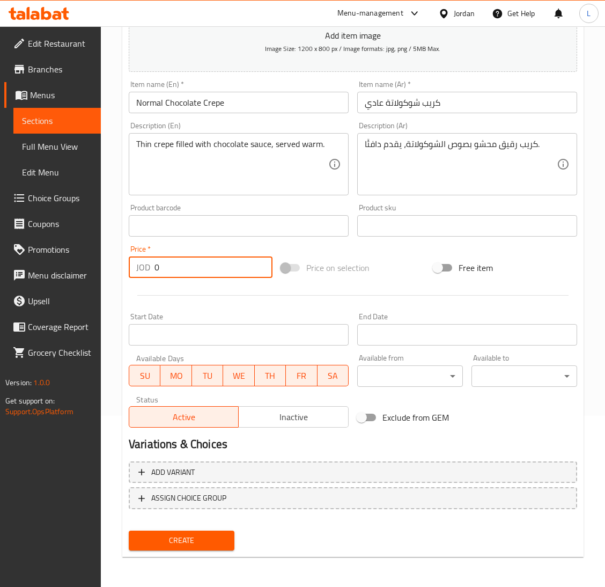
scroll to position [169, 0]
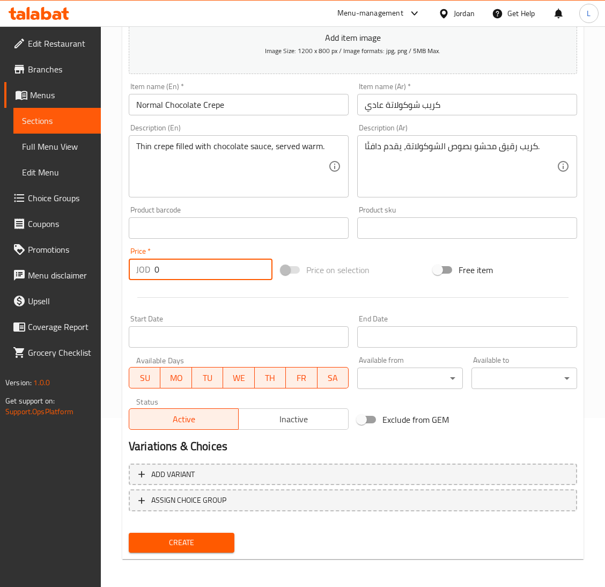
click at [195, 273] on input "0" at bounding box center [213, 268] width 118 height 21
type input "4"
click at [129, 533] on button "Create" at bounding box center [182, 543] width 106 height 20
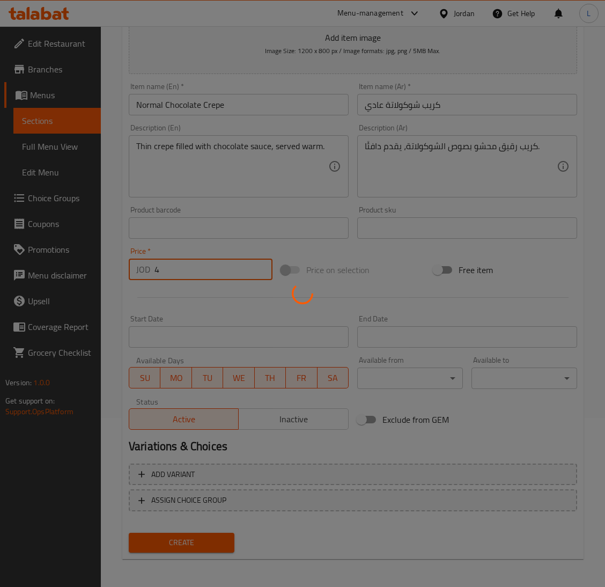
type input "0"
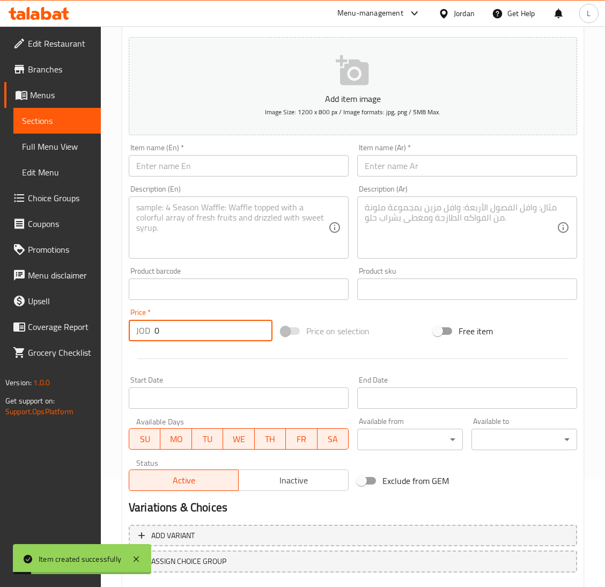
scroll to position [8, 0]
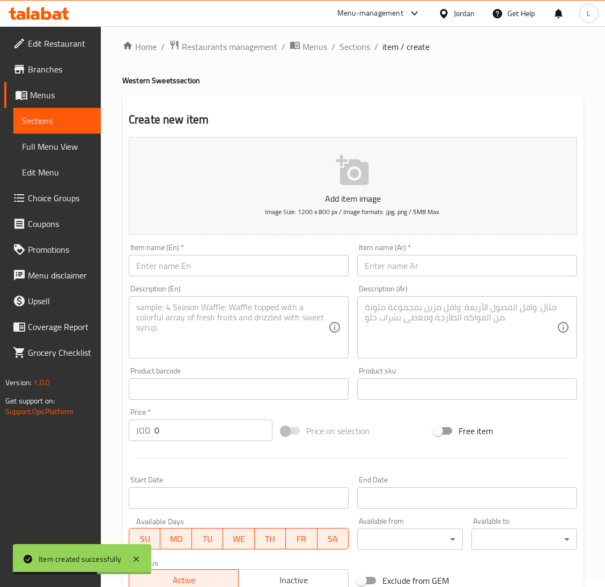
click at [247, 261] on input "text" at bounding box center [239, 265] width 220 height 21
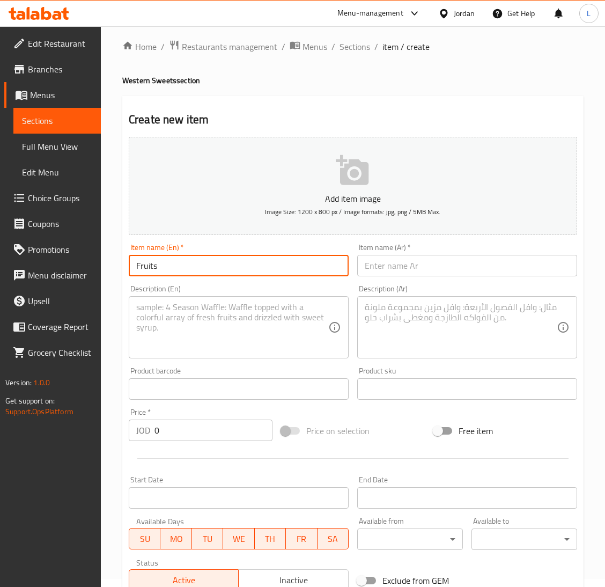
paste input "Chocolate Crepe"
type input "Fruits Chocolate Crepe"
drag, startPoint x: 420, startPoint y: 267, endPoint x: 287, endPoint y: 267, distance: 132.5
click at [420, 267] on input "text" at bounding box center [467, 265] width 220 height 21
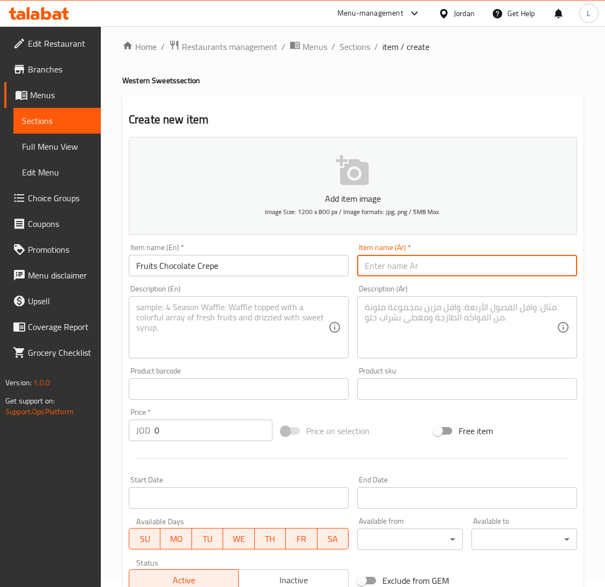
click at [240, 267] on input "Fruits Chocolate Crepe" at bounding box center [239, 265] width 220 height 21
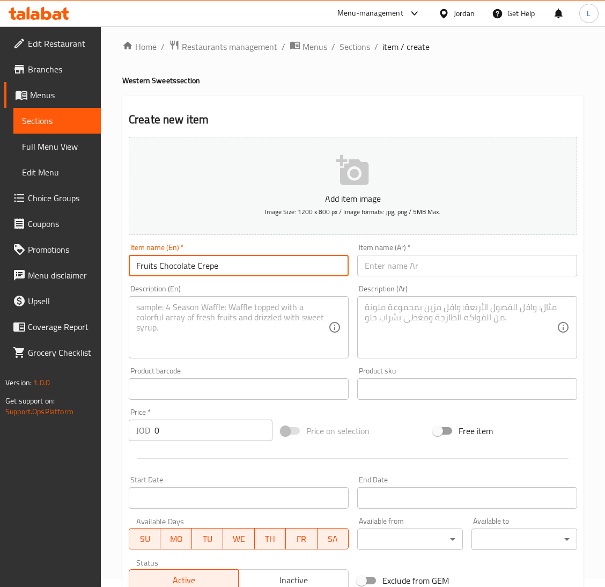
click at [240, 267] on input "Fruits Chocolate Crepe" at bounding box center [239, 265] width 220 height 21
click at [427, 278] on div "Item name (Ar)   * Item name (Ar) *" at bounding box center [467, 259] width 228 height 41
drag, startPoint x: 430, startPoint y: 267, endPoint x: 439, endPoint y: 268, distance: 8.6
click at [430, 267] on input "text" at bounding box center [467, 265] width 220 height 21
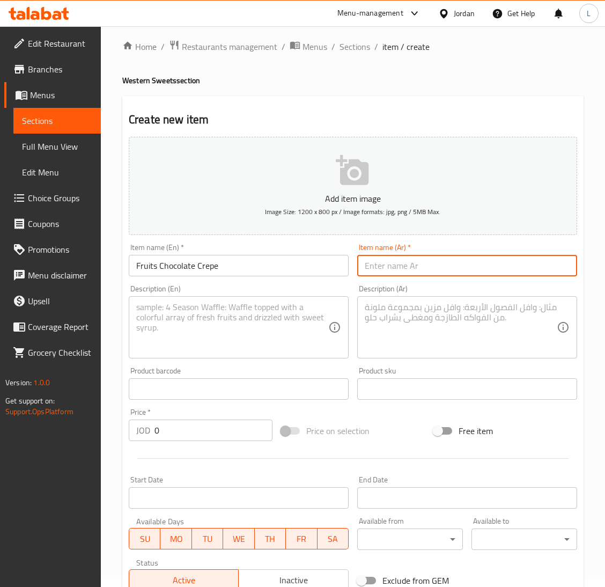
paste input "كريب الفواكه والشوكولاتة"
type input "كريب الفواكه والشوكولاتة"
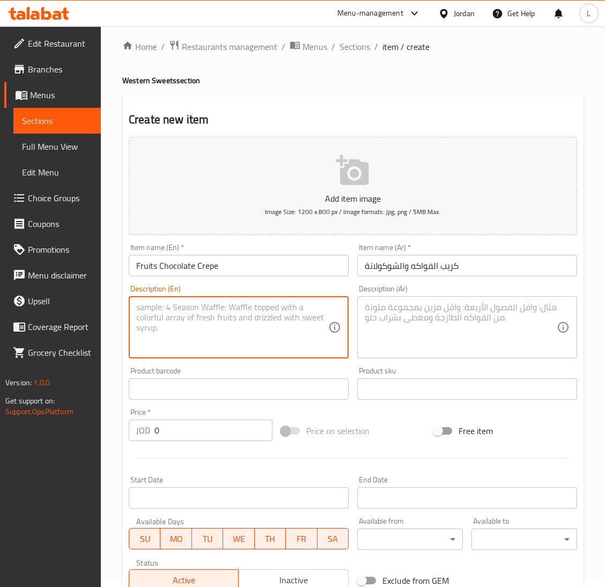
click at [216, 323] on textarea at bounding box center [232, 327] width 192 height 51
paste textarea "كريب الفواكه والشوكولاتة"
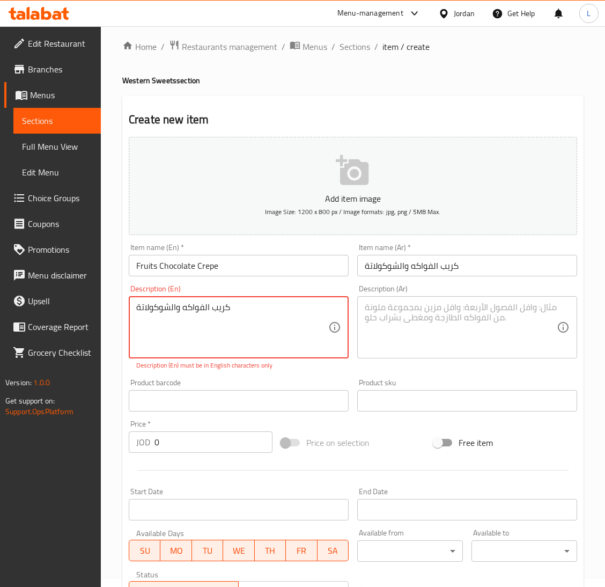
click at [431, 323] on textarea at bounding box center [461, 327] width 192 height 51
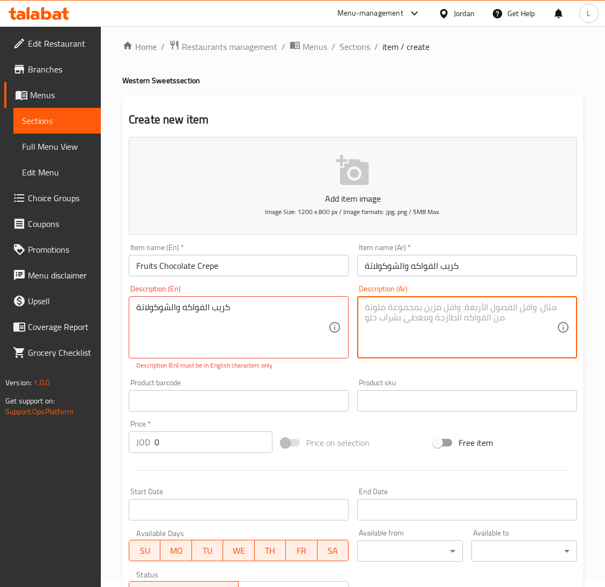
click at [442, 302] on textarea at bounding box center [461, 327] width 192 height 51
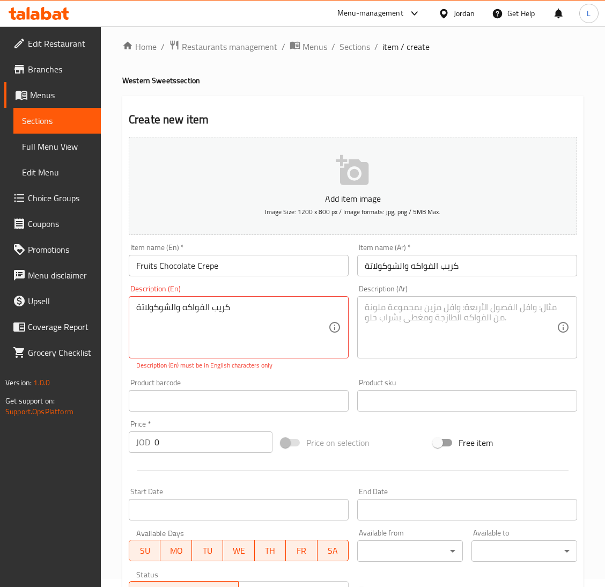
click at [191, 306] on textarea "كريب الفواكه والشوكولاتة" at bounding box center [232, 327] width 192 height 51
paste textarea "Thin crepe filled with chocolate sauce, served warm."
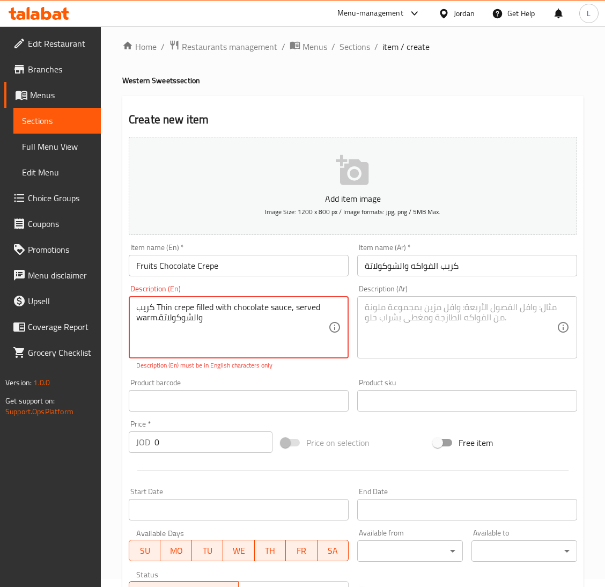
click at [240, 318] on textarea "كريب Thin crepe filled with chocolate sauce, served warm.والشوكولاتة" at bounding box center [232, 327] width 192 height 51
paste textarea "Thin crepe filled with chocolate sauce, served warm."
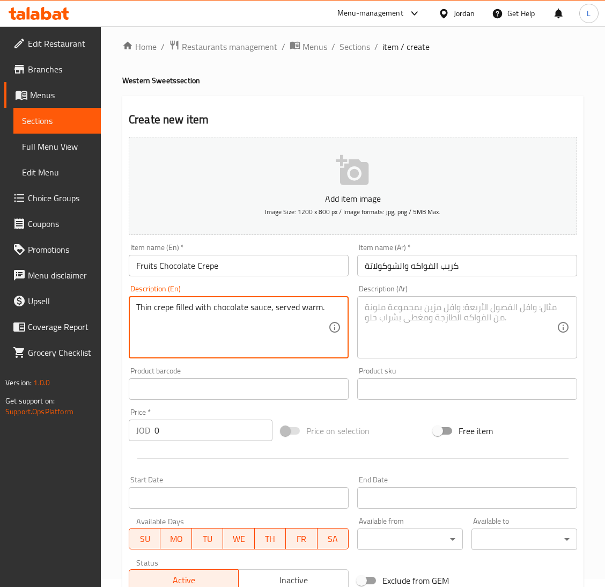
type textarea "Thin crepe filled with chocolate sauce, served warm."
click at [416, 325] on textarea at bounding box center [461, 327] width 192 height 51
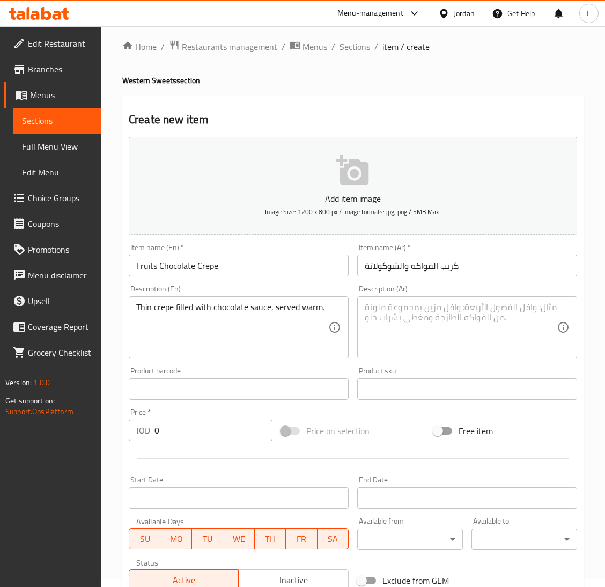
click at [368, 315] on textarea at bounding box center [461, 327] width 192 height 51
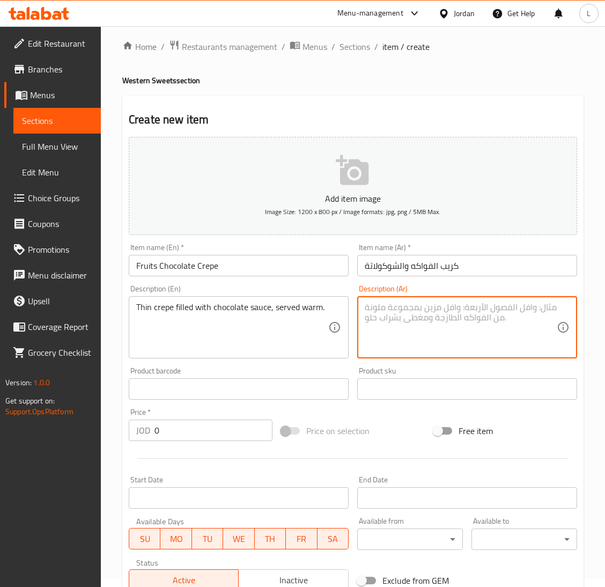
paste textarea "Thin crepe filled with chocolate sauce, served warm."
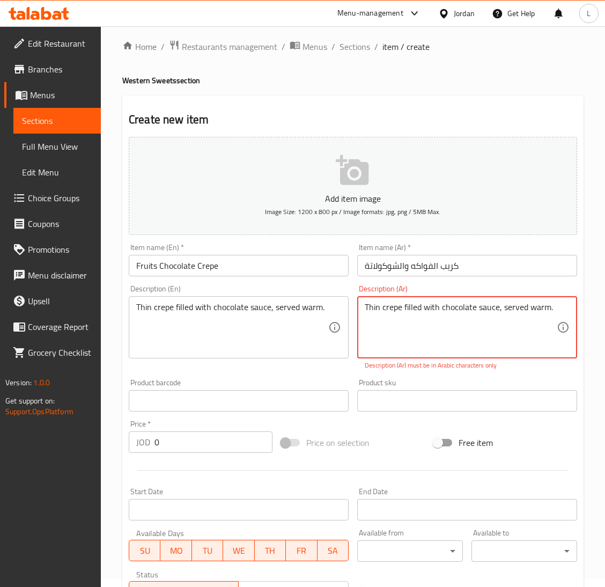
click at [425, 313] on textarea "Thin crepe filled with chocolate sauce, served warm." at bounding box center [461, 327] width 192 height 51
paste textarea "كريب رقيق محشو بصوص الشوكولاتة، يقدم دافئًا"
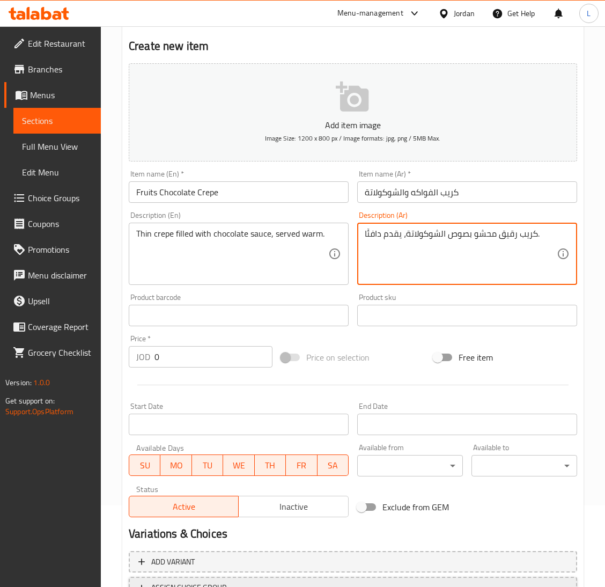
scroll to position [169, 0]
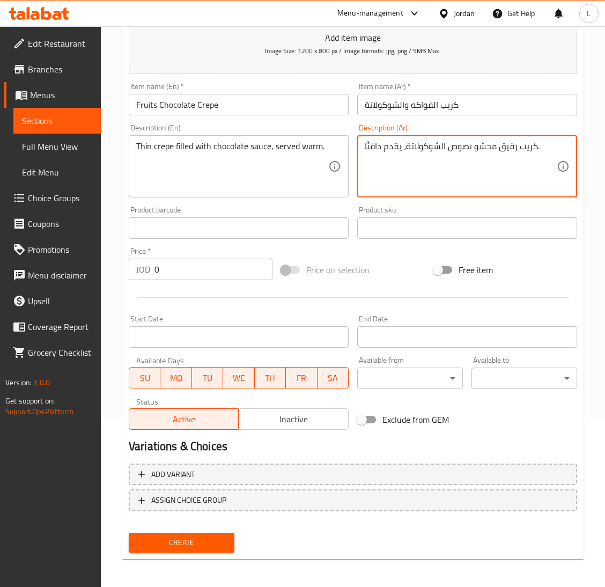
type textarea "كريب رقيق محشو بصوص الشوكولاتة، يقدم دافئًا."
click at [215, 268] on input "0" at bounding box center [213, 268] width 118 height 21
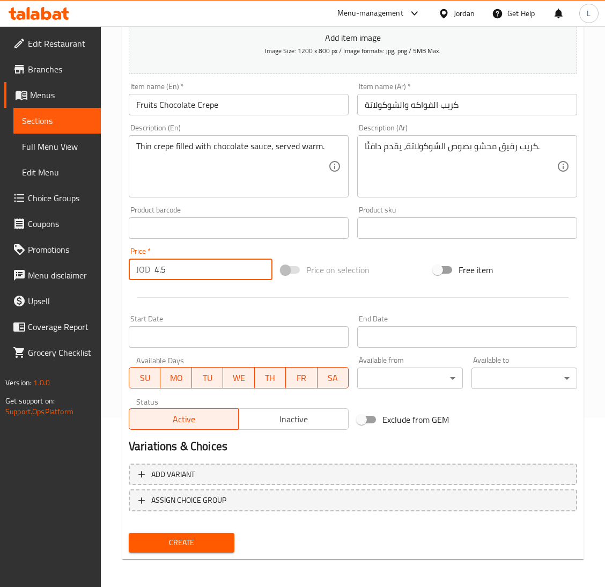
type input "4.5"
click at [129, 533] on button "Create" at bounding box center [182, 543] width 106 height 20
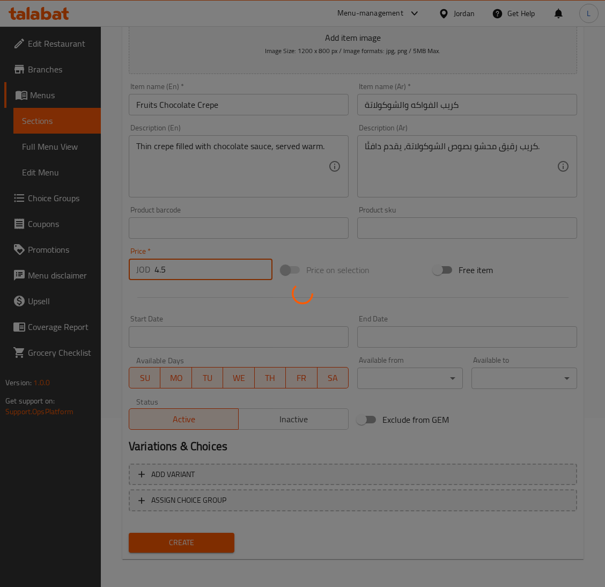
type input "0"
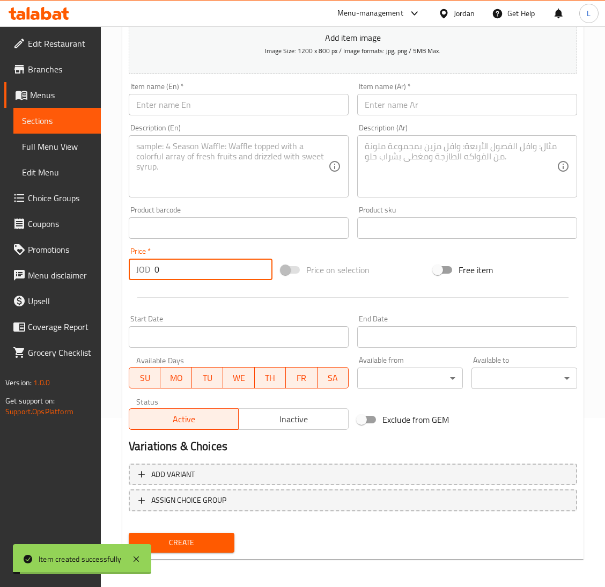
scroll to position [0, 0]
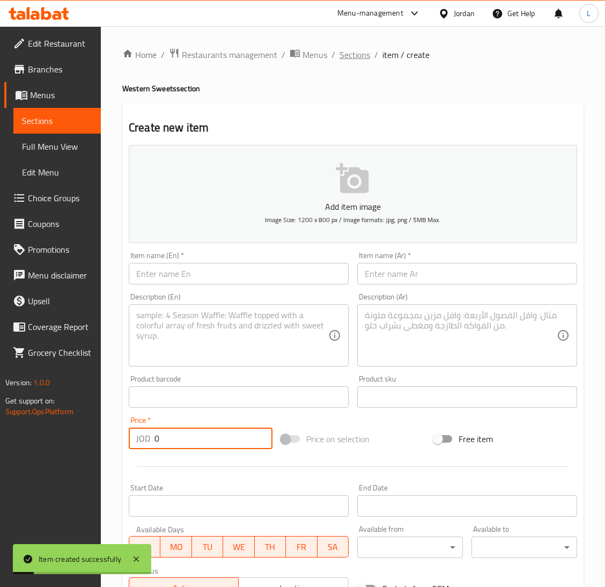
click at [355, 55] on span "Sections" at bounding box center [354, 54] width 31 height 13
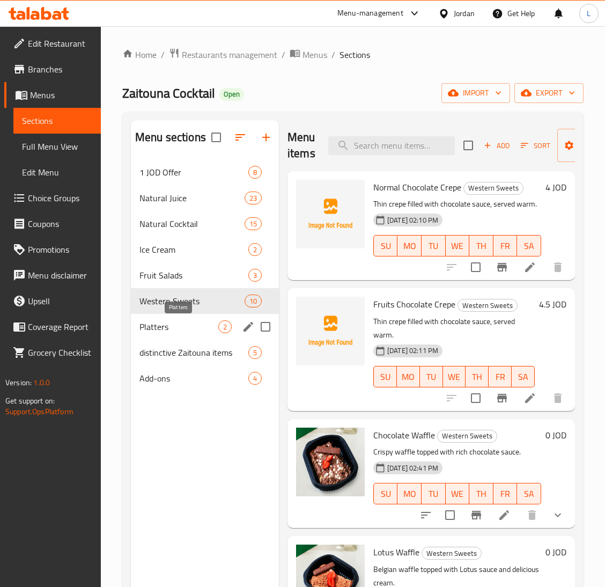
click at [178, 325] on span "Platters" at bounding box center [178, 326] width 79 height 13
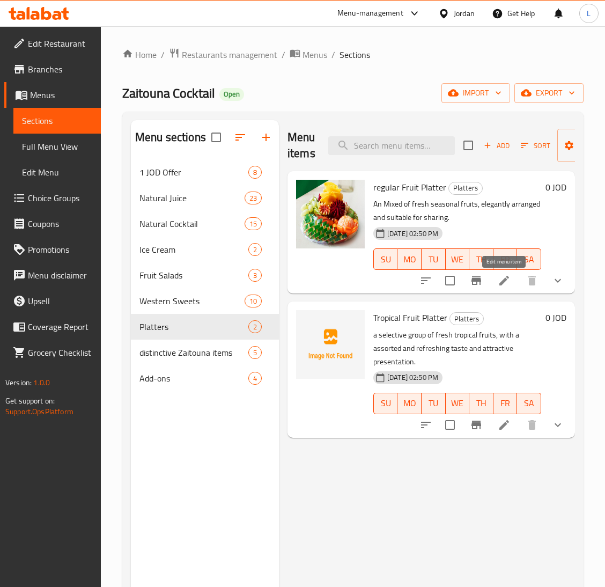
click at [507, 278] on icon at bounding box center [504, 281] width 10 height 10
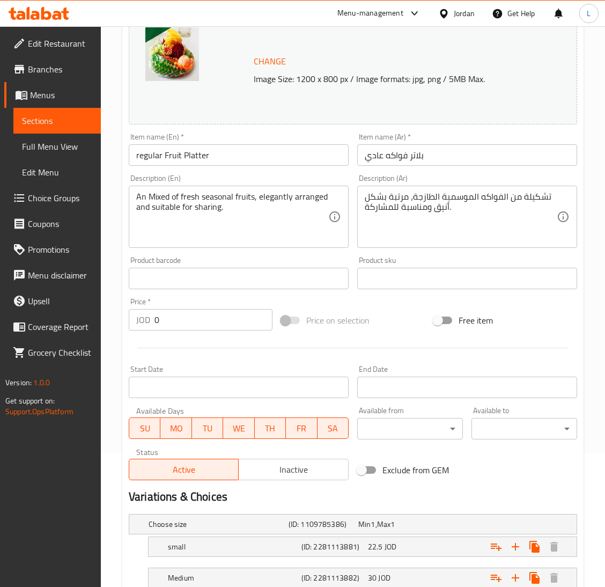
scroll to position [241, 0]
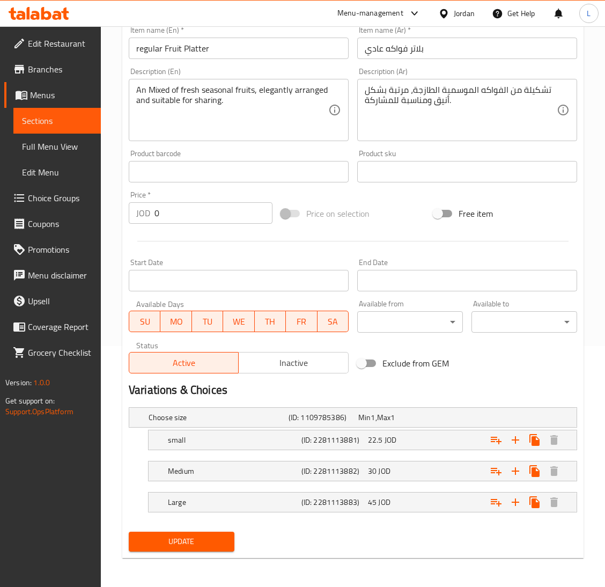
click at [298, 361] on span "Inactive" at bounding box center [293, 363] width 101 height 16
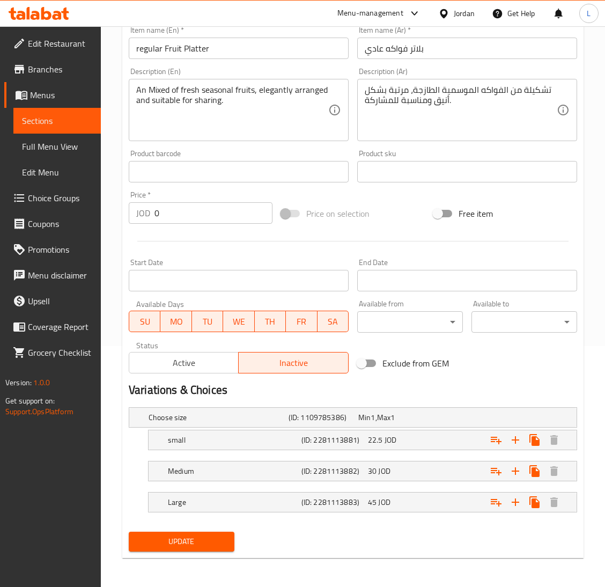
click at [188, 548] on span "Update" at bounding box center [181, 541] width 88 height 13
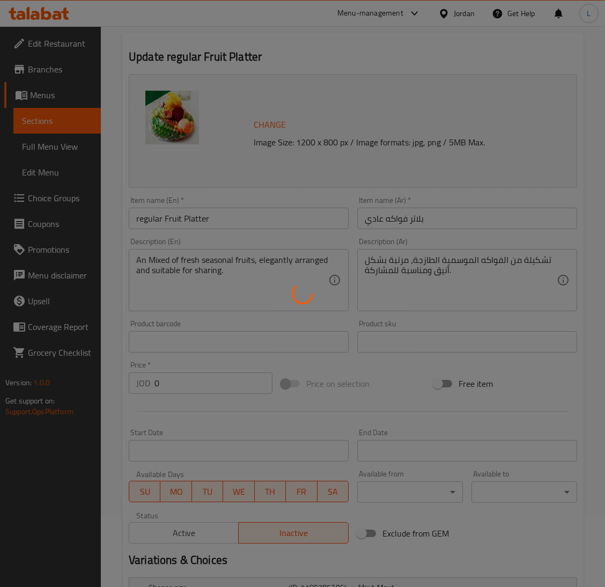
scroll to position [0, 0]
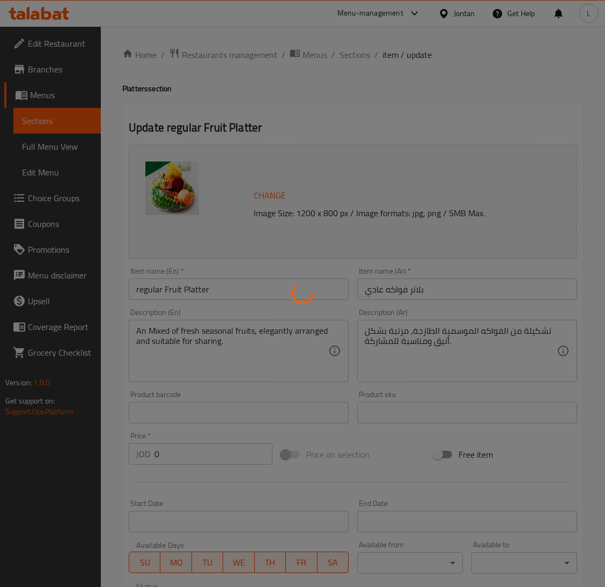
click at [353, 53] on div at bounding box center [302, 293] width 605 height 587
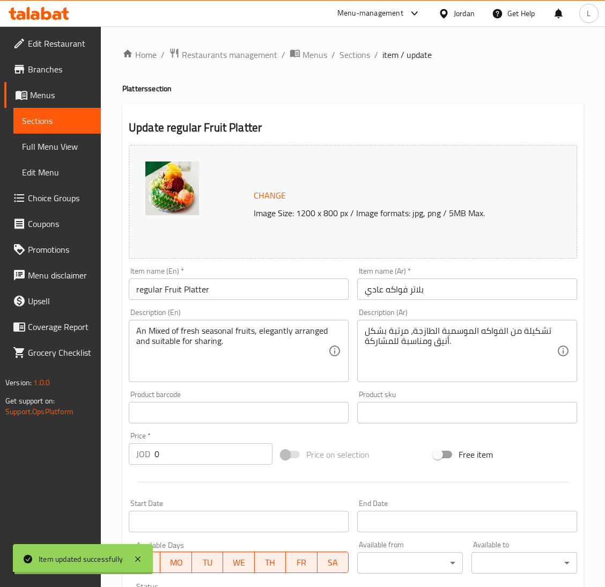
click at [353, 52] on div at bounding box center [302, 293] width 605 height 587
click at [353, 52] on span "Sections" at bounding box center [354, 54] width 31 height 13
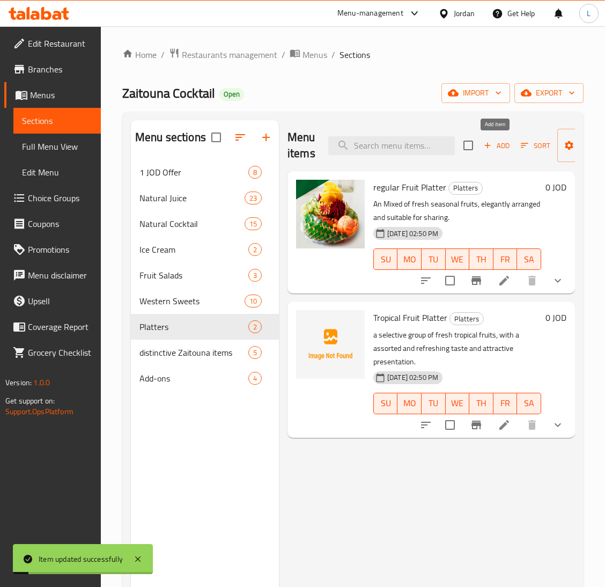
click at [503, 142] on span "Add" at bounding box center [496, 145] width 29 height 12
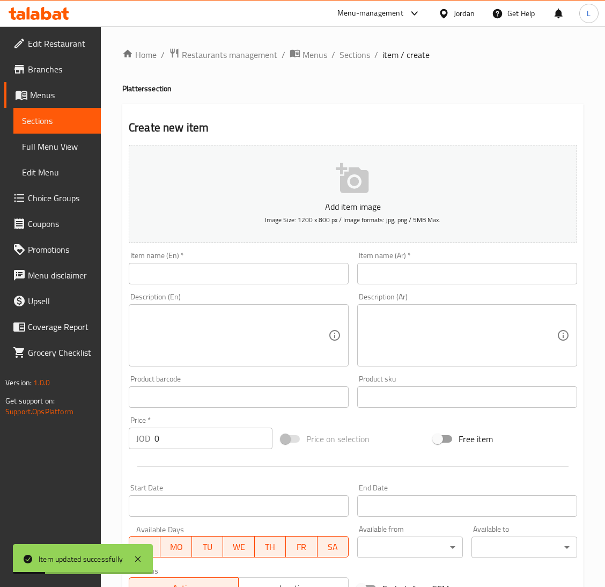
click at [237, 278] on input "text" at bounding box center [239, 273] width 220 height 21
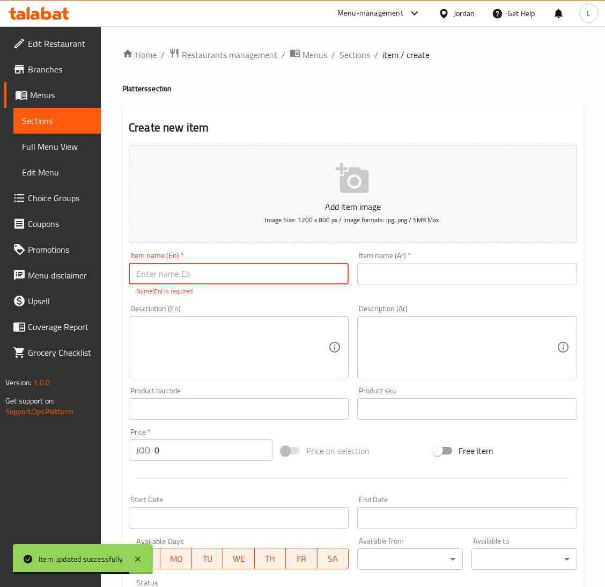
click at [213, 280] on input "text" at bounding box center [239, 273] width 220 height 21
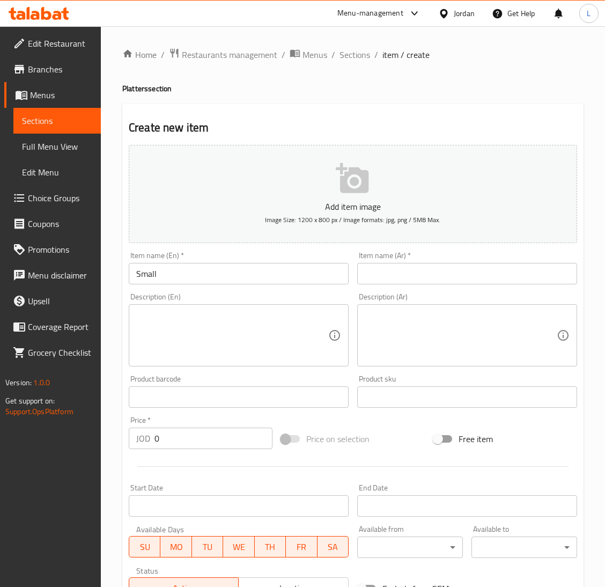
click at [287, 274] on input "Small" at bounding box center [239, 273] width 220 height 21
paste input "regular Fruit Platter"
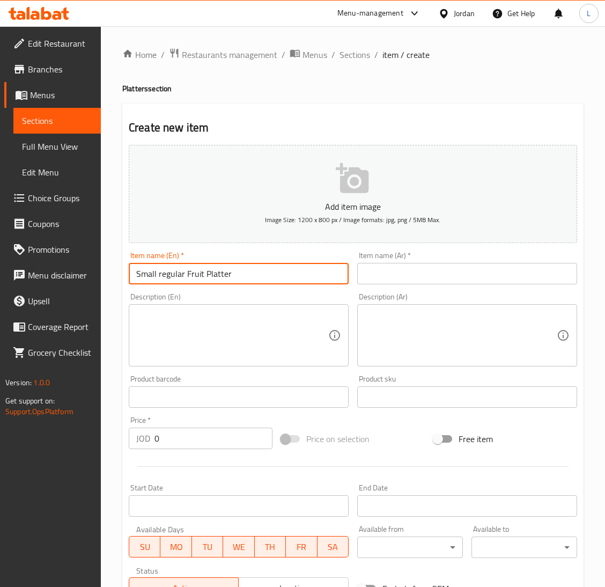
type input "Small regular Fruit Platter"
click at [427, 271] on input "text" at bounding box center [467, 273] width 220 height 21
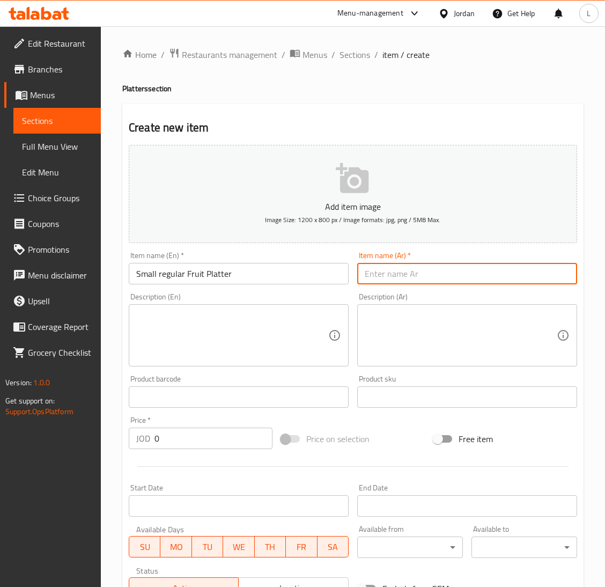
click at [313, 269] on input "Small regular Fruit Platter" at bounding box center [239, 273] width 220 height 21
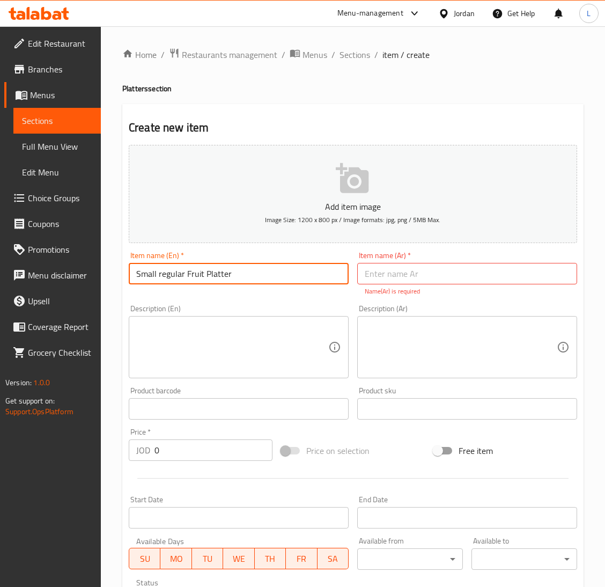
click at [313, 269] on input "Small regular Fruit Platter" at bounding box center [239, 273] width 220 height 21
click at [380, 268] on input "text" at bounding box center [467, 273] width 220 height 21
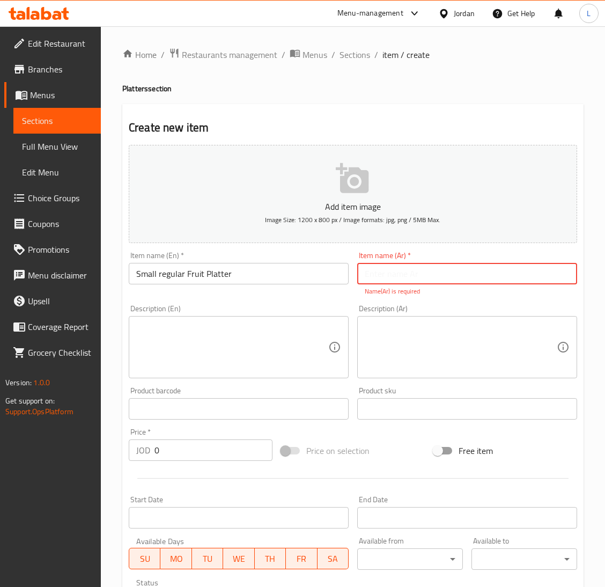
paste input "طبق فاكهة عادي صغير"
type input "طبق فاكهة عادي صغير"
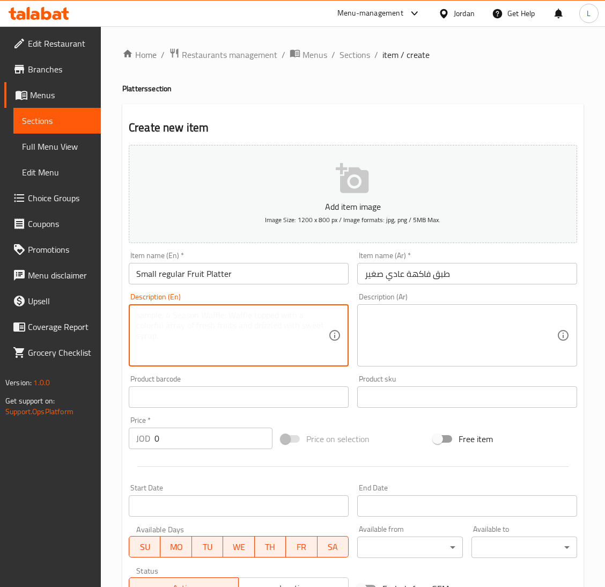
click at [226, 342] on textarea at bounding box center [232, 335] width 192 height 51
paste textarea "An Mixed of fresh seasonal fruits, elegantly arranged and suitable for sharing."
type textarea "An Mixed of fresh seasonal fruits, elegantly arranged and suitable for sharing."
drag, startPoint x: 474, startPoint y: 347, endPoint x: 485, endPoint y: 347, distance: 11.3
click at [475, 347] on textarea at bounding box center [461, 335] width 192 height 51
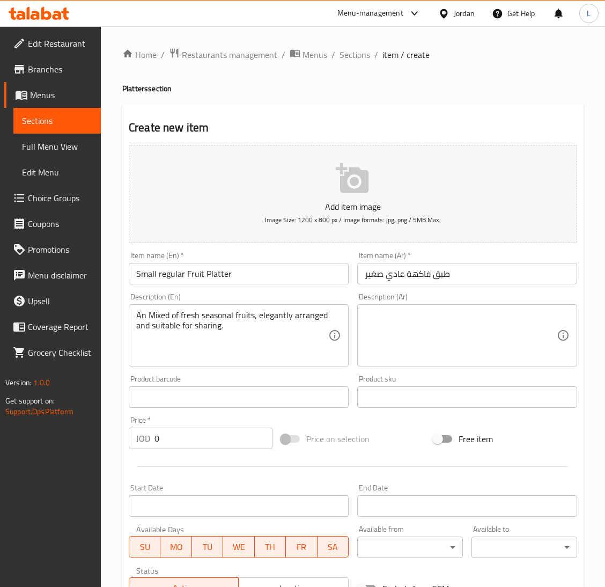
click at [404, 321] on textarea at bounding box center [461, 335] width 192 height 51
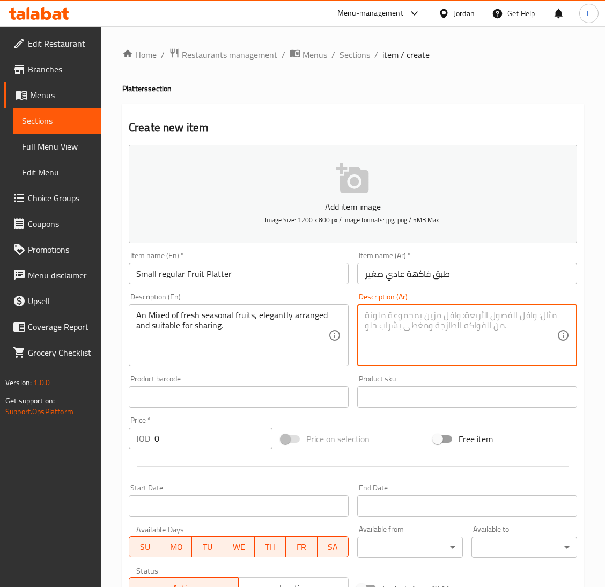
paste textarea "تشكيلة من الفواكه الموسمية الطازجة، مرتبة بشكل أنيق ومناسبة للمشاركة."
type textarea "تشكيلة من الفواكه الموسمية الطازجة، مرتبة بشكل أنيق ومناسبة للمشاركة."
click at [232, 442] on input "0" at bounding box center [213, 437] width 118 height 21
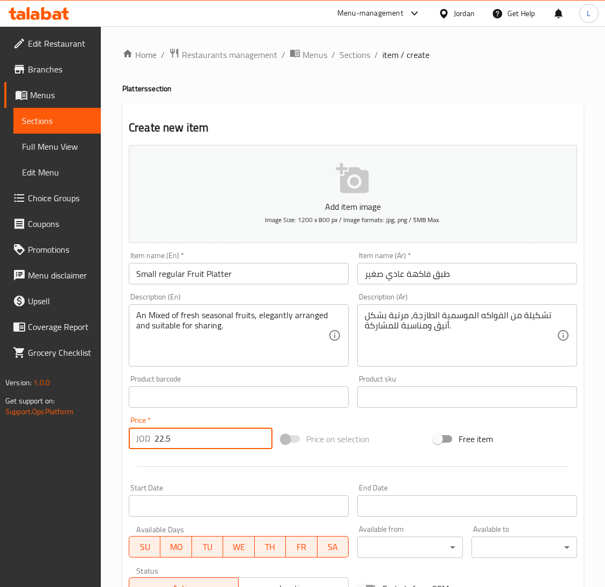
type input "22.5"
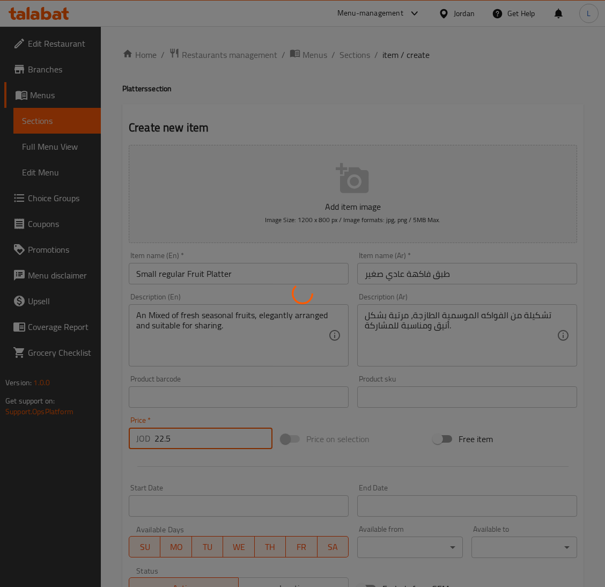
type input "0"
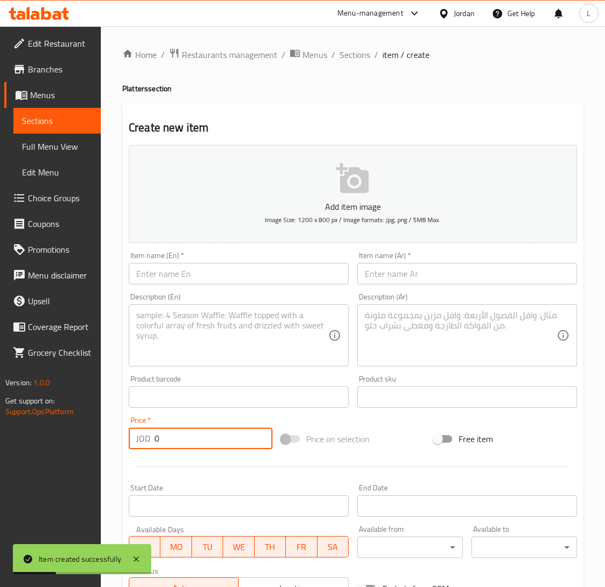
click at [253, 271] on input "text" at bounding box center [239, 273] width 220 height 21
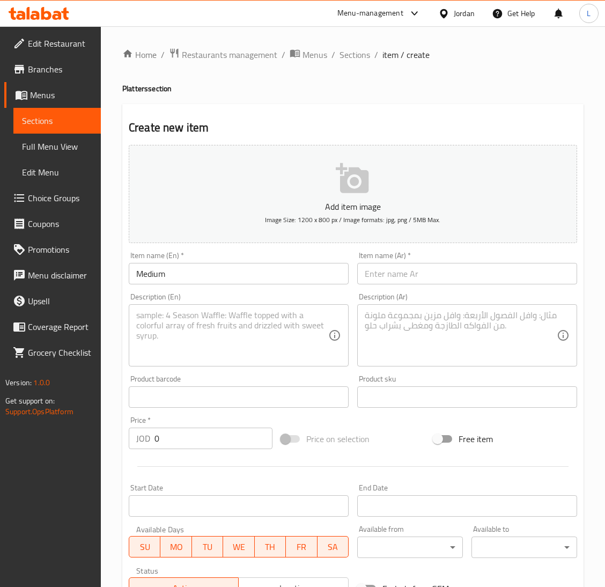
drag, startPoint x: 304, startPoint y: 258, endPoint x: 297, endPoint y: 275, distance: 18.2
click at [304, 258] on div "Item name (En)   * Medium Item name (En) *" at bounding box center [239, 268] width 220 height 33
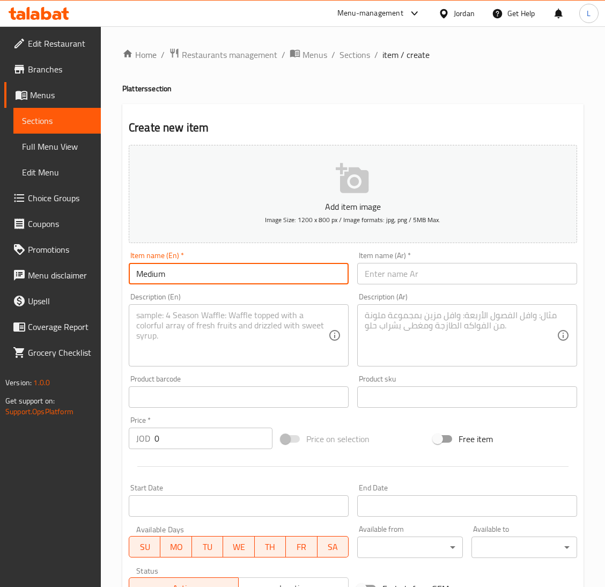
click at [295, 277] on input "Medium" at bounding box center [239, 273] width 220 height 21
paste input "Fruit Platter"
click at [168, 274] on input "Medium Fruit Platter" at bounding box center [239, 273] width 220 height 21
type input "Medium Fruit Platter"
click at [465, 257] on div "Item name (Ar)   * Item name (Ar) *" at bounding box center [467, 268] width 220 height 33
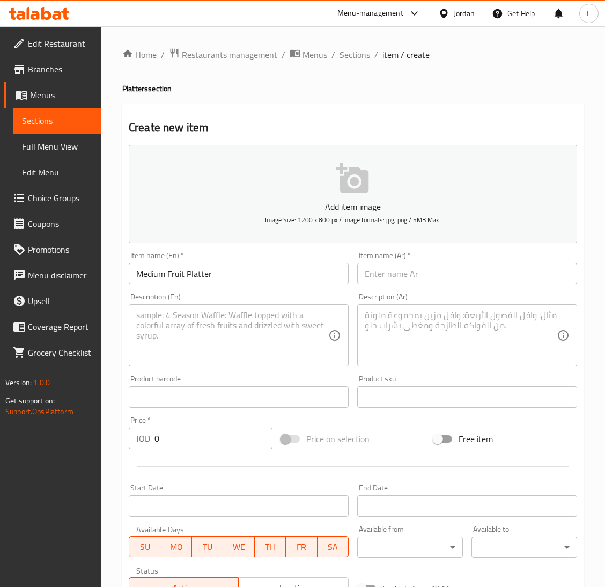
drag, startPoint x: 474, startPoint y: 264, endPoint x: 506, endPoint y: 264, distance: 32.7
click at [475, 264] on input "text" at bounding box center [467, 273] width 220 height 21
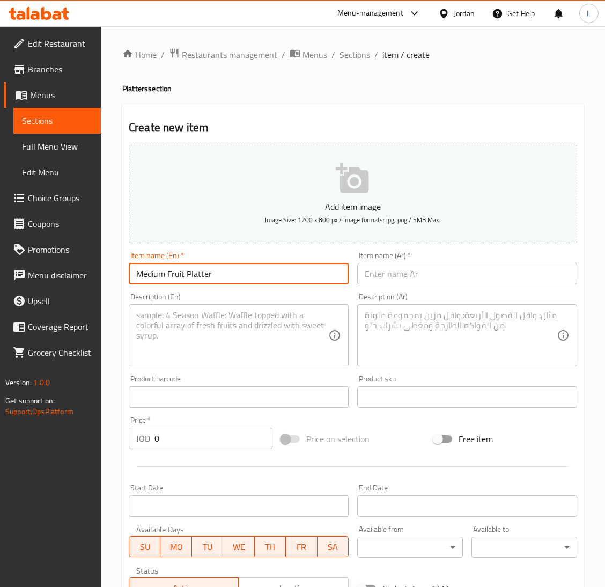
click at [243, 273] on input "Medium Fruit Platter" at bounding box center [239, 273] width 220 height 21
drag, startPoint x: 446, startPoint y: 274, endPoint x: 442, endPoint y: 281, distance: 7.9
click at [446, 274] on input "text" at bounding box center [467, 273] width 220 height 21
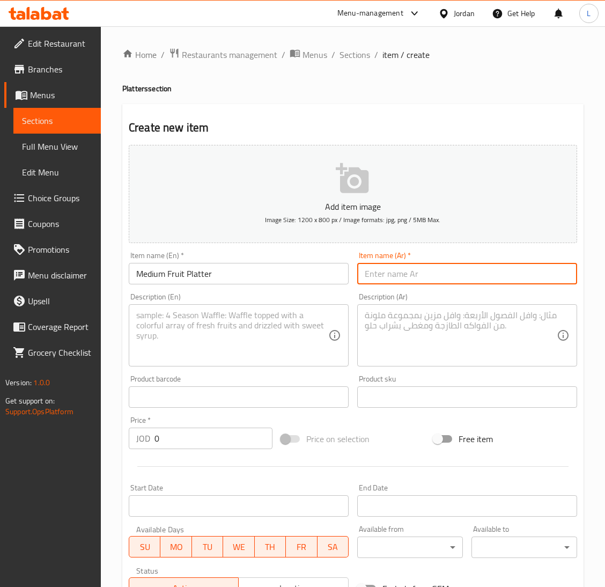
paste input "طبق فواكه وسط"
type input "طبق فواكه وسط"
drag, startPoint x: 274, startPoint y: 310, endPoint x: 302, endPoint y: 312, distance: 28.0
click at [273, 309] on div "Description (En)" at bounding box center [239, 335] width 220 height 62
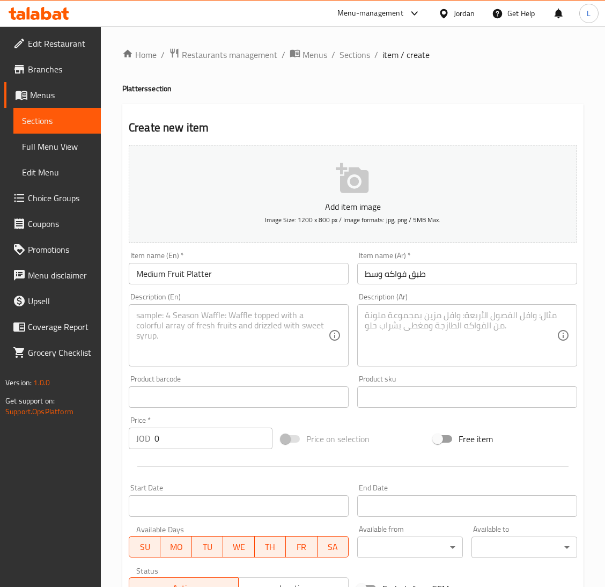
click at [173, 339] on textarea at bounding box center [232, 335] width 192 height 51
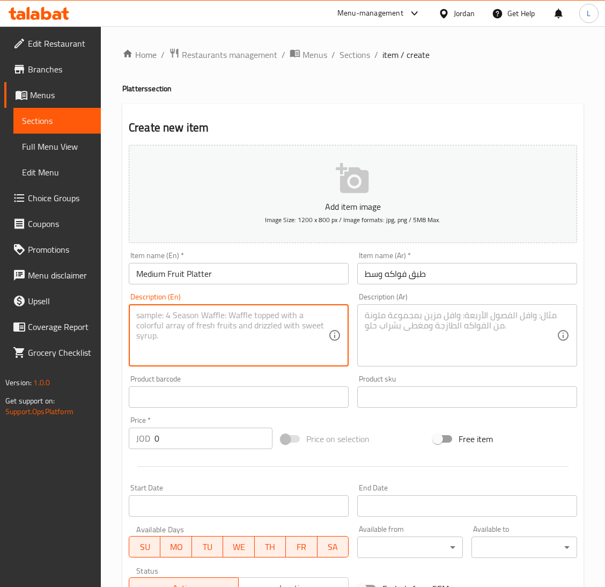
paste textarea "An Mixed of fresh seasonal fruits, elegantly arranged and suitable for sharing."
type textarea "An Mixed of fresh seasonal fruits, elegantly arranged and suitable for sharing."
click at [471, 334] on textarea at bounding box center [461, 335] width 192 height 51
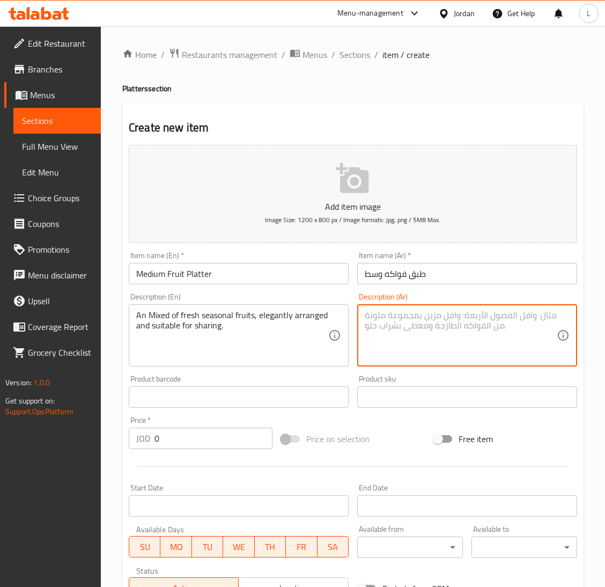
click at [406, 321] on textarea at bounding box center [461, 335] width 192 height 51
paste textarea "تشكيلة من الفواكه الموسمية الطازجة، مرتبة بشكل أنيق ومناسبة للمشاركة."
type textarea "تشكيلة من الفواكه الموسمية الطازجة، مرتبة بشكل أنيق ومناسبة للمشاركة."
click at [202, 428] on input "0" at bounding box center [213, 437] width 118 height 21
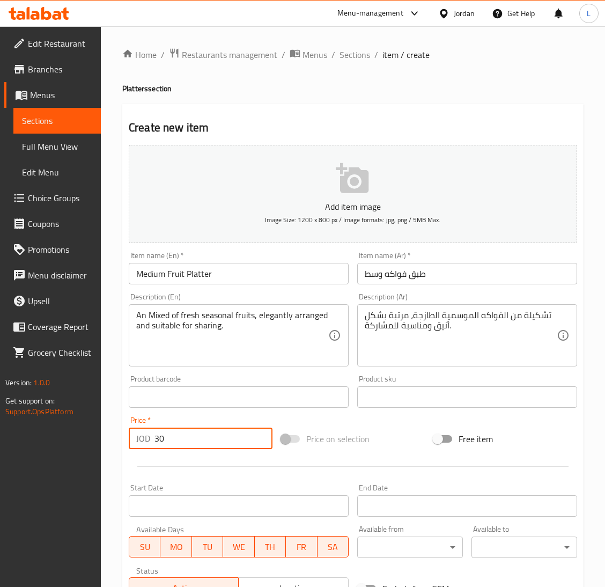
type input "30"
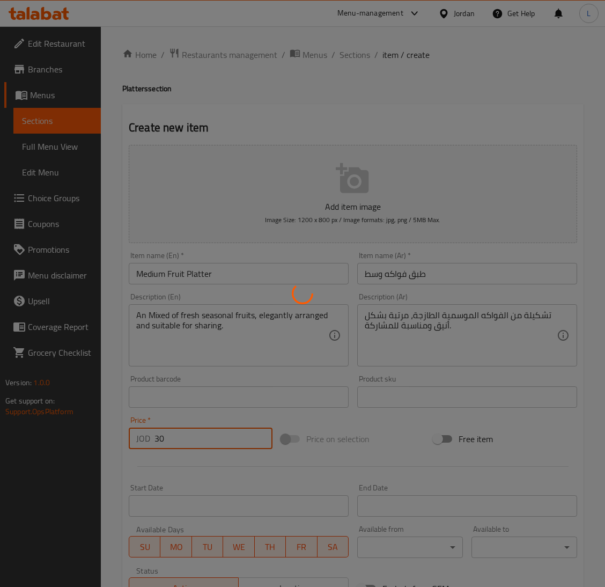
type input "0"
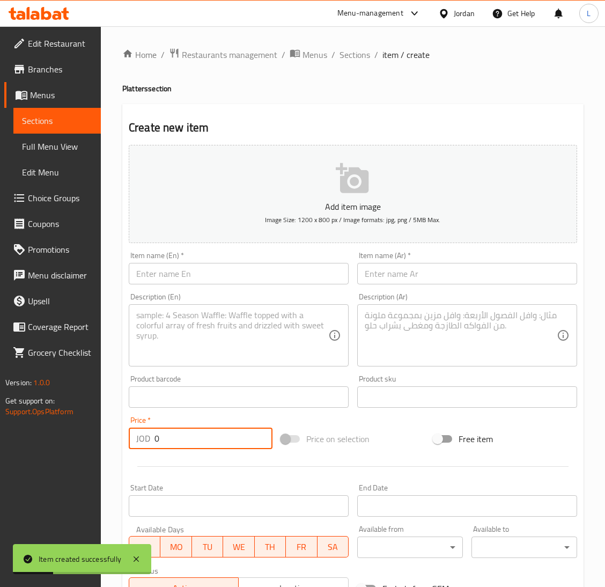
click at [302, 267] on input "text" at bounding box center [239, 273] width 220 height 21
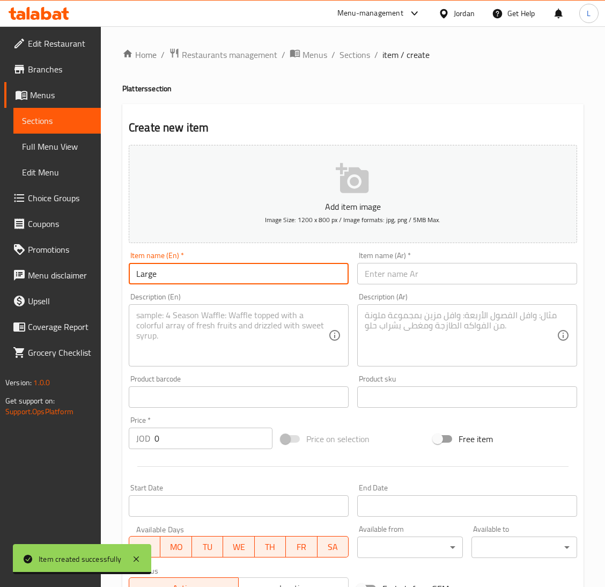
click at [156, 273] on input "Large" at bounding box center [239, 273] width 220 height 21
paste input "Fruit Platter"
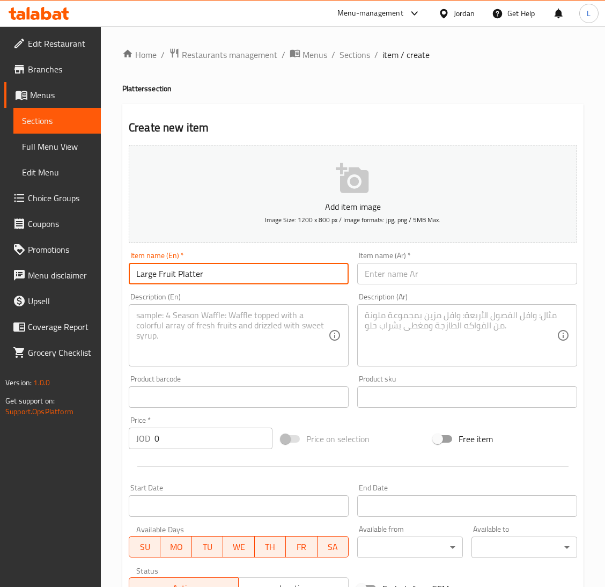
click at [240, 263] on input "Large Fruit Platter" at bounding box center [239, 273] width 220 height 21
type input "Large Fruit Platter"
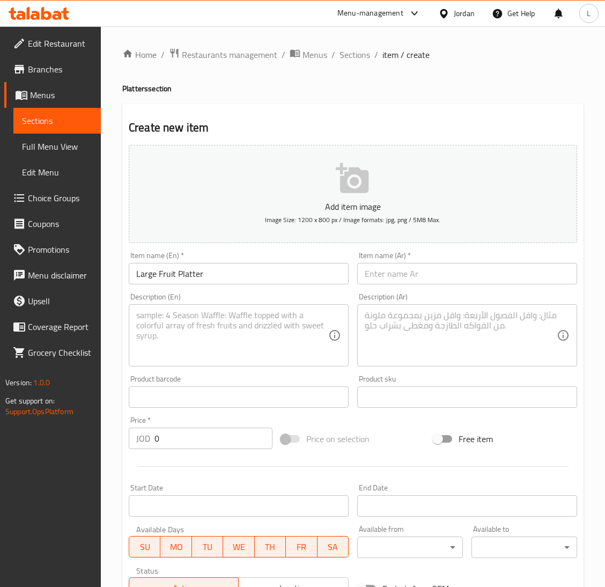
click at [482, 291] on div "Description (Ar) Description (Ar)" at bounding box center [467, 330] width 228 height 82
drag, startPoint x: 484, startPoint y: 275, endPoint x: 496, endPoint y: 283, distance: 14.6
click at [484, 275] on input "text" at bounding box center [467, 273] width 220 height 21
paste input "طبق فواكه كبير"
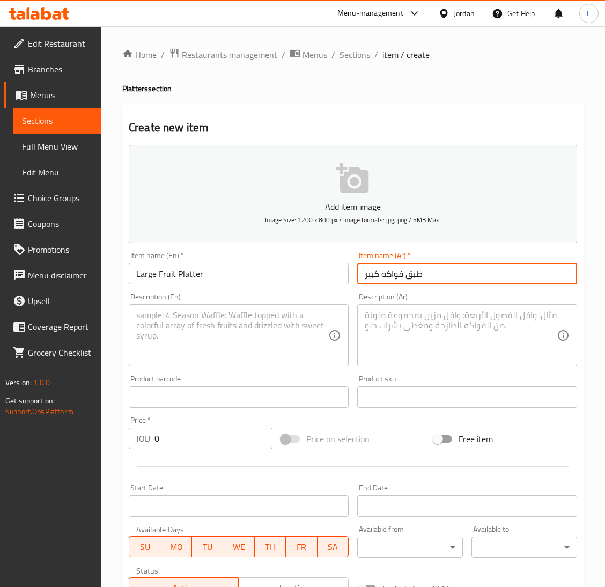
type input "طبق فواكه كبير"
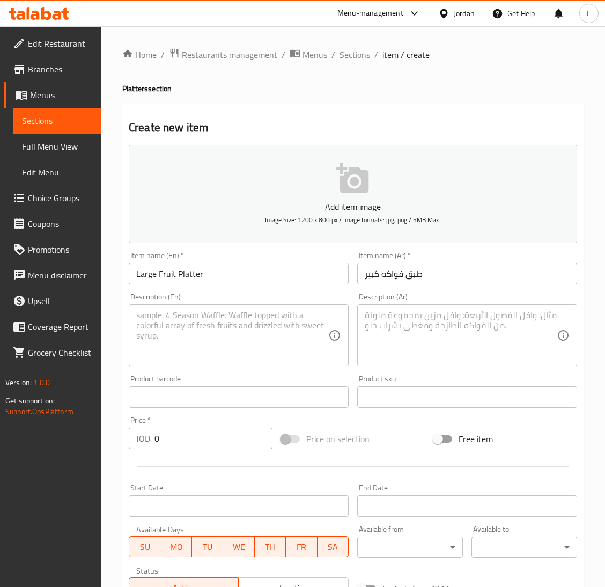
click at [210, 338] on textarea at bounding box center [232, 335] width 192 height 51
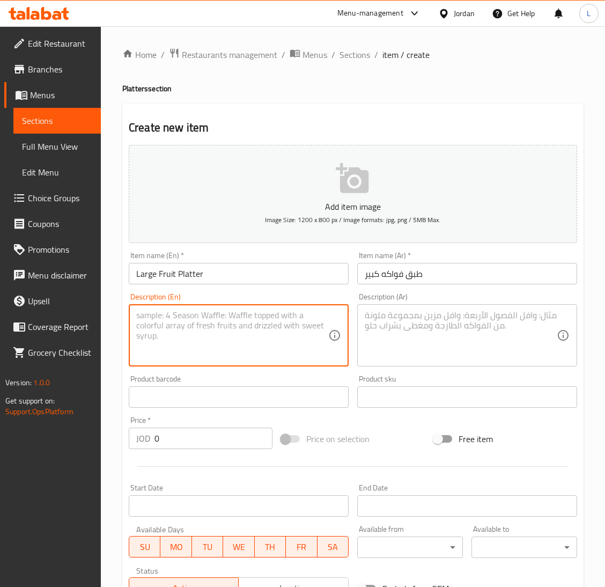
paste textarea "An Mixed of fresh seasonal fruits, elegantly arranged and suitable for sharing."
type textarea "An Mixed of fresh seasonal fruits, elegantly arranged and suitable for sharing."
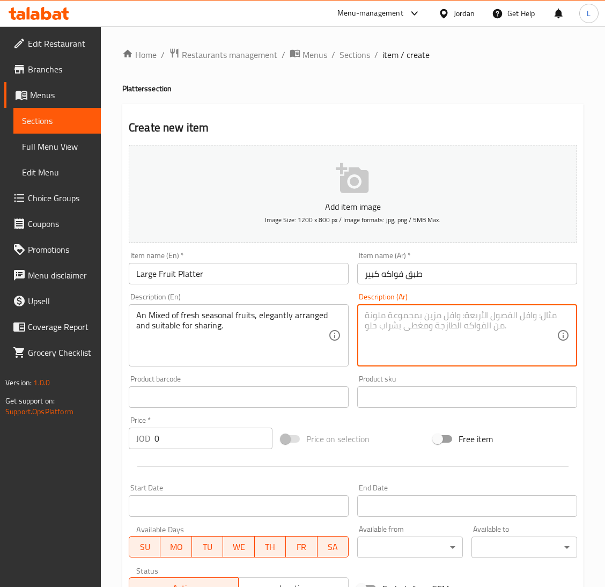
click at [476, 344] on textarea at bounding box center [461, 335] width 192 height 51
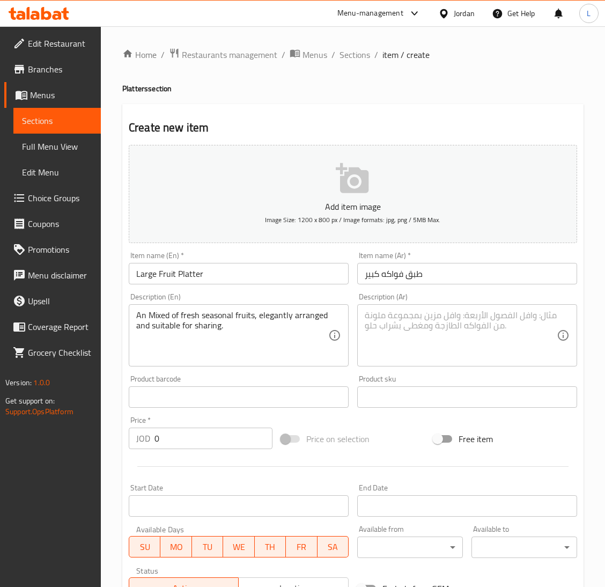
click at [460, 335] on textarea at bounding box center [461, 335] width 192 height 51
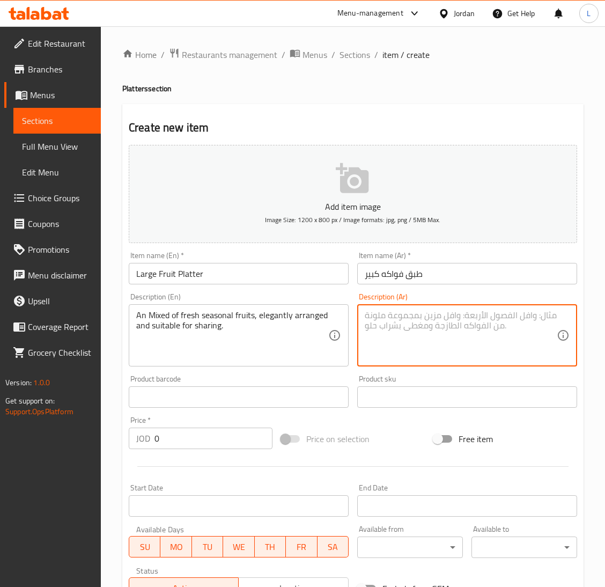
paste textarea "تشكيلة من الفواكه الموسمية الطازجة، مرتبة بشكل أنيق ومناسبة للمشاركة."
type textarea "تشكيلة من الفواكه الموسمية الطازجة، مرتبة بشكل أنيق ومناسبة للمشاركة."
click at [206, 443] on input "0" at bounding box center [213, 437] width 118 height 21
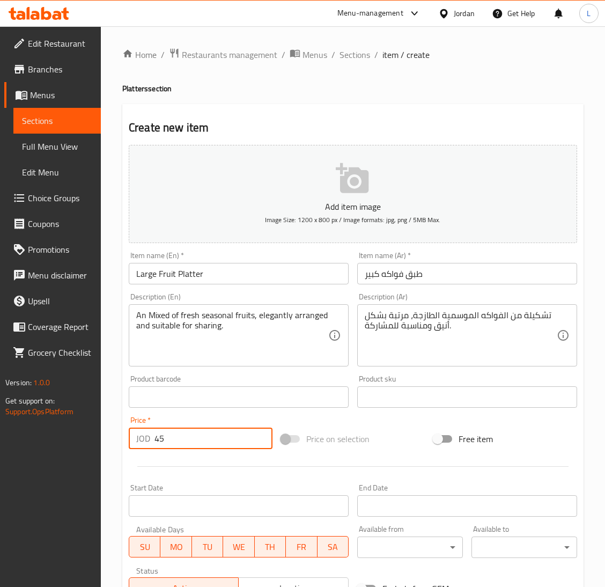
type input "45"
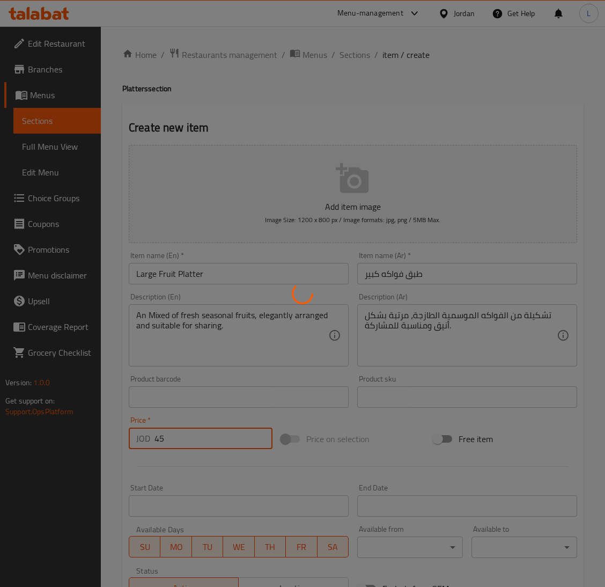
type input "0"
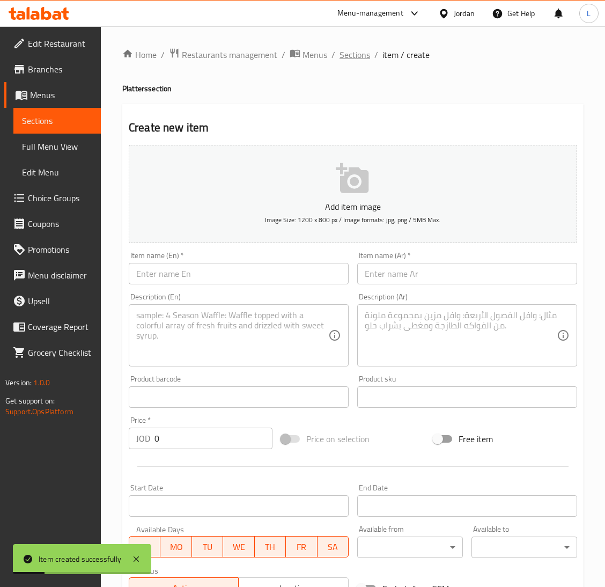
click at [346, 57] on span "Sections" at bounding box center [354, 54] width 31 height 13
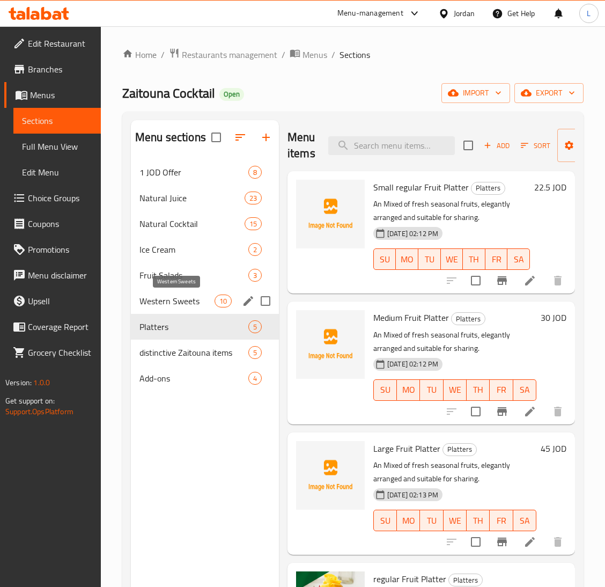
drag, startPoint x: 204, startPoint y: 305, endPoint x: 269, endPoint y: 285, distance: 68.0
click at [204, 305] on span "Western Sweets" at bounding box center [176, 300] width 75 height 13
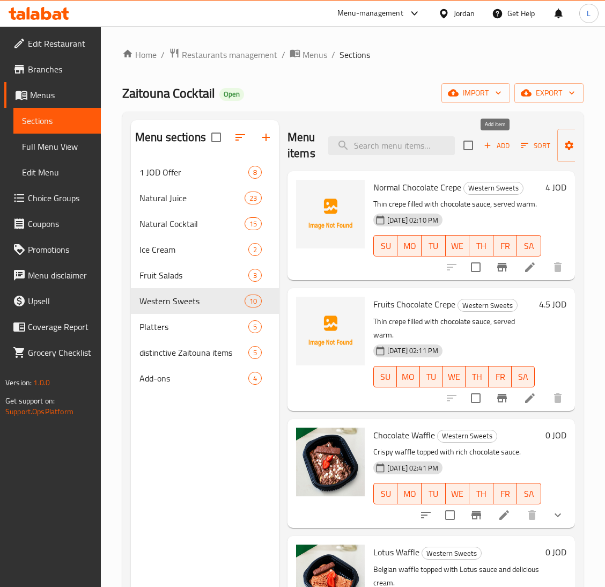
click at [491, 145] on span "Add" at bounding box center [496, 145] width 29 height 12
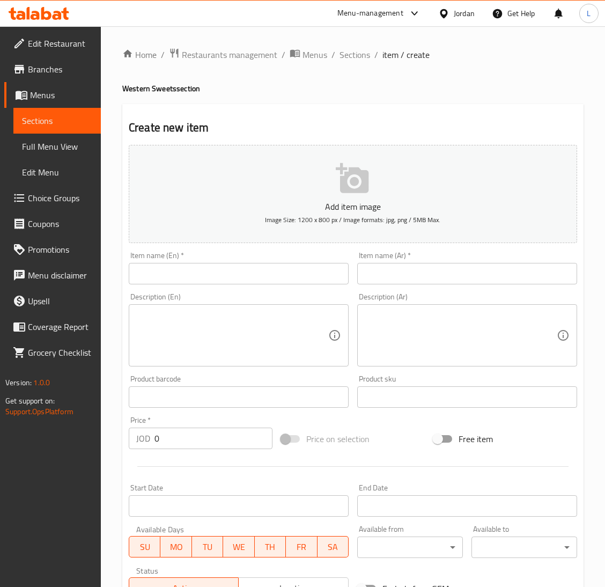
click at [217, 272] on input "text" at bounding box center [239, 273] width 220 height 21
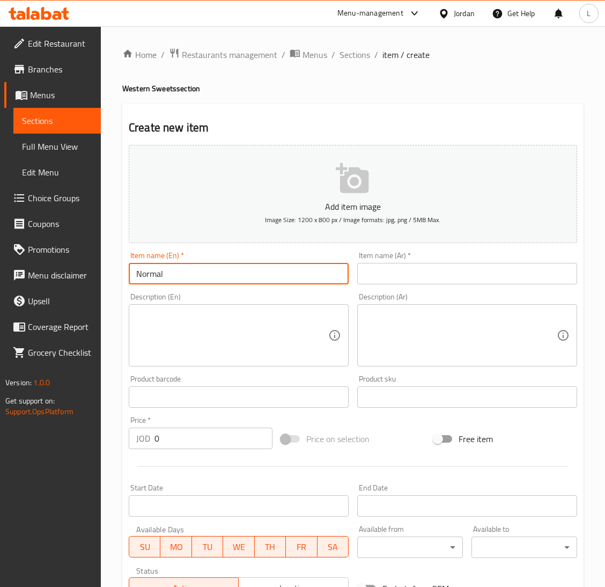
paste input "Chocolate Waffle"
click at [217, 272] on input "Normal Chocolate Waffle" at bounding box center [239, 273] width 220 height 21
type input "Normal Chocolate Waffle"
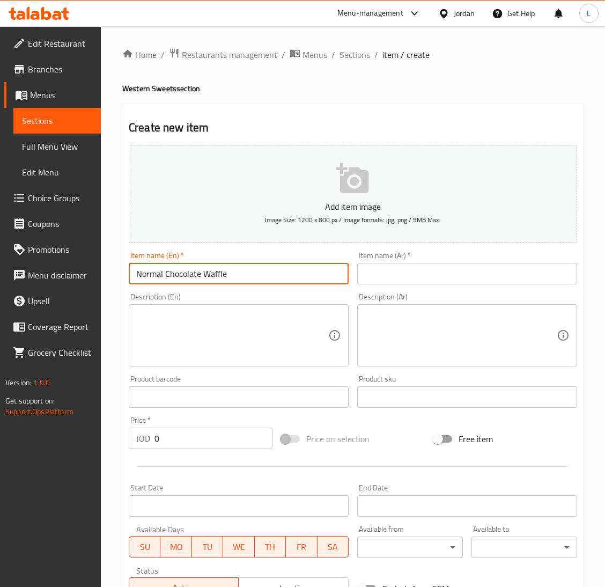
drag, startPoint x: 420, startPoint y: 267, endPoint x: 398, endPoint y: 280, distance: 26.0
click at [420, 267] on input "text" at bounding box center [467, 273] width 220 height 21
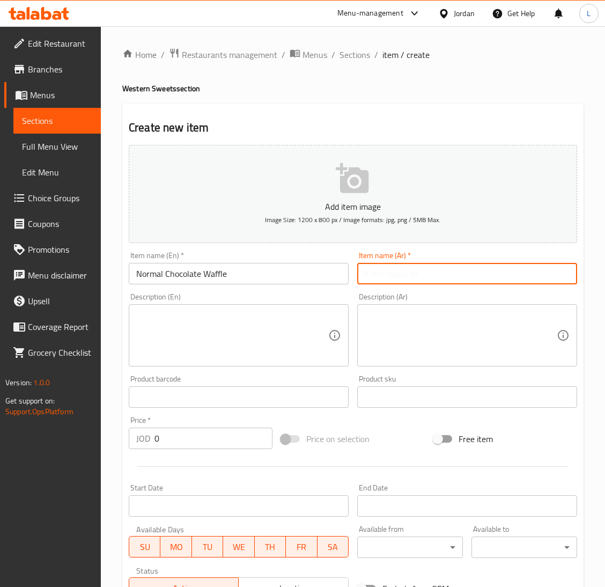
paste input "Normal Chocolate Waffle"
type input "Normal Chocolate Waffle"
drag, startPoint x: 280, startPoint y: 334, endPoint x: 372, endPoint y: 335, distance: 91.7
click at [279, 334] on textarea at bounding box center [232, 335] width 192 height 51
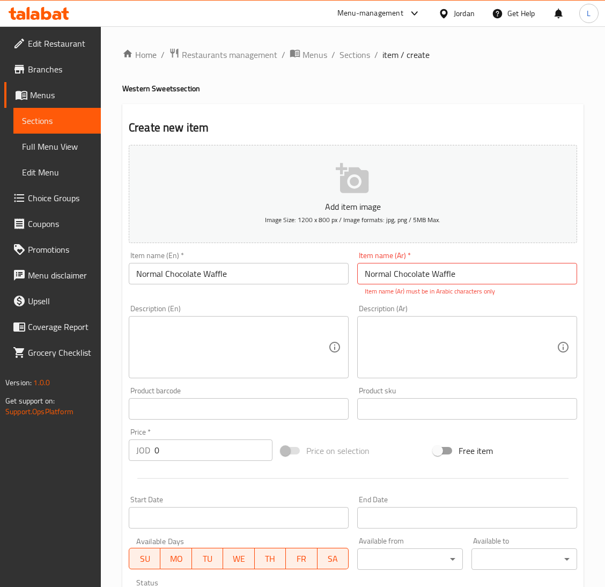
drag, startPoint x: 217, startPoint y: 337, endPoint x: 256, endPoint y: 339, distance: 38.7
click at [218, 336] on textarea at bounding box center [232, 347] width 192 height 51
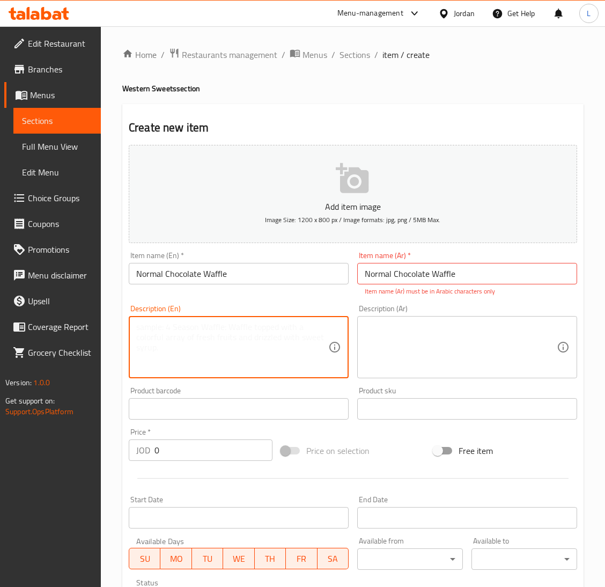
paste textarea "Crispy waffle topped with rich chocolate sauce."
type textarea "Crispy waffle topped with rich chocolate sauce."
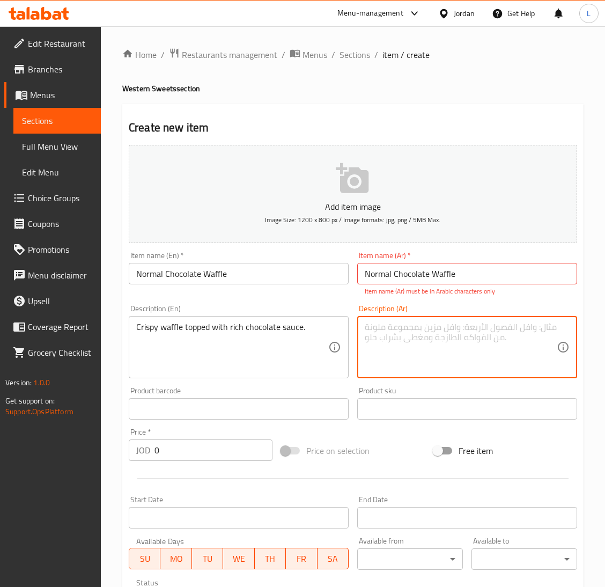
drag, startPoint x: 446, startPoint y: 336, endPoint x: 491, endPoint y: 335, distance: 44.5
click at [449, 334] on textarea at bounding box center [461, 347] width 192 height 51
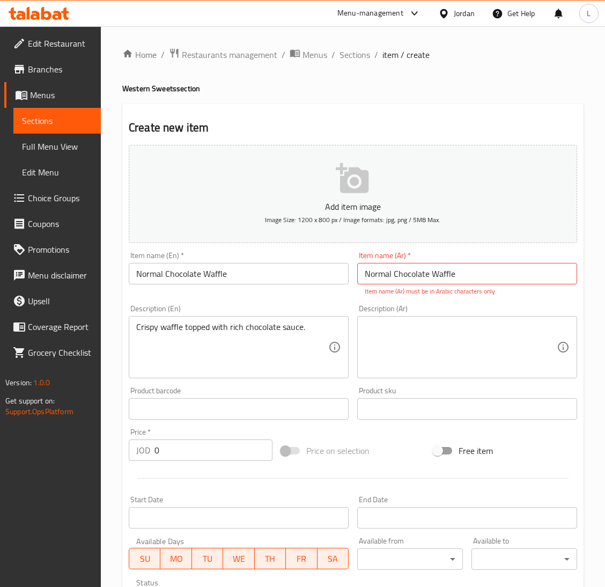
click at [427, 331] on textarea at bounding box center [461, 347] width 192 height 51
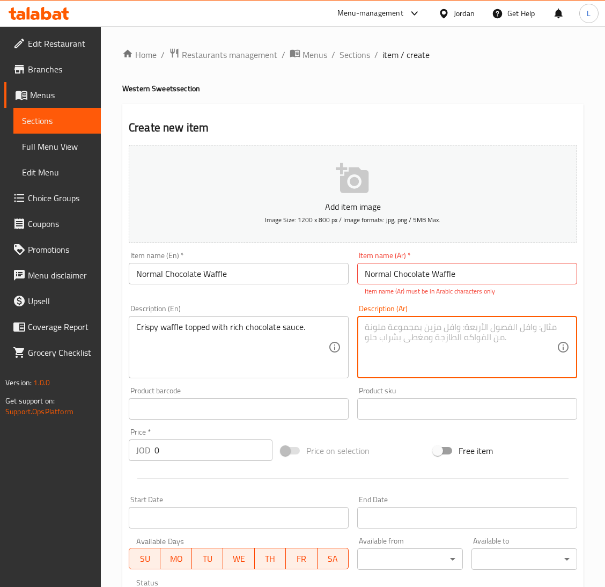
paste textarea "Crispy waffle topped with rich chocolate sauce."
type textarea "Crispy waffle topped with rich chocolate sauce."
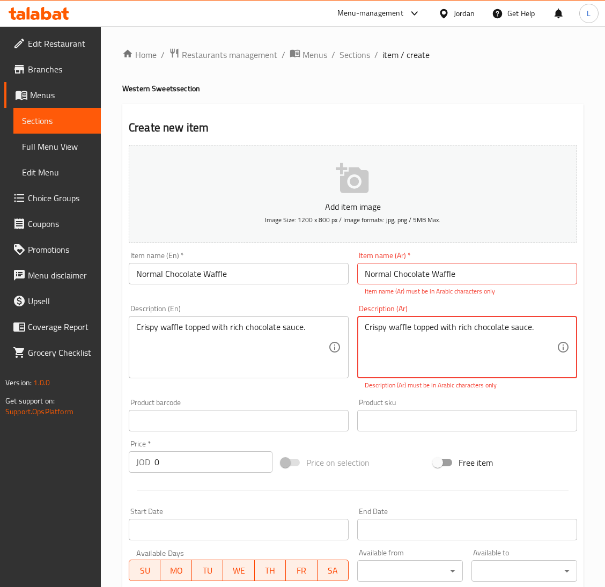
click at [445, 271] on input "Normal Chocolate Waffle" at bounding box center [467, 273] width 220 height 21
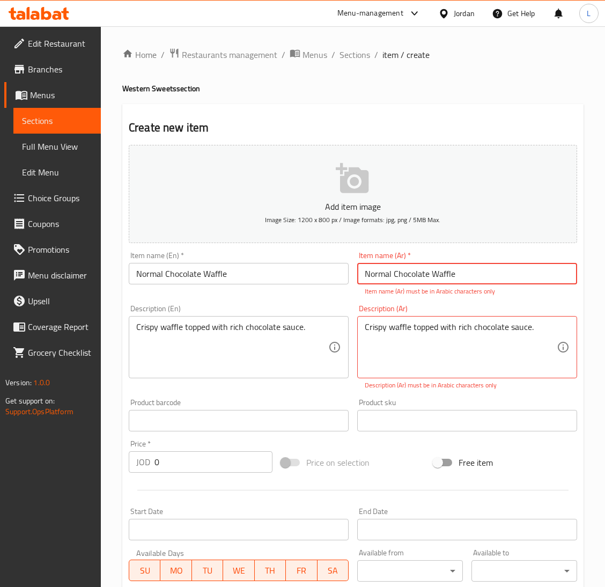
click at [445, 271] on input "Normal Chocolate Waffle" at bounding box center [467, 273] width 220 height 21
paste input "وافل الشوكولاتة العادي"
type input "وافل الشوكولاتة العادي"
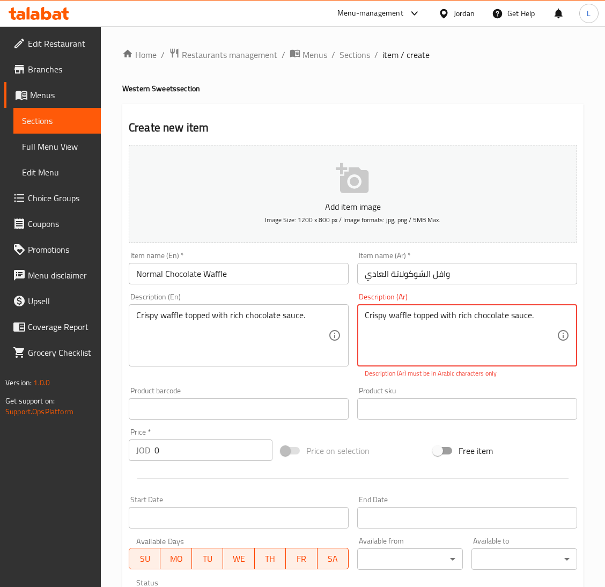
click at [406, 322] on textarea "Crispy waffle topped with rich chocolate sauce." at bounding box center [461, 335] width 192 height 51
paste textarea "وافل مقرمش مغطى بصوص الشوكولاتة الغنية"
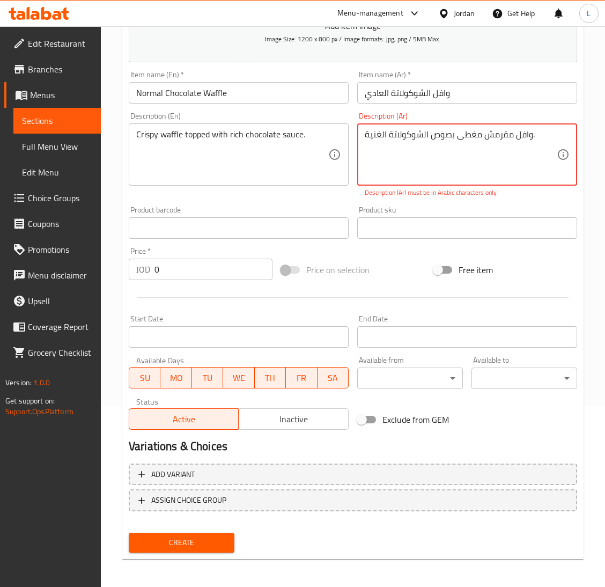
type textarea "وافل مقرمش مغطى بصوص الشوكولاتة الغنية."
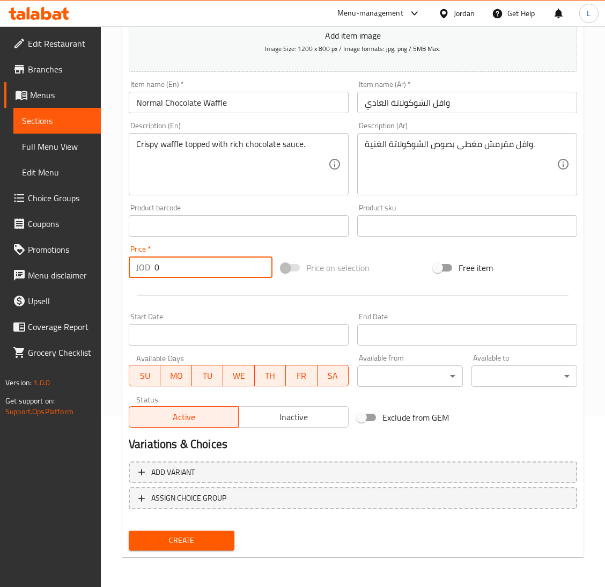
click at [194, 267] on input "0" at bounding box center [213, 266] width 118 height 21
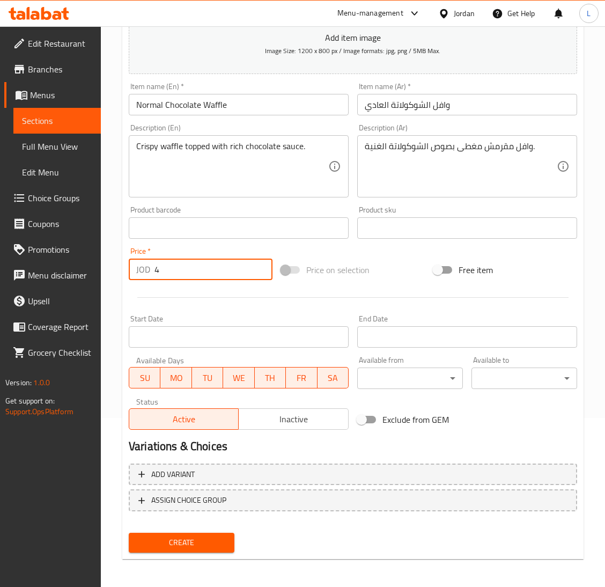
type input "4"
click at [129, 533] on button "Create" at bounding box center [182, 543] width 106 height 20
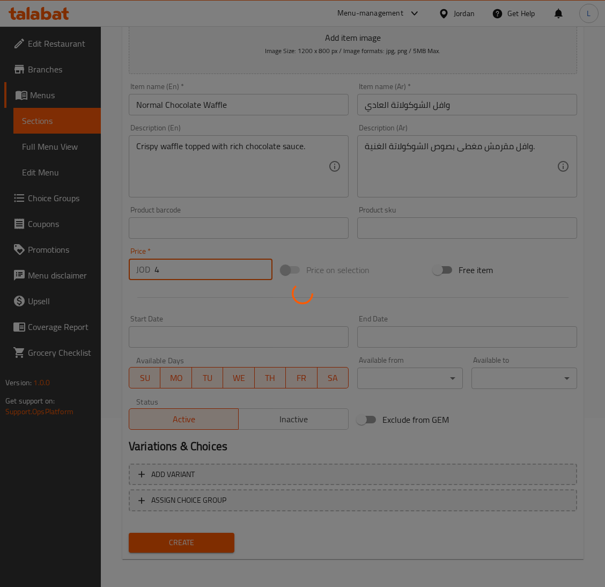
type input "0"
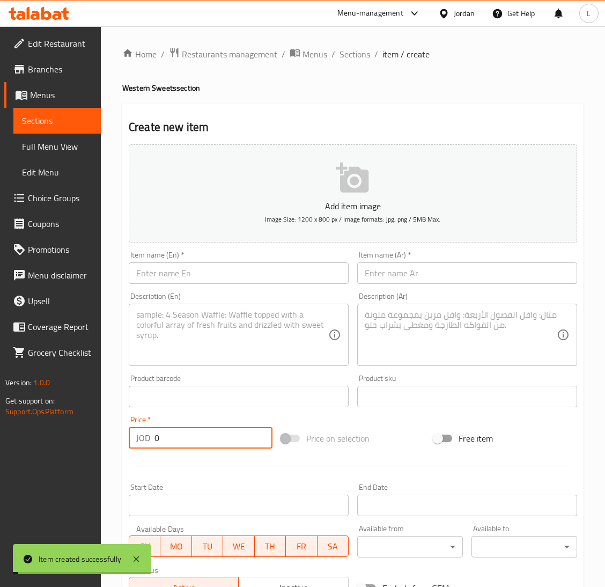
scroll to position [0, 0]
click at [267, 263] on input "text" at bounding box center [239, 273] width 220 height 21
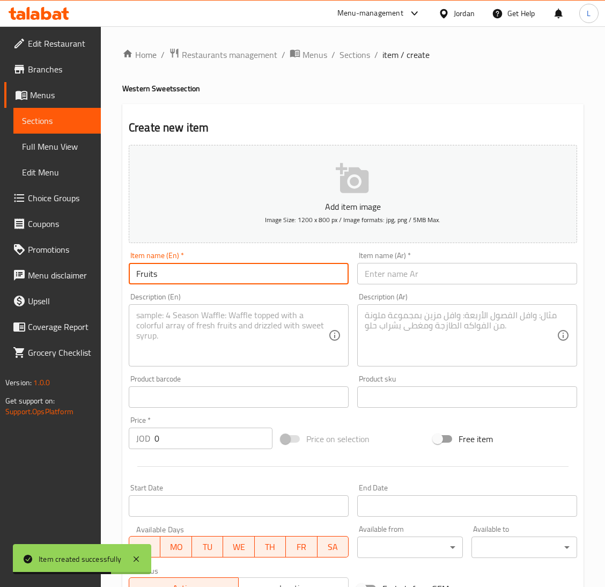
paste input "Chocolate Waffle"
type input "Fruits Chocolate Waffle"
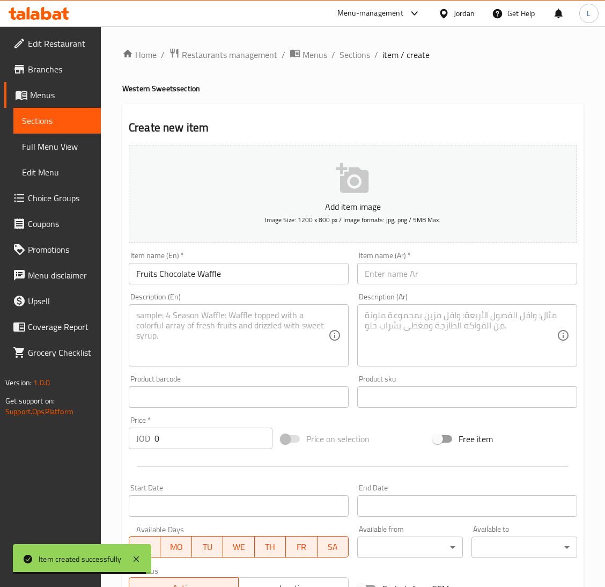
click at [218, 257] on div "Item name (En)   * Fruits Chocolate Waffle Item name (En) *" at bounding box center [239, 268] width 220 height 33
click at [218, 263] on input "Fruits Chocolate Waffle" at bounding box center [239, 273] width 220 height 21
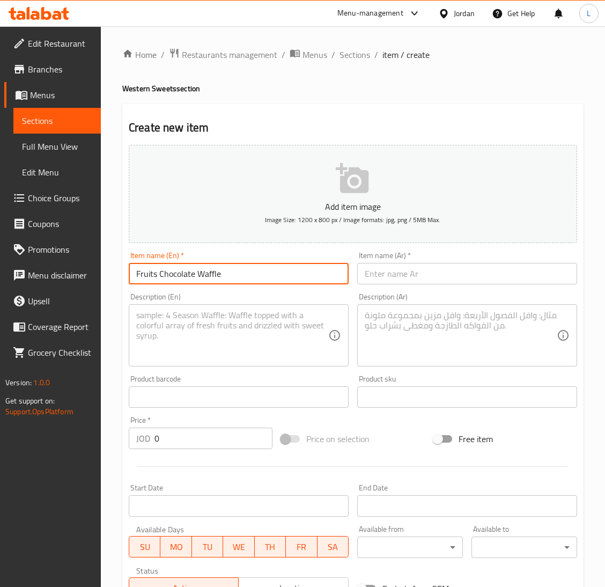
click at [218, 263] on input "Fruits Chocolate Waffle" at bounding box center [239, 273] width 220 height 21
drag, startPoint x: 437, startPoint y: 276, endPoint x: 379, endPoint y: 287, distance: 59.5
click at [437, 273] on input "text" at bounding box center [467, 273] width 220 height 21
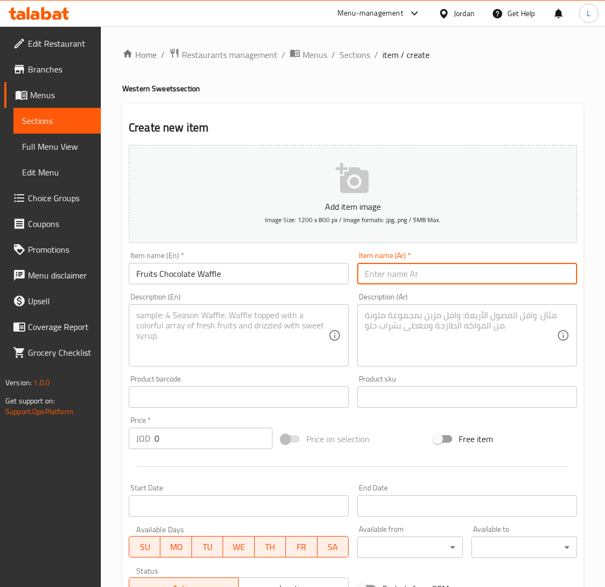
paste input "وافل الفواكه والشوكولاتة"
type input "وافل الفواكه والشوكولاتة"
drag, startPoint x: 246, startPoint y: 321, endPoint x: 551, endPoint y: 368, distance: 308.7
click at [248, 321] on textarea at bounding box center [232, 335] width 192 height 51
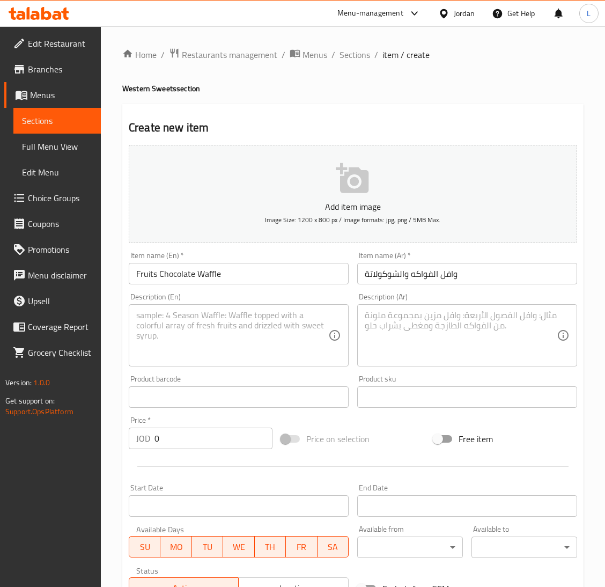
drag, startPoint x: 202, startPoint y: 338, endPoint x: 250, endPoint y: 356, distance: 50.9
click at [202, 337] on textarea at bounding box center [232, 335] width 192 height 51
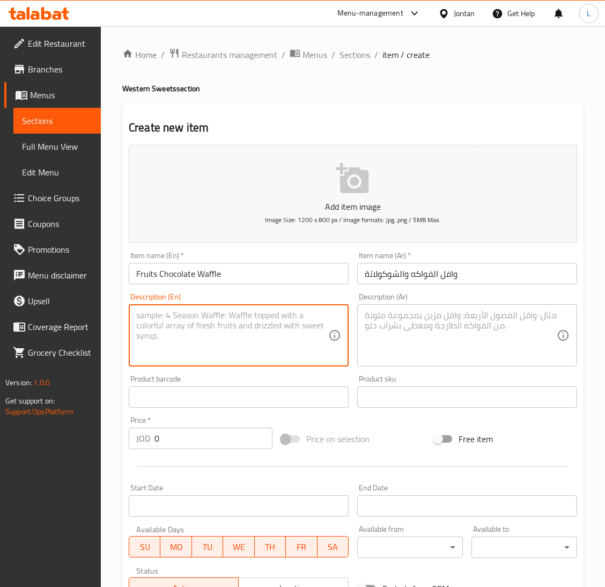
paste textarea "Crispy waffle topped with rich chocolate sauce."
type textarea "Crispy waffle topped with rich chocolate sauce."
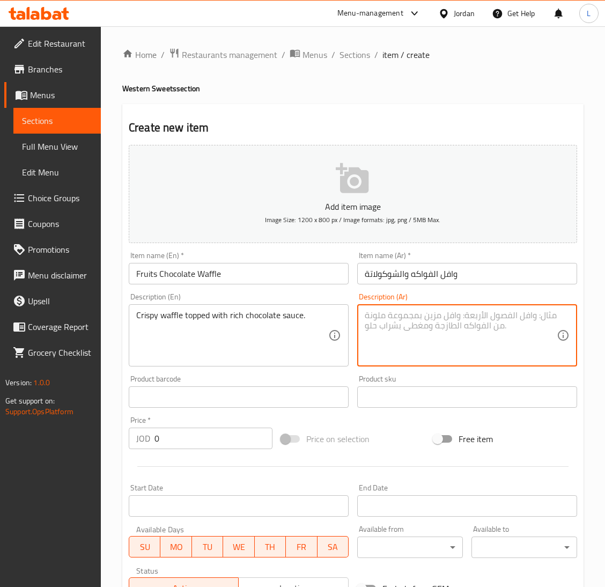
click at [421, 329] on textarea at bounding box center [461, 335] width 192 height 51
click at [416, 330] on textarea at bounding box center [461, 335] width 192 height 51
paste textarea "وافل مقرمش مغطى بصوص الشوكولاتة الغنية."
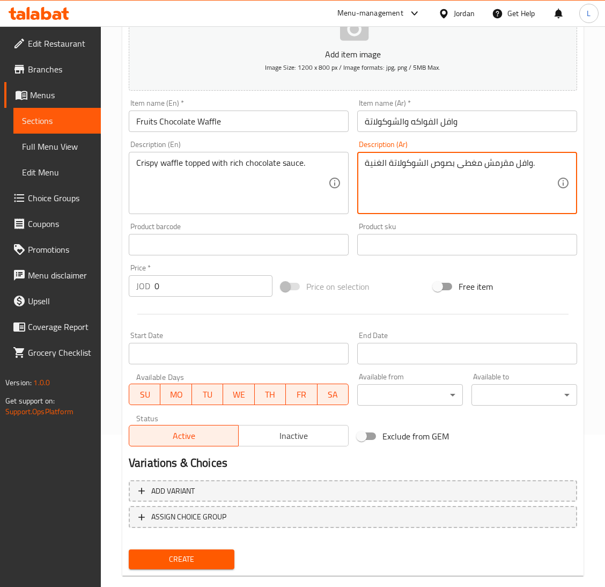
scroll to position [169, 0]
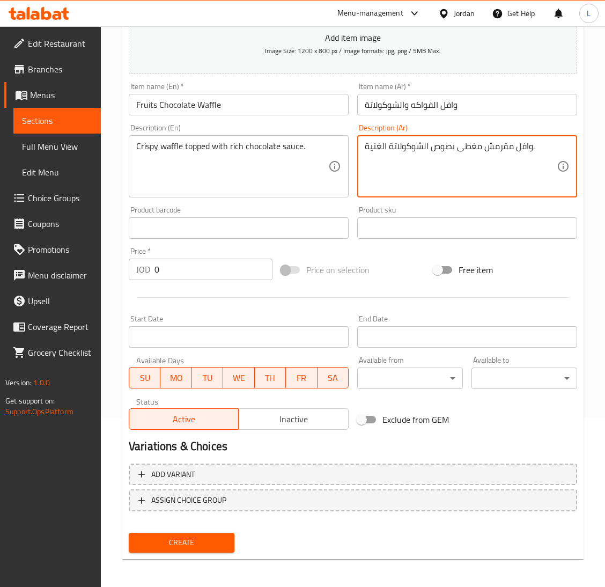
type textarea "وافل مقرمش مغطى بصوص الشوكولاتة الغنية."
click at [206, 277] on input "0" at bounding box center [213, 268] width 118 height 21
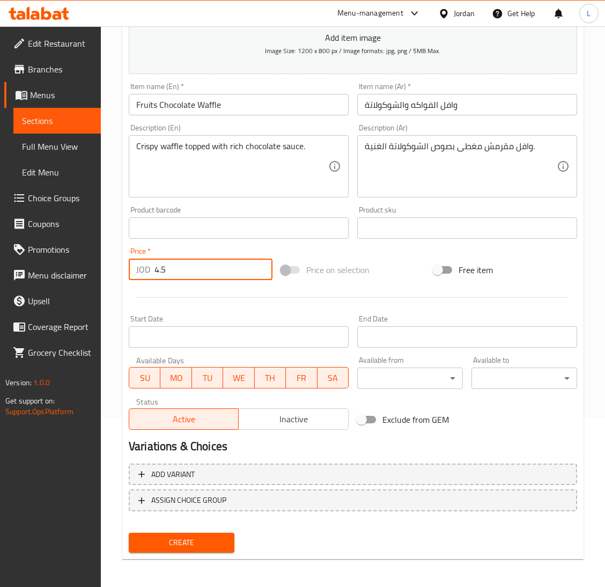
type input "4.5"
click at [129, 533] on button "Create" at bounding box center [182, 543] width 106 height 20
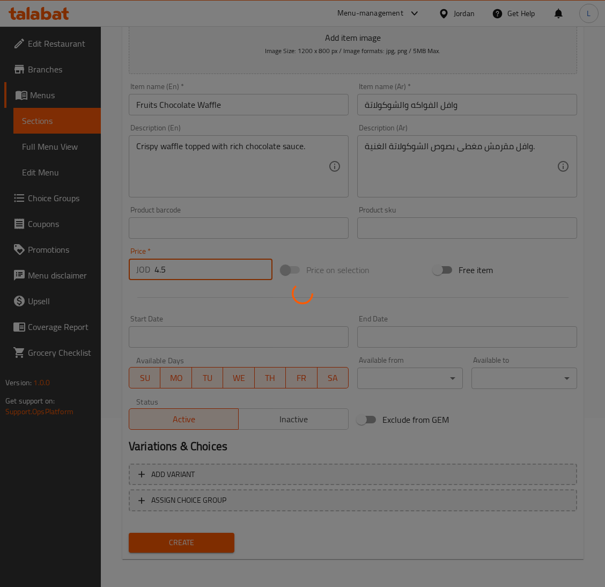
type input "0"
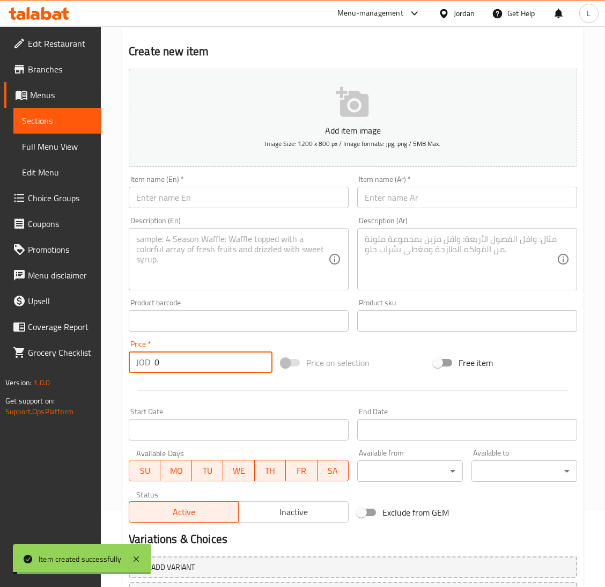
scroll to position [0, 0]
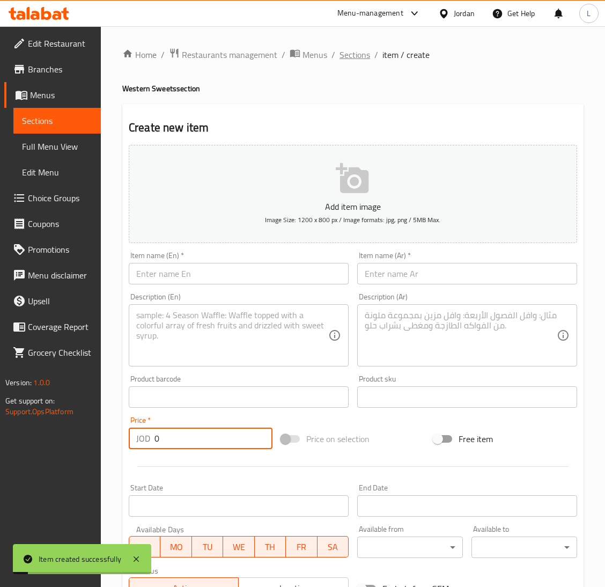
click at [350, 54] on span "Sections" at bounding box center [354, 54] width 31 height 13
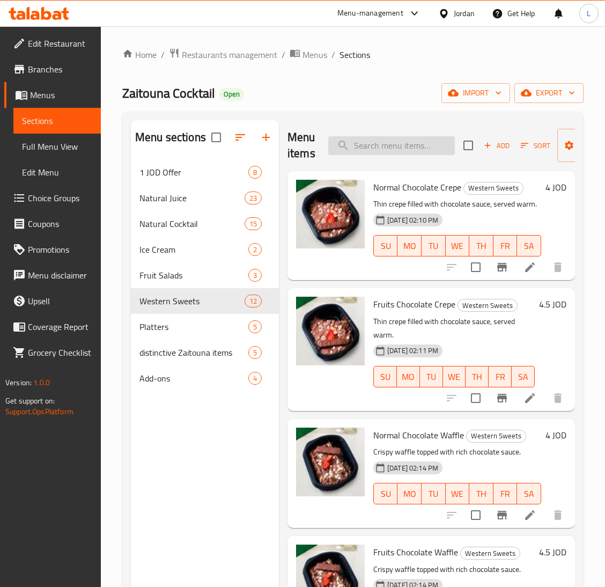
click at [401, 149] on input "search" at bounding box center [391, 145] width 127 height 19
paste input "regular Fruit Platter"
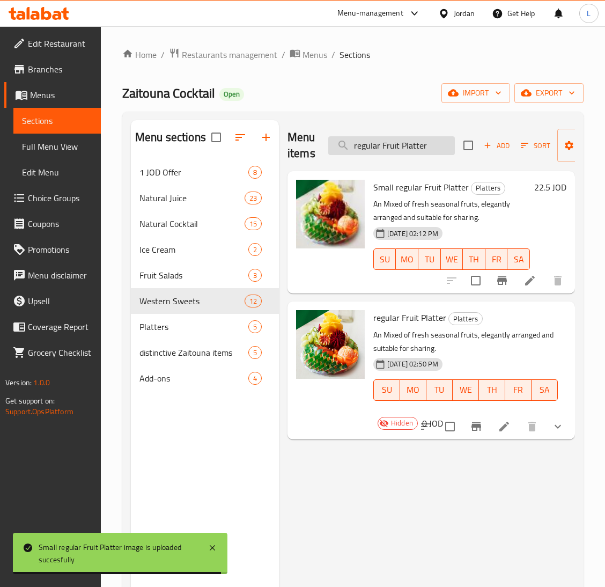
click at [391, 144] on input "regular Fruit Platter" at bounding box center [391, 145] width 127 height 19
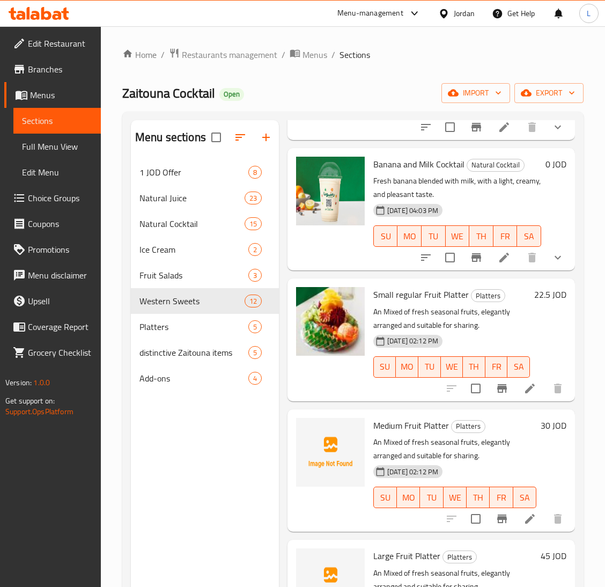
scroll to position [641, 0]
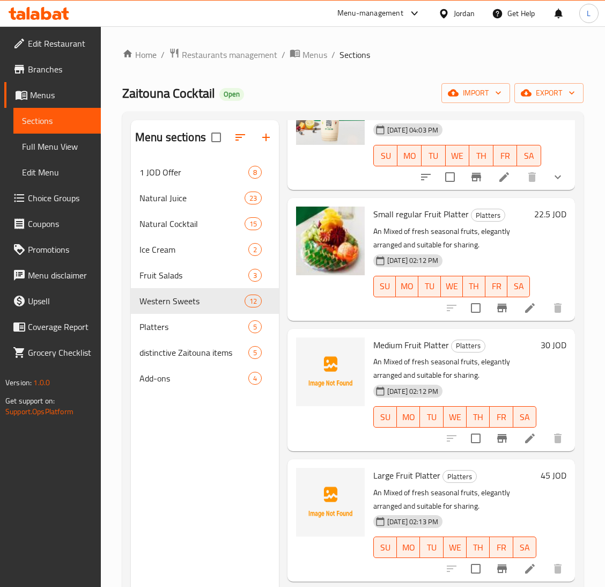
type input "pl"
click at [515, 302] on li at bounding box center [530, 307] width 30 height 19
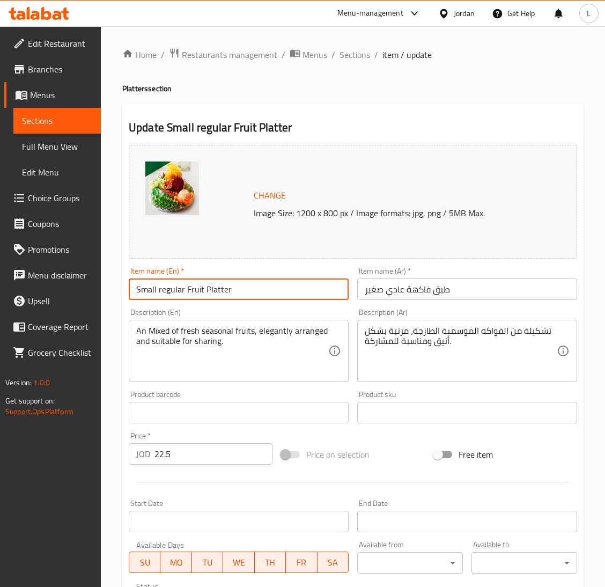
click at [184, 291] on input "Small regular Fruit Platter" at bounding box center [239, 288] width 220 height 21
click at [184, 291] on input "Small Fruit Platter" at bounding box center [239, 288] width 220 height 21
type input "Small Fruit Platter"
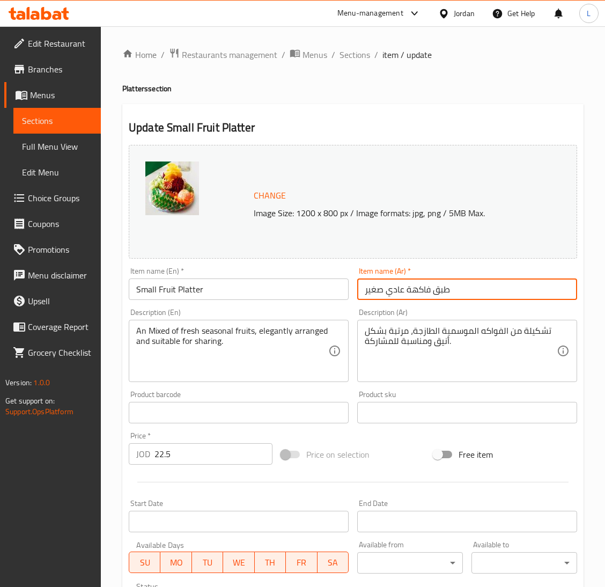
click at [456, 292] on input "طبق فاكهة عادي صغير" at bounding box center [467, 288] width 220 height 21
paste input "واكه"
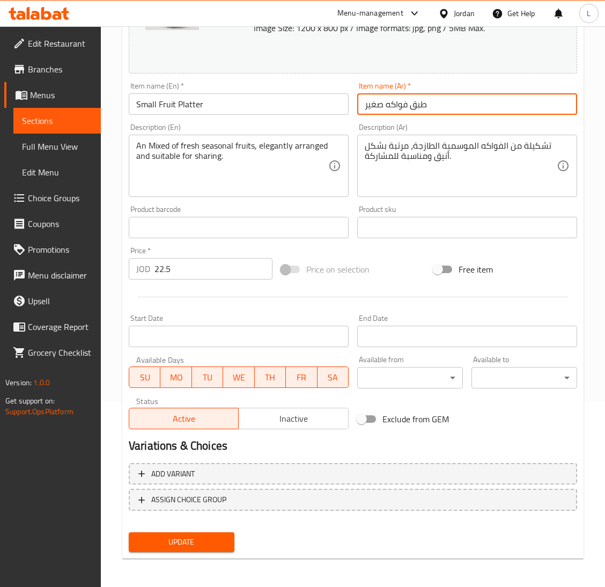
type input "طبق فواكه صغير"
click at [187, 543] on span "Update" at bounding box center [181, 541] width 88 height 13
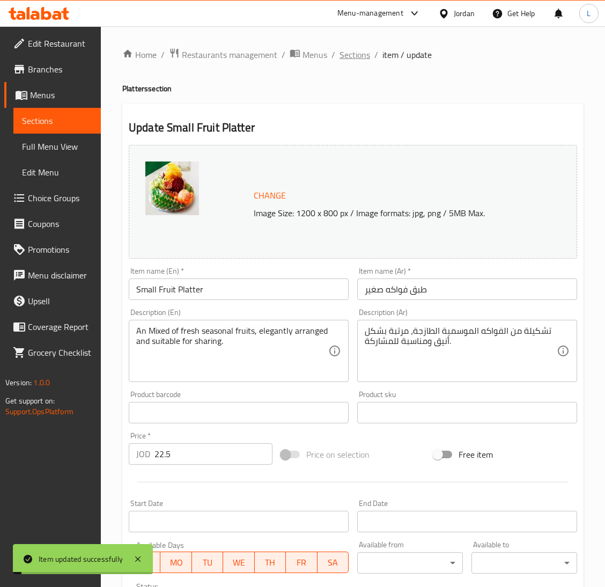
click at [353, 48] on span "Sections" at bounding box center [354, 54] width 31 height 13
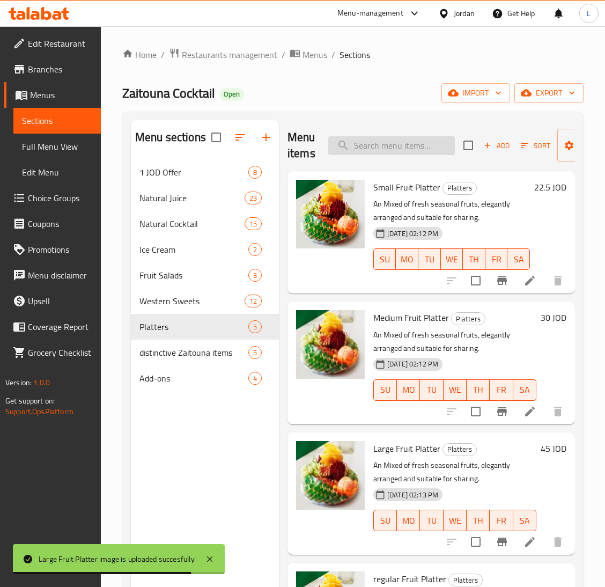
click at [364, 139] on input "search" at bounding box center [391, 145] width 127 height 19
paste input "Chocolate Waffle"
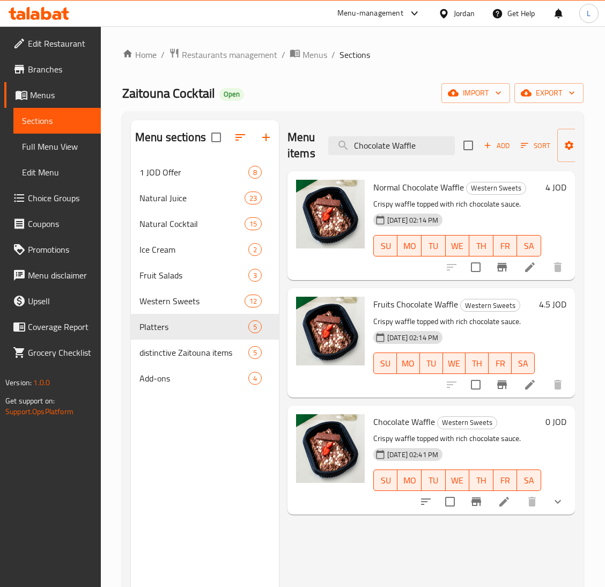
type input "Chocolate Waffle"
click at [516, 506] on li at bounding box center [504, 501] width 30 height 19
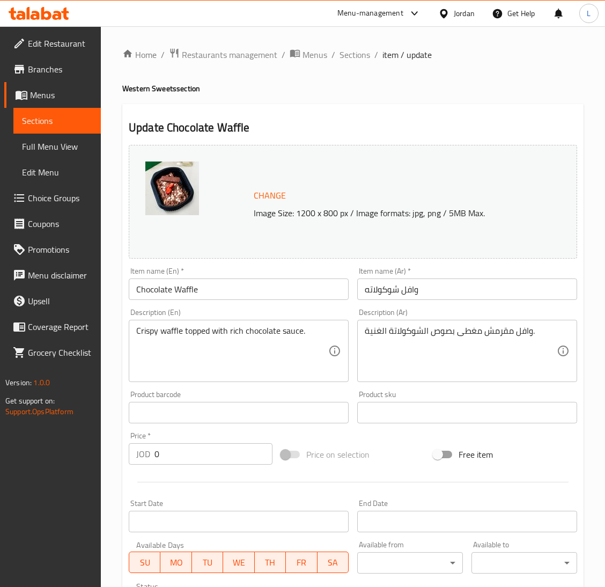
scroll to position [211, 0]
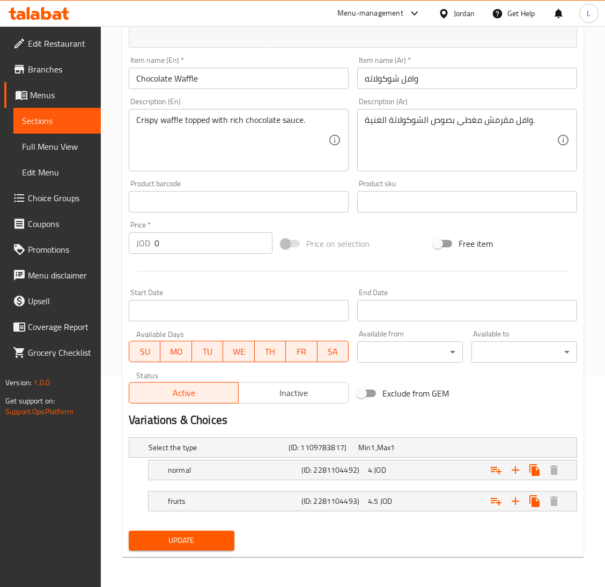
click at [278, 395] on span "Inactive" at bounding box center [293, 393] width 101 height 16
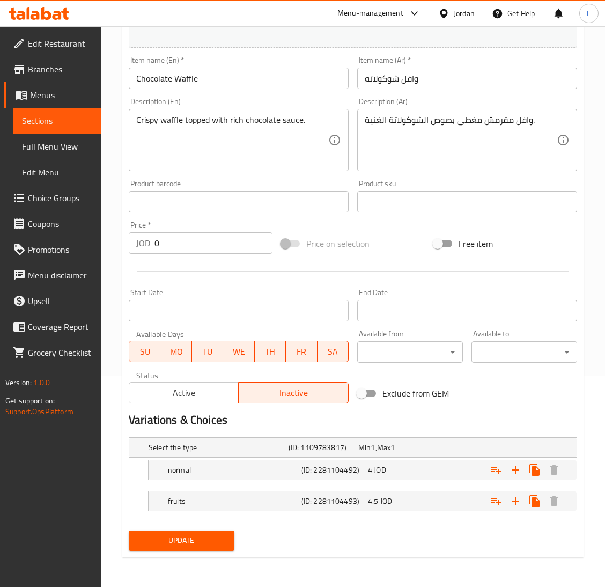
click at [197, 548] on button "Update" at bounding box center [182, 540] width 106 height 20
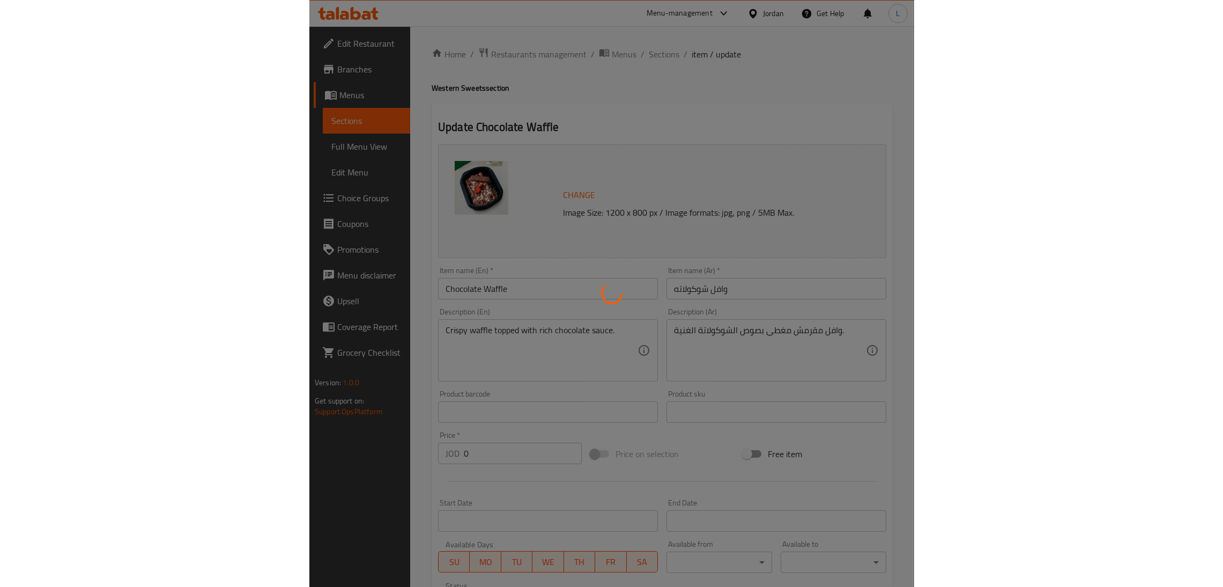
scroll to position [0, 0]
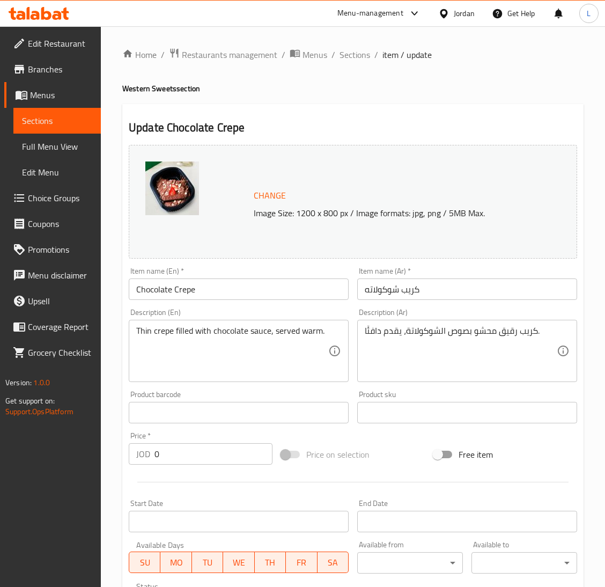
click at [236, 283] on input "Chocolate Crepe" at bounding box center [239, 288] width 220 height 21
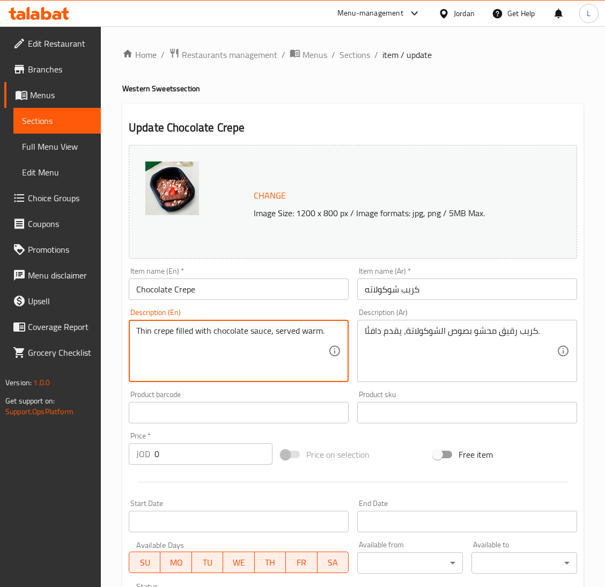
click at [288, 345] on textarea "Thin crepe filled with chocolate sauce, served warm." at bounding box center [232, 351] width 192 height 51
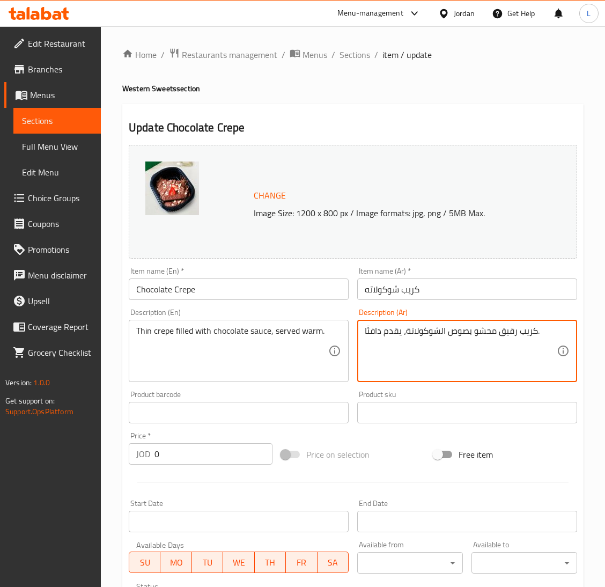
click at [431, 328] on textarea "كريب رقيق محشو بصوص الشوكولاتة، يقدم دافئًا." at bounding box center [461, 351] width 192 height 51
paste textarea "Thin crepe filled with chocolate sauce, served warm"
type textarea "Thin crepe filled with chocolate sauce, served warm."
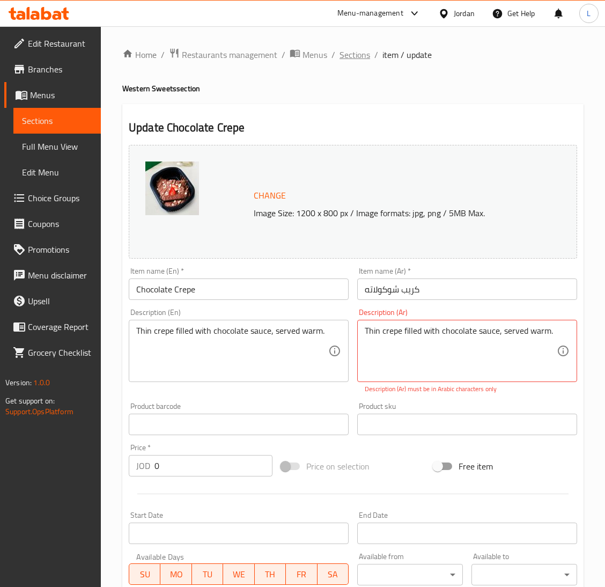
click at [351, 55] on span "Sections" at bounding box center [354, 54] width 31 height 13
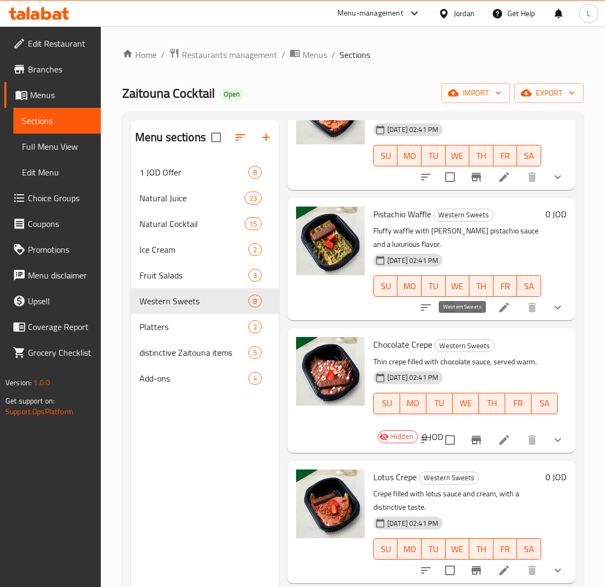
scroll to position [241, 0]
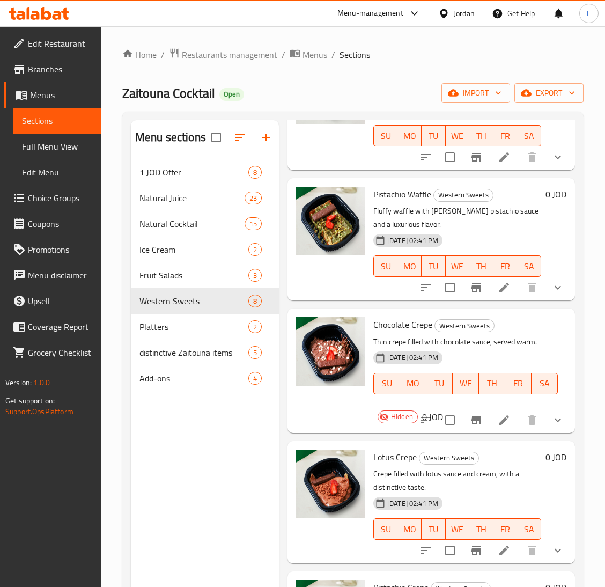
click at [498, 425] on icon at bounding box center [504, 419] width 13 height 13
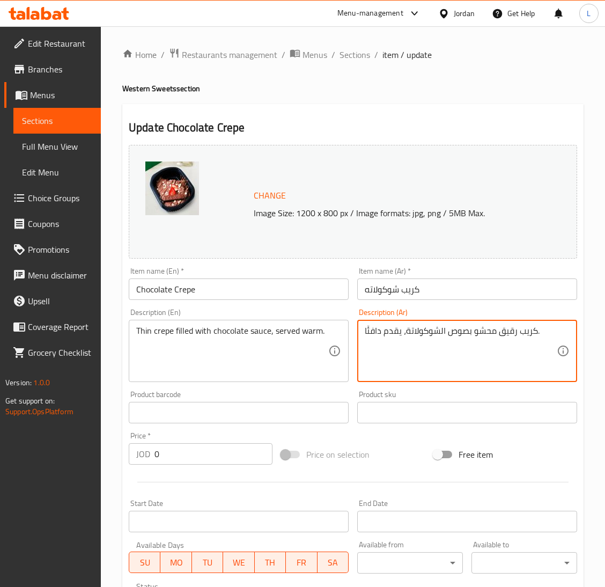
click at [438, 332] on textarea "كريب رقيق محشو بصوص الشوكولاتة، يقدم دافئًا." at bounding box center [461, 351] width 192 height 51
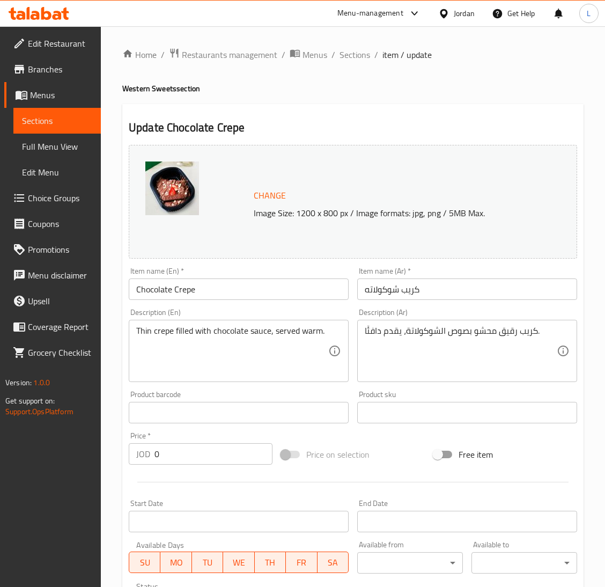
click at [194, 294] on input "Chocolate Crepe" at bounding box center [239, 288] width 220 height 21
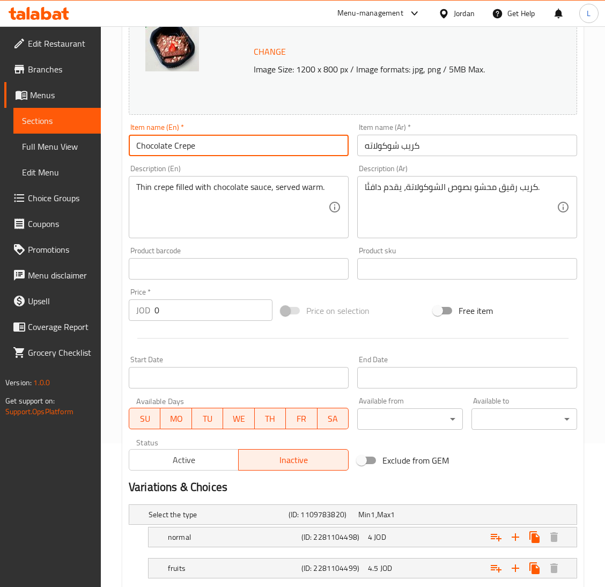
scroll to position [211, 0]
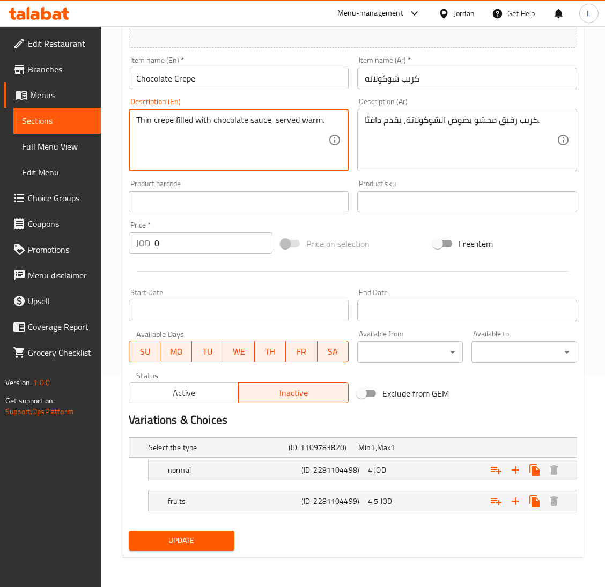
click at [205, 120] on textarea "Thin crepe filled with chocolate sauce, served warm." at bounding box center [232, 140] width 192 height 51
paste textarea "كريب الفواكه والشوكولاتة"
type textarea "كريب الفواكه والشوكولاتة"
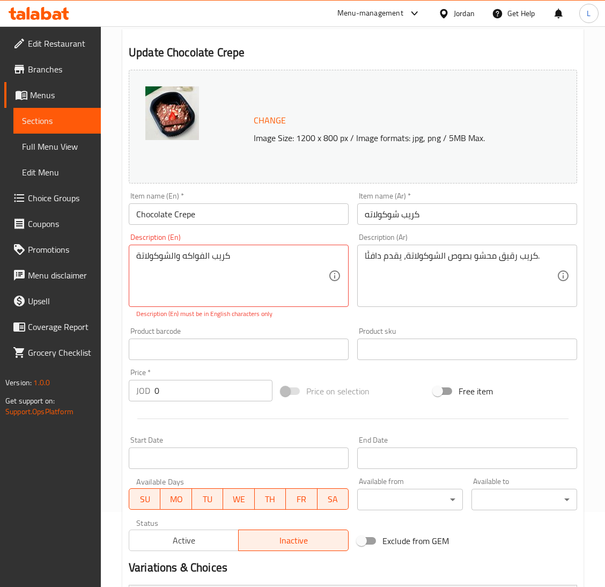
scroll to position [0, 0]
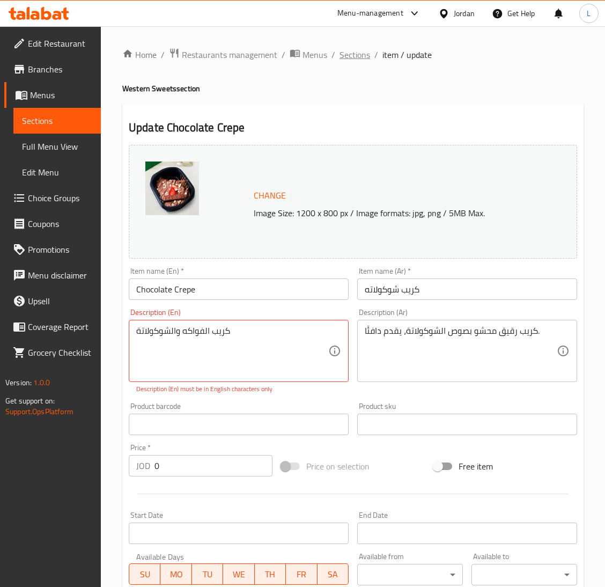
click at [352, 53] on span "Sections" at bounding box center [354, 54] width 31 height 13
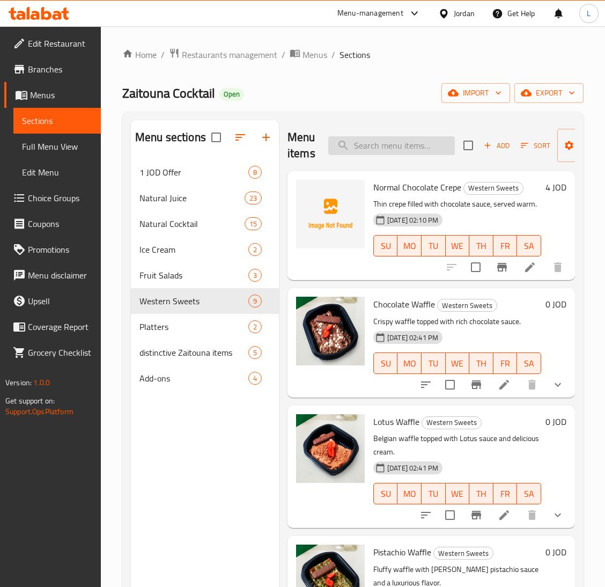
click at [373, 143] on input "search" at bounding box center [391, 145] width 127 height 19
paste input "Chocolate Crepe"
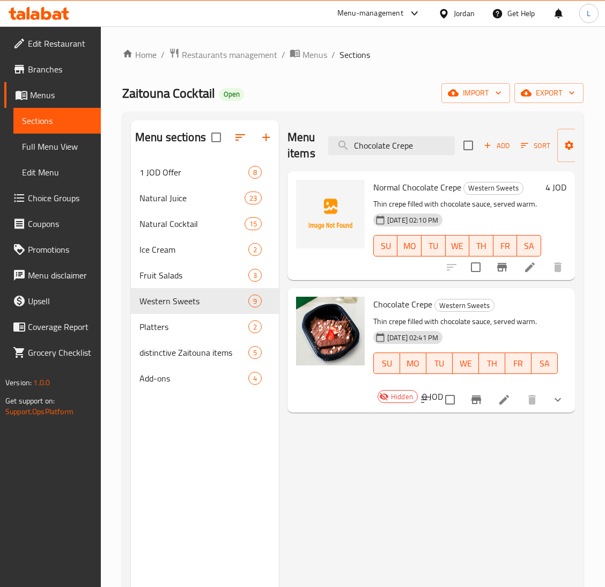
type input "Chocolate Crepe"
click at [507, 400] on icon at bounding box center [504, 399] width 13 height 13
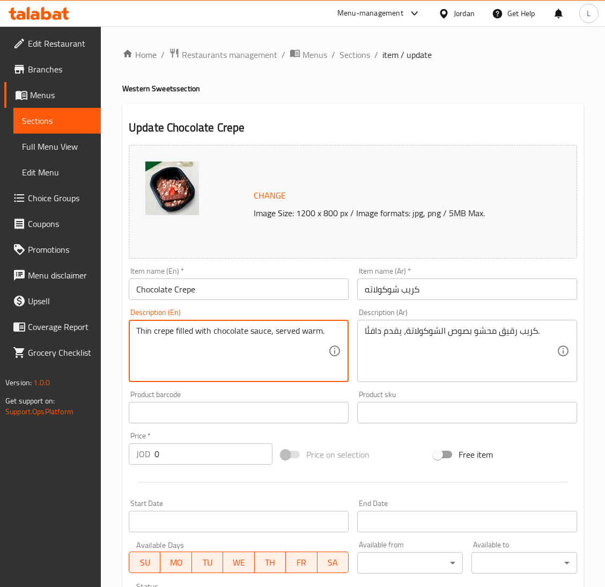
click at [239, 333] on textarea "Thin crepe filled with chocolate sauce, served warm." at bounding box center [232, 351] width 192 height 51
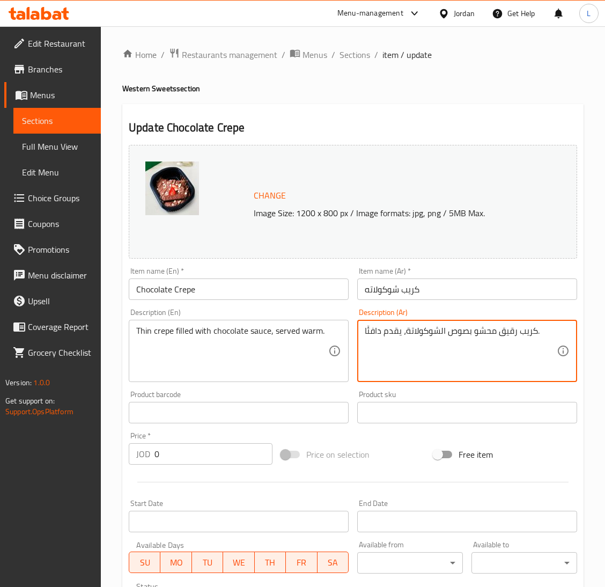
click at [419, 329] on textarea "كريب رقيق محشو بصوص الشوكولاتة، يقدم دافئًا." at bounding box center [461, 351] width 192 height 51
paste textarea "Thin crepe filled with chocolate sauce, served warm"
type textarea "Thin crepe filled with chocolate sauce, served warm."
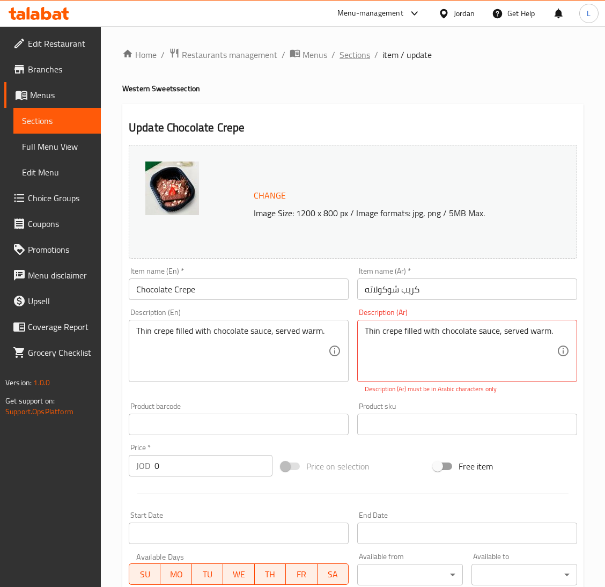
click at [350, 48] on span "Sections" at bounding box center [354, 54] width 31 height 13
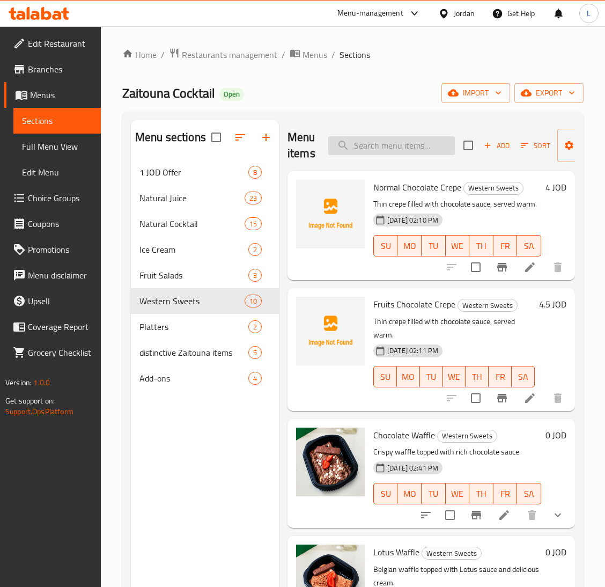
click at [411, 141] on input "search" at bounding box center [391, 145] width 127 height 19
paste input "كريب رقيق محشو بصوص الشوكولاتة، يقدم دافئًا."
type input "كريب رقيق محشو بصوص الشوكولاتة، يقدم دافئًا."
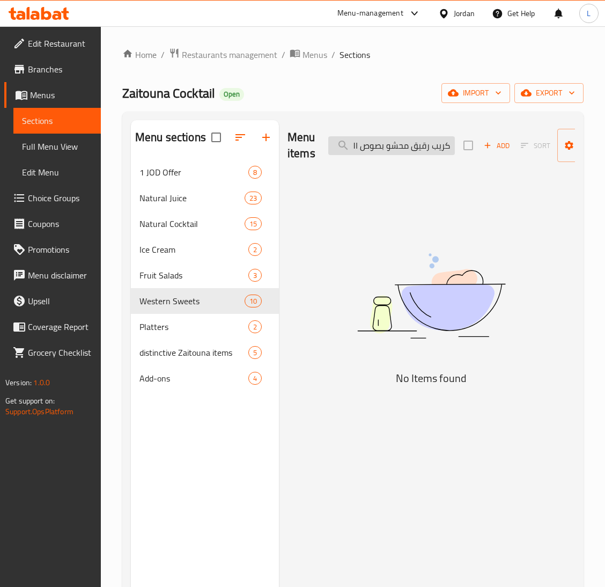
click at [394, 146] on input "كريب رقيق محشو بصوص الشوكولاتة، يقدم دافئًا." at bounding box center [391, 145] width 127 height 19
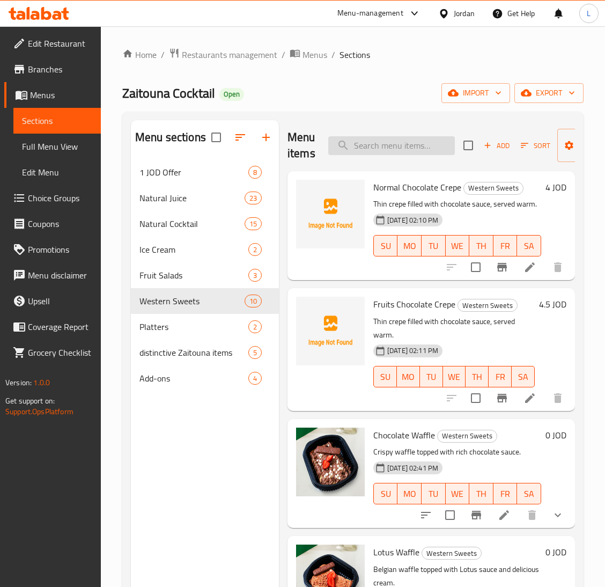
click at [376, 143] on input "search" at bounding box center [391, 145] width 127 height 19
paste input "regular Fruit Platter"
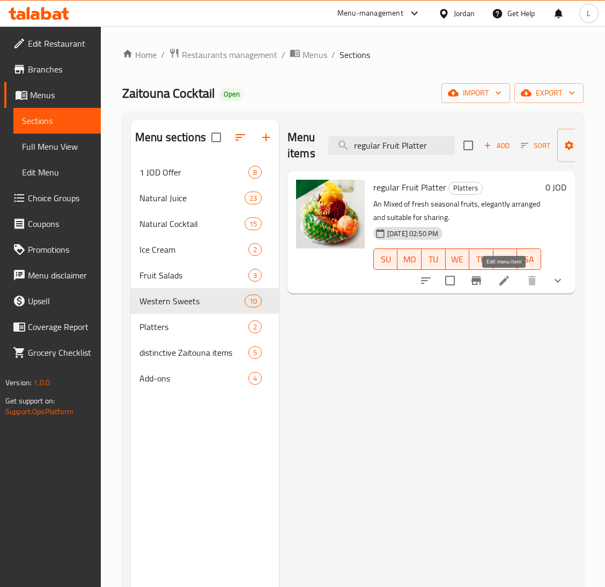
type input "regular Fruit Platter"
click at [503, 283] on icon at bounding box center [504, 281] width 10 height 10
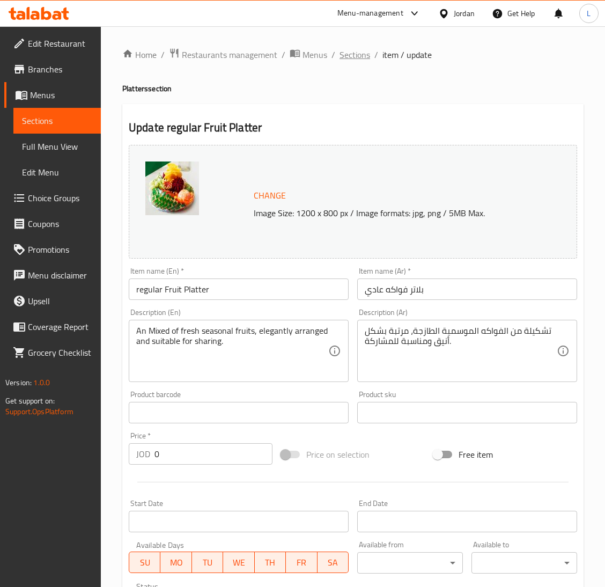
click at [353, 59] on span "Sections" at bounding box center [354, 54] width 31 height 13
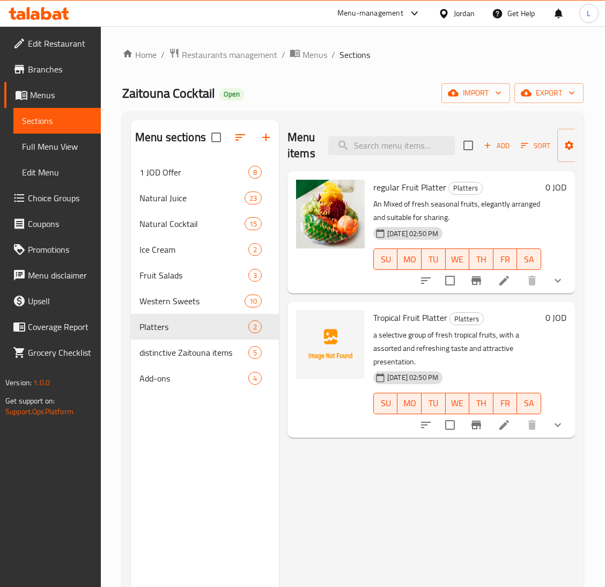
click at [516, 284] on li at bounding box center [504, 280] width 30 height 19
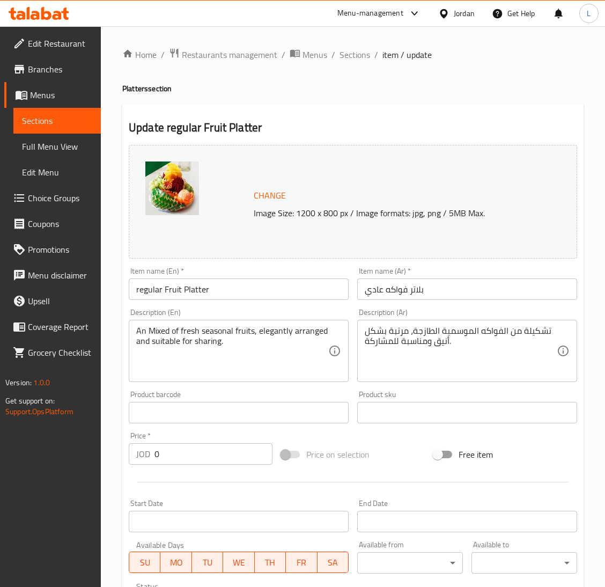
click at [165, 287] on input "regular Fruit Platter" at bounding box center [239, 288] width 220 height 21
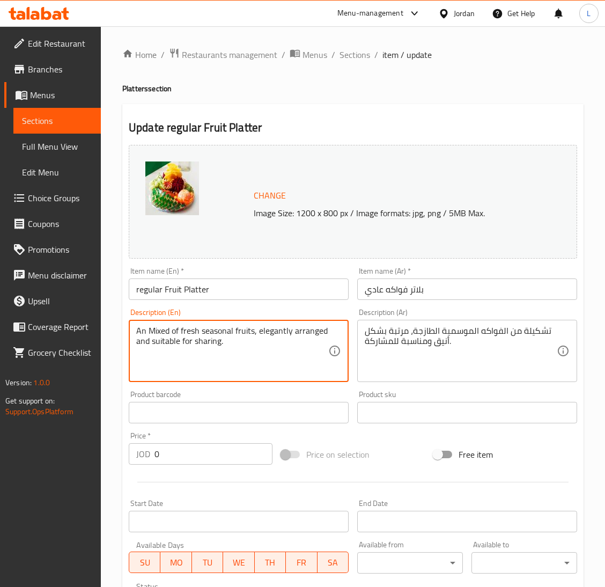
click at [240, 331] on textarea "An Mixed of fresh seasonal fruits, elegantly arranged and suitable for sharing." at bounding box center [232, 351] width 192 height 51
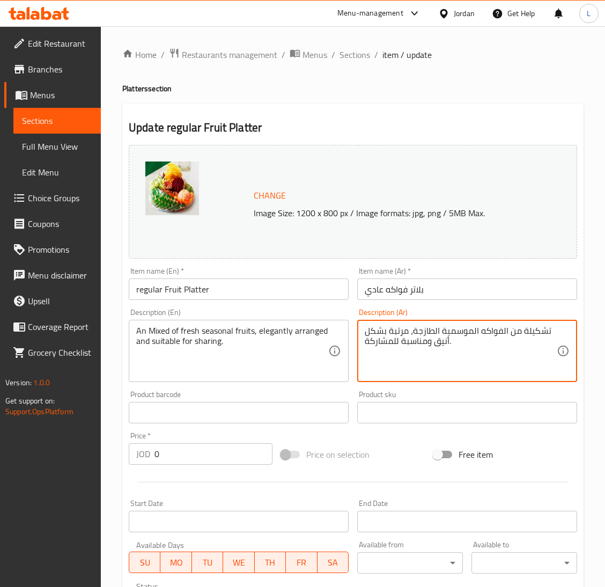
click at [400, 336] on textarea "تشكيلة من الفواكه الموسمية الطازجة، مرتبة بشكل أنيق ومناسبة للمشاركة." at bounding box center [461, 351] width 192 height 51
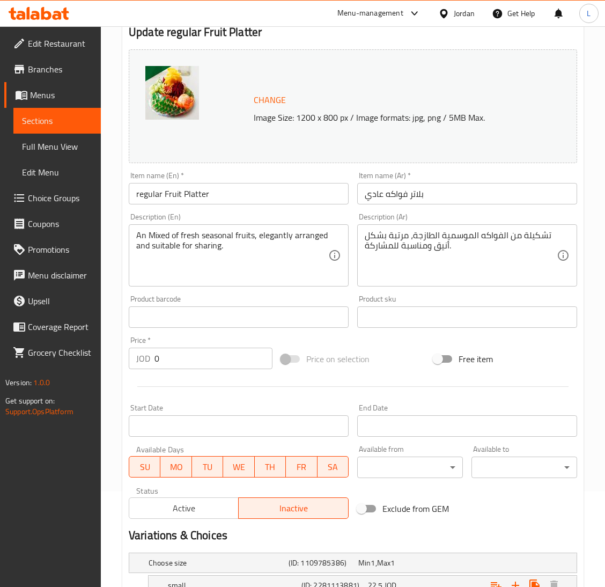
scroll to position [82, 0]
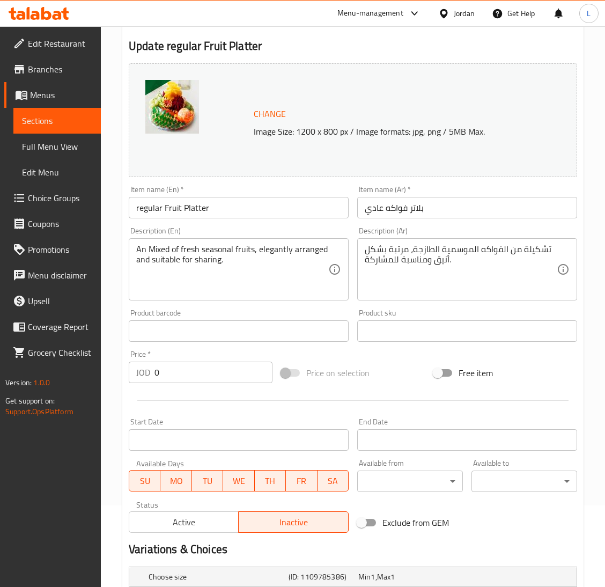
click at [167, 220] on div "Item name (En)   * regular Fruit Platter Item name (En) *" at bounding box center [238, 201] width 228 height 41
click at [165, 204] on input "regular Fruit Platter" at bounding box center [239, 207] width 220 height 21
click at [176, 208] on input "regular Fruit Platter" at bounding box center [239, 207] width 220 height 21
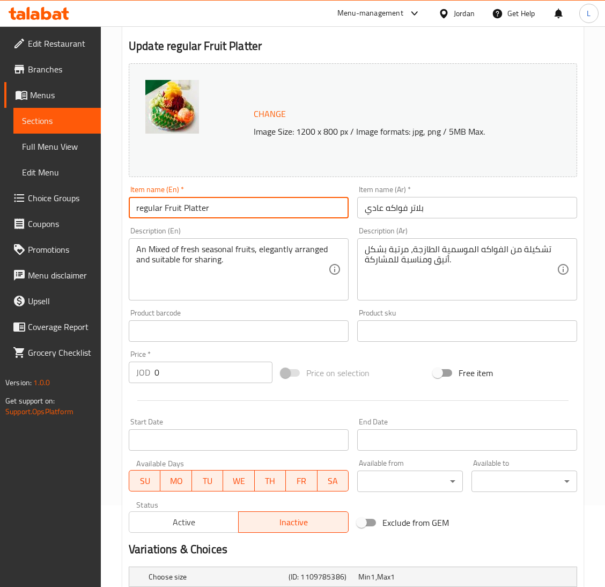
drag, startPoint x: 162, startPoint y: 206, endPoint x: 260, endPoint y: 207, distance: 97.6
click at [260, 207] on input "regular Fruit Platter" at bounding box center [239, 207] width 220 height 21
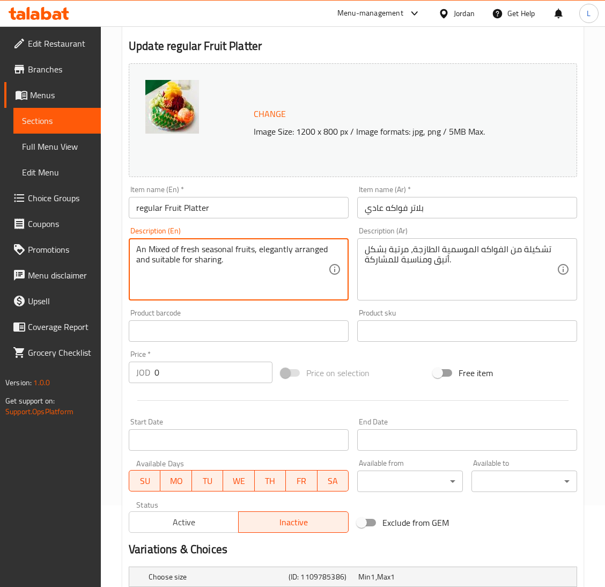
click at [250, 264] on textarea "An Mixed of fresh seasonal fruits, elegantly arranged and suitable for sharing." at bounding box center [232, 269] width 192 height 51
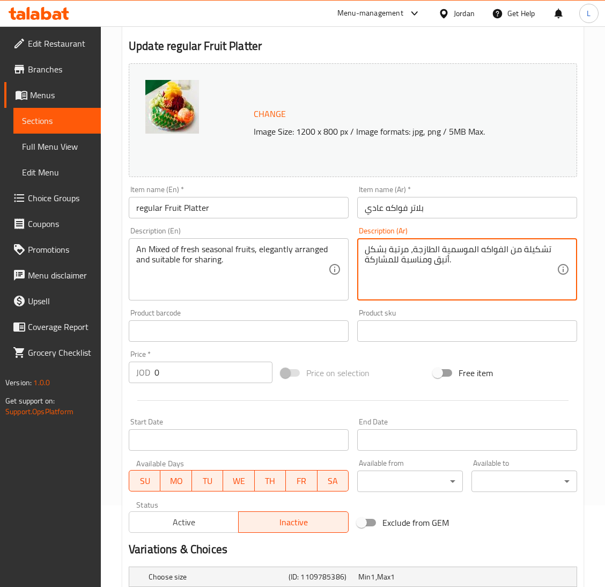
click at [412, 270] on textarea "تشكيلة من الفواكه الموسمية الطازجة، مرتبة بشكل أنيق ومناسبة للمشاركة." at bounding box center [461, 269] width 192 height 51
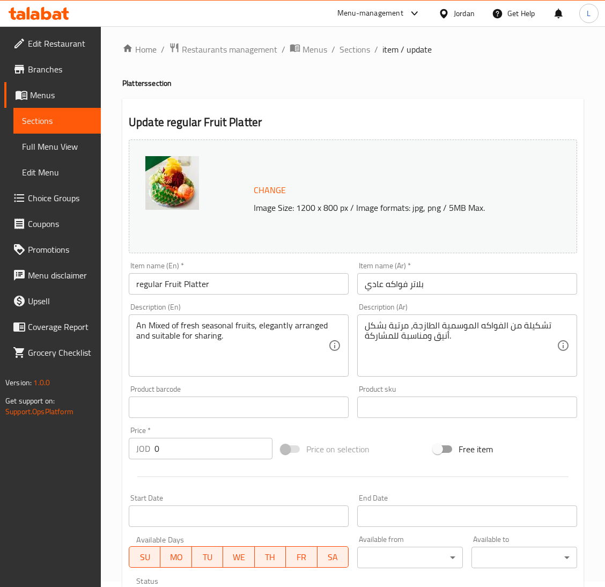
scroll to position [1, 0]
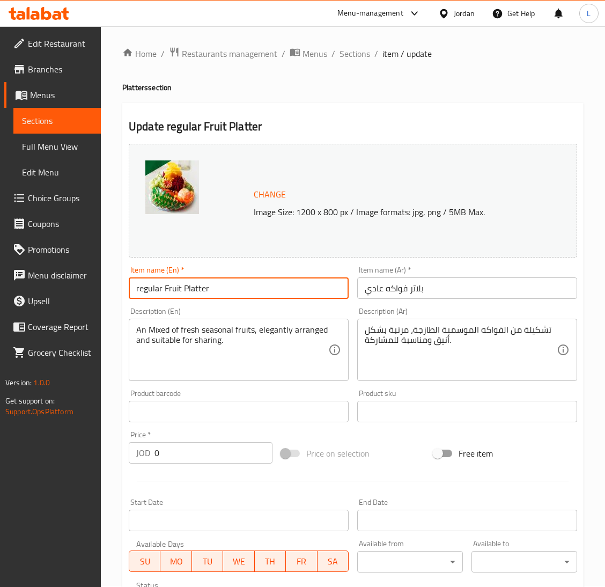
drag, startPoint x: 162, startPoint y: 287, endPoint x: 263, endPoint y: 297, distance: 101.8
click at [263, 297] on input "regular Fruit Platter" at bounding box center [239, 287] width 220 height 21
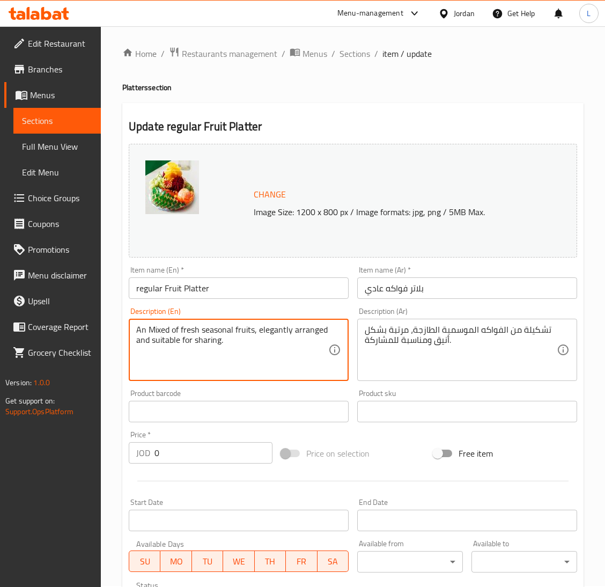
click at [221, 330] on textarea "An Mixed of fresh seasonal fruits, elegantly arranged and suitable for sharing." at bounding box center [232, 349] width 192 height 51
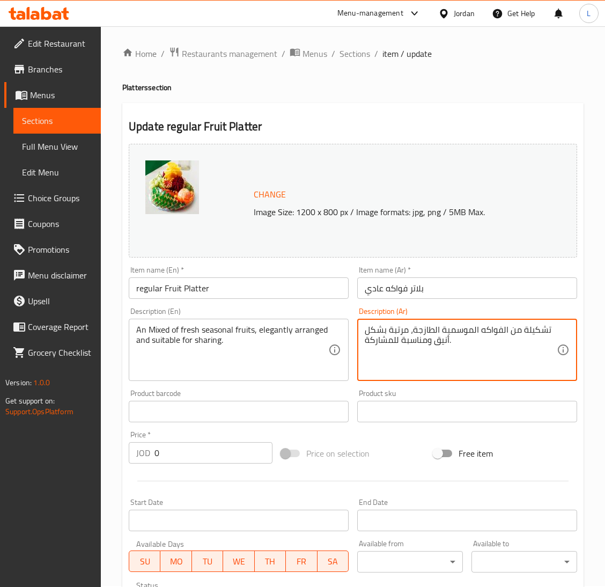
click at [403, 330] on textarea "تشكيلة من الفواكه الموسمية الطازجة، مرتبة بشكل أنيق ومناسبة للمشاركة." at bounding box center [461, 349] width 192 height 51
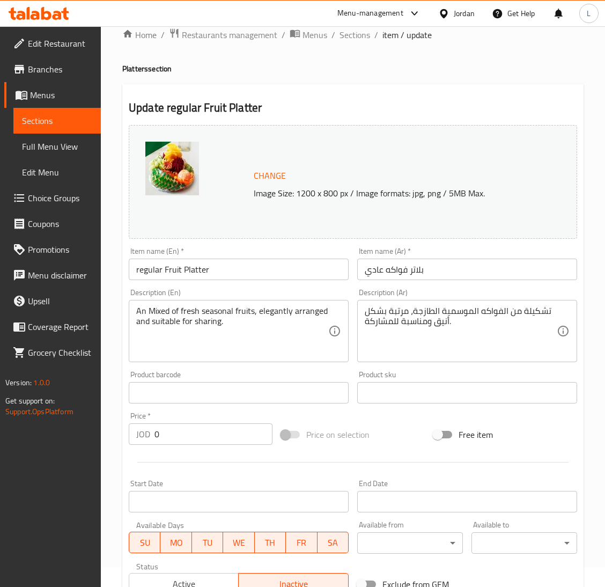
scroll to position [0, 0]
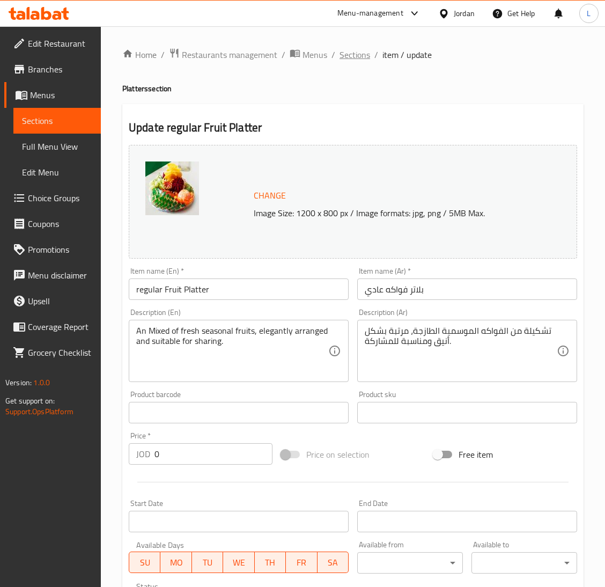
click at [354, 55] on span "Sections" at bounding box center [354, 54] width 31 height 13
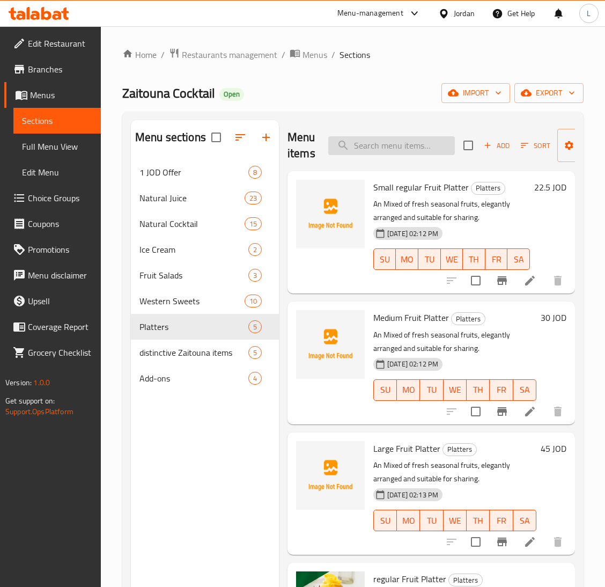
click at [365, 149] on input "search" at bounding box center [391, 145] width 127 height 19
paste input "Chocolate Waffle"
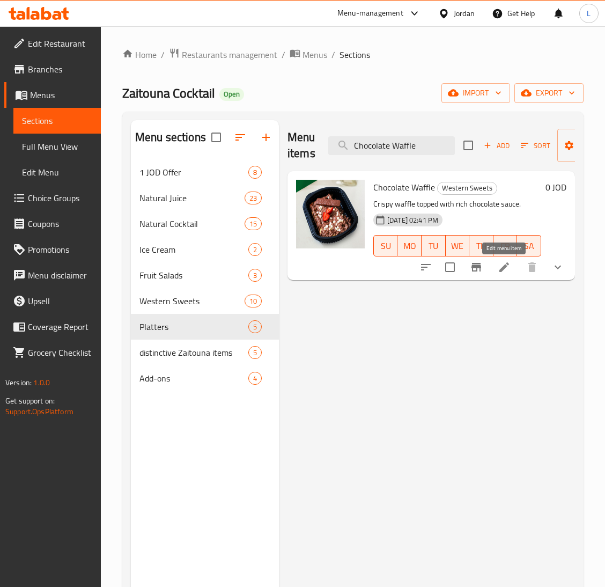
type input "Chocolate Waffle"
click at [507, 271] on icon at bounding box center [504, 267] width 13 height 13
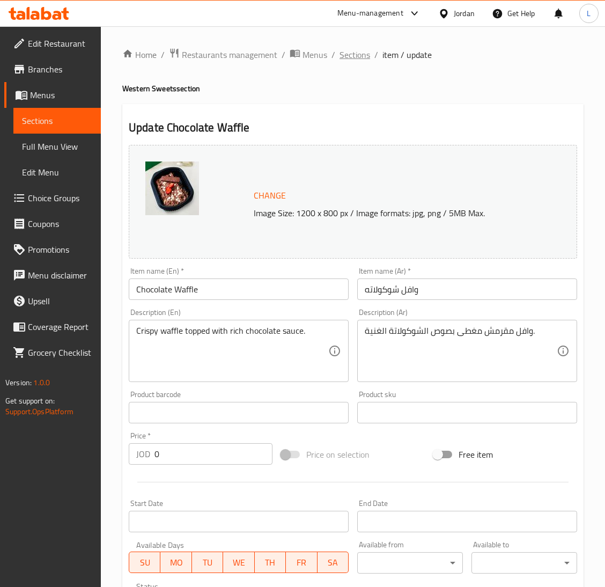
click at [361, 55] on span "Sections" at bounding box center [354, 54] width 31 height 13
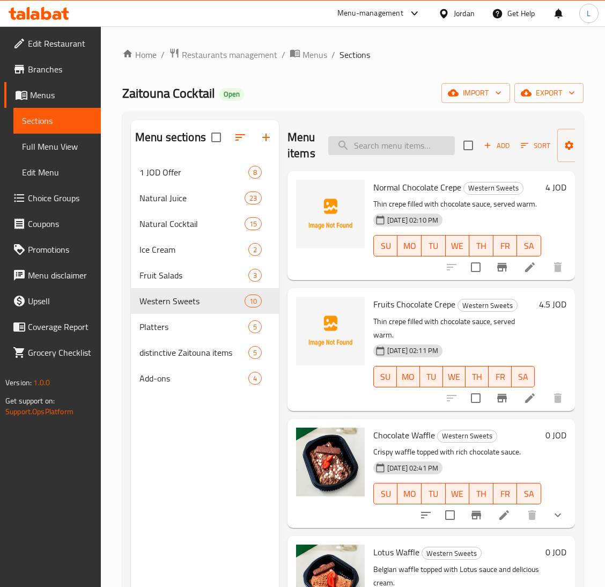
click at [379, 144] on input "search" at bounding box center [391, 145] width 127 height 19
paste input "Chocolate Waffle"
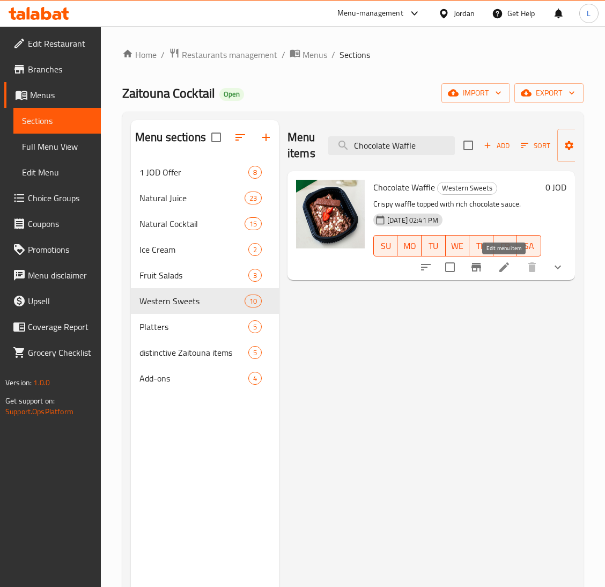
type input "Chocolate Waffle"
click at [501, 265] on icon at bounding box center [504, 267] width 13 height 13
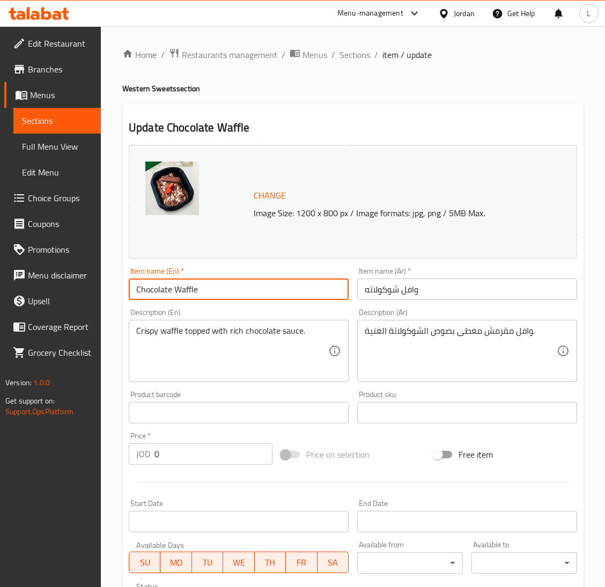
click at [183, 297] on input "Chocolate Waffle" at bounding box center [239, 288] width 220 height 21
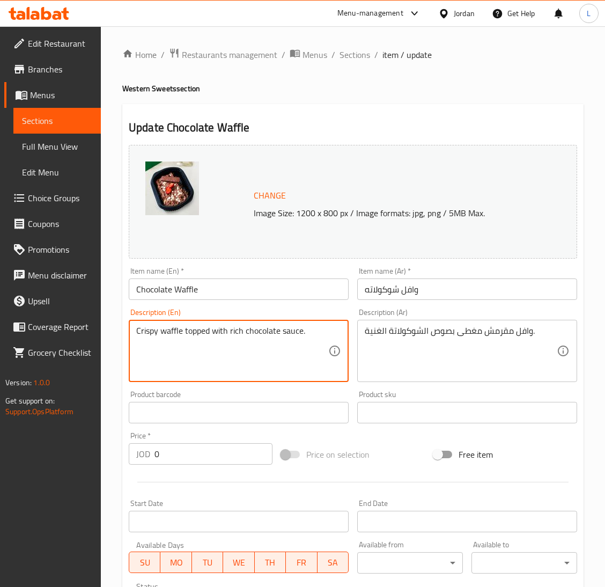
click at [261, 326] on textarea "Crispy waffle topped with rich chocolate sauce." at bounding box center [232, 351] width 192 height 51
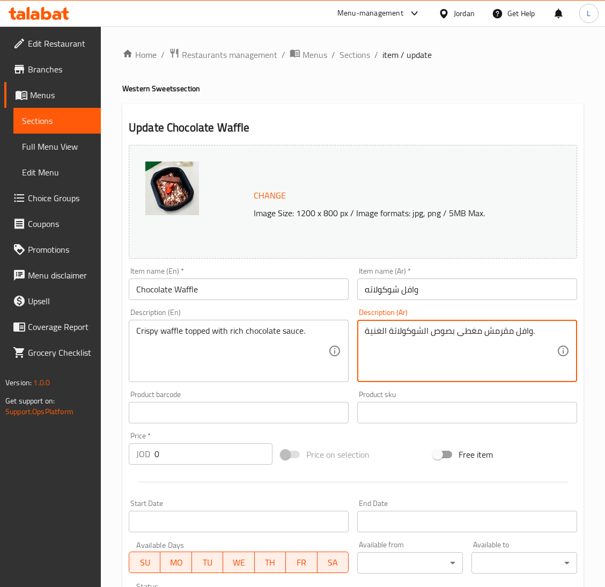
click at [456, 338] on textarea "وافل مقرمش مغطى بصوص الشوكولاتة الغنية." at bounding box center [461, 351] width 192 height 51
paste textarea "Crispy waffle topped with rich chocolate sauce"
type textarea "Crispy waffle topped with rich chocolate sauce."
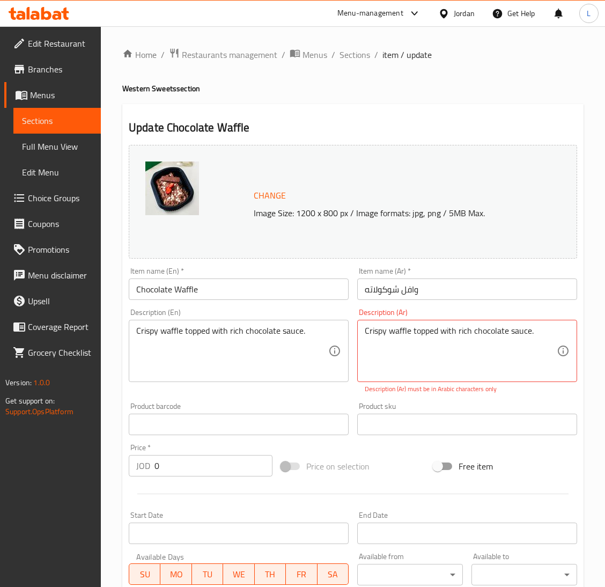
click at [401, 294] on input "وافل شوكولاته" at bounding box center [467, 288] width 220 height 21
click at [398, 341] on textarea "Crispy waffle topped with rich chocolate sauce." at bounding box center [461, 351] width 192 height 51
click at [339, 54] on span "Sections" at bounding box center [354, 54] width 31 height 13
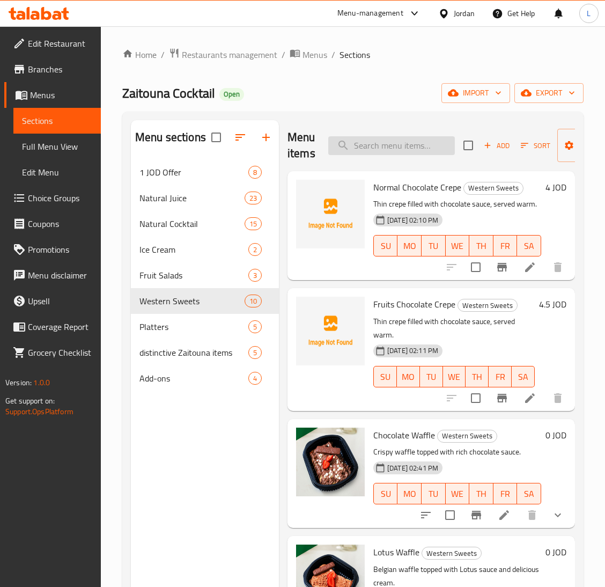
click at [377, 142] on input "search" at bounding box center [391, 145] width 127 height 19
click at [401, 127] on div "Menu items Add Sort Manage items" at bounding box center [430, 145] width 287 height 51
click at [398, 135] on div "Menu items Add Sort Manage items" at bounding box center [430, 145] width 287 height 51
click at [401, 146] on input "search" at bounding box center [391, 145] width 127 height 19
paste input "Chocolate Waffle"
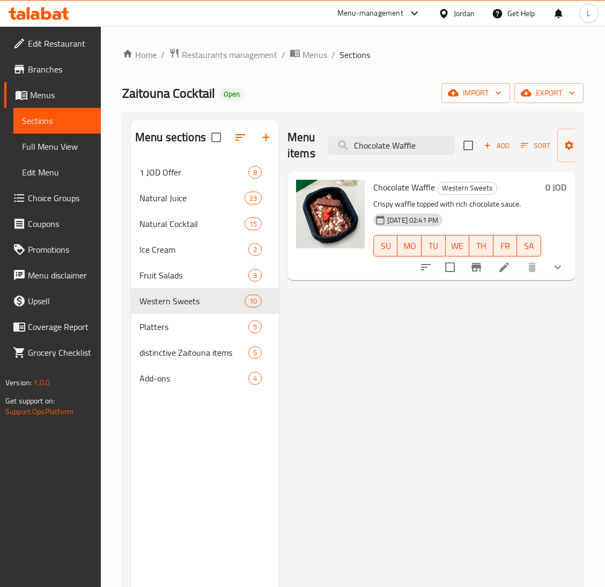
type input "Chocolate Waffle"
click at [498, 273] on icon at bounding box center [504, 267] width 13 height 13
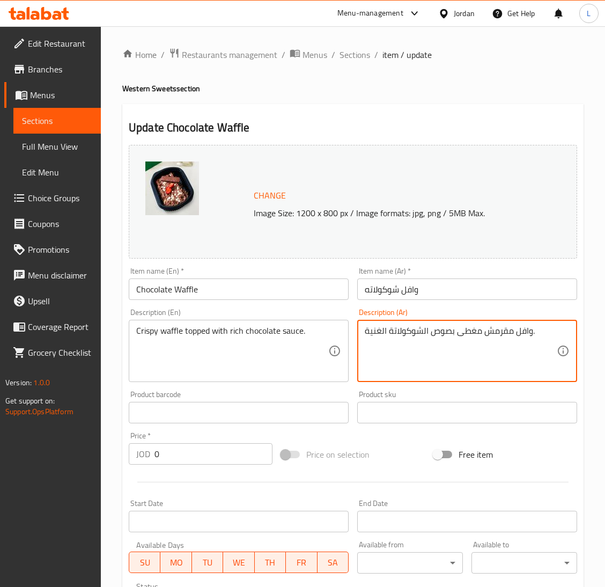
click at [391, 329] on textarea "وافل مقرمش مغطى بصوص الشوكولاتة الغنية." at bounding box center [461, 351] width 192 height 51
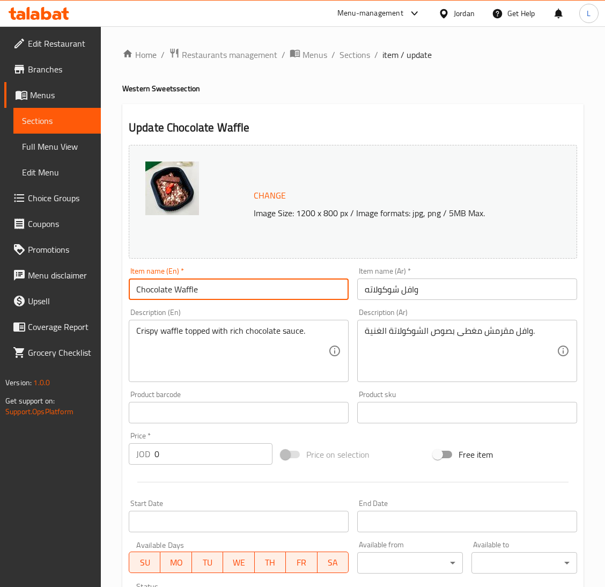
click at [157, 290] on input "Chocolate Waffle" at bounding box center [239, 288] width 220 height 21
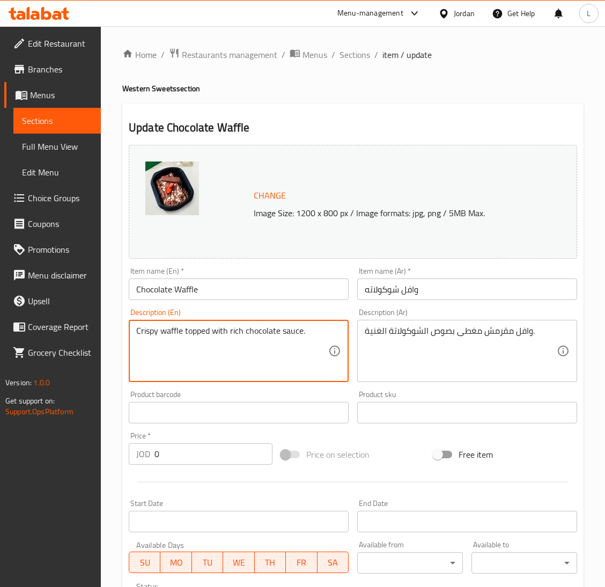
click at [208, 341] on textarea "Crispy waffle topped with rich chocolate sauce." at bounding box center [232, 351] width 192 height 51
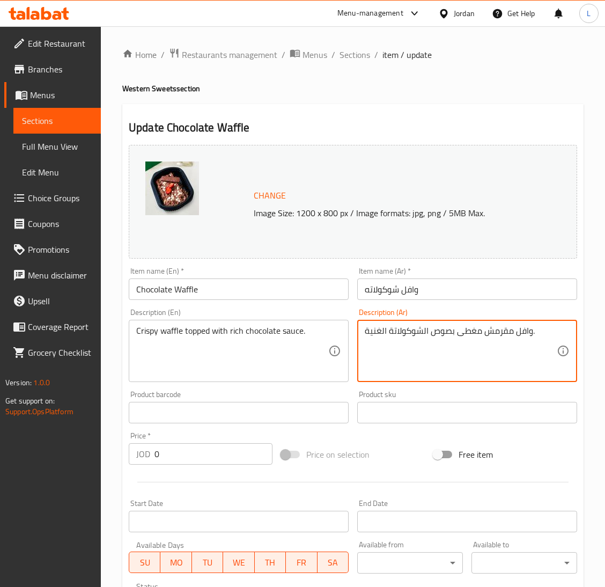
click at [378, 329] on textarea "وافل مقرمش مغطى بصوص الشوكولاتة الغنية." at bounding box center [461, 351] width 192 height 51
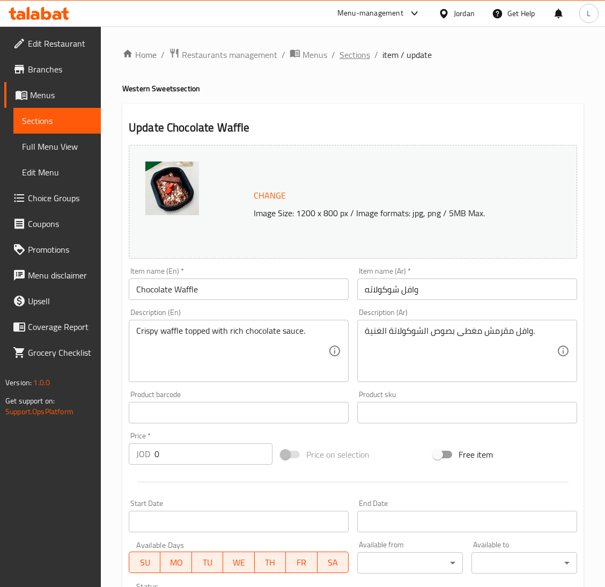
click at [343, 53] on span "Sections" at bounding box center [354, 54] width 31 height 13
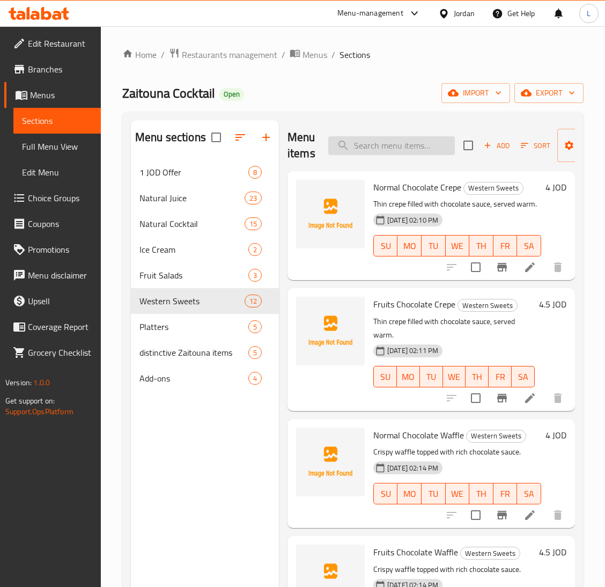
click at [379, 145] on input "search" at bounding box center [391, 145] width 127 height 19
paste input "Chocolate Crepe"
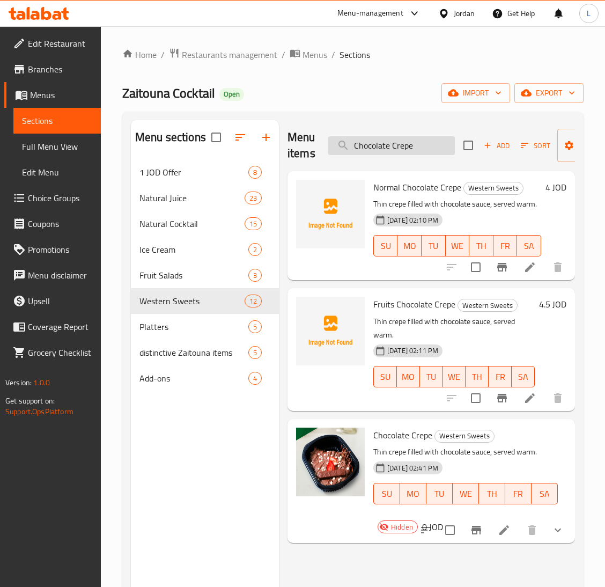
click at [390, 149] on input "Chocolate Crepe" at bounding box center [391, 145] width 127 height 19
click at [392, 146] on input "Chocolate Crepe" at bounding box center [391, 145] width 127 height 19
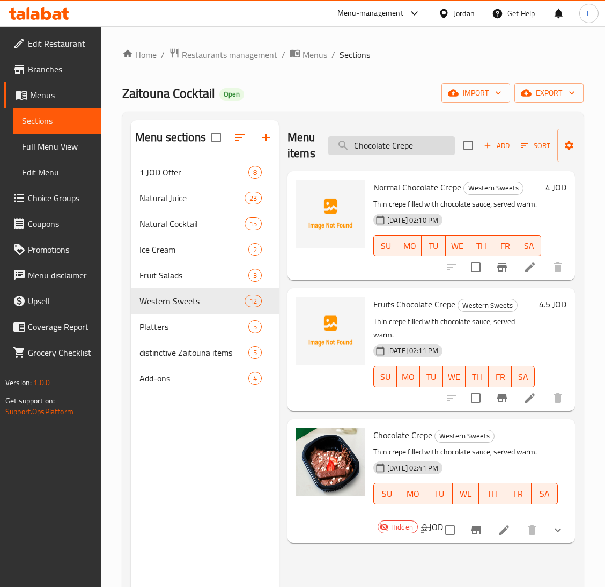
click at [392, 146] on input "Chocolate Crepe" at bounding box center [391, 145] width 127 height 19
paste input "Waffl"
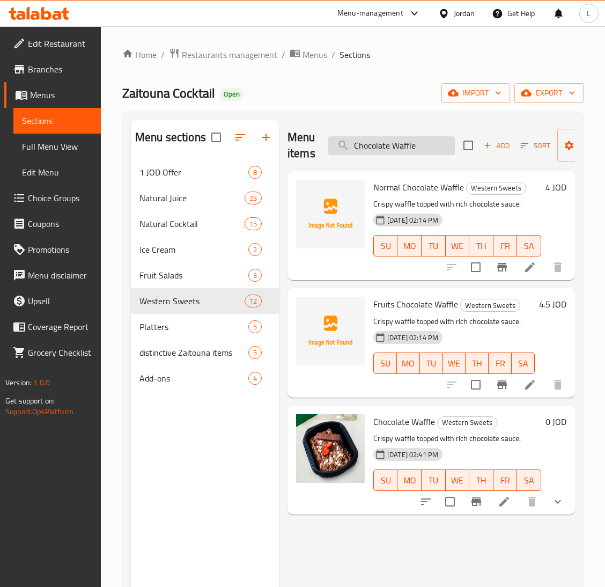
click at [378, 143] on input "Chocolate Waffle" at bounding box center [391, 145] width 127 height 19
paste input "Crep"
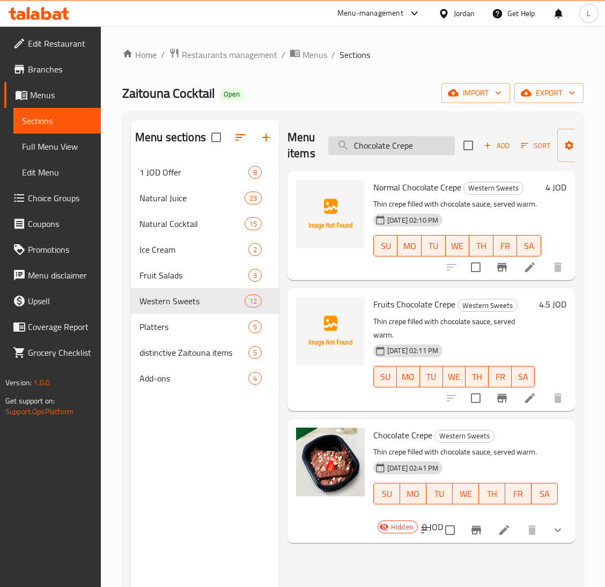
click at [388, 149] on input "Chocolate Crepe" at bounding box center [391, 145] width 127 height 19
paste input "regular Fruit Platter"
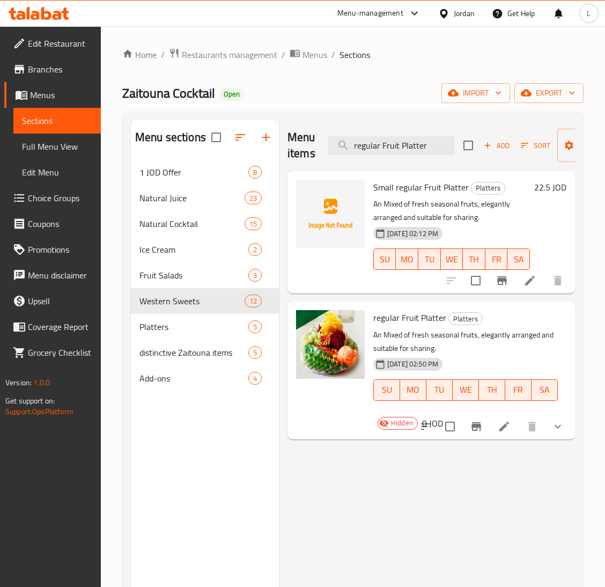
type input "regular Fruit Platter"
